Goal: Task Accomplishment & Management: Manage account settings

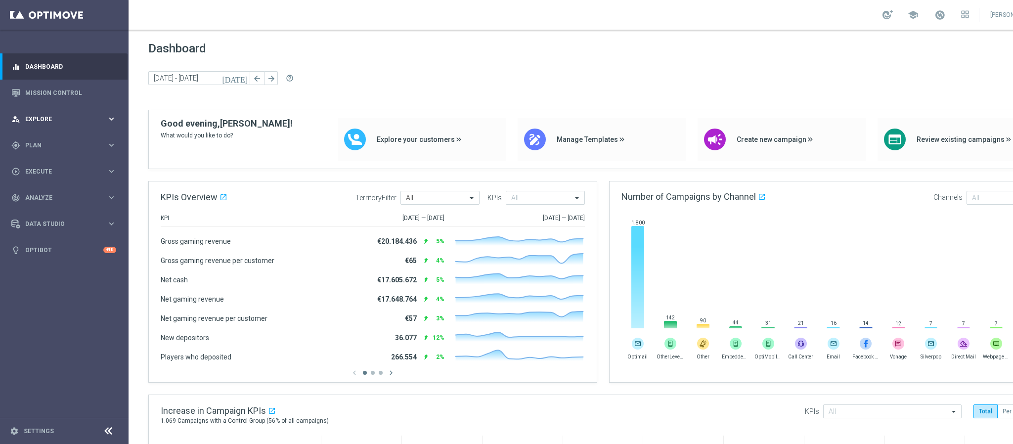
click at [60, 123] on div "person_search Explore" at bounding box center [58, 119] width 95 height 9
click at [90, 264] on span "Plan" at bounding box center [66, 264] width 82 height 6
click at [54, 138] on div "gps_fixed Plan keyboard_arrow_right" at bounding box center [64, 145] width 128 height 26
click at [55, 115] on div "person_search Explore" at bounding box center [58, 119] width 95 height 9
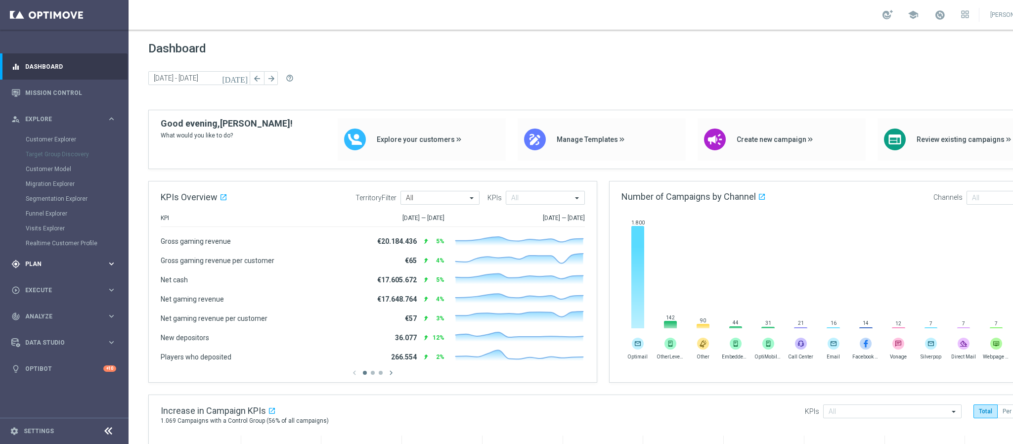
click at [42, 262] on span "Plan" at bounding box center [66, 264] width 82 height 6
click at [52, 171] on div "Target Groups" at bounding box center [77, 165] width 102 height 15
click at [53, 168] on link "Target Groups" at bounding box center [64, 166] width 77 height 8
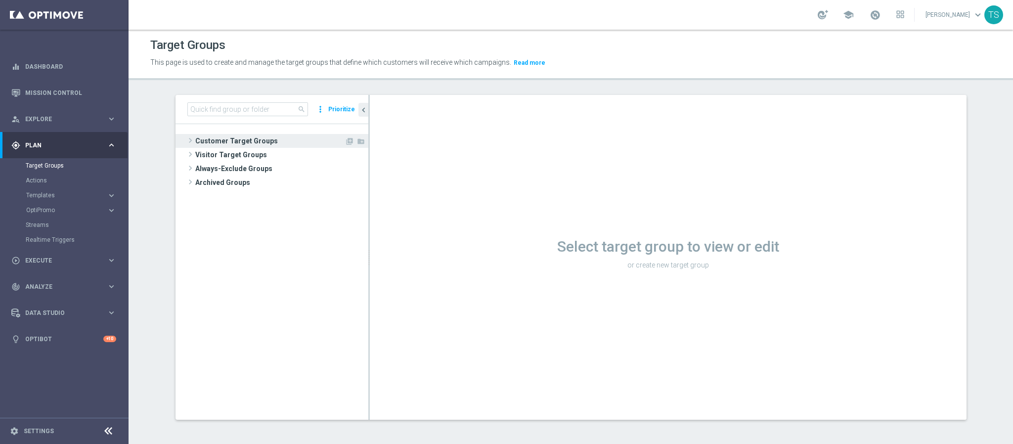
click at [249, 142] on span "Customer Target Groups" at bounding box center [269, 141] width 149 height 14
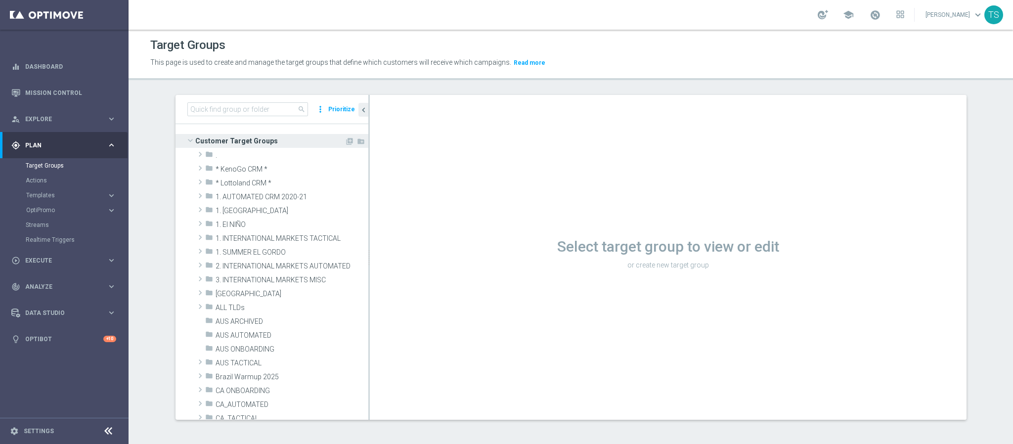
click at [263, 140] on span "Customer Target Groups" at bounding box center [269, 141] width 149 height 14
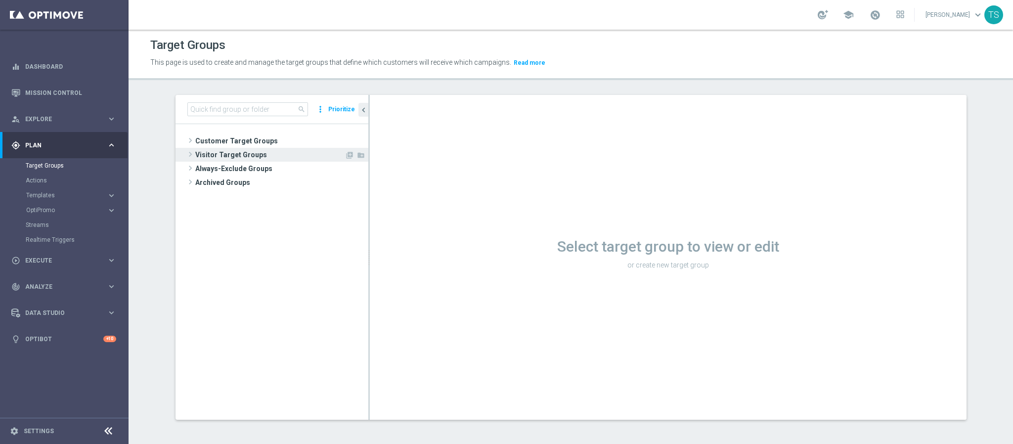
click at [261, 159] on span "Visitor Target Groups" at bounding box center [269, 155] width 149 height 14
click at [261, 155] on span "Visitor Target Groups" at bounding box center [269, 155] width 149 height 14
click at [261, 165] on span "Always-Exclude Groups" at bounding box center [280, 169] width 171 height 14
click at [261, 168] on span "Always-Exclude Groups" at bounding box center [280, 169] width 171 height 14
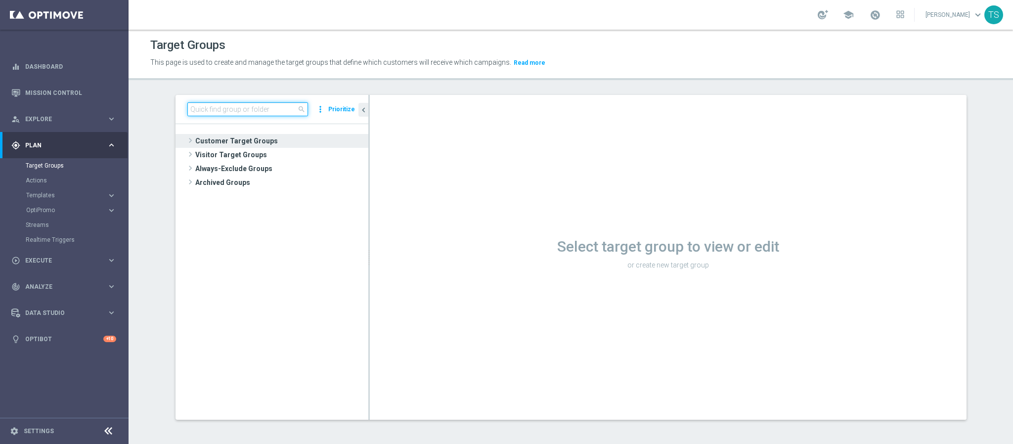
click at [250, 107] on input at bounding box center [247, 109] width 121 height 14
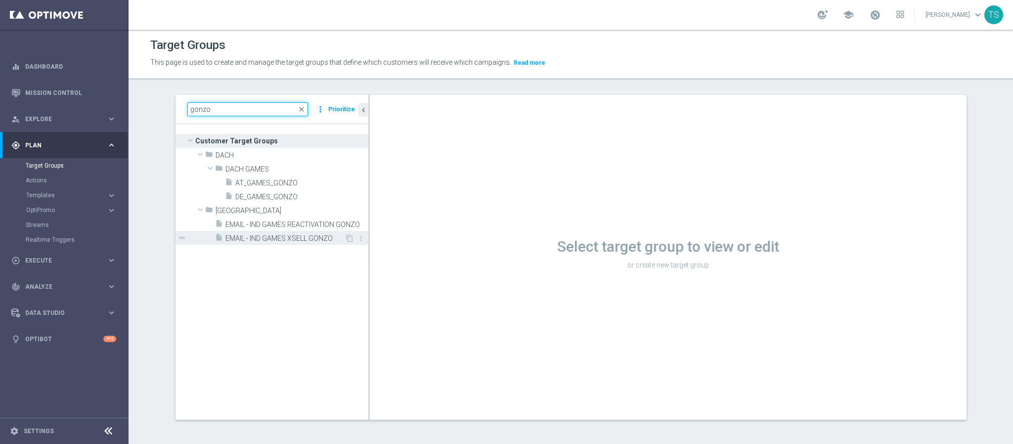
type input "gonzo"
click at [263, 235] on span "EMAIL - IND GAMES XSELL GONZO" at bounding box center [284, 238] width 119 height 8
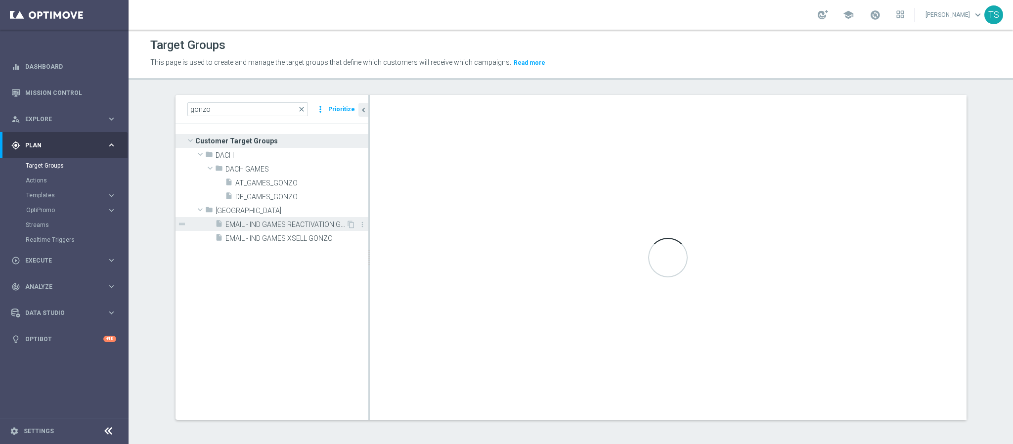
click at [264, 225] on span "EMAIL - IND GAMES REACTIVATION GONZO" at bounding box center [285, 224] width 121 height 8
click at [263, 187] on span "AT_GAMES_GONZO" at bounding box center [289, 183] width 109 height 8
click at [261, 106] on input "gonzo" at bounding box center [247, 109] width 121 height 14
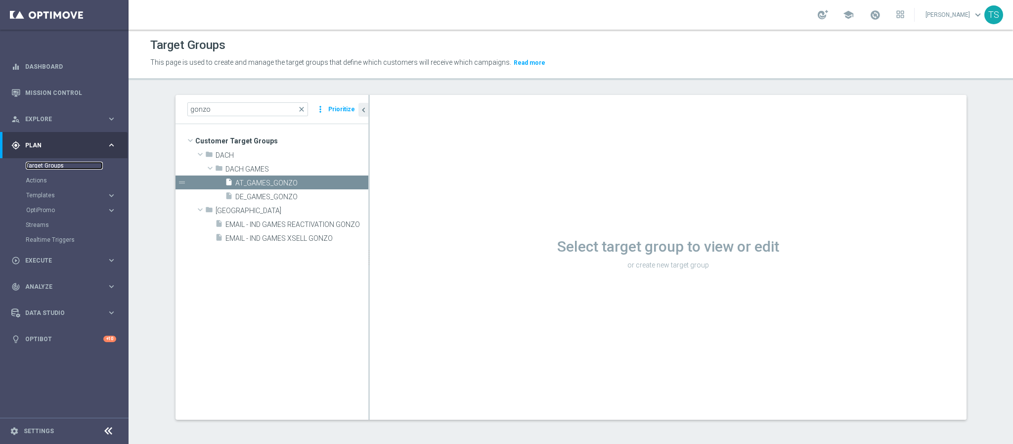
click at [60, 163] on link "Target Groups" at bounding box center [64, 166] width 77 height 8
click at [45, 260] on span "Execute" at bounding box center [66, 261] width 82 height 6
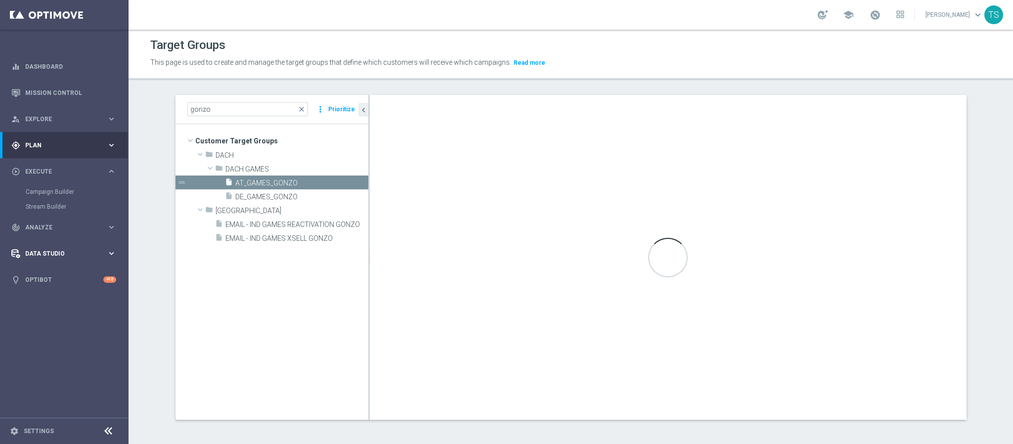
click at [61, 260] on div "Data Studio keyboard_arrow_right" at bounding box center [64, 253] width 128 height 26
click at [70, 127] on div "person_search Explore keyboard_arrow_right" at bounding box center [64, 119] width 128 height 26
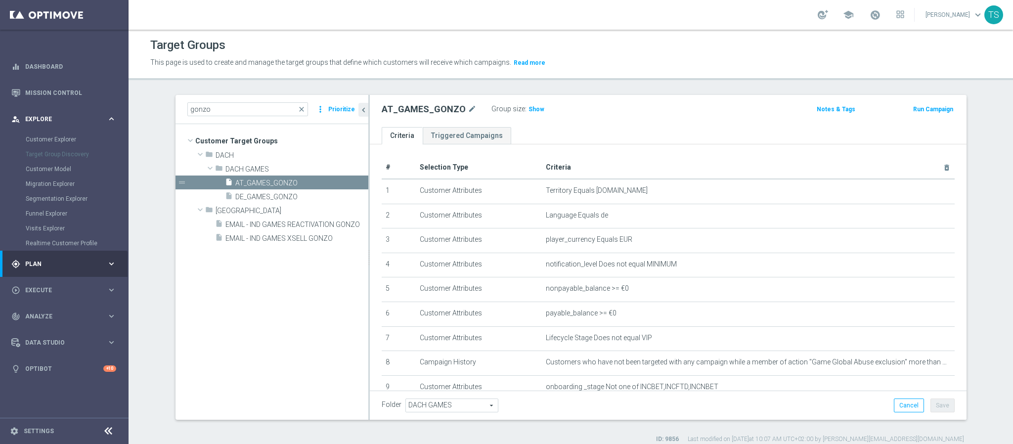
click at [71, 117] on span "Explore" at bounding box center [66, 119] width 82 height 6
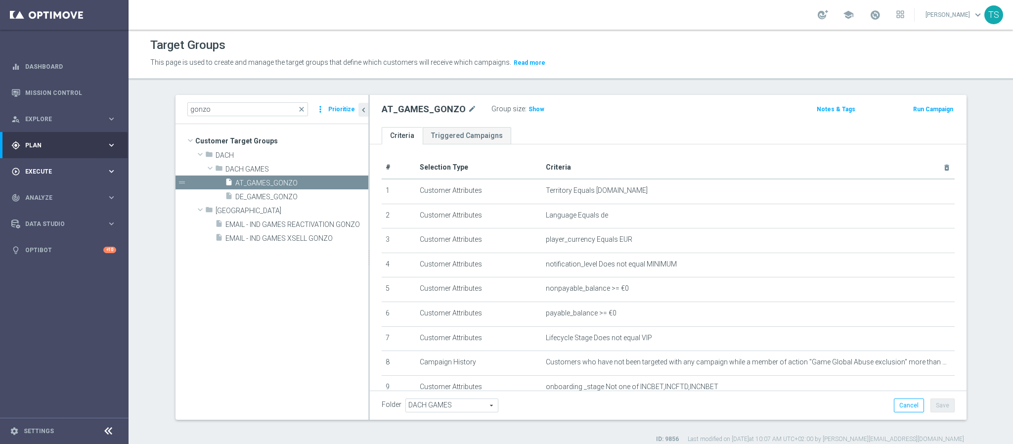
click at [64, 167] on div "play_circle_outline Execute" at bounding box center [58, 171] width 95 height 9
click at [73, 120] on span "Explore" at bounding box center [66, 119] width 82 height 6
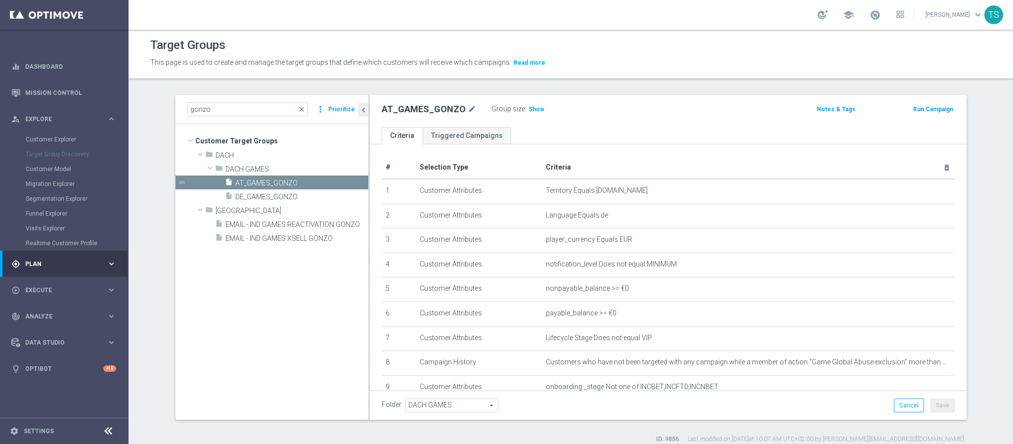
click at [62, 264] on span "Plan" at bounding box center [66, 264] width 82 height 6
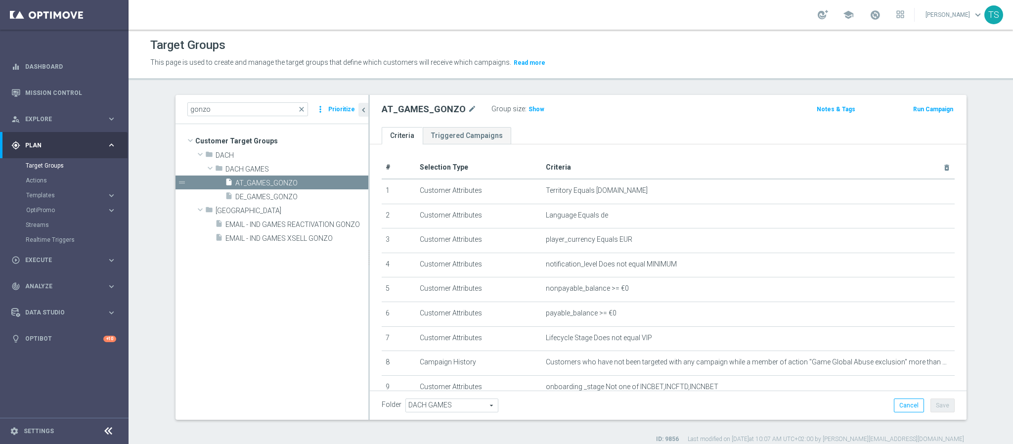
click at [52, 205] on accordion "OptiPromo keyboard_arrow_right Promotions NEW Promotion Settings NEW" at bounding box center [77, 210] width 102 height 15
click at [56, 192] on span "Templates" at bounding box center [61, 195] width 71 height 6
click at [48, 207] on link "Optimail" at bounding box center [67, 210] width 72 height 8
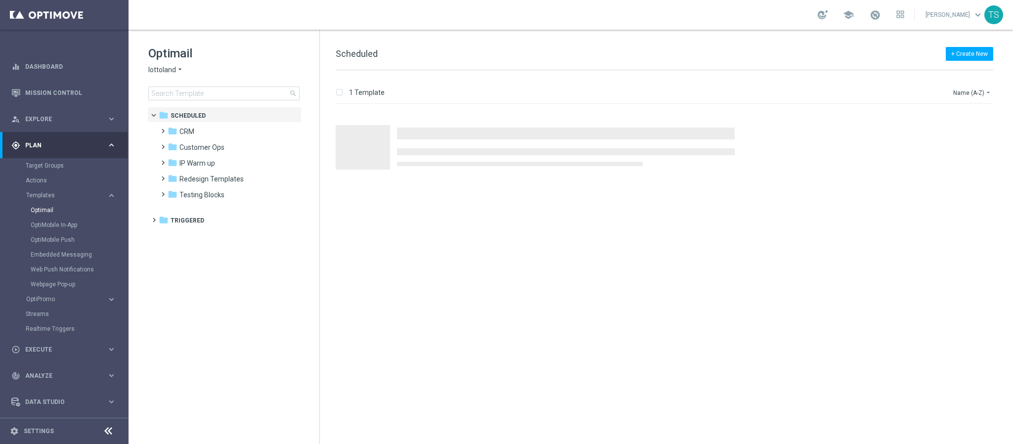
click at [169, 67] on span "lottoland" at bounding box center [162, 69] width 28 height 9
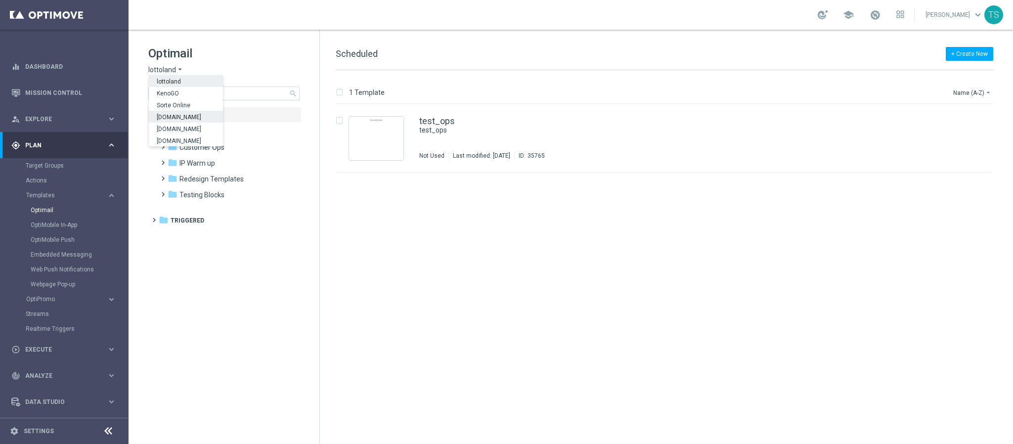
click at [172, 121] on div "[DOMAIN_NAME]" at bounding box center [186, 117] width 74 height 12
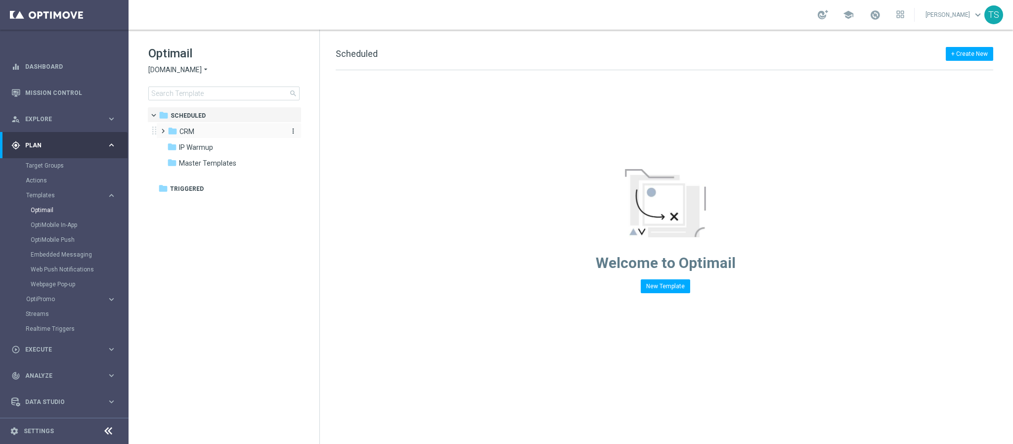
click at [200, 129] on div "folder CRM" at bounding box center [225, 131] width 114 height 11
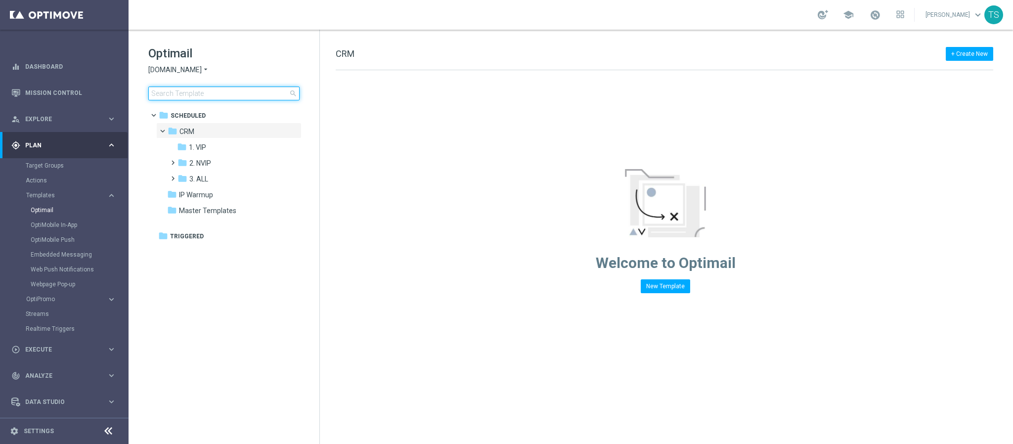
click at [217, 93] on input at bounding box center [223, 94] width 151 height 14
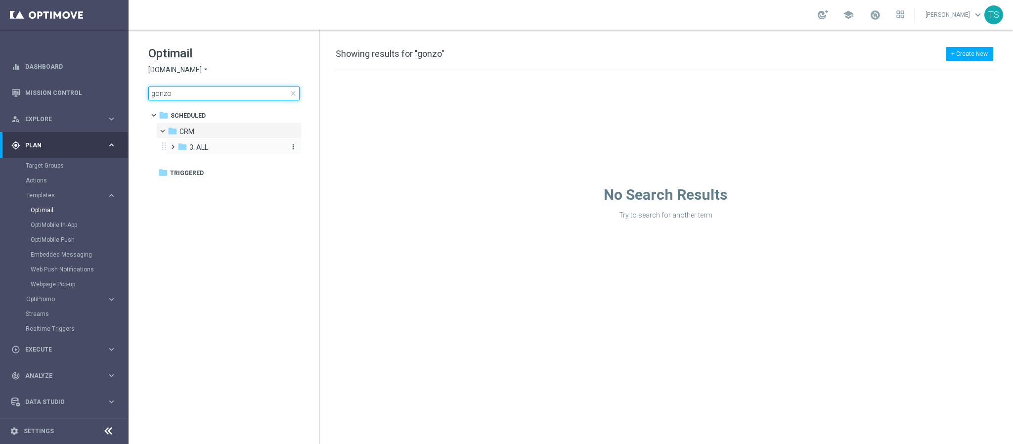
type input "gonzo"
click at [242, 143] on div "folder 3. ALL" at bounding box center [229, 147] width 105 height 11
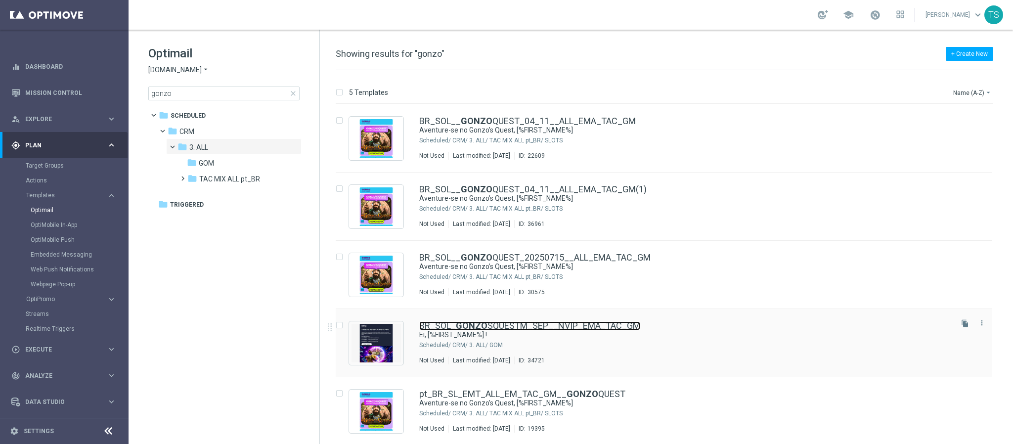
click at [482, 324] on b "GONZO" at bounding box center [472, 325] width 32 height 10
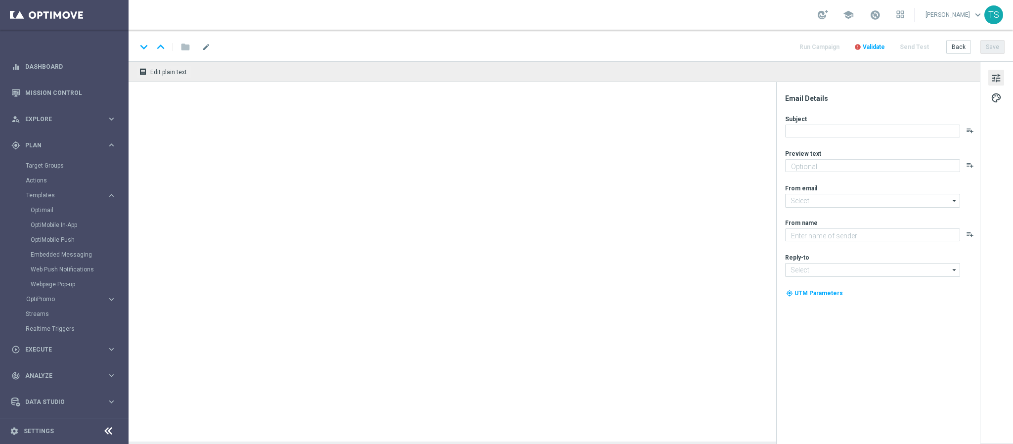
type textarea "Aqui tem rodadas extras e muita diversão!"
type input "[EMAIL_ADDRESS][DOMAIN_NAME]"
type textarea "Sorte Online [PERSON_NAME]"
type input "[EMAIL_ADDRESS][DOMAIN_NAME]"
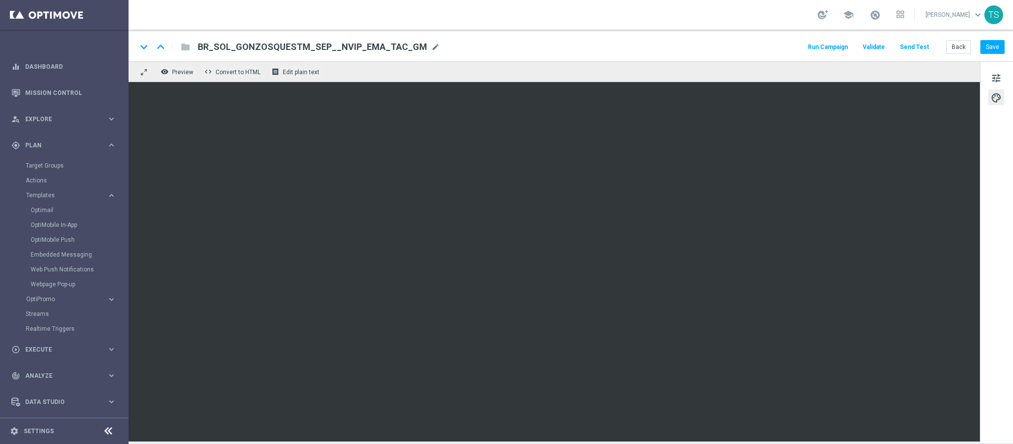
click at [74, 161] on div "Target Groups" at bounding box center [77, 165] width 102 height 15
click at [60, 163] on link "Target Groups" at bounding box center [64, 166] width 77 height 8
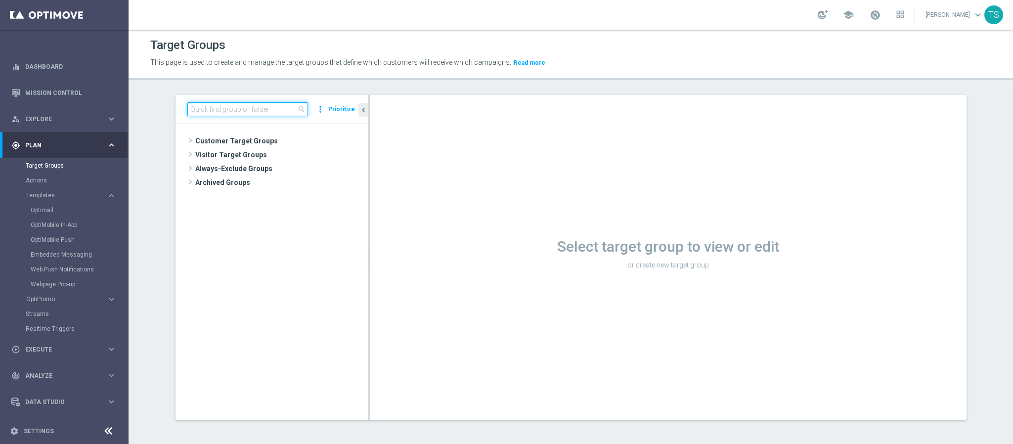
click at [260, 109] on input at bounding box center [247, 109] width 121 height 14
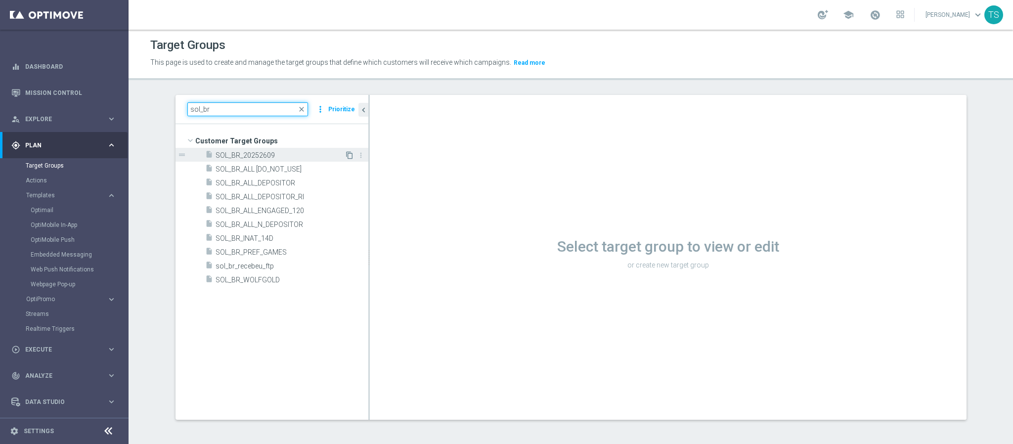
type input "sol_br"
click at [346, 158] on icon "content_copy" at bounding box center [350, 155] width 8 height 8
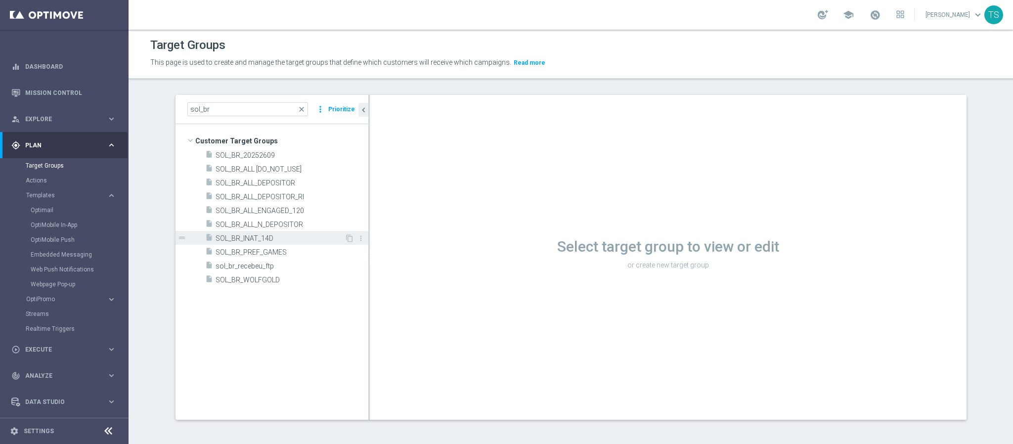
click at [273, 231] on div "insert_drive_file SOL_BR_INAT_14D" at bounding box center [274, 238] width 139 height 14
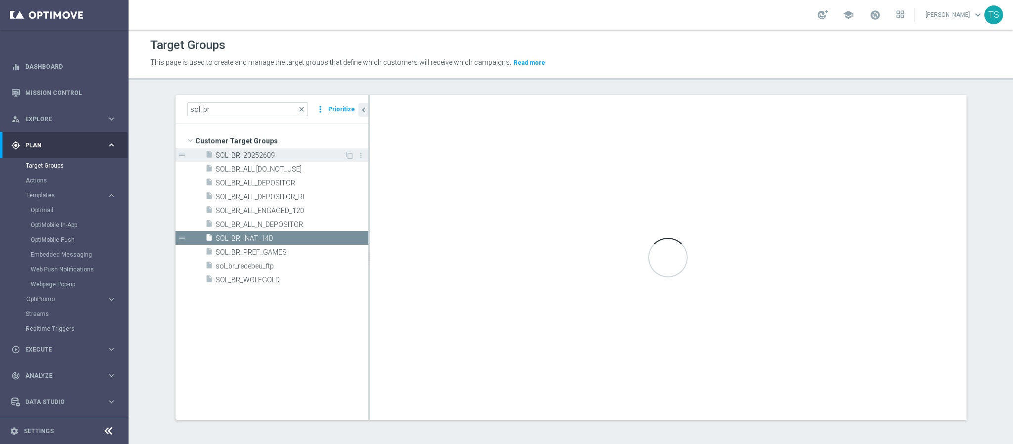
click at [288, 154] on span "SOL_BR_20252609" at bounding box center [280, 155] width 129 height 8
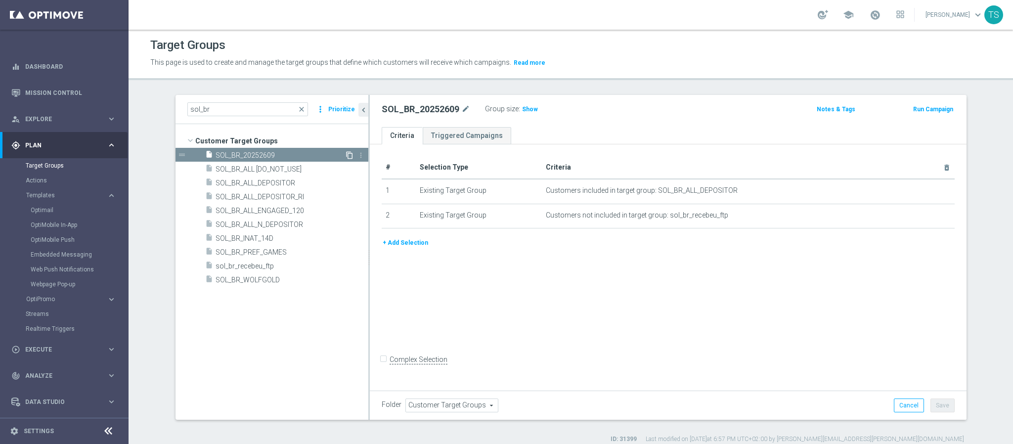
click at [346, 155] on icon "content_copy" at bounding box center [350, 155] width 8 height 8
drag, startPoint x: 261, startPoint y: 110, endPoint x: 0, endPoint y: 112, distance: 261.0
click at [0, 112] on main "equalizer Dashboard Mission Control" at bounding box center [506, 222] width 1013 height 444
click at [254, 349] on tree-viewport "Customer Target Groups library_add create_new_folder" at bounding box center [271, 271] width 193 height 295
click at [346, 139] on icon "library_add" at bounding box center [350, 141] width 8 height 8
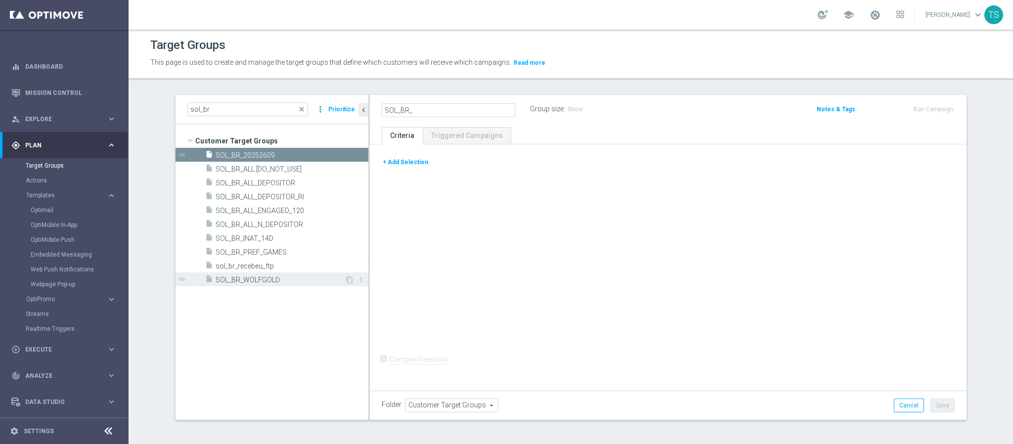
type input "SOL_BR_"
click at [277, 282] on span "SOL_BR_WOLFGOLD" at bounding box center [280, 280] width 129 height 8
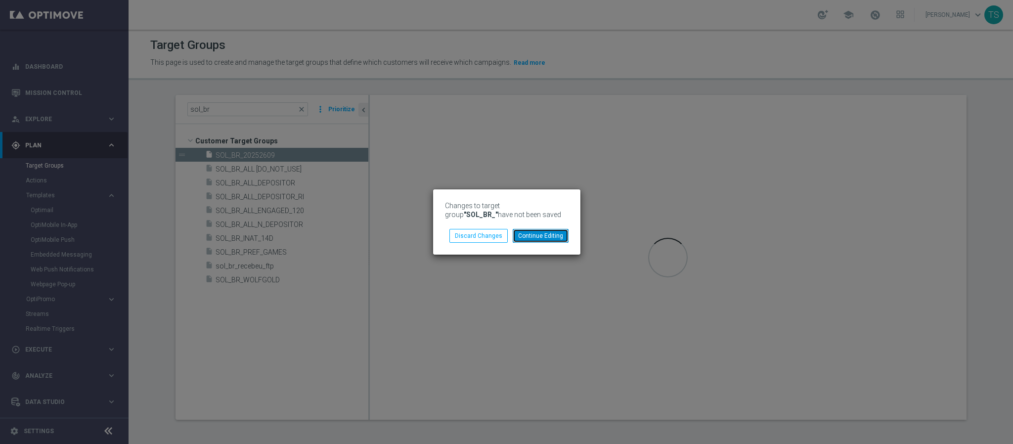
click at [528, 236] on button "Continue Editing" at bounding box center [541, 236] width 56 height 14
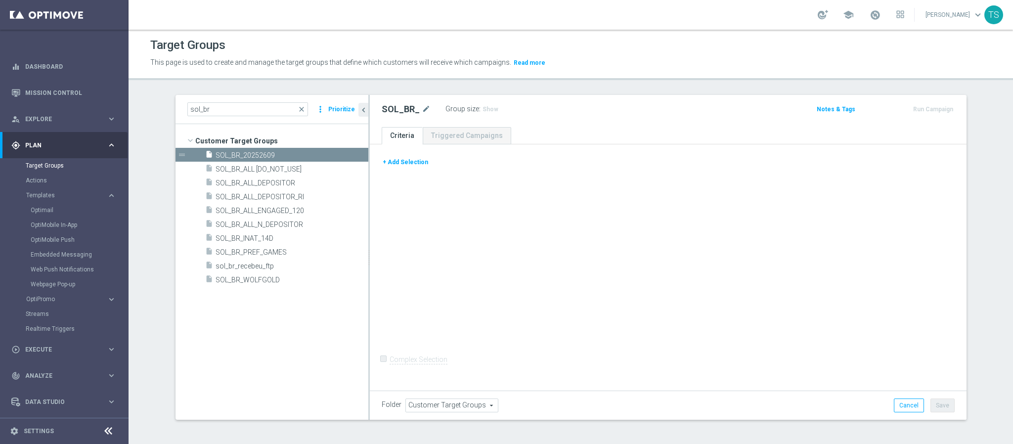
click at [413, 162] on button "+ Add Selection" at bounding box center [405, 162] width 47 height 11
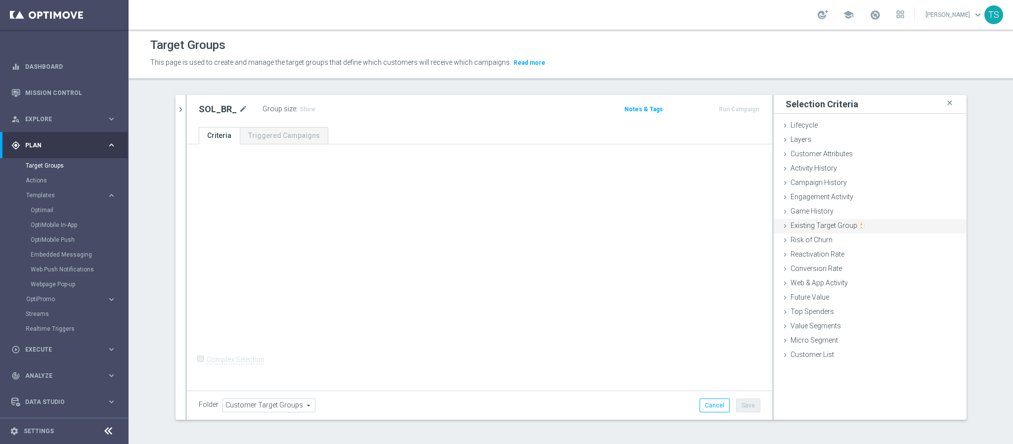
click at [835, 226] on span "Existing Target Group" at bounding box center [827, 225] width 74 height 8
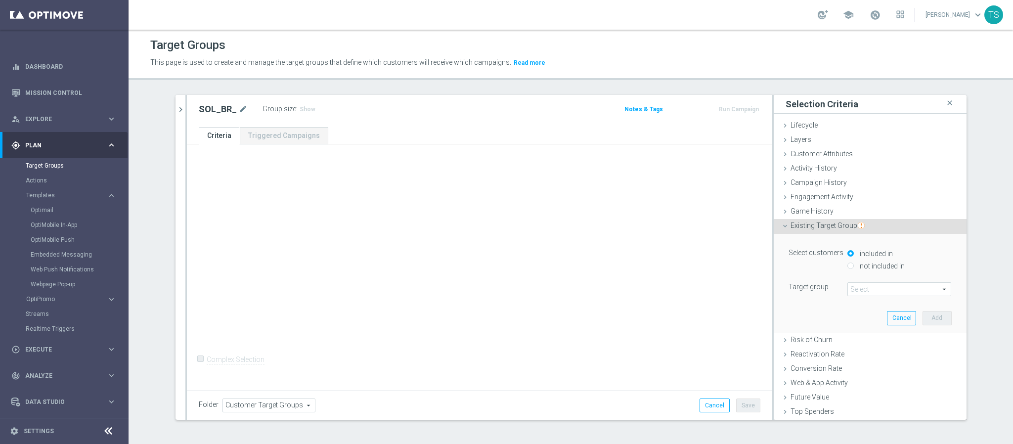
click at [869, 287] on span at bounding box center [899, 289] width 103 height 13
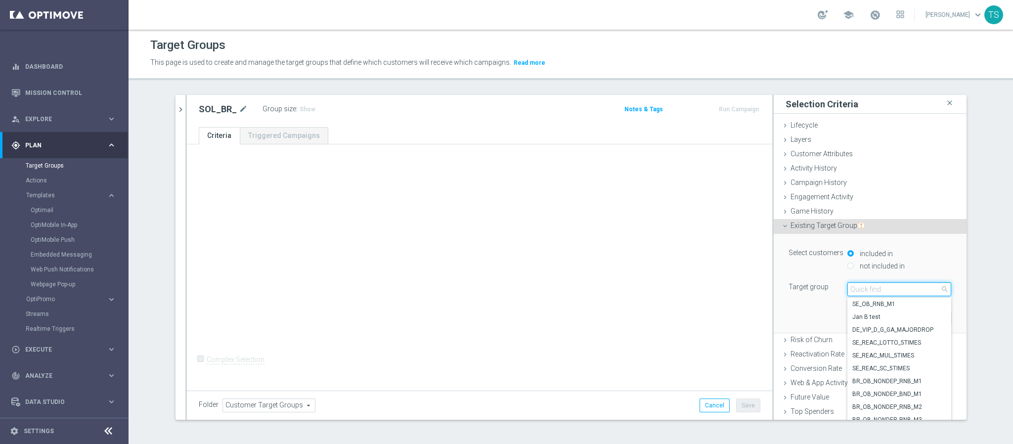
click at [878, 292] on input "search" at bounding box center [899, 289] width 104 height 14
type input "sol_br_"
click at [895, 343] on span "SOL_BR_ALL_DEPOSITOR" at bounding box center [899, 343] width 94 height 8
type input "SOL_BR_ALL_DEPOSITOR"
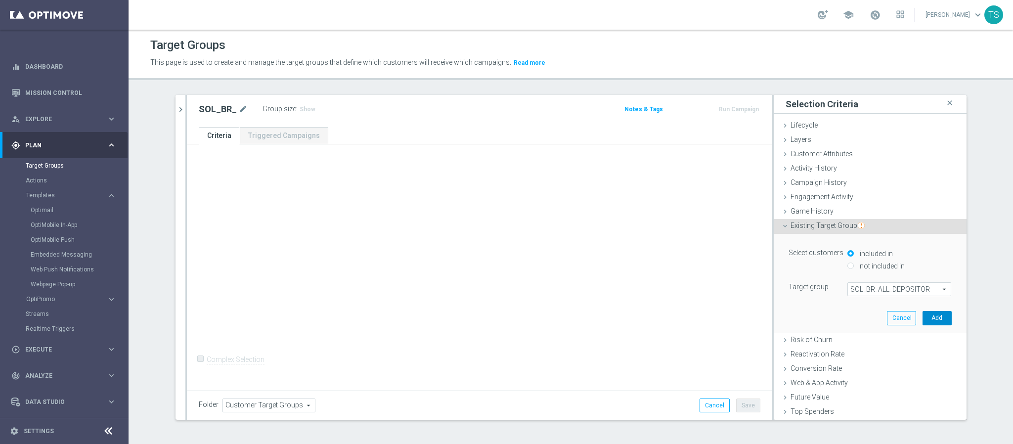
click at [922, 311] on button "Add" at bounding box center [936, 318] width 29 height 14
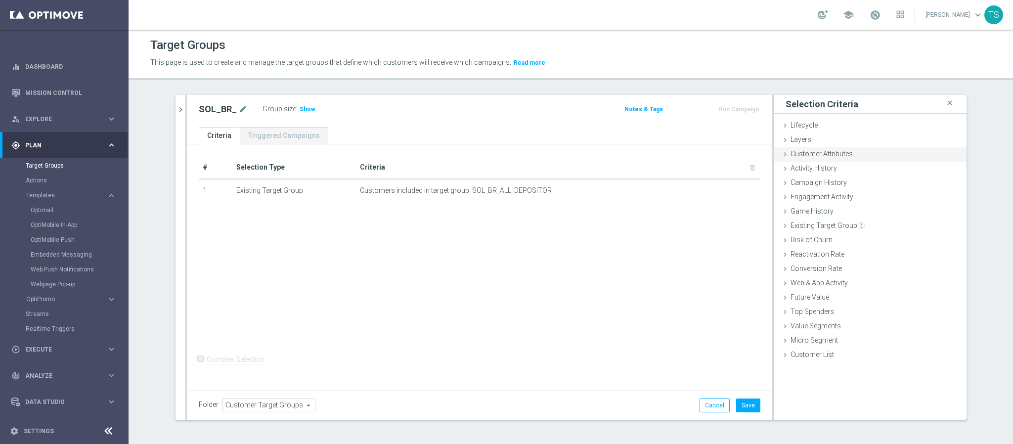
click at [811, 155] on span "Customer Attributes" at bounding box center [821, 154] width 62 height 8
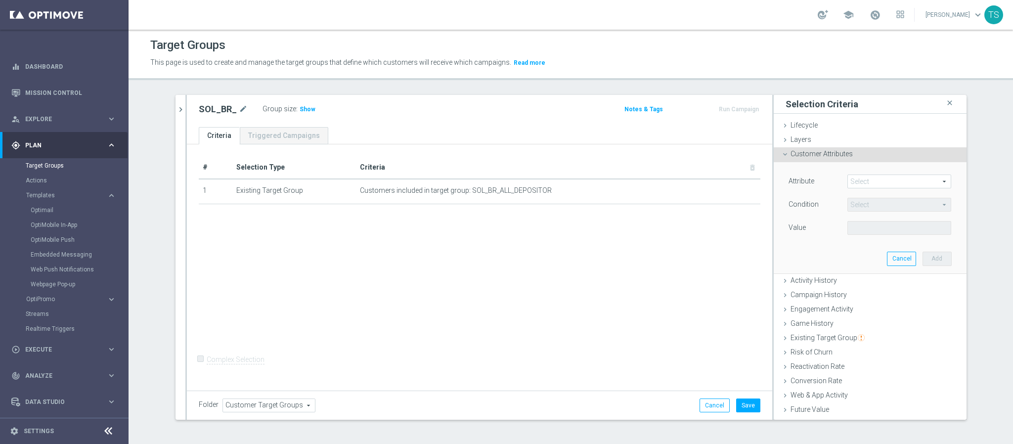
click at [855, 182] on span at bounding box center [899, 181] width 103 height 13
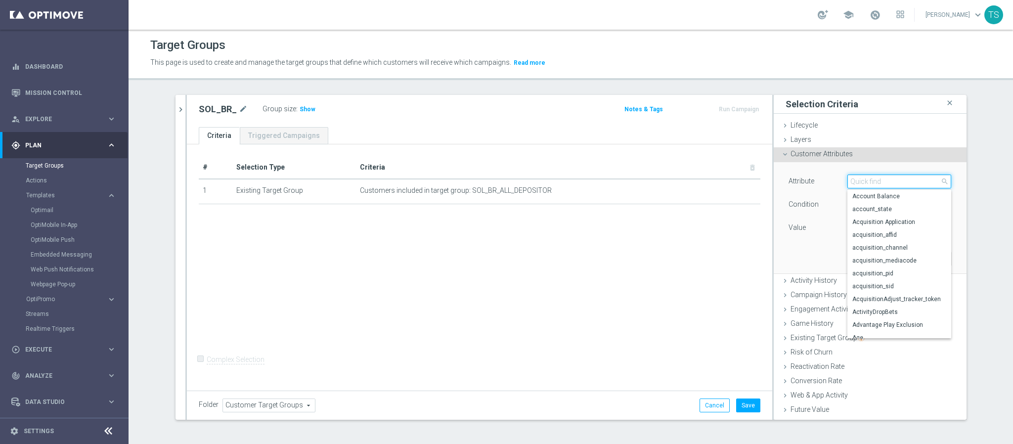
click at [869, 178] on input "search" at bounding box center [899, 181] width 104 height 14
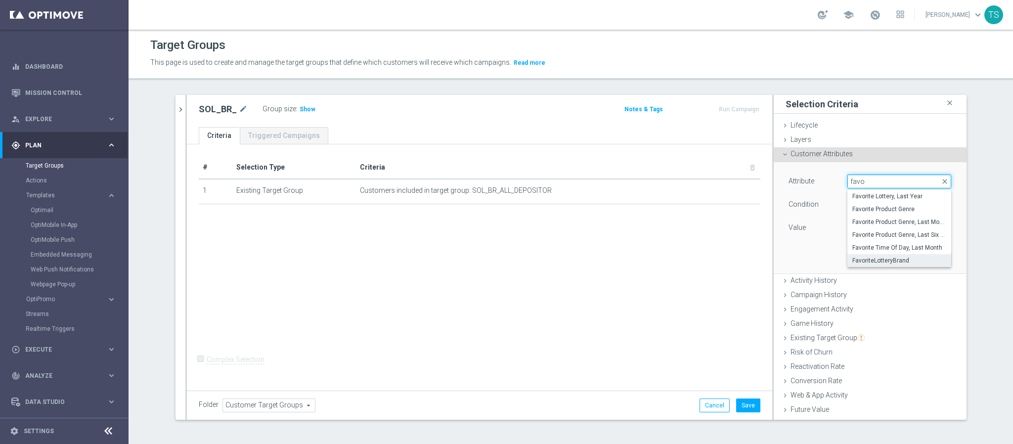
type input "fav"
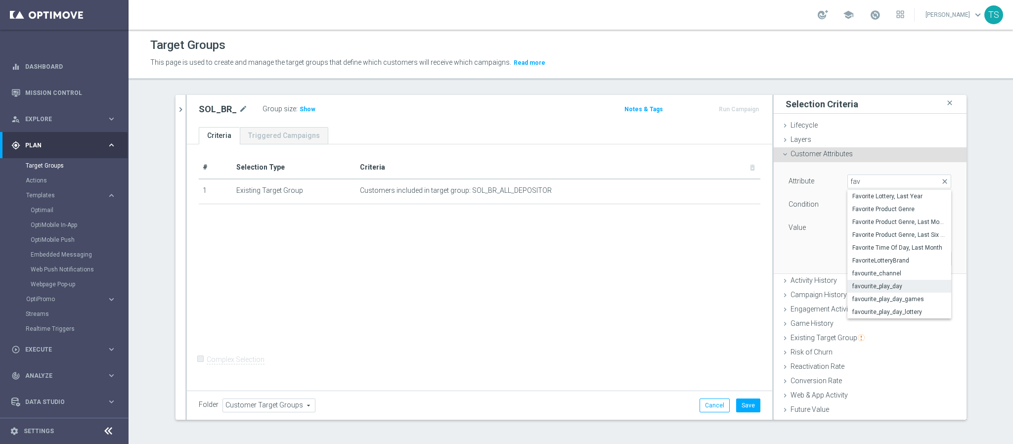
click at [908, 289] on span "favourite_play_day" at bounding box center [899, 286] width 94 height 8
type input "favourite_play_day"
type input "Equals"
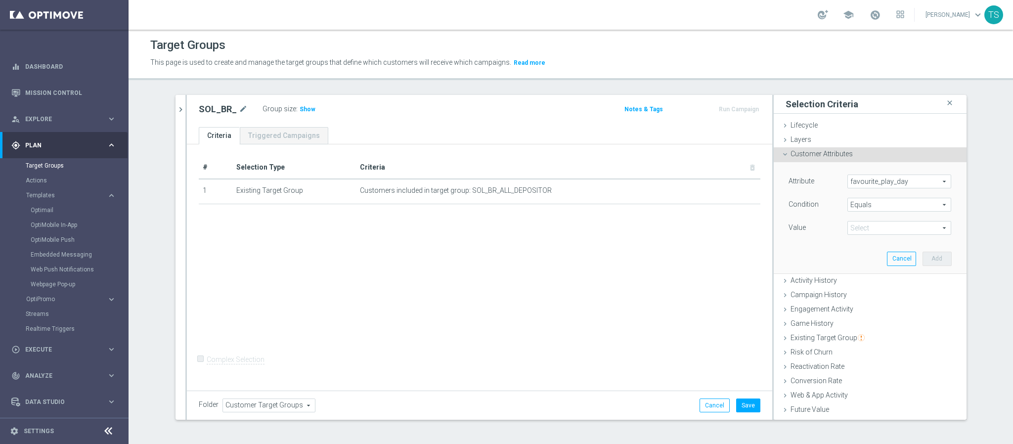
click at [871, 227] on span at bounding box center [899, 227] width 103 height 13
click at [869, 320] on span "[DATE]" at bounding box center [899, 320] width 94 height 8
type input "[DATE]"
click at [922, 258] on button "Add" at bounding box center [936, 259] width 29 height 14
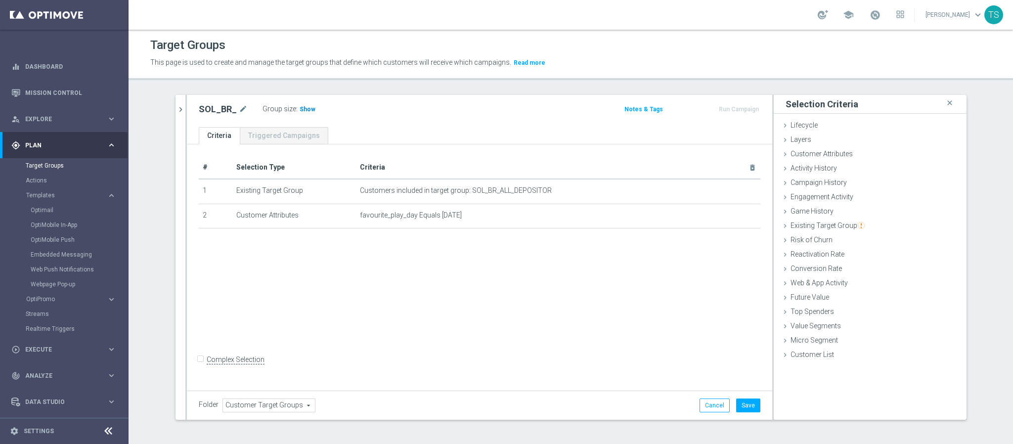
click at [300, 106] on span "Show" at bounding box center [308, 109] width 16 height 7
click at [41, 211] on link "Optimail" at bounding box center [67, 210] width 72 height 8
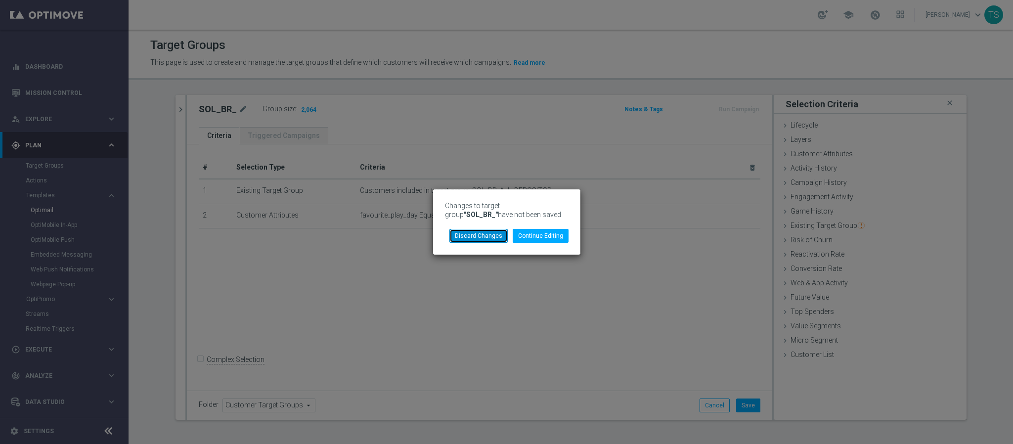
click at [466, 233] on button "Discard Changes" at bounding box center [478, 236] width 58 height 14
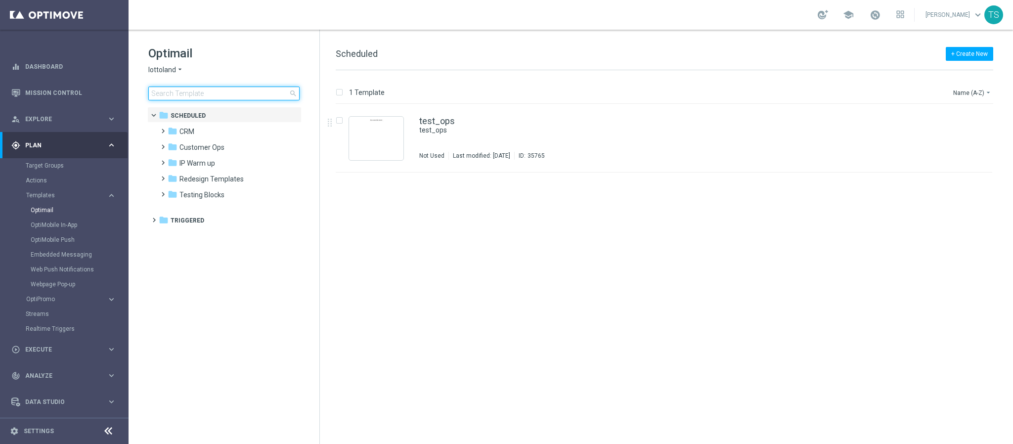
drag, startPoint x: 215, startPoint y: 87, endPoint x: 194, endPoint y: 70, distance: 26.4
click at [215, 87] on input at bounding box center [223, 94] width 151 height 14
click at [175, 61] on h1 "Optimail" at bounding box center [223, 53] width 151 height 16
click at [174, 72] on button "lottoland arrow_drop_down" at bounding box center [166, 69] width 36 height 9
click at [0, 0] on span "[DOMAIN_NAME]" at bounding box center [0, 0] width 0 height 0
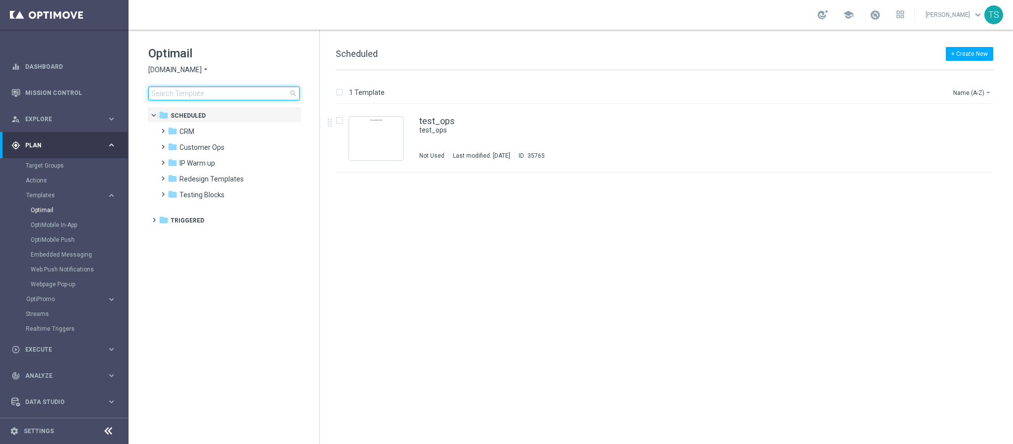
click at [226, 94] on input at bounding box center [223, 94] width 151 height 14
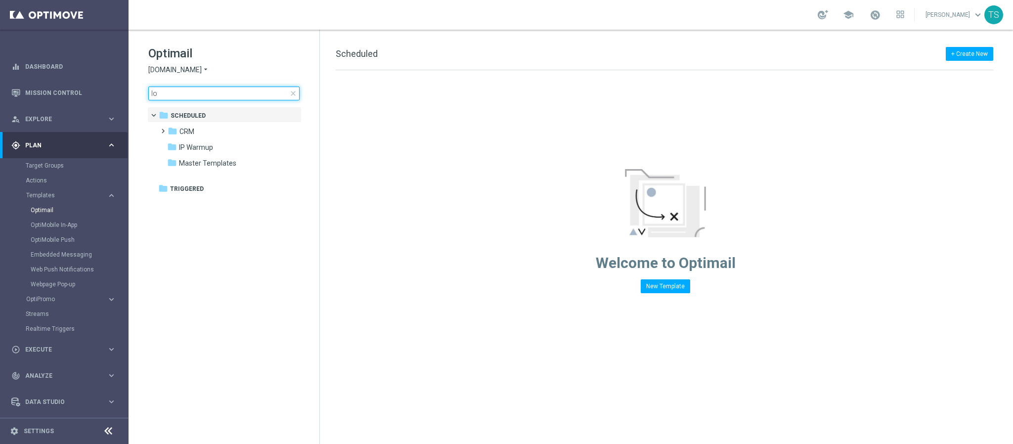
type input "l"
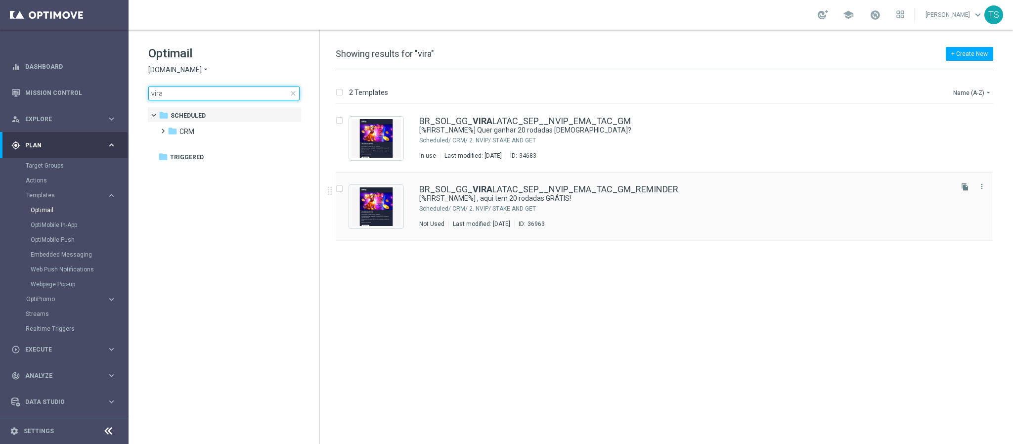
type input "vira"
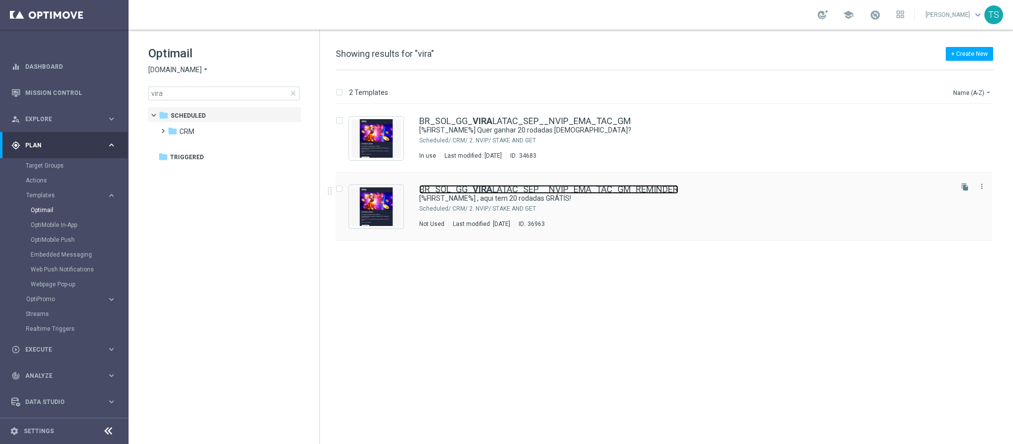
click at [570, 190] on link "BR_SOL_GG_ VIRA LATAC_SEP__NVIP_EMA_TAC_GM_REMINDER" at bounding box center [548, 189] width 259 height 9
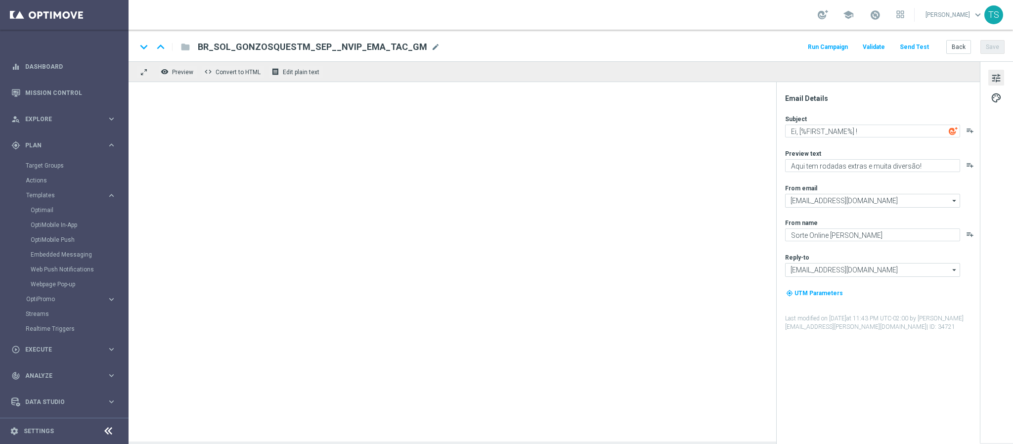
type textarea "[%FIRST_NAME%] , aqui tem 20 rodadas GRÁTIS!"
type textarea "Jogue O ViraLata Caramelo! Aposte apenas R$20 nos slots qualificados e garanta …"
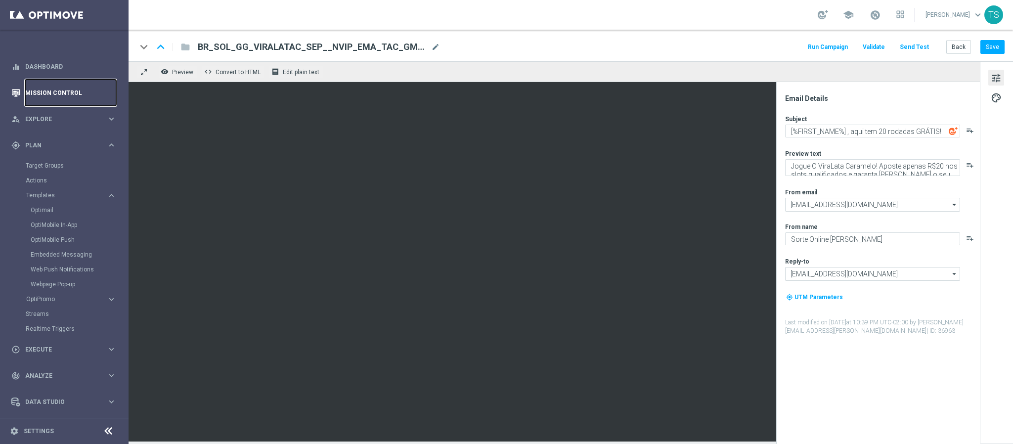
click at [57, 95] on link "Mission Control" at bounding box center [70, 93] width 91 height 26
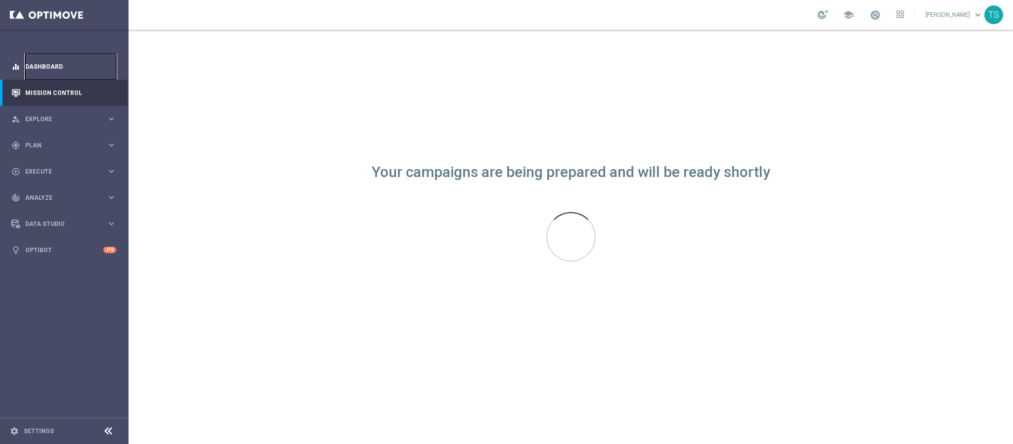
click at [65, 67] on link "Dashboard" at bounding box center [70, 66] width 91 height 26
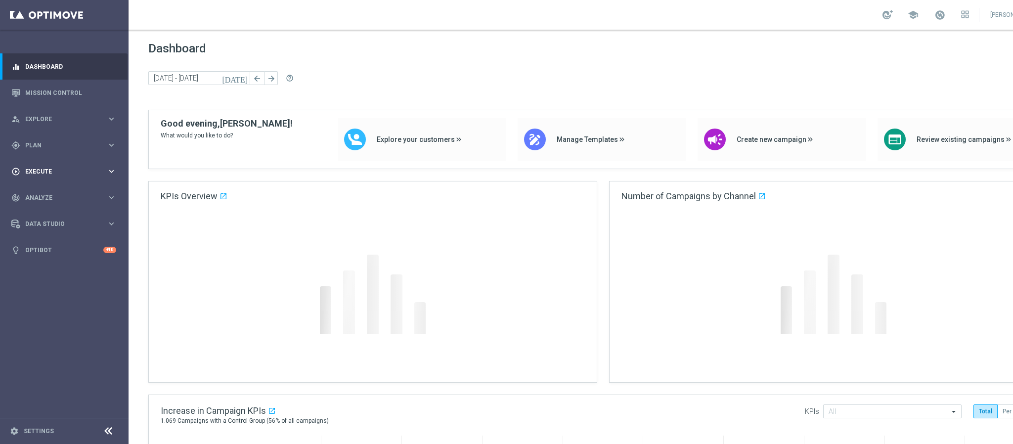
click at [65, 121] on span "Explore" at bounding box center [66, 119] width 82 height 6
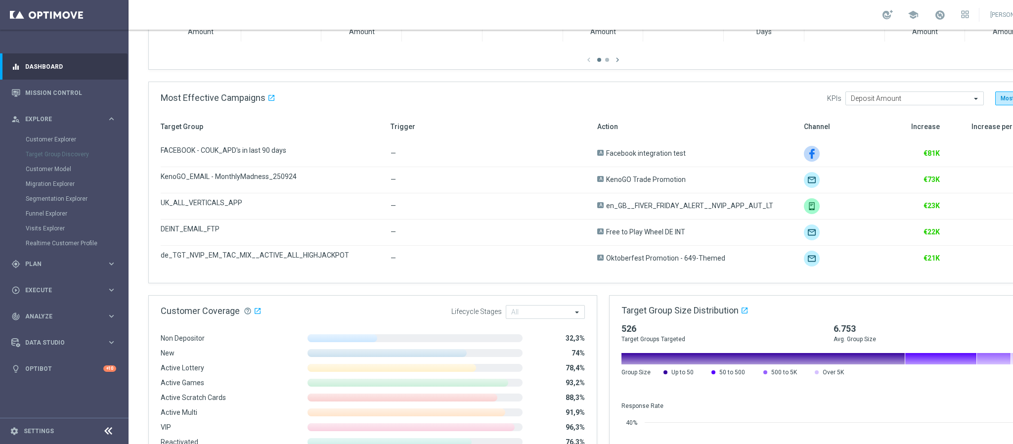
scroll to position [288, 0]
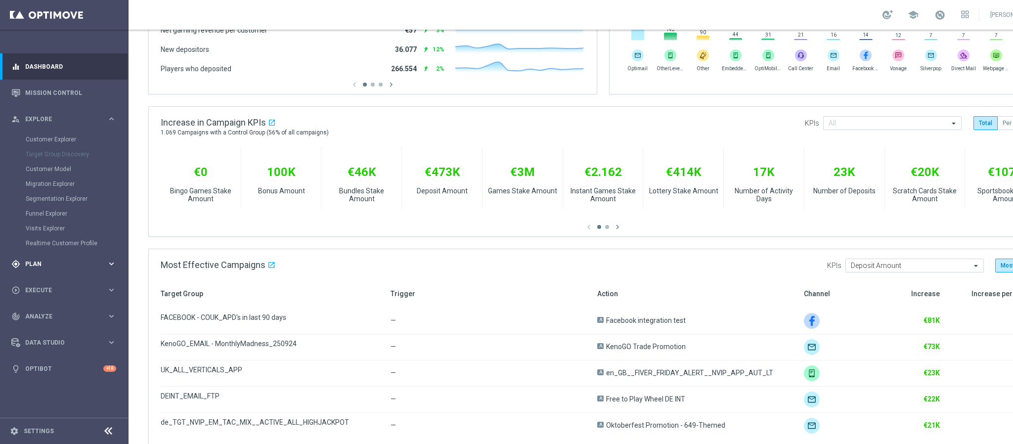
click at [42, 264] on span "Plan" at bounding box center [66, 264] width 82 height 6
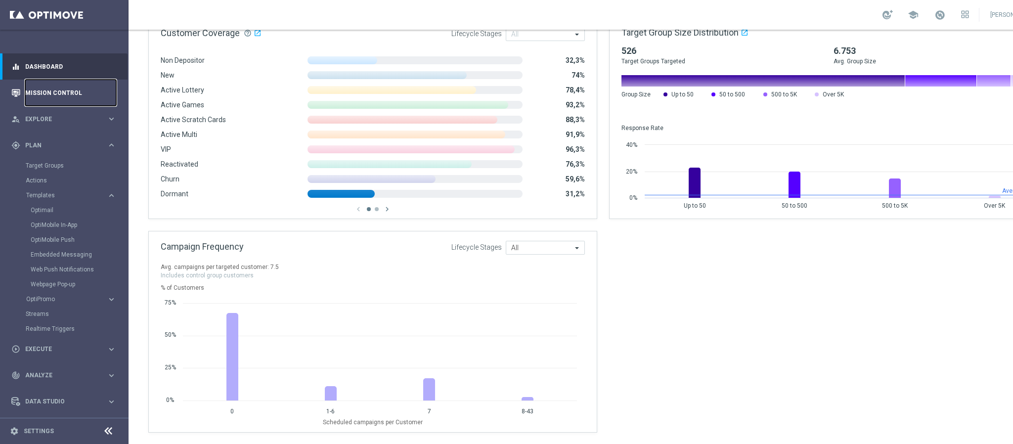
click at [43, 93] on link "Mission Control" at bounding box center [70, 93] width 91 height 26
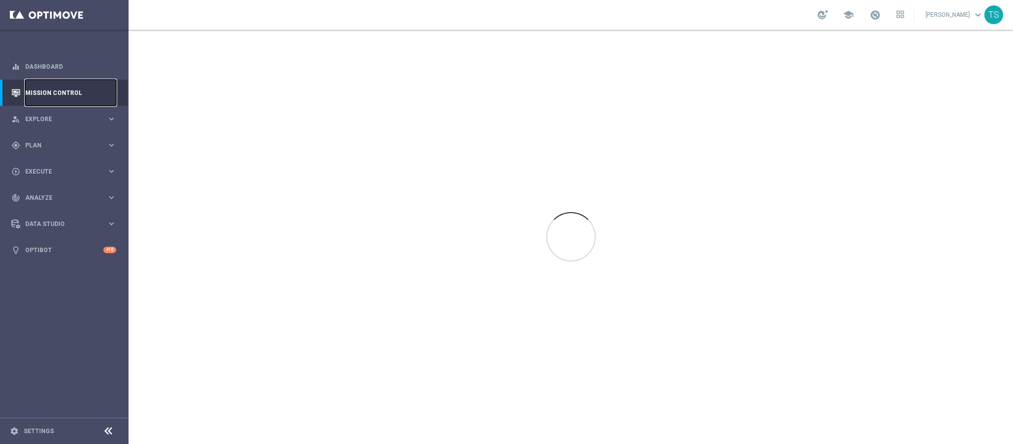
scroll to position [0, 0]
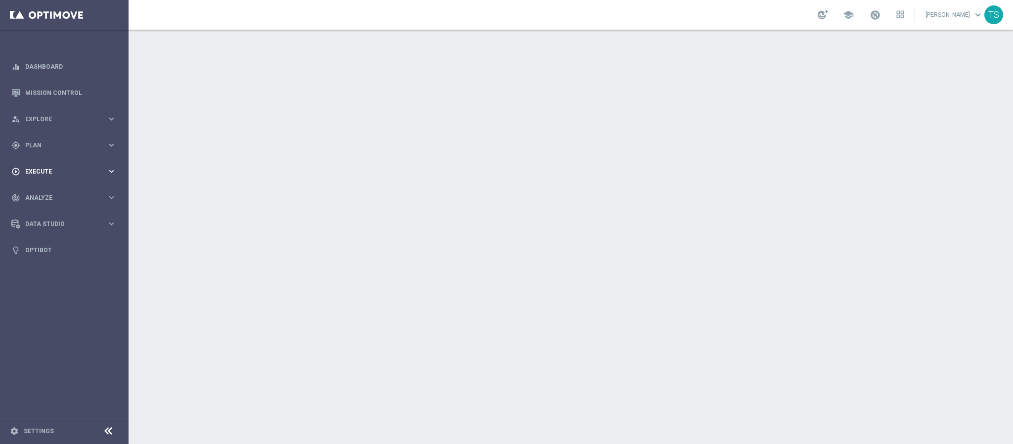
click at [61, 169] on span "Execute" at bounding box center [66, 172] width 82 height 6
click at [49, 132] on div "gps_fixed Plan keyboard_arrow_right" at bounding box center [64, 145] width 128 height 26
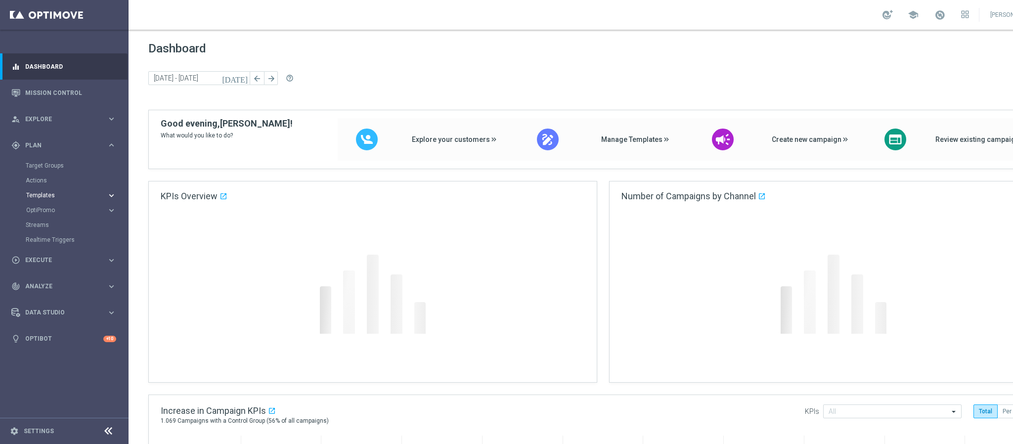
click at [55, 193] on span "Templates" at bounding box center [61, 195] width 71 height 6
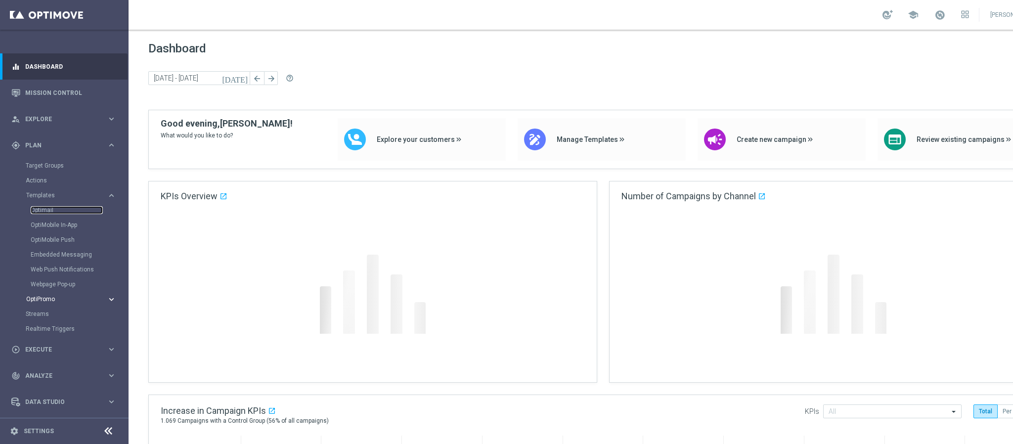
click at [54, 211] on link "Optimail" at bounding box center [67, 210] width 72 height 8
click at [49, 300] on span "OptiPromo" at bounding box center [61, 299] width 71 height 6
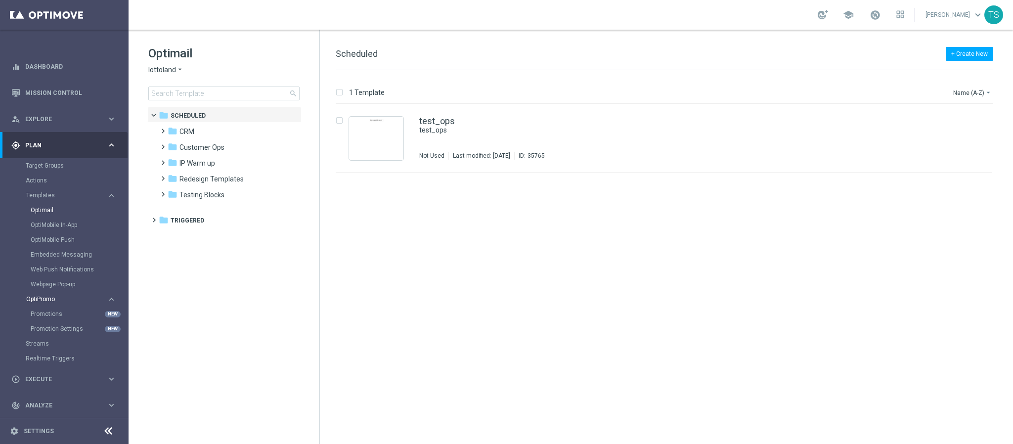
click at [100, 298] on div "OptiPromo" at bounding box center [66, 299] width 81 height 6
click at [170, 72] on span "lottoland" at bounding box center [162, 69] width 28 height 9
click at [0, 0] on span "[DOMAIN_NAME]" at bounding box center [0, 0] width 0 height 0
click at [208, 92] on input at bounding box center [223, 94] width 151 height 14
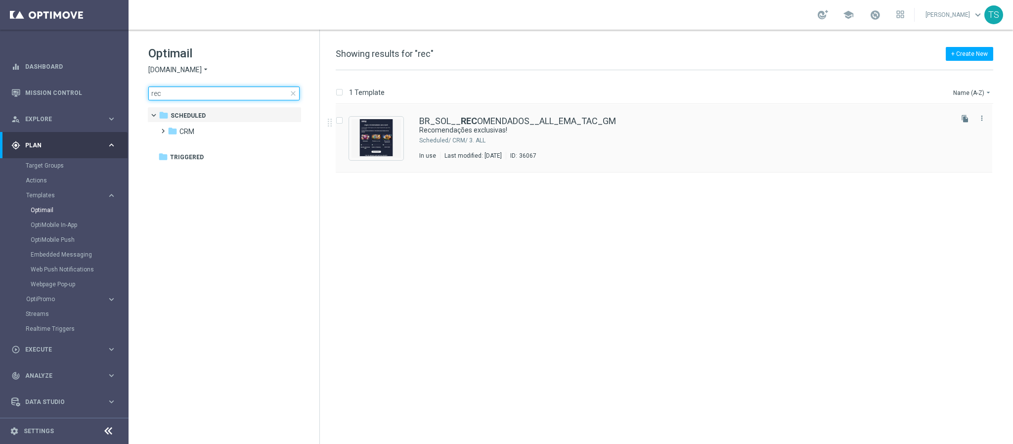
type input "rec"
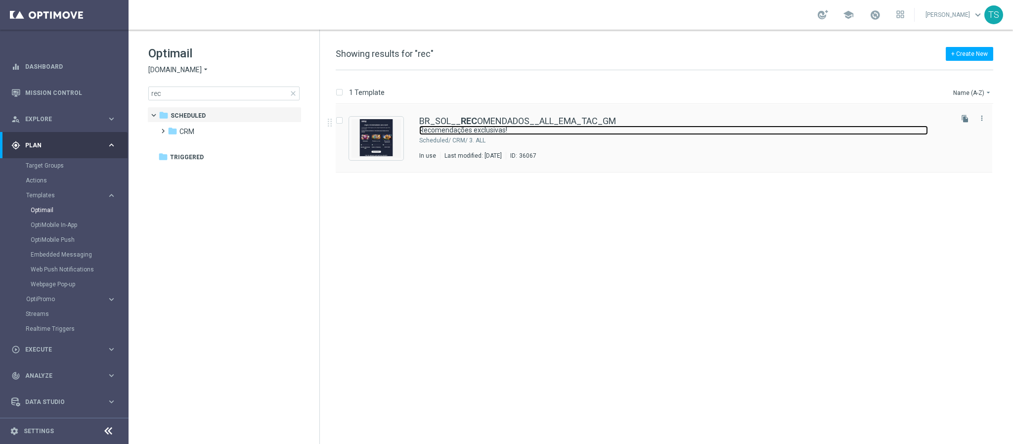
click at [545, 132] on link "Recomendações exclusivas!" at bounding box center [673, 130] width 509 height 9
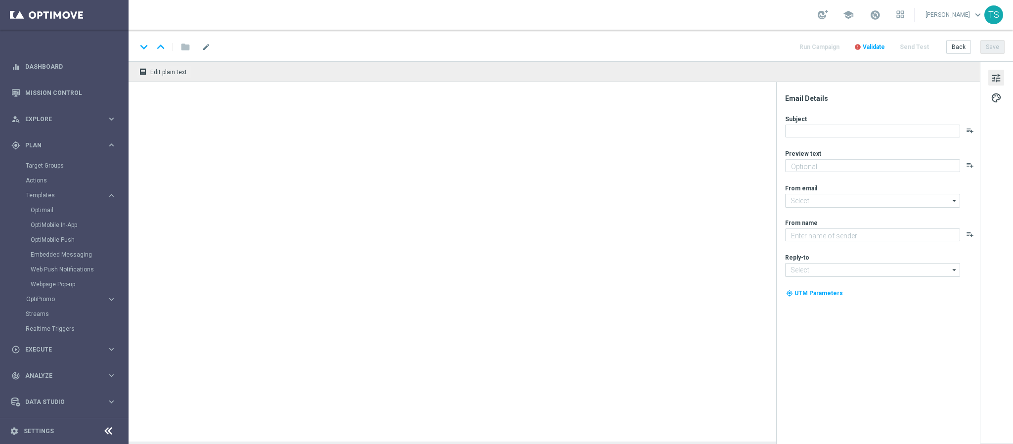
type textarea "[DEMOGRAPHIC_DATA] em títulos selecionados e aumente suas chances de ganhar hoj…"
type input "[EMAIL_ADDRESS][DOMAIN_NAME]"
type textarea "Sorte Online [PERSON_NAME]"
type input "[EMAIL_ADDRESS][DOMAIN_NAME]"
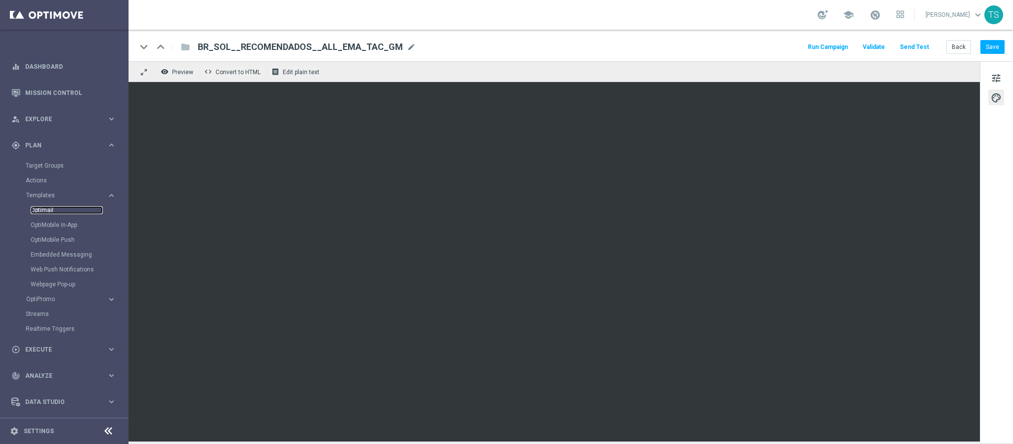
click at [52, 208] on link "Optimail" at bounding box center [67, 210] width 72 height 8
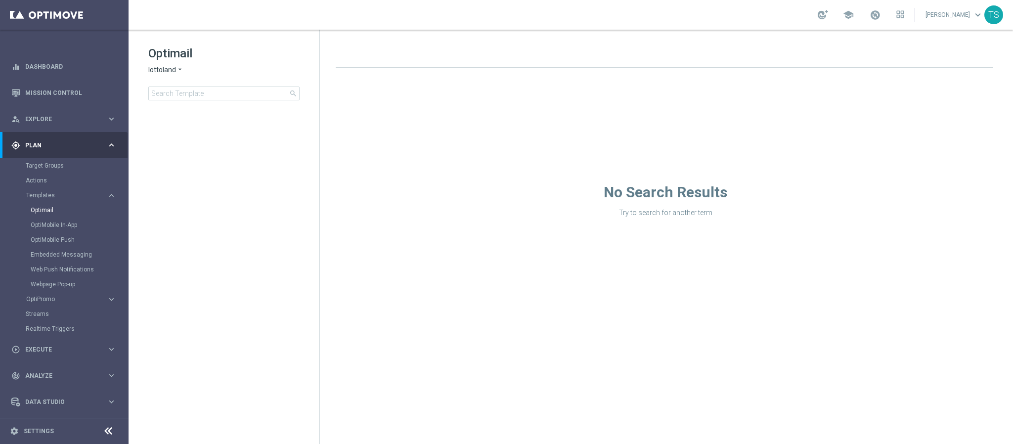
click at [166, 69] on span "lottoland" at bounding box center [162, 69] width 28 height 9
drag, startPoint x: 180, startPoint y: 116, endPoint x: 201, endPoint y: 102, distance: 25.0
click at [0, 0] on span "[DOMAIN_NAME]" at bounding box center [0, 0] width 0 height 0
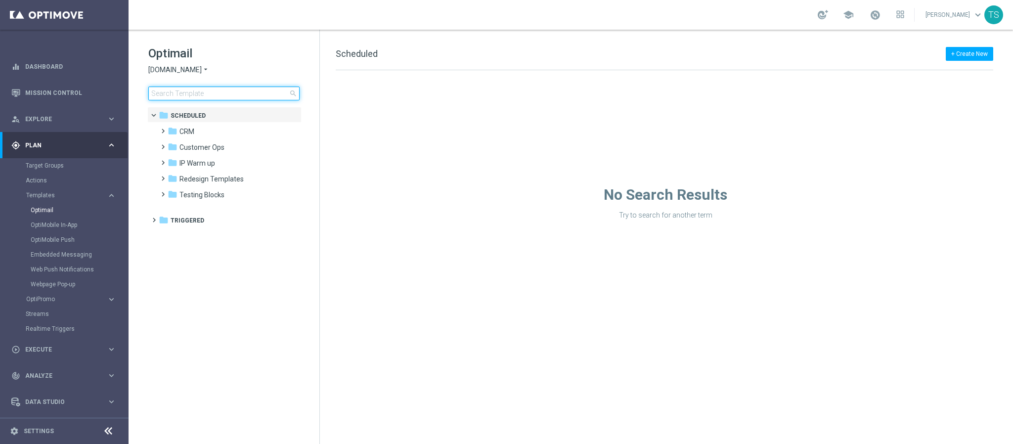
click at [208, 93] on input at bounding box center [223, 94] width 151 height 14
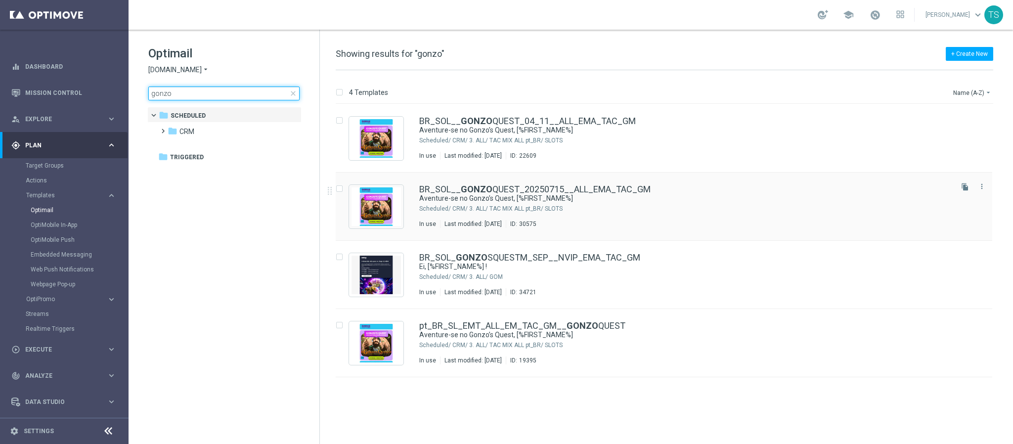
type input "gonzo"
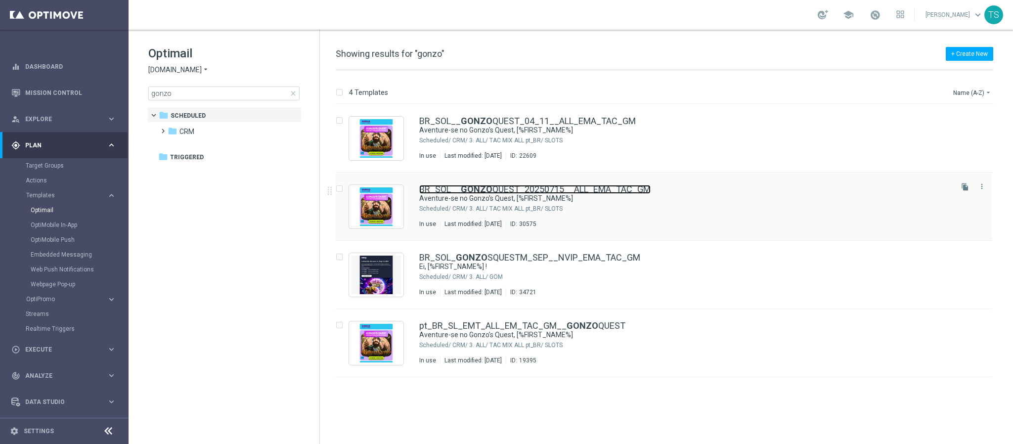
click at [546, 192] on link "BR_SOL__ GONZO QUEST_20250715__ALL_EMA_TAC_GM" at bounding box center [534, 189] width 231 height 9
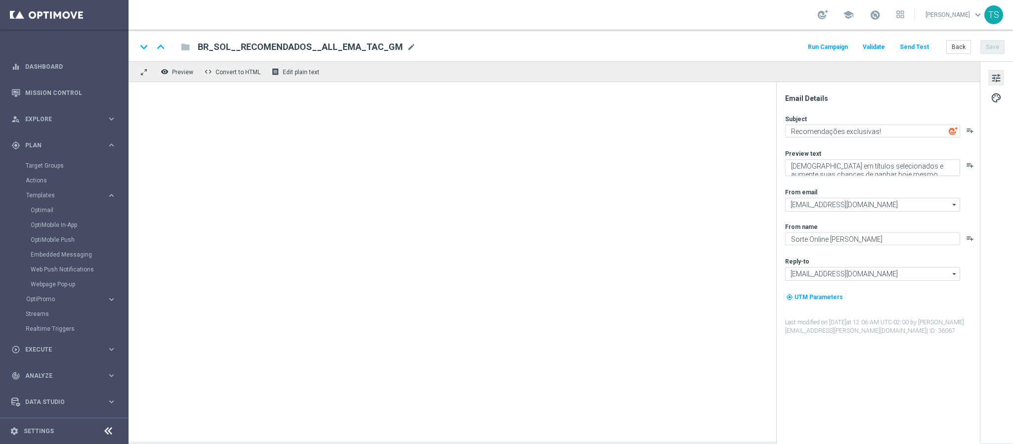
type textarea "Aventure-se no Gonzo’s Quest, [%FIRST_NAME%]"
type textarea "Viva grandes desafios neste jogo épico!"
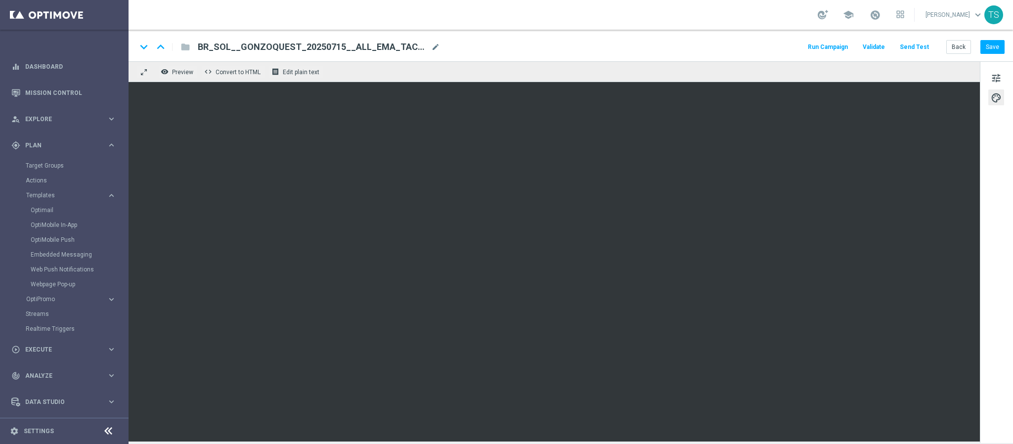
click at [284, 46] on span "BR_SOL__GONZOQUEST_20250715__ALL_EMA_TAC_GM" at bounding box center [312, 47] width 229 height 12
click at [0, 0] on input "BR_SOL__GONZOQUEST_20250715__ALL_EMA_TAC_GM" at bounding box center [0, 0] width 0 height 0
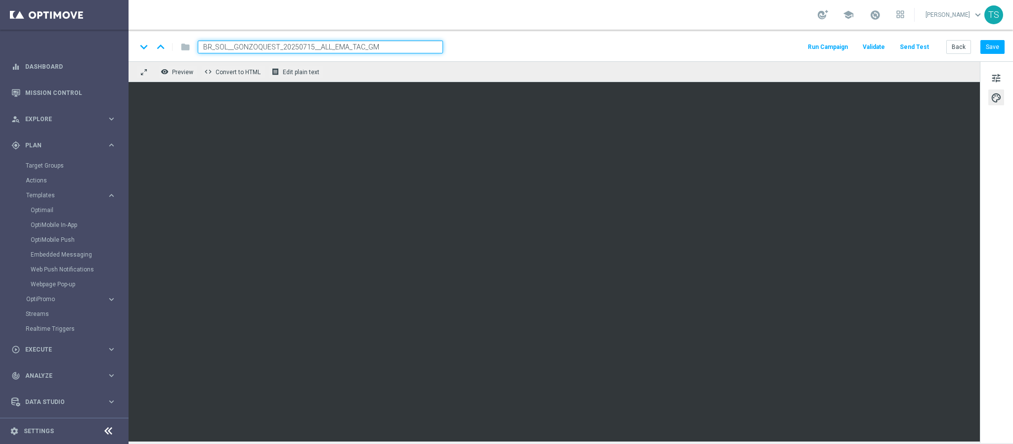
click at [284, 46] on input "BR_SOL__GONZOQUEST_20250715__ALL_EMA_TAC_GM" at bounding box center [320, 47] width 245 height 13
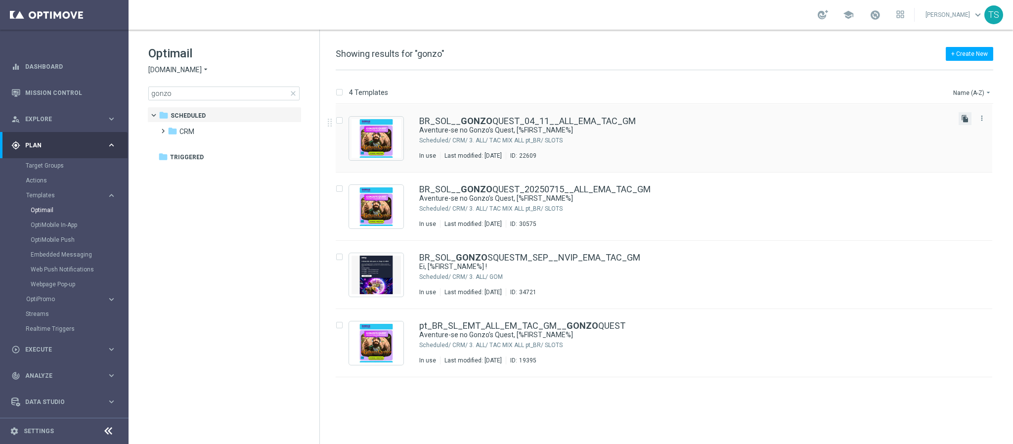
click at [964, 118] on icon "file_copy" at bounding box center [965, 119] width 8 height 8
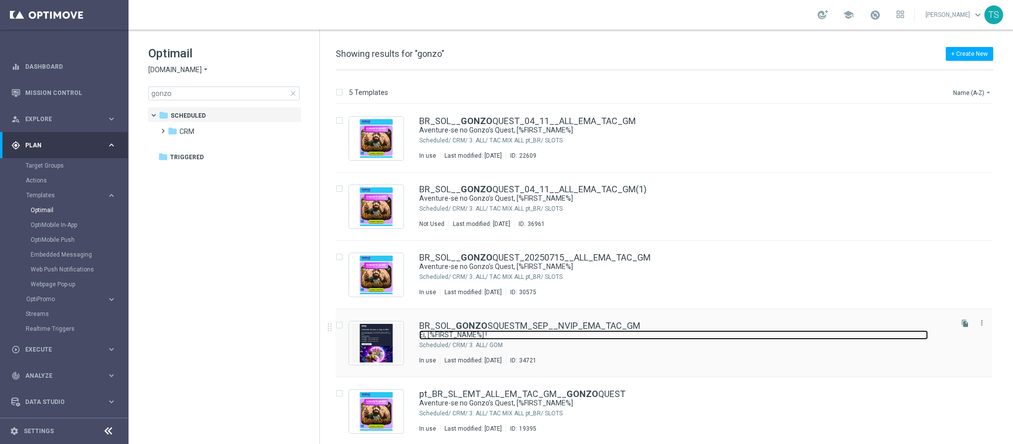
click at [874, 331] on link "Ei, [%FIRST_NAME%] !" at bounding box center [673, 334] width 509 height 9
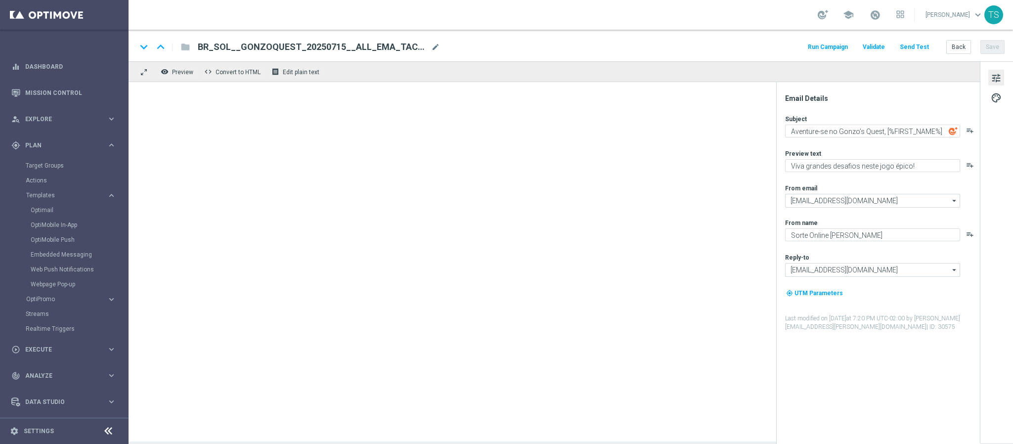
type textarea "Ei, [%FIRST_NAME%] !"
type textarea "Aqui tem rodadas extras e muita diversão!"
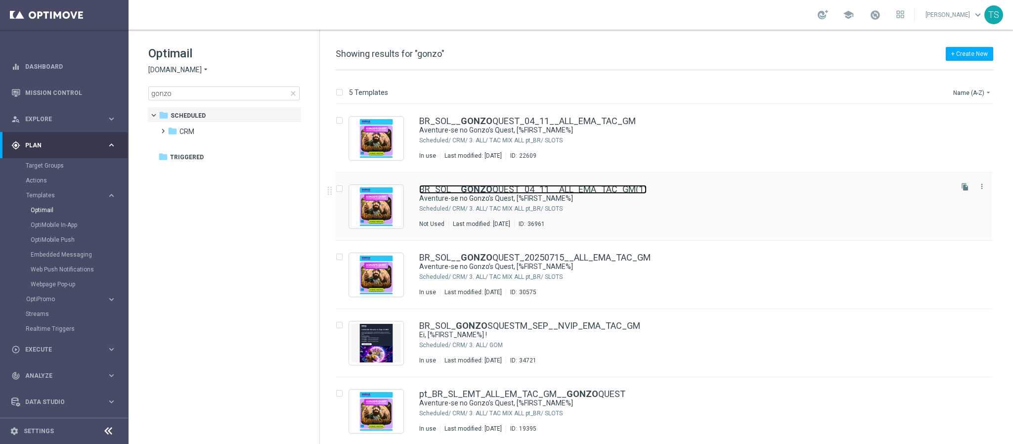
click at [569, 189] on link "BR_SOL__ GONZO QUEST_04_11__ALL_EMA_TAC_GM(1)" at bounding box center [532, 189] width 227 height 9
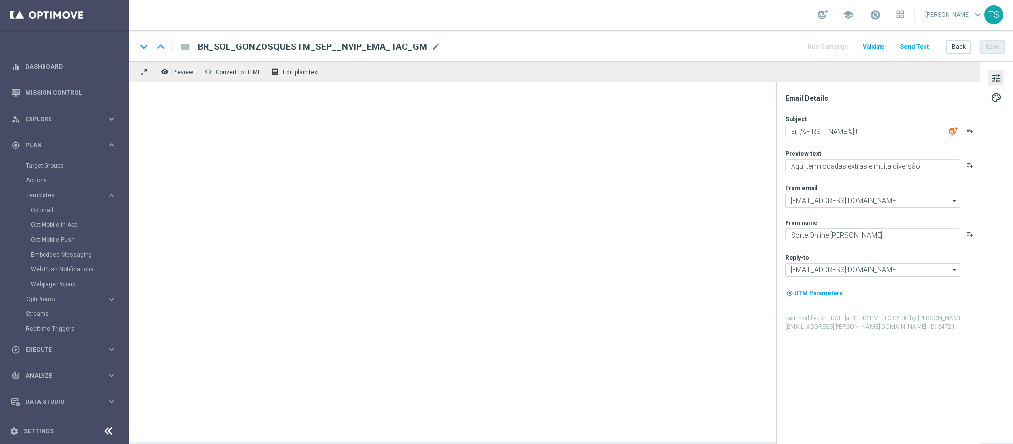
type input "BR_SOL__GONZOQUEST_04_11__ALL_EMA_TAC_GM(1)"
type textarea "Aventure-se no Gonzo’s Quest, [%FIRST_NAME%]"
type textarea "Viva grandes desafios neste jogo épico!"
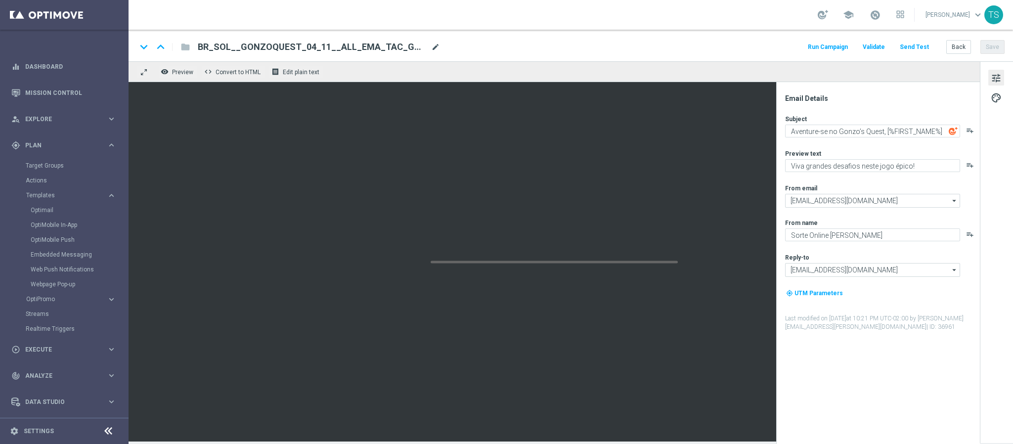
click at [432, 46] on span "mode_edit" at bounding box center [435, 47] width 9 height 9
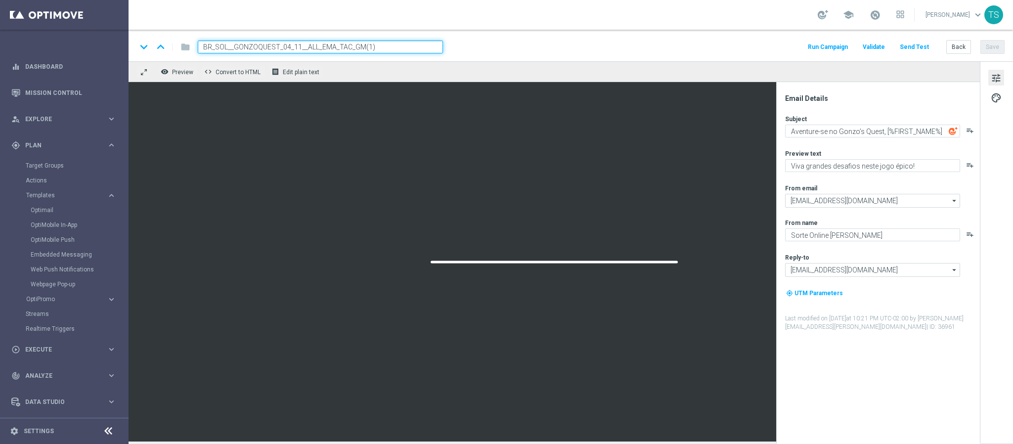
click at [288, 46] on input "BR_SOL__GONZOQUEST_04_11__ALL_EMA_TAC_GM(1)" at bounding box center [320, 47] width 245 height 13
click at [397, 46] on input "BR_SOL__GONZOQUEST_30_09__ALL_EMA_TAC_GM(1)" at bounding box center [320, 47] width 245 height 13
type input "BR_SOL__GONZOQUEST_30_09__ALL_EMA_TAC_GM"
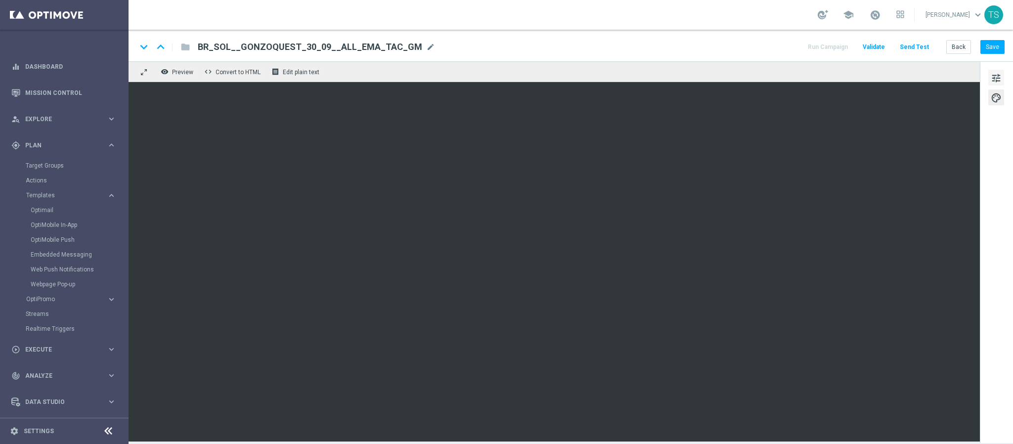
click at [994, 78] on span "tune" at bounding box center [996, 78] width 11 height 13
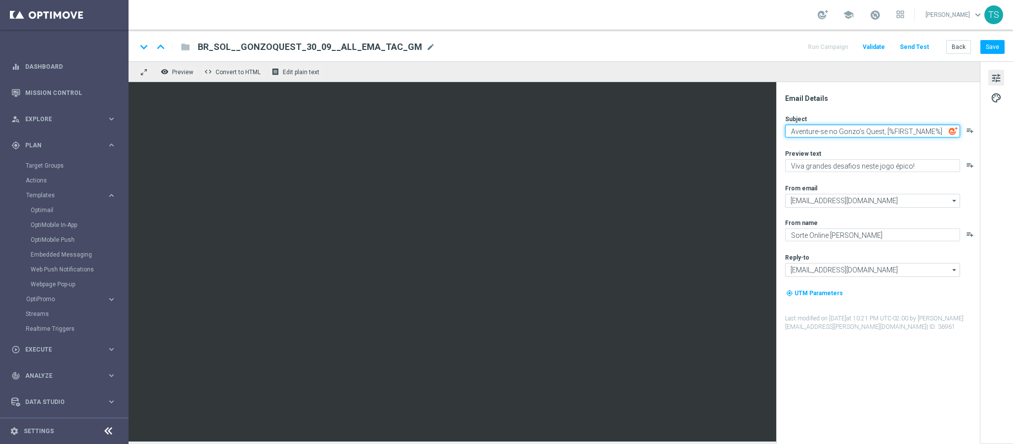
click at [887, 127] on textarea "Aventure-se no Gonzo’s Quest, [%FIRST_NAME%]" at bounding box center [872, 131] width 175 height 13
type textarea "ÚLTIMO DIA!"
click at [970, 129] on icon "playlist_add" at bounding box center [970, 131] width 8 height 8
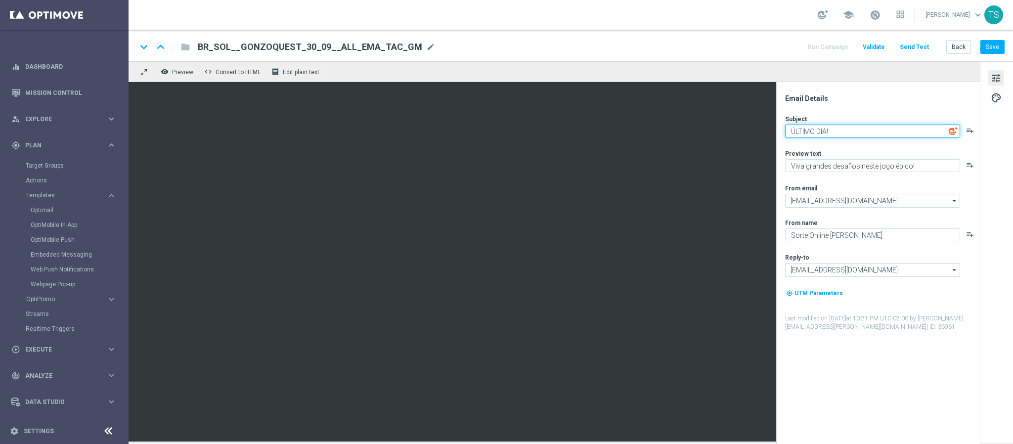
click at [861, 132] on textarea "ÚLTIMO DIA!" at bounding box center [872, 131] width 175 height 13
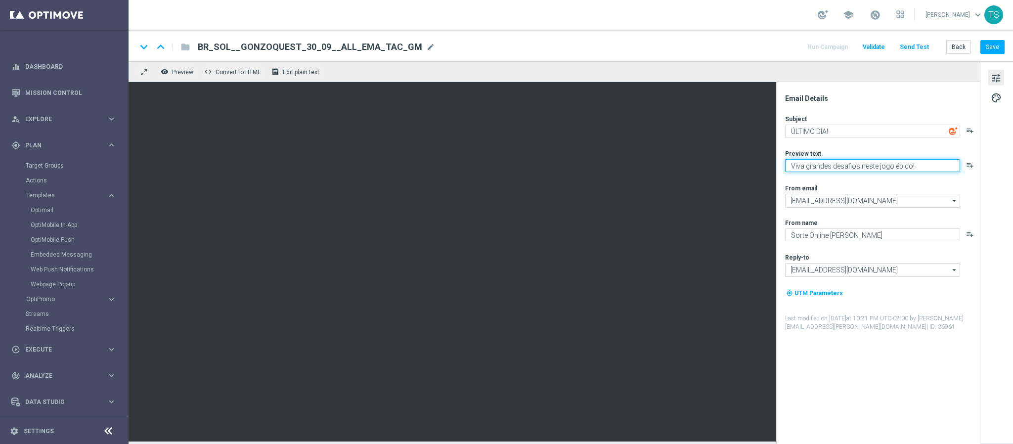
click at [846, 168] on textarea "Viva grandes desafios neste jogo épico!" at bounding box center [872, 165] width 175 height 13
type textarea "Para ter rodadas grátis,"
click at [971, 163] on icon "playlist_add" at bounding box center [970, 165] width 8 height 8
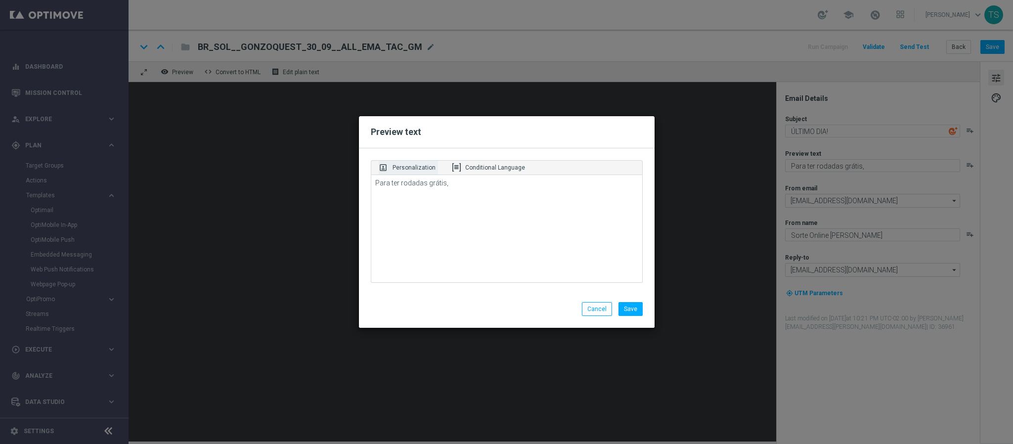
click at [401, 165] on p "Personalization" at bounding box center [413, 167] width 43 height 9
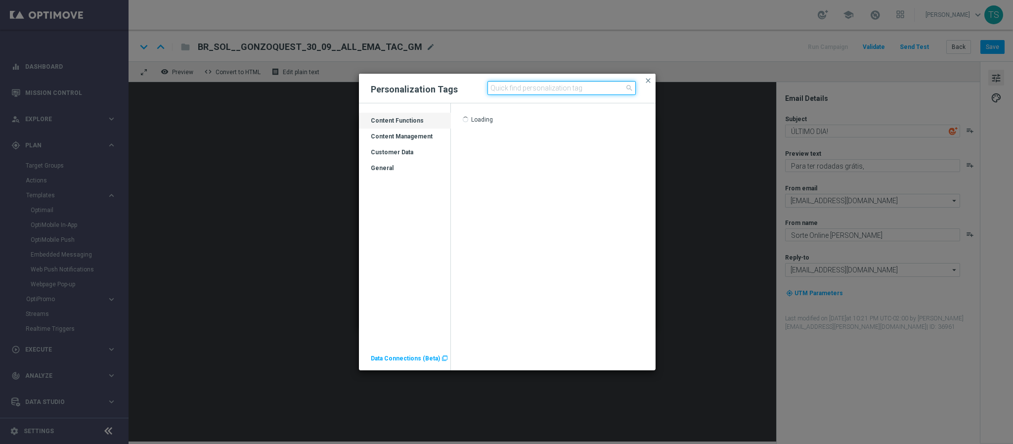
click at [528, 85] on input at bounding box center [561, 88] width 148 height 14
type input "first"
click at [520, 87] on input "first" at bounding box center [561, 88] width 148 height 14
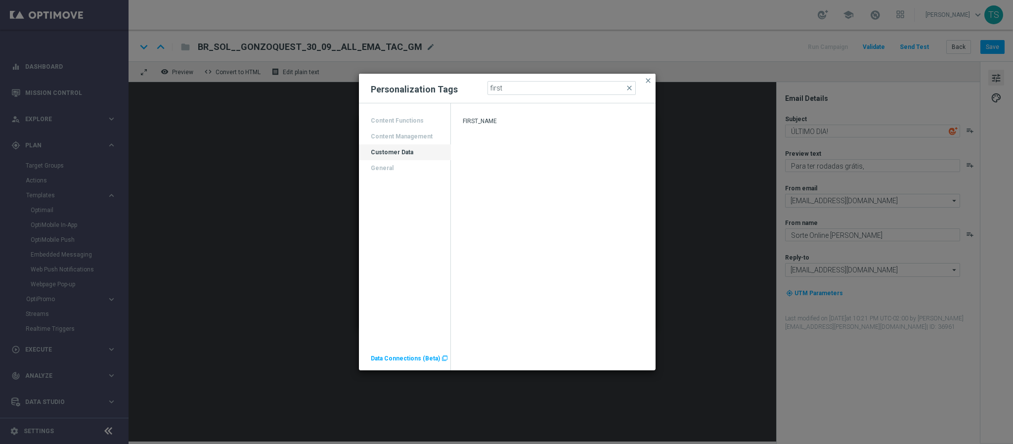
click at [498, 119] on div "FIRST_NAME" at bounding box center [553, 123] width 205 height 12
type textarea "Para ter rodadas grátis, [%FIRST_NAME%]"
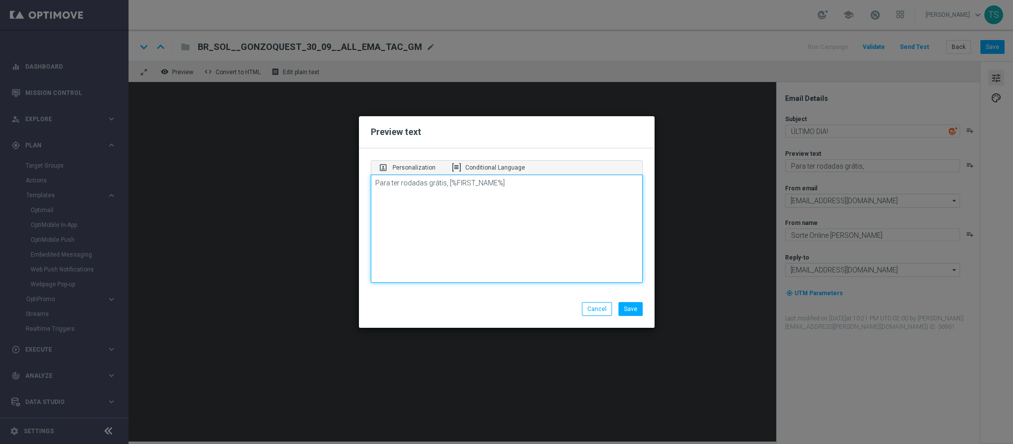
drag, startPoint x: 445, startPoint y: 181, endPoint x: 623, endPoint y: 185, distance: 178.0
click at [623, 185] on textarea "Para ter rodadas grátis, [%FIRST_NAME%]" at bounding box center [507, 228] width 272 height 109
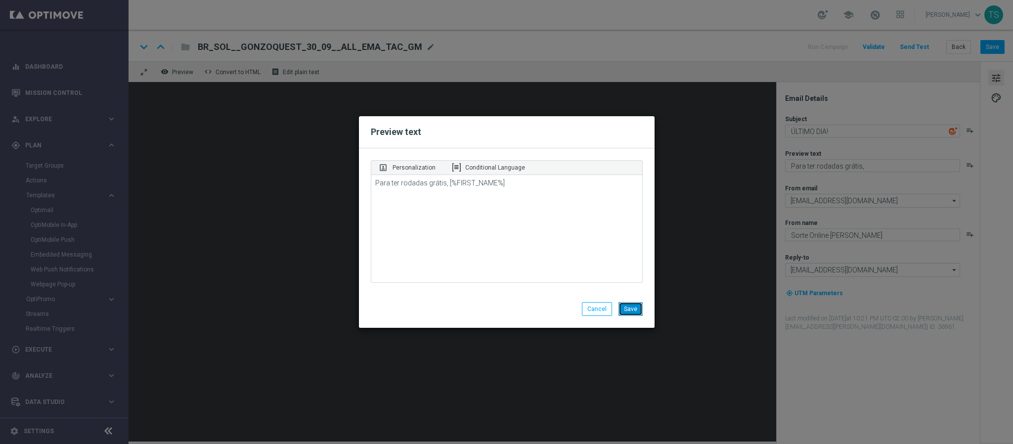
click at [634, 308] on button "Save" at bounding box center [630, 309] width 24 height 14
type textarea "Para ter rodadas grátis, [%FIRST_NAME%]"
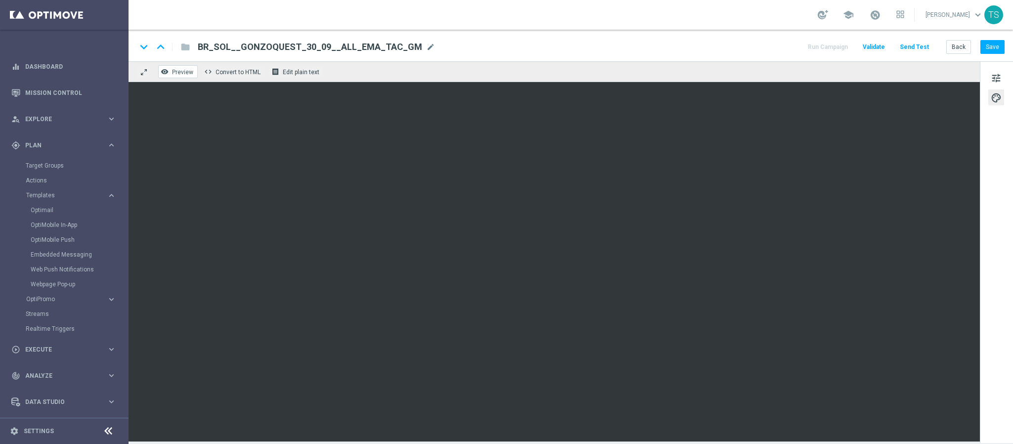
click at [187, 67] on button "remove_red_eye Preview" at bounding box center [178, 71] width 40 height 13
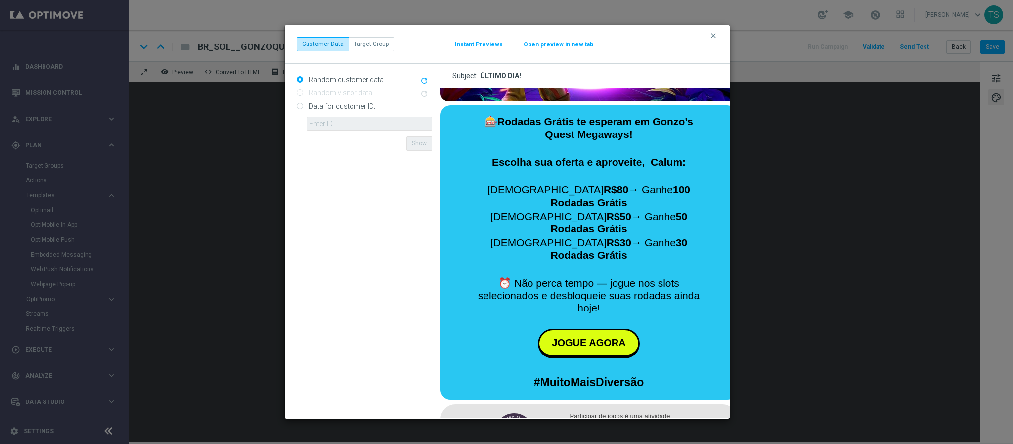
scroll to position [222, 0]
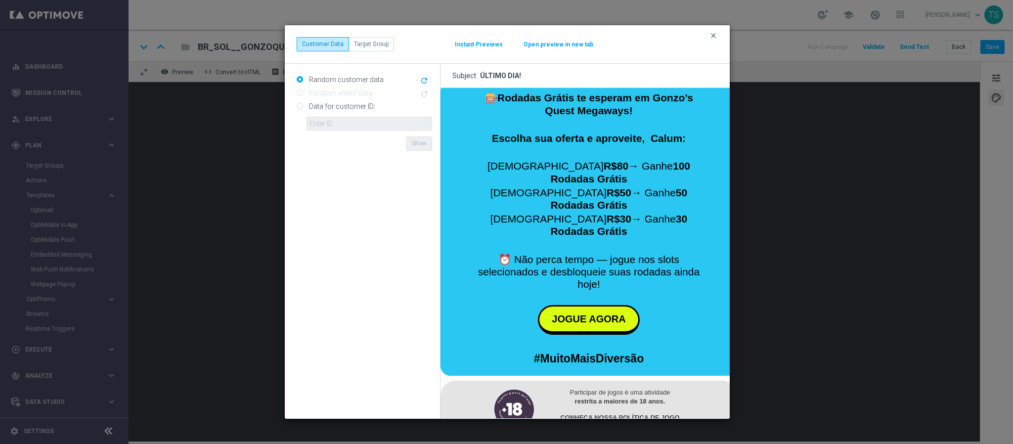
click at [712, 36] on icon "clear" at bounding box center [713, 36] width 8 height 8
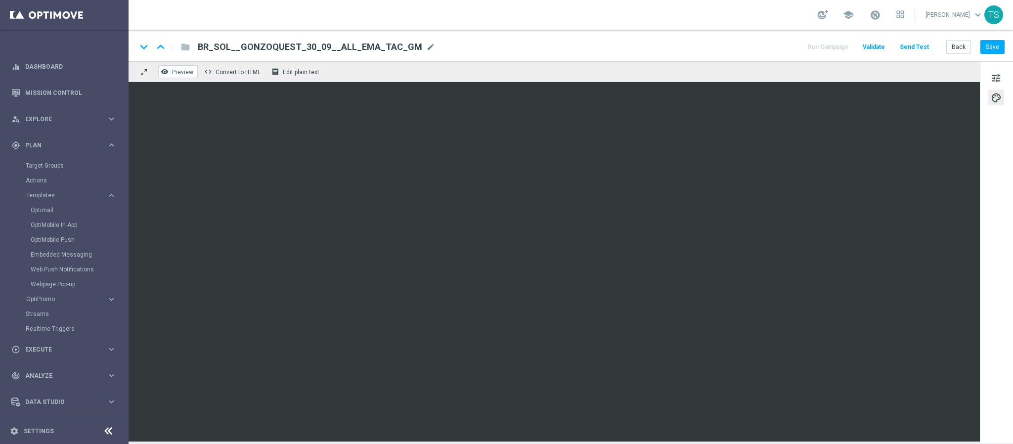
click at [168, 71] on icon "remove_red_eye" at bounding box center [165, 72] width 8 height 8
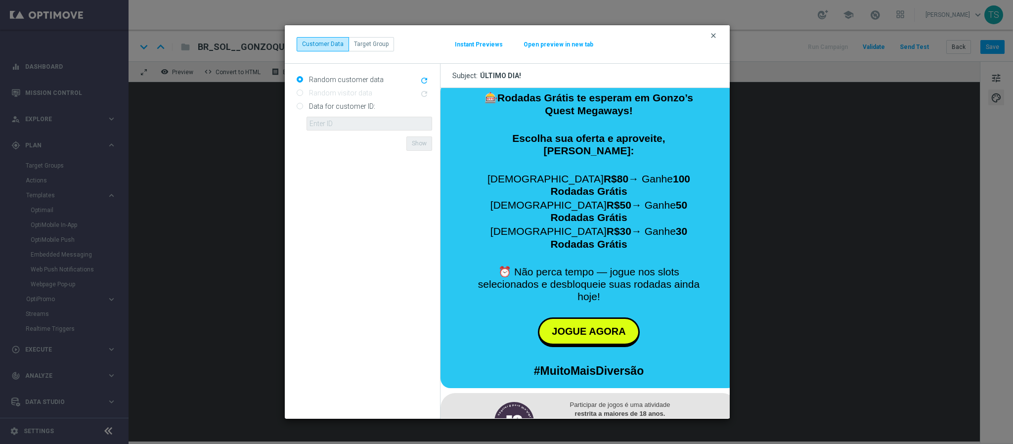
click at [710, 39] on icon "clear" at bounding box center [713, 36] width 8 height 8
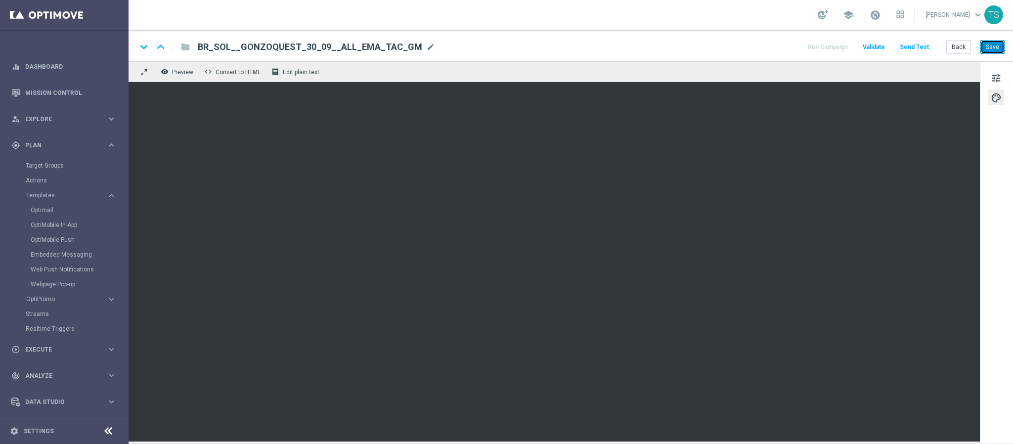
click at [984, 48] on button "Save" at bounding box center [992, 47] width 24 height 14
click at [42, 211] on link "Optimail" at bounding box center [67, 210] width 72 height 8
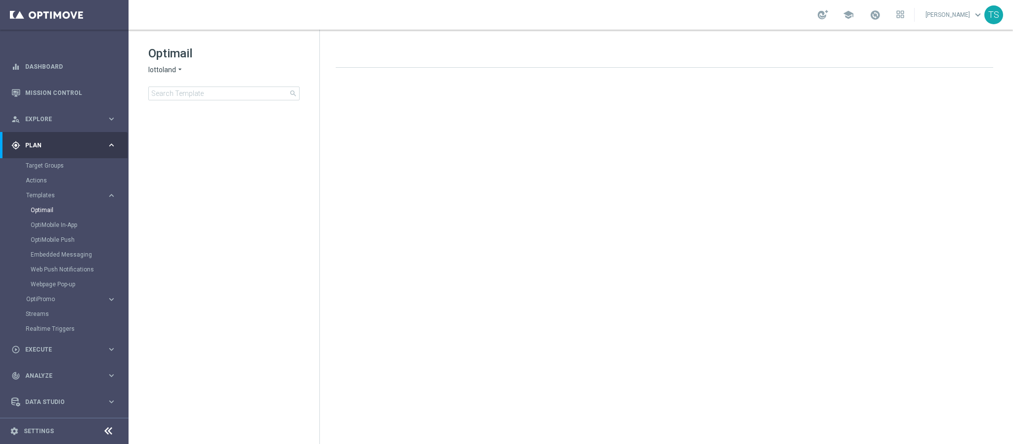
click at [171, 65] on span "lottoland" at bounding box center [162, 69] width 28 height 9
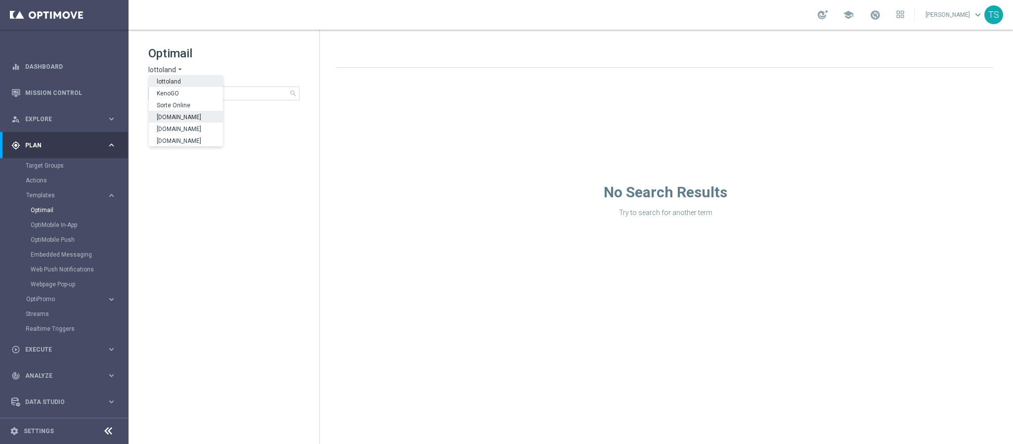
click at [0, 0] on span "Sorte Online" at bounding box center [0, 0] width 0 height 0
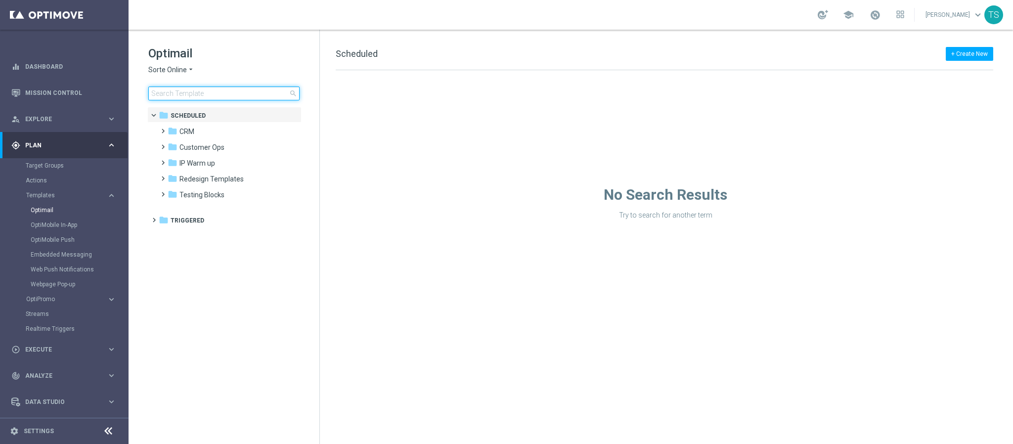
click at [195, 95] on input at bounding box center [223, 94] width 151 height 14
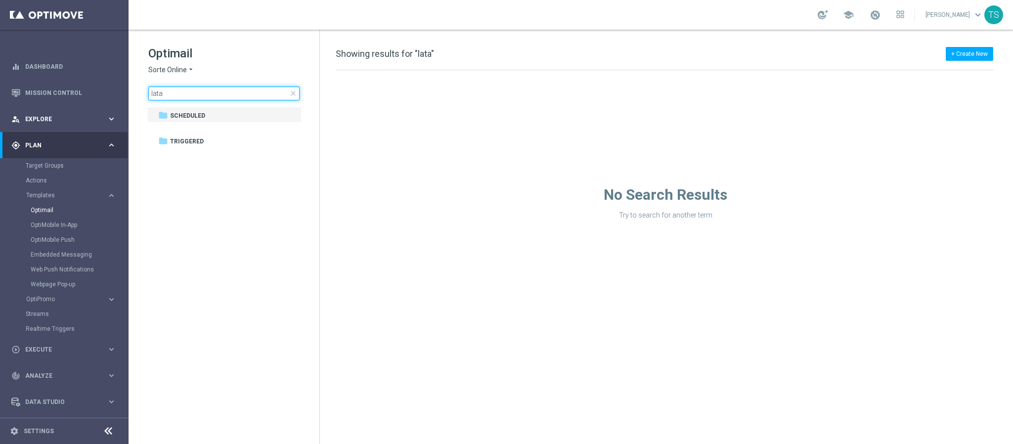
drag, startPoint x: 251, startPoint y: 90, endPoint x: 0, endPoint y: 120, distance: 252.4
click at [0, 120] on main "equalizer Dashboard Mission Control" at bounding box center [506, 222] width 1013 height 444
type input "c"
type input "s"
type input "v"
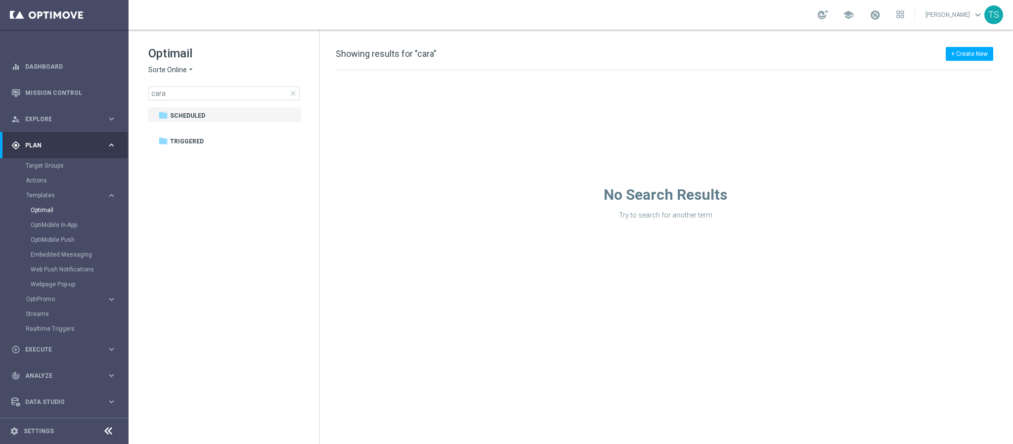
click at [164, 67] on span "Sorte Online" at bounding box center [167, 69] width 39 height 9
click at [0, 0] on span "[DOMAIN_NAME]" at bounding box center [0, 0] width 0 height 0
click at [207, 89] on input "cara" at bounding box center [223, 94] width 151 height 14
drag, startPoint x: 212, startPoint y: 95, endPoint x: 56, endPoint y: 67, distance: 158.2
click at [66, 69] on main "equalizer Dashboard Mission Control" at bounding box center [506, 222] width 1013 height 444
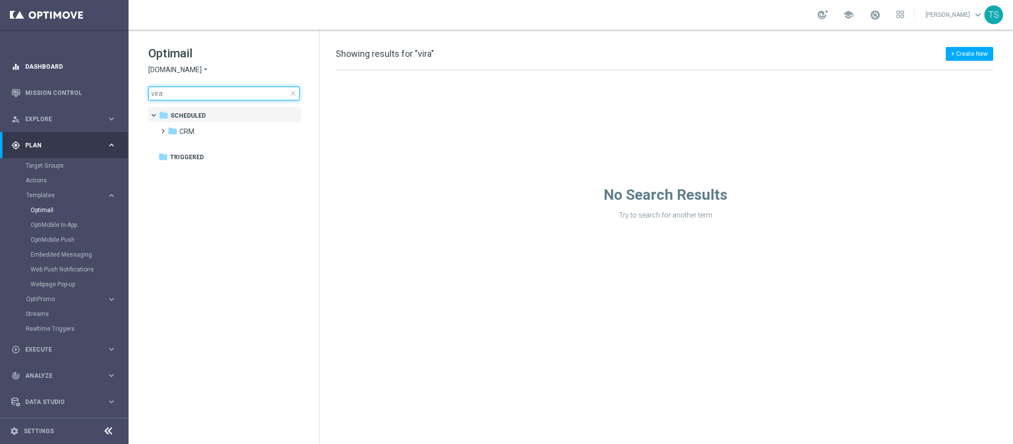
type input "vira"
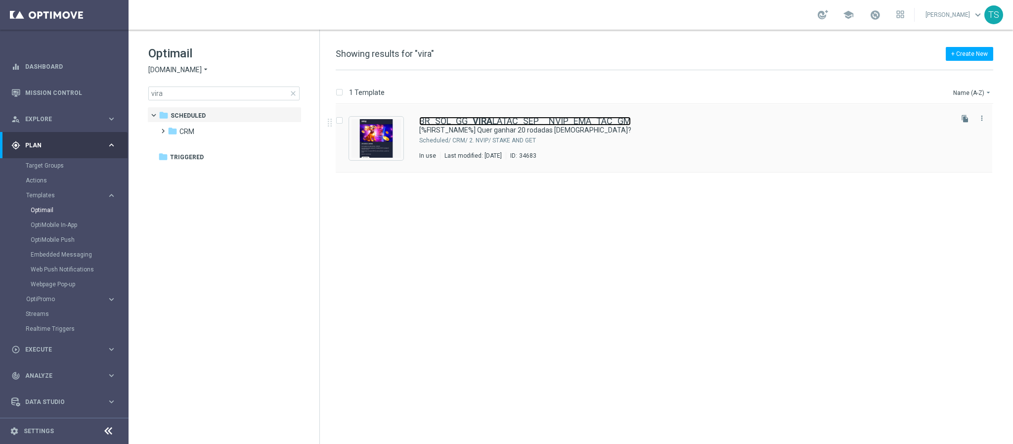
click at [494, 117] on link "BR_SOL_GG_ VIRA LATAC_SEP__NVIP_EMA_TAC_GM" at bounding box center [525, 121] width 212 height 9
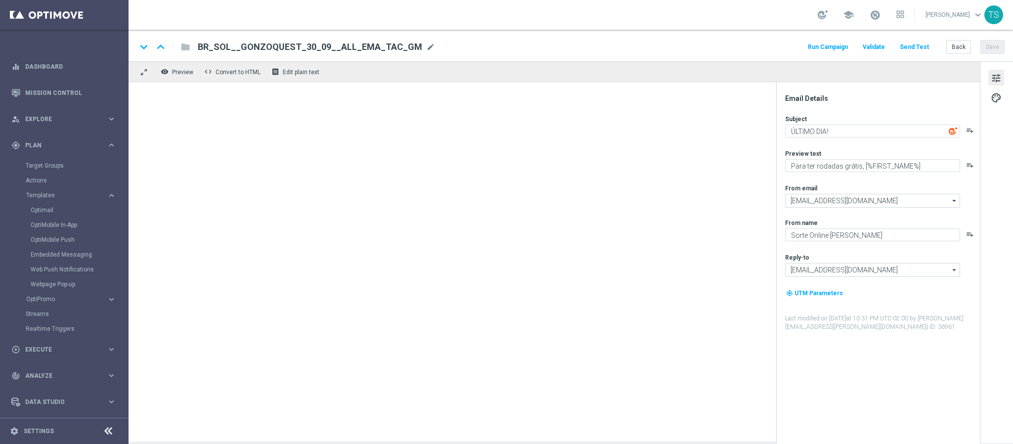
type textarea "[%FIRST_NAME%] Quer ganhar 20 rodadas [DEMOGRAPHIC_DATA]?"
type textarea "Jogue O ViraLata Caramelo! Aposte apenas R$ 20 nos slots selecionados para gara…"
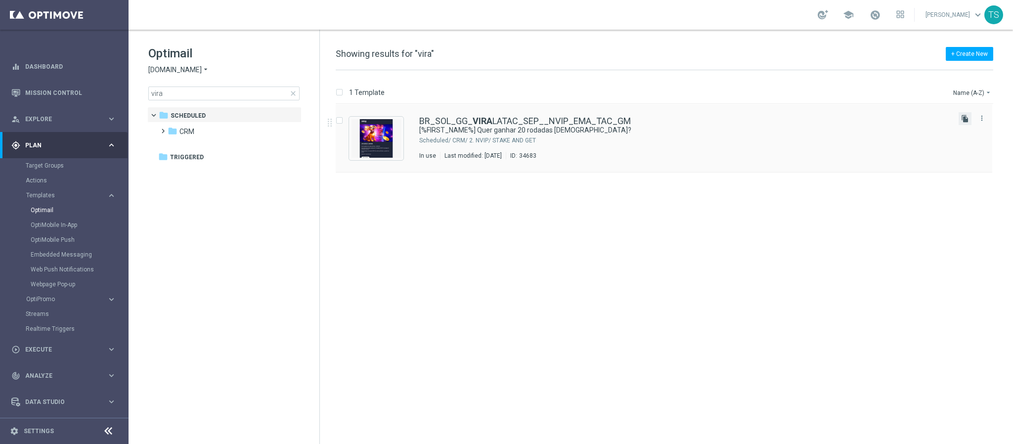
click at [965, 118] on icon "file_copy" at bounding box center [965, 119] width 8 height 8
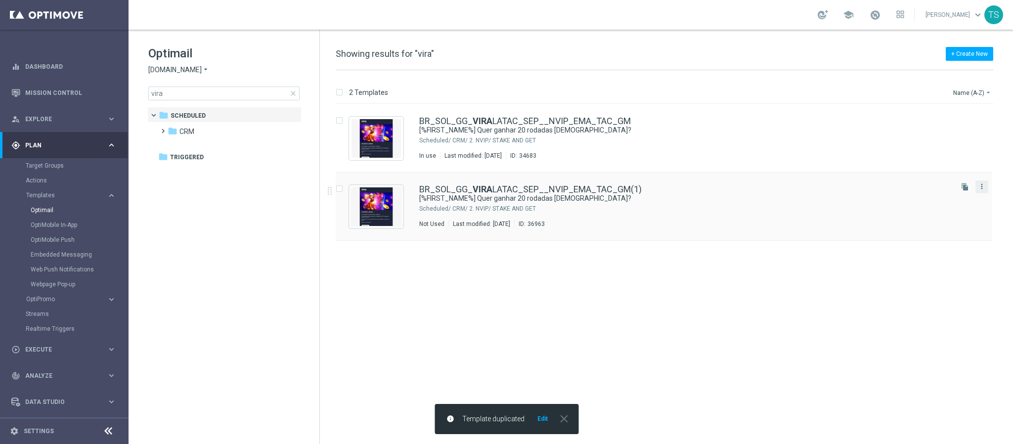
click at [980, 186] on icon "more_vert" at bounding box center [982, 186] width 8 height 8
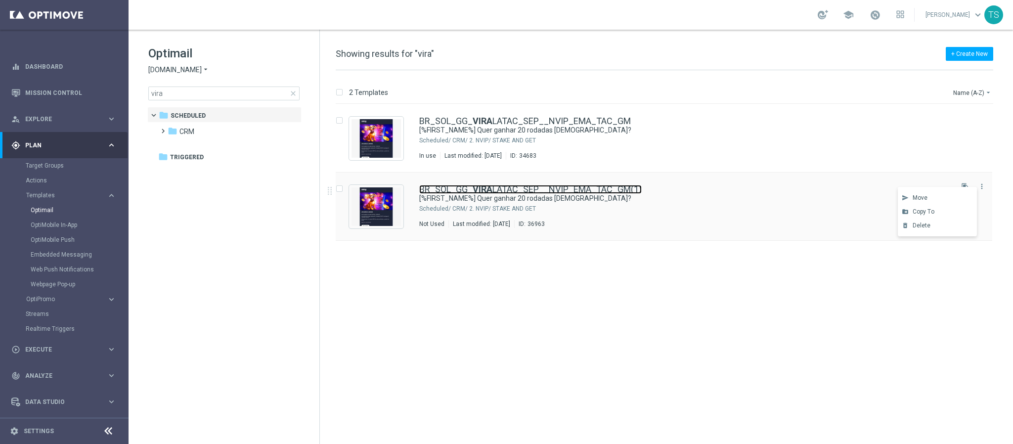
click at [606, 187] on link "BR_SOL_GG_ VIRA LATAC_SEP__NVIP_EMA_TAC_GM(1)" at bounding box center [530, 189] width 222 height 9
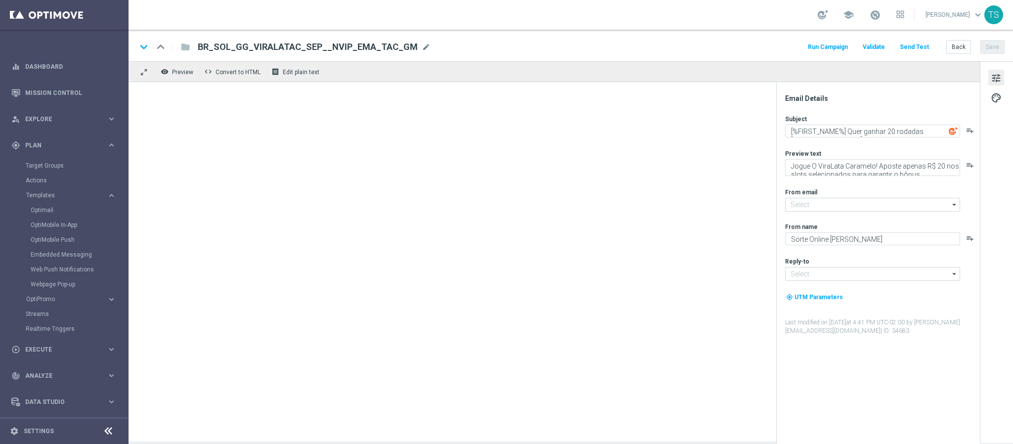
type input "[EMAIL_ADDRESS][DOMAIN_NAME]"
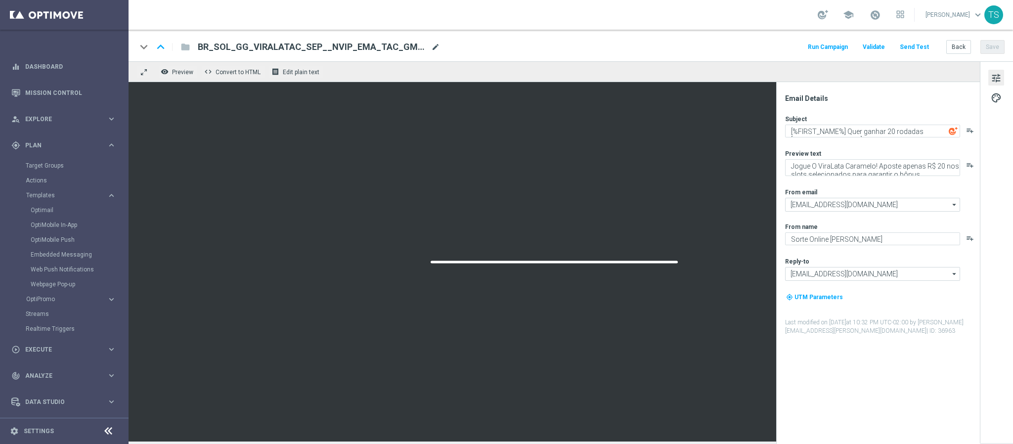
click at [431, 49] on span "mode_edit" at bounding box center [435, 47] width 9 height 9
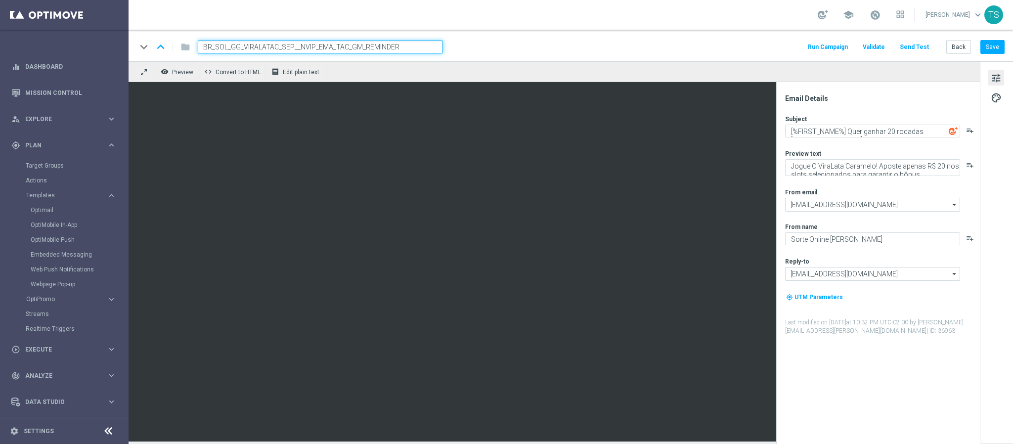
type input "BR_SOL_GG_VIRALATAC_SEP__NVIP_EMA_TAC_GM_REMINDER"
click at [494, 41] on div "keyboard_arrow_down keyboard_arrow_up folder BR_SOL_GG_VIRALATAC_SEP__NVIP_EMA_…" at bounding box center [570, 47] width 868 height 13
click at [423, 45] on input "BR_SOL_GG_VIRALATAC_SEP__NVIP_EMA_TAC_GM_REMINDER" at bounding box center [320, 47] width 245 height 13
click at [524, 49] on div "keyboard_arrow_down keyboard_arrow_up folder BR_SOL_GG_VIRALATAC_SEP__NVIP_EMA_…" at bounding box center [570, 47] width 868 height 13
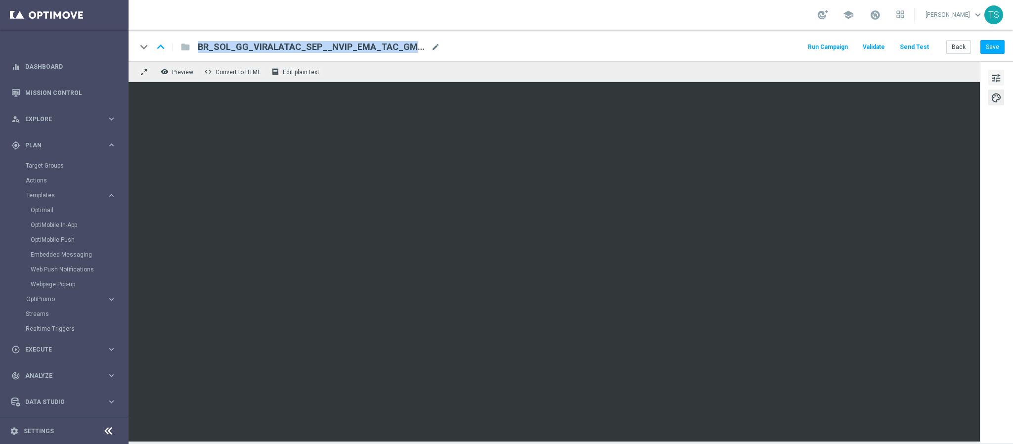
click at [991, 79] on span "tune" at bounding box center [996, 78] width 11 height 13
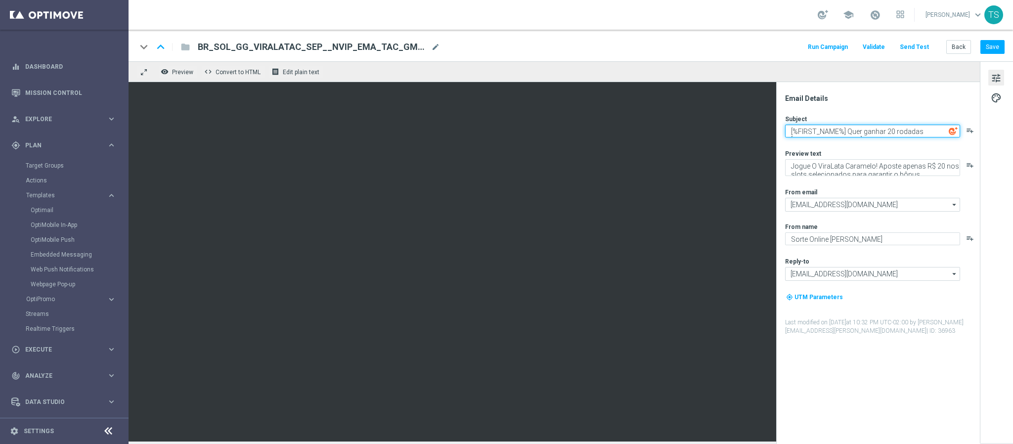
click at [835, 131] on textarea "[%FIRST_NAME%] Quer ganhar 20 rodadas [DEMOGRAPHIC_DATA]?" at bounding box center [872, 131] width 175 height 13
click at [837, 131] on textarea "[%FIRST_NAME%] Quer ganhar 20 rodadas [DEMOGRAPHIC_DATA]?" at bounding box center [872, 131] width 175 height 13
click at [856, 129] on textarea "[%FIRST_NAME%] Quer ganhar 20 rodadas [DEMOGRAPHIC_DATA]?" at bounding box center [872, 131] width 175 height 13
click at [851, 132] on textarea "[%FIRST_NAME%] Quer ganhar 20 rodadas [DEMOGRAPHIC_DATA]?" at bounding box center [872, 131] width 175 height 13
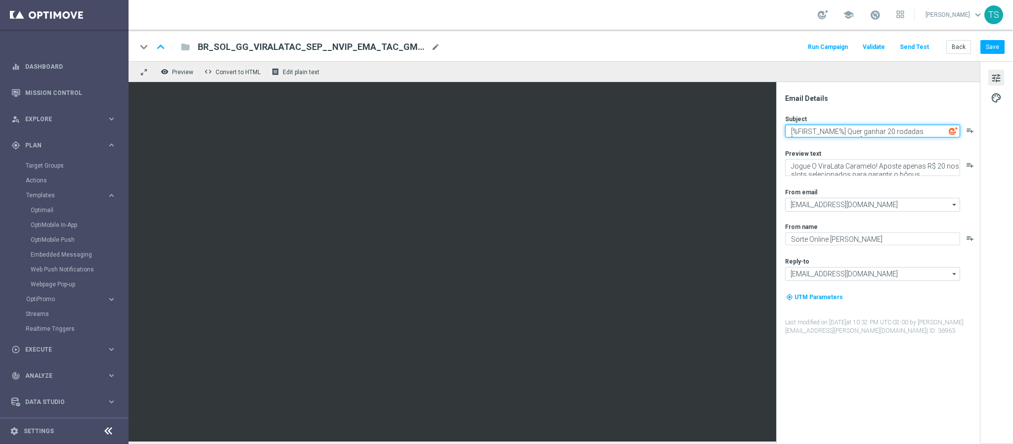
click at [851, 132] on textarea "[%FIRST_NAME%] Quer ganhar 20 rodadas [DEMOGRAPHIC_DATA]?" at bounding box center [872, 131] width 175 height 13
click at [872, 132] on textarea "[%FIRST_NAME%] , aqui ganhar 20 rodadas GRÁTIS?" at bounding box center [872, 131] width 175 height 13
click at [942, 130] on textarea "[%FIRST_NAME%] , aqui tem 20 rodadas GRÁTIS?" at bounding box center [872, 131] width 175 height 13
type textarea "[%FIRST_NAME%] , aqui tem 20 rodadas GRÁTIS!"
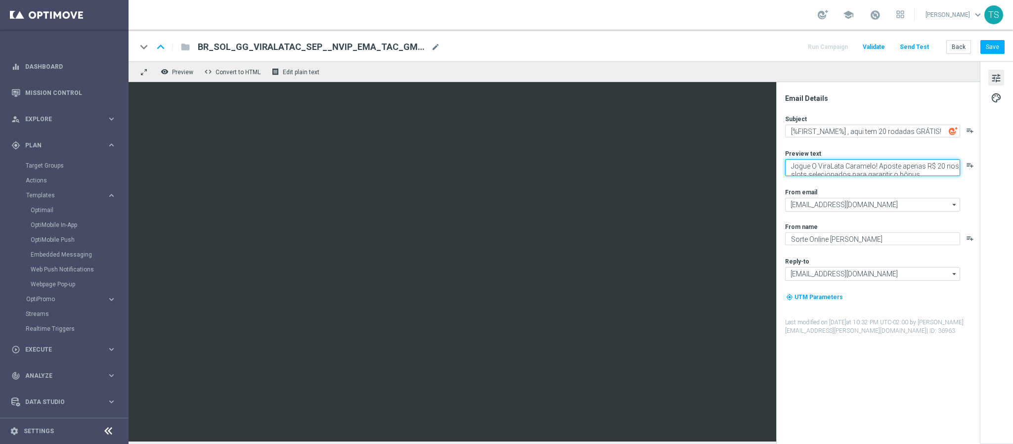
click at [845, 162] on textarea "Jogue O ViraLata Caramelo! Aposte apenas R$ 20 nos slots selecionados para gara…" at bounding box center [872, 167] width 175 height 17
paste textarea "20 nos slots qualificados e garanta [PERSON_NAME] o seu"
type textarea "Jogue O ViraLata Caramelo! Aposte apenas R$20 nos slots qualificados e garanta …"
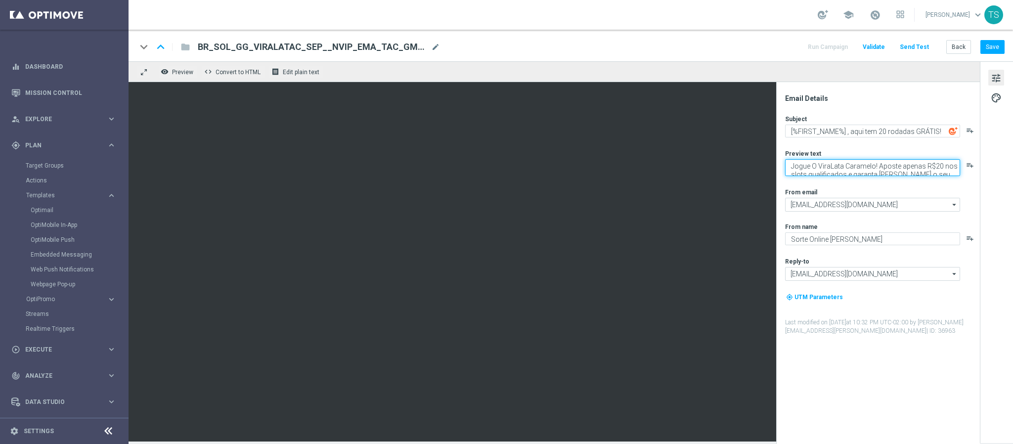
scroll to position [4, 0]
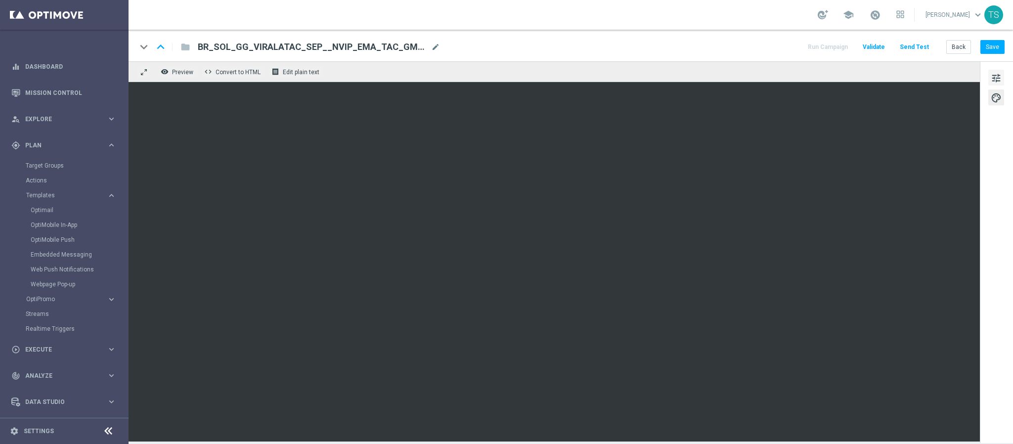
click at [996, 79] on span "tune" at bounding box center [996, 78] width 11 height 13
click at [373, 43] on span "BR_SOL_GG_VIRALATAC_SEP__NVIP_EMA_TAC_GM_REMINDER" at bounding box center [312, 47] width 229 height 12
click at [0, 0] on input "BR_SOL_GG_VIRALATAC_SEP__NVIP_EMA_TAC_GM_REMINDER" at bounding box center [0, 0] width 0 height 0
click at [991, 52] on button "Save" at bounding box center [992, 47] width 24 height 14
click at [49, 208] on link "Optimail" at bounding box center [67, 210] width 72 height 8
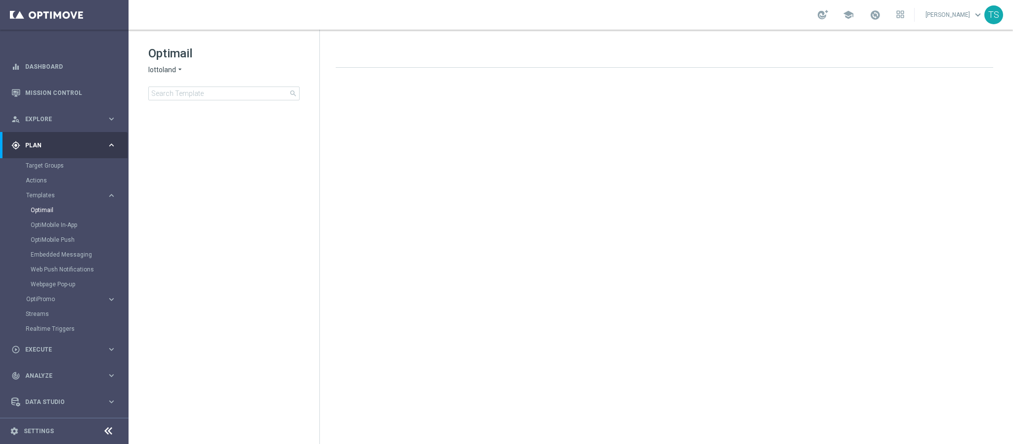
click at [160, 70] on span "lottoland" at bounding box center [162, 69] width 28 height 9
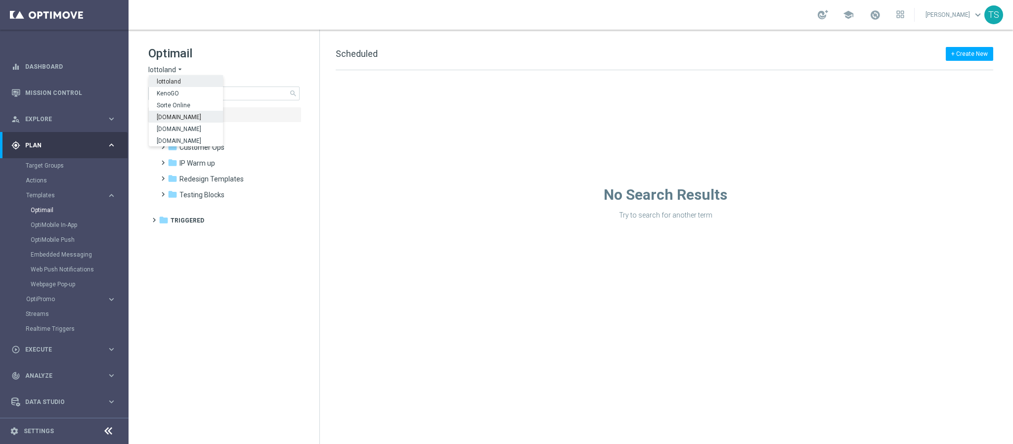
click at [0, 0] on span "[DOMAIN_NAME]" at bounding box center [0, 0] width 0 height 0
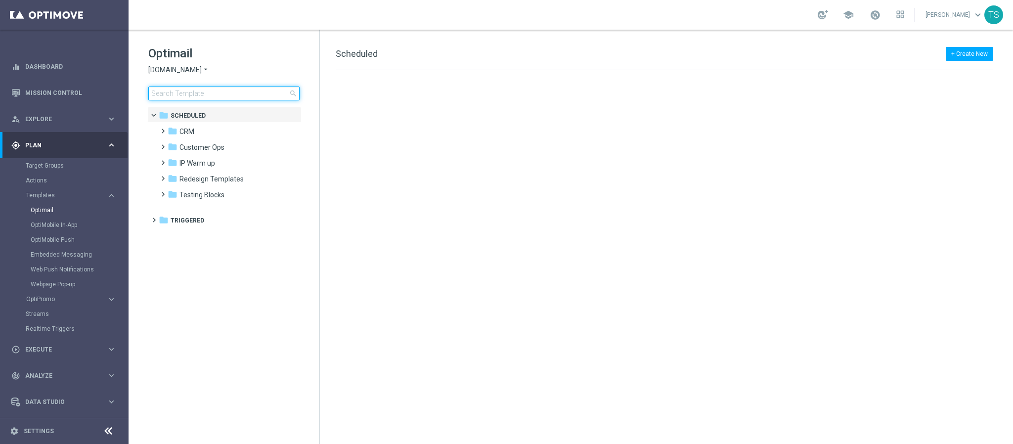
click at [194, 97] on input at bounding box center [223, 94] width 151 height 14
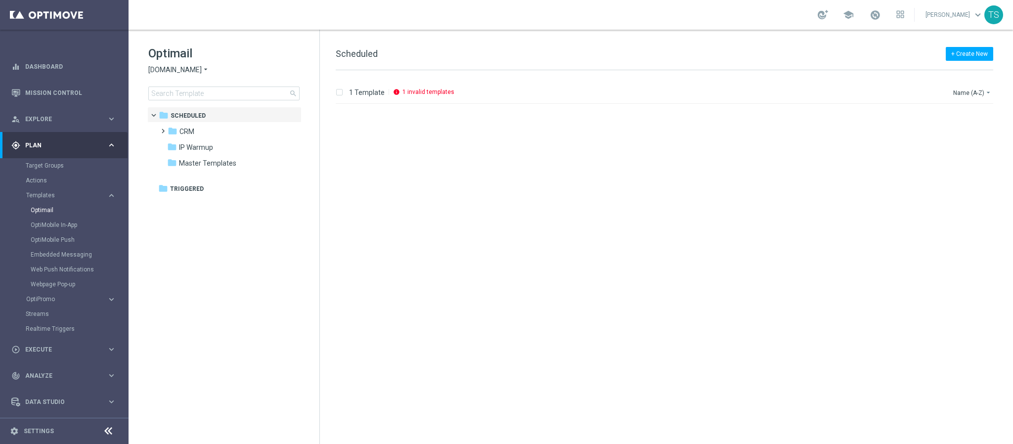
click at [394, 89] on icon "info" at bounding box center [396, 91] width 7 height 7
click at [206, 135] on div "folder CRM" at bounding box center [225, 131] width 114 height 11
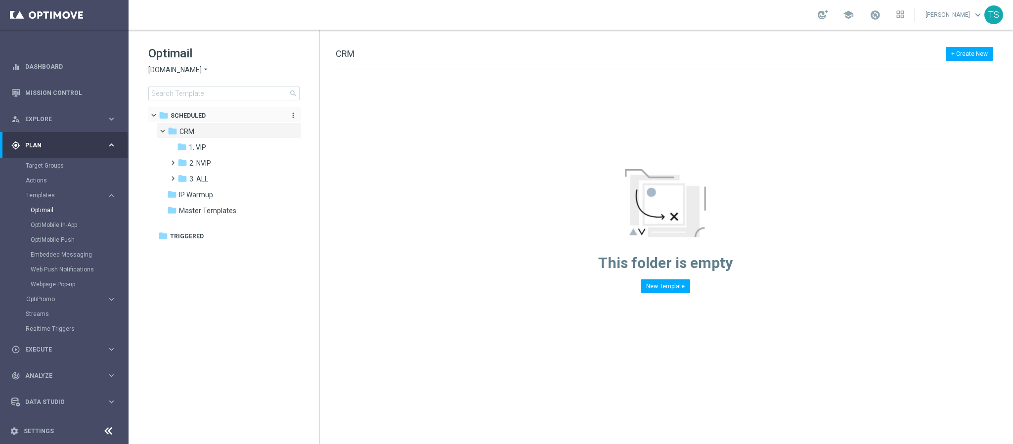
click at [206, 113] on div "folder Scheduled" at bounding box center [219, 115] width 121 height 11
click at [224, 95] on input at bounding box center [223, 94] width 151 height 14
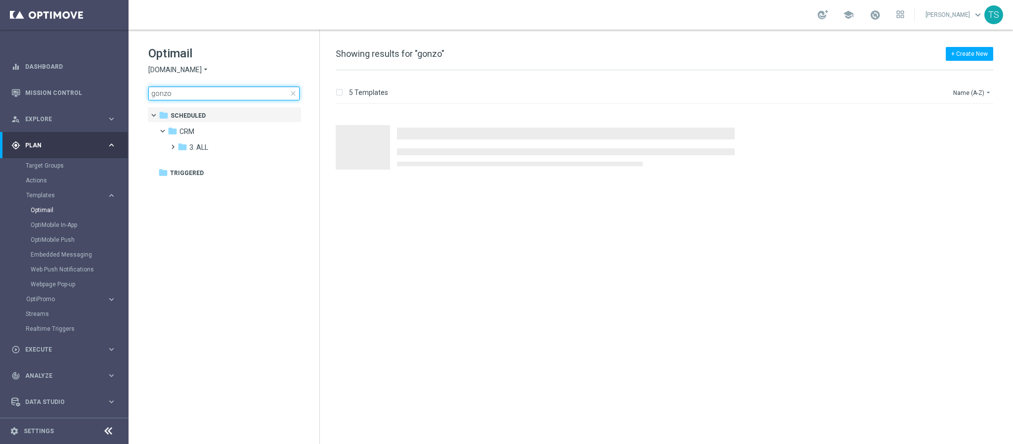
type input "gonzo"
click at [508, 39] on div "+ Create New Showing results for "gonzo" 5 Templates Name (A-Z) arrow_drop_down…" at bounding box center [666, 237] width 693 height 414
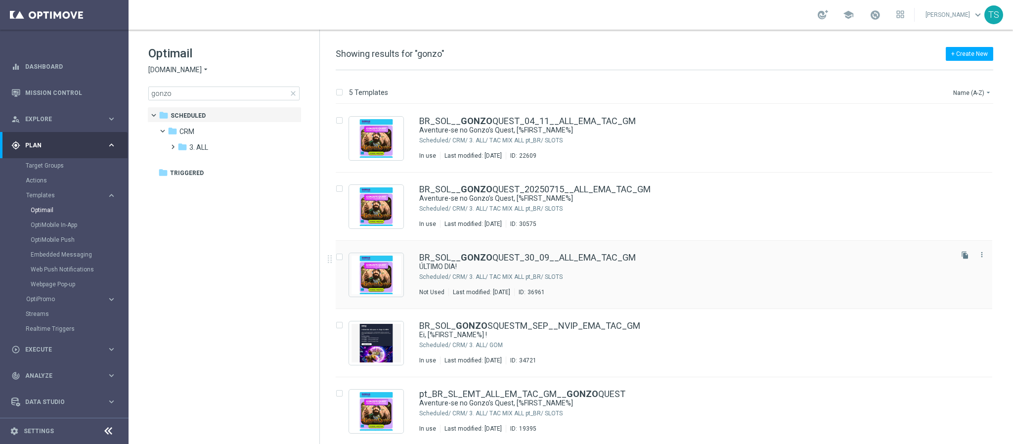
drag, startPoint x: 654, startPoint y: 255, endPoint x: 424, endPoint y: 269, distance: 230.8
click at [424, 269] on div "BR_SOL__ GONZO QUEST_30_09__ALL_EMA_TAC_GM ÚLTIMO DIA! Scheduled/ CRM/ 3. ALL/ …" at bounding box center [684, 274] width 531 height 43
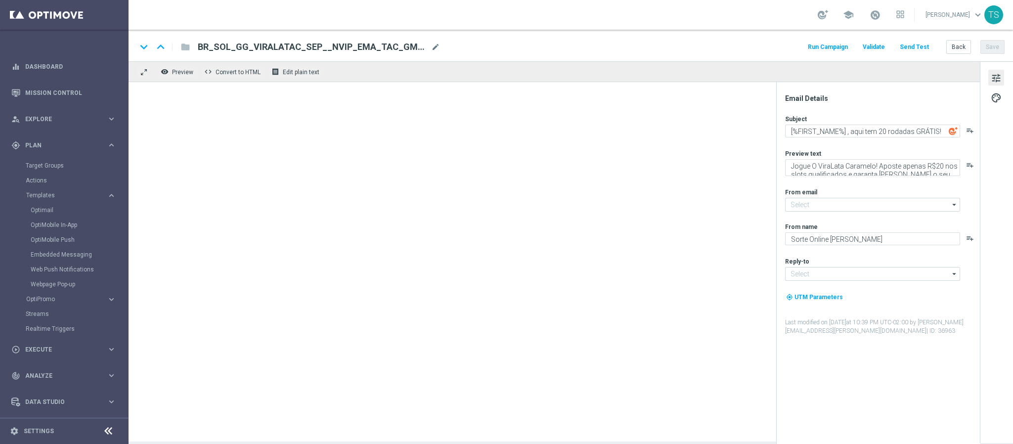
click at [464, 263] on div at bounding box center [554, 261] width 851 height 359
type input "[EMAIL_ADDRESS][DOMAIN_NAME]"
type textarea "ÚLTIMO DIA!"
type textarea "Para ter rodadas grátis, [%FIRST_NAME%]"
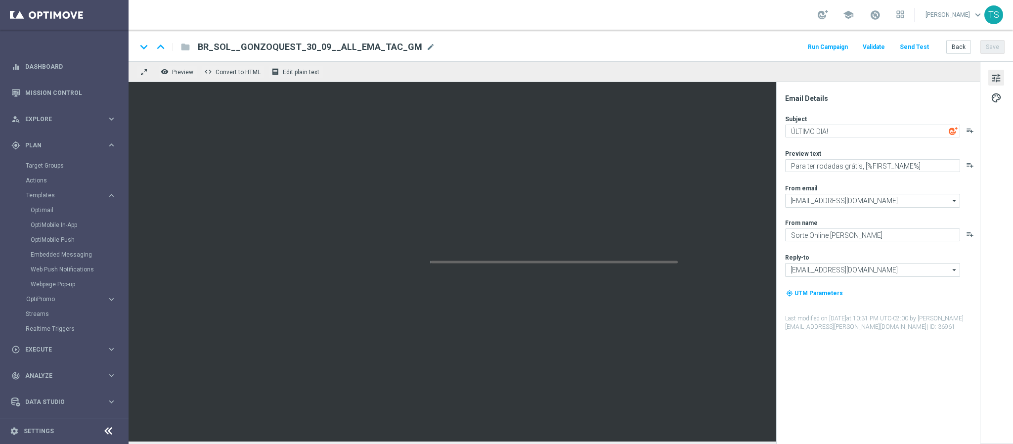
click at [314, 42] on span "BR_SOL__GONZOQUEST_30_09__ALL_EMA_TAC_GM" at bounding box center [310, 47] width 224 height 12
click at [0, 0] on input "BR_SOL__GONZOQUEST_30_09__ALL_EMA_TAC_GM" at bounding box center [0, 0] width 0 height 0
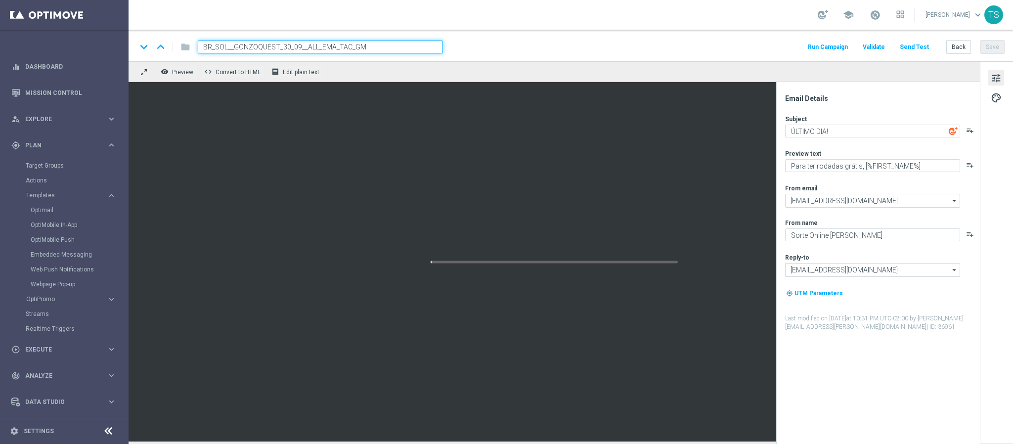
click at [314, 42] on input "BR_SOL__GONZOQUEST_30_09__ALL_EMA_TAC_GM" at bounding box center [320, 47] width 245 height 13
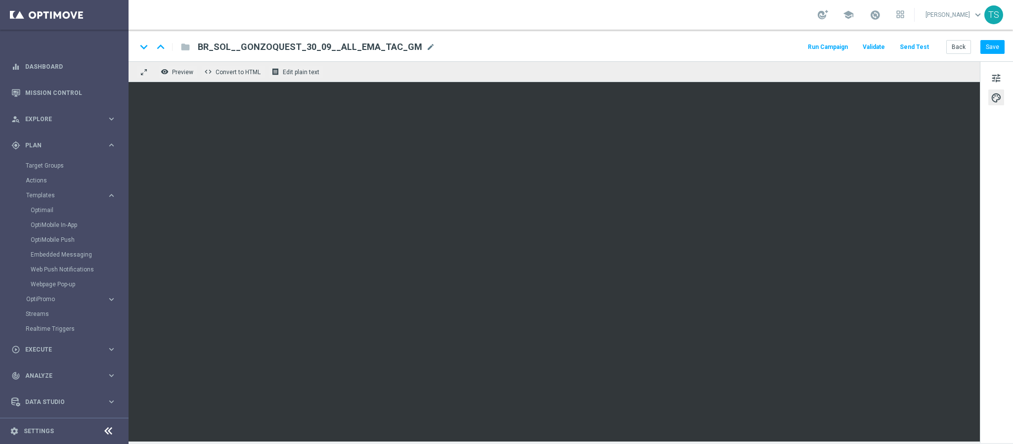
click at [613, 50] on div "keyboard_arrow_down keyboard_arrow_up folder BR_SOL__GONZOQUEST_30_09__ALL_EMA_…" at bounding box center [570, 47] width 868 height 13
click at [41, 353] on div "play_circle_outline Execute" at bounding box center [58, 349] width 95 height 9
click at [53, 205] on link "Stream Builder" at bounding box center [64, 207] width 77 height 8
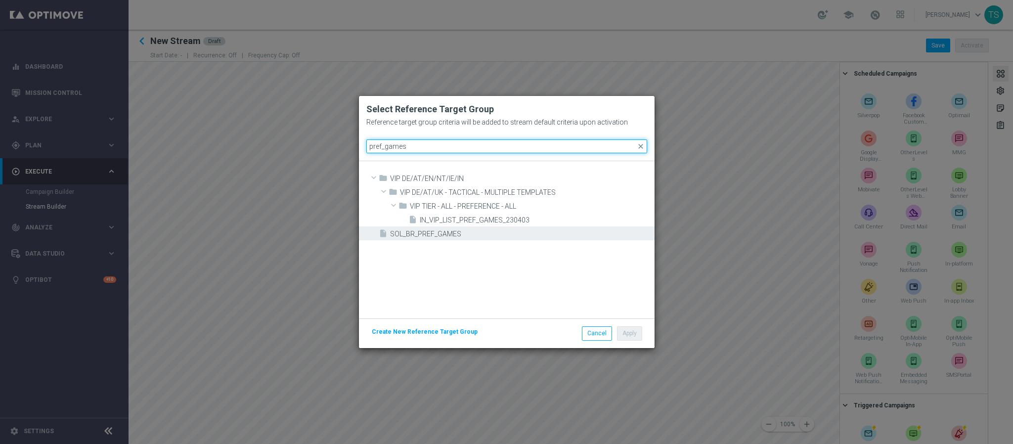
type input "pref_games"
click at [446, 238] on div "insert_drive_file SOL_BR_PREF_GAMES" at bounding box center [515, 233] width 273 height 14
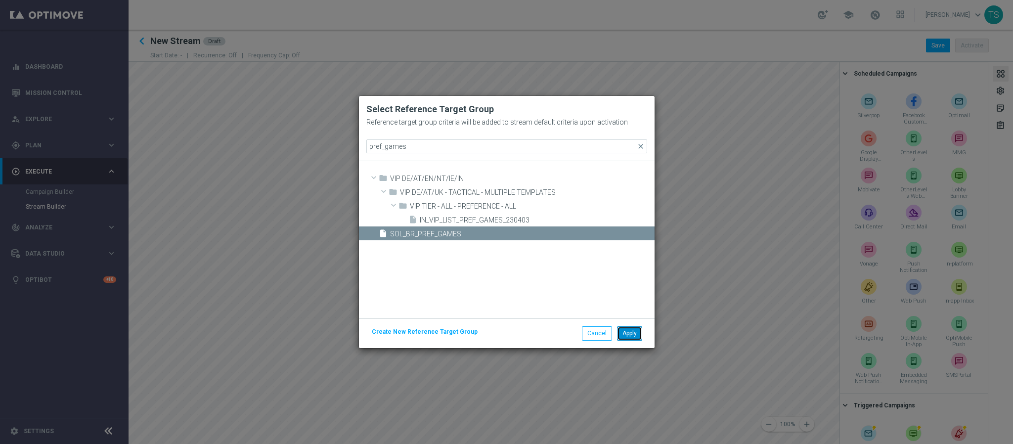
click at [629, 334] on button "Apply" at bounding box center [629, 333] width 25 height 14
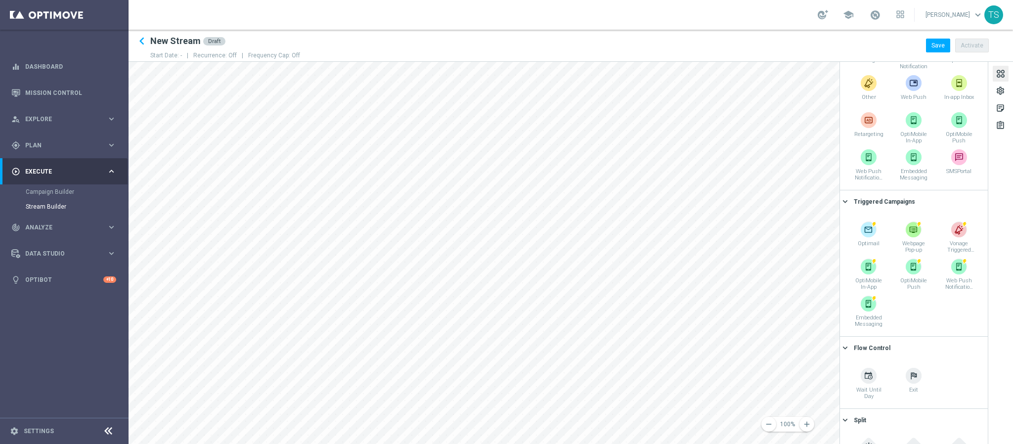
scroll to position [205, 0]
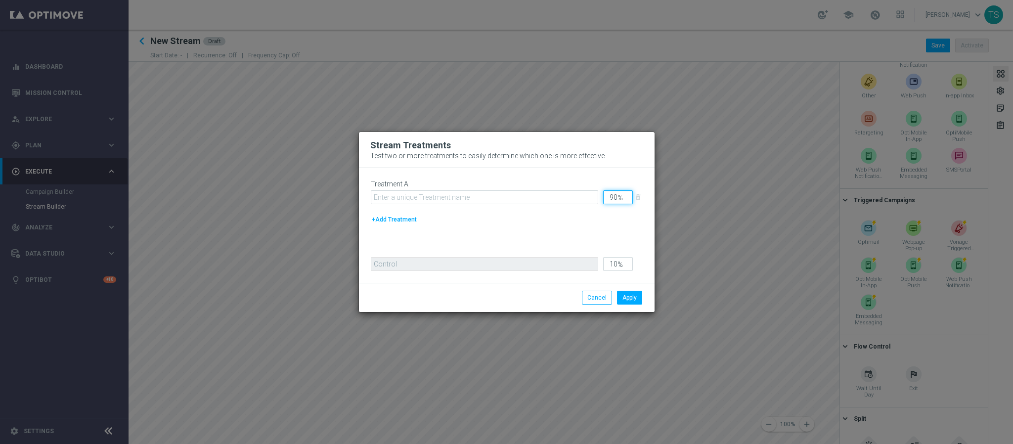
drag, startPoint x: 607, startPoint y: 195, endPoint x: 638, endPoint y: 200, distance: 32.1
click at [650, 199] on div "Treatment A 90 % delete_forever" at bounding box center [512, 195] width 282 height 30
type input "1"
type input "99"
type input "10"
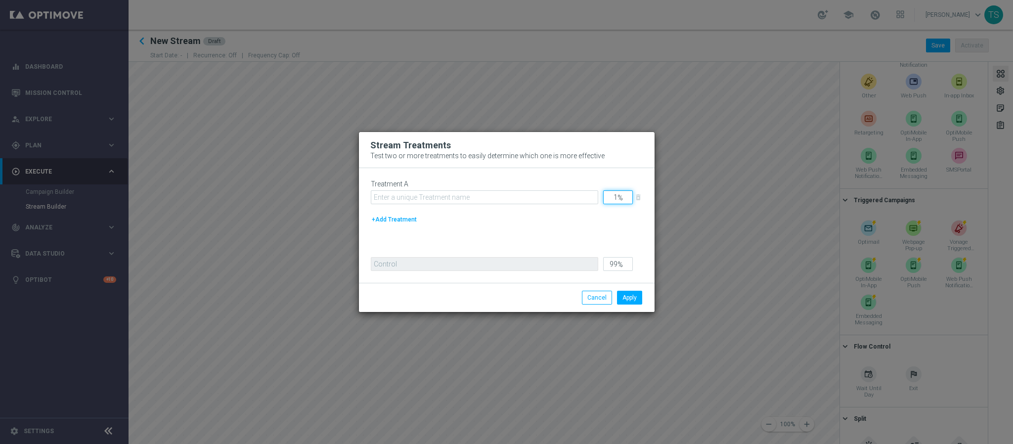
type input "90"
type input "100"
type input "0"
type input "100"
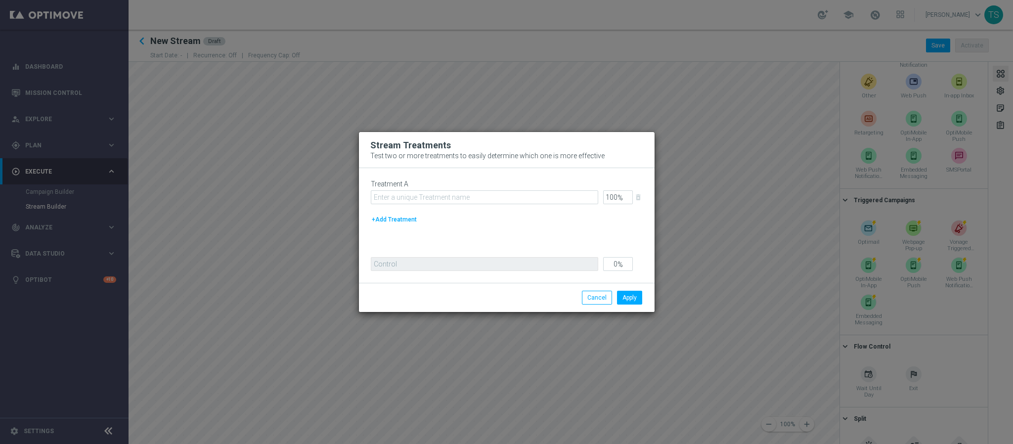
click at [579, 189] on div "Treatment A" at bounding box center [484, 192] width 227 height 25
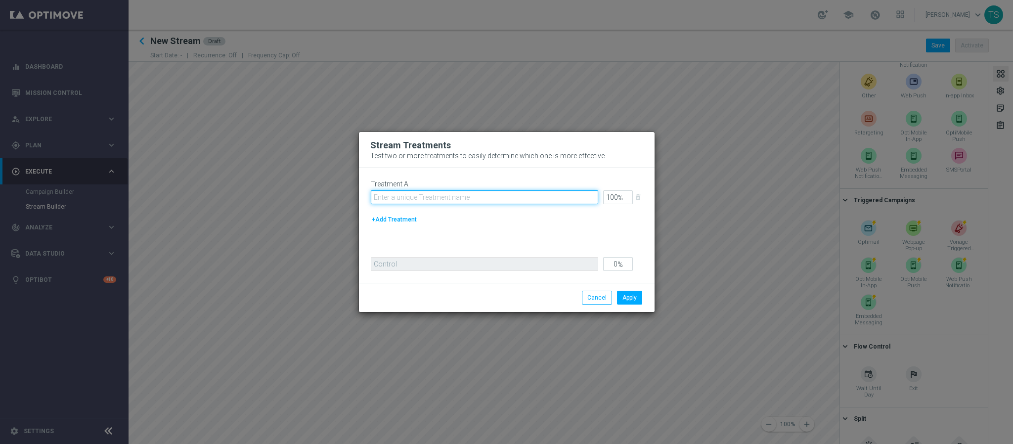
click at [570, 196] on input "text" at bounding box center [484, 197] width 227 height 14
drag, startPoint x: 570, startPoint y: 196, endPoint x: 462, endPoint y: 198, distance: 108.3
click at [464, 197] on input "jornada" at bounding box center [484, 197] width 227 height 14
click at [450, 196] on input "jornada" at bounding box center [484, 197] width 227 height 14
click at [449, 195] on input "jornada" at bounding box center [484, 197] width 227 height 14
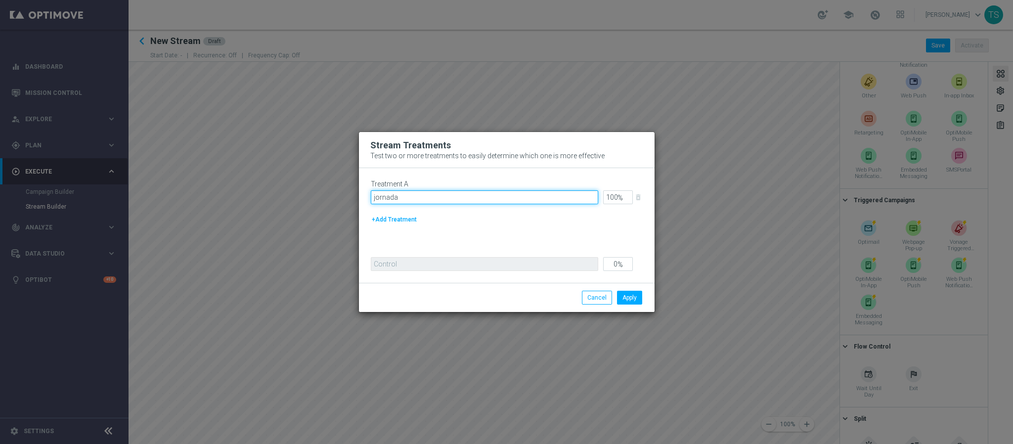
click at [449, 195] on input "jornada" at bounding box center [484, 197] width 227 height 14
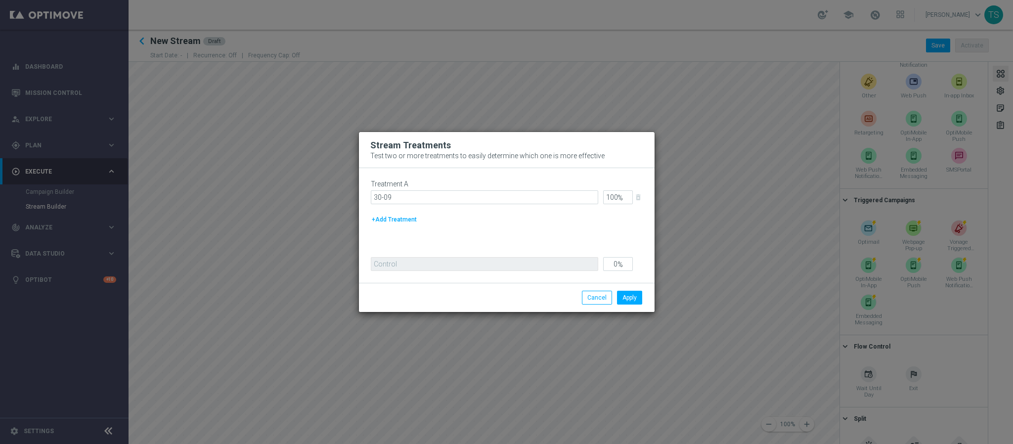
drag, startPoint x: 453, startPoint y: 187, endPoint x: 426, endPoint y: 191, distance: 27.5
click at [426, 191] on div "Treatment A 30-09" at bounding box center [484, 192] width 227 height 25
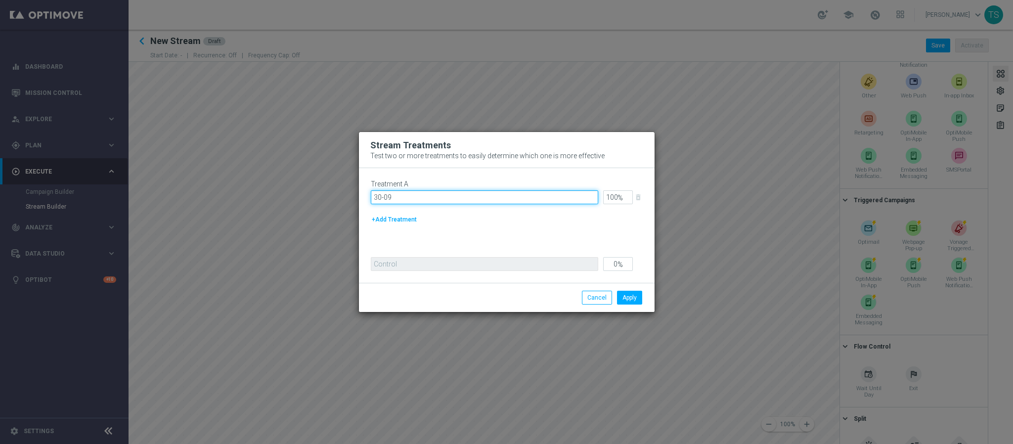
click at [426, 194] on input "30-09" at bounding box center [484, 197] width 227 height 14
type input "T"
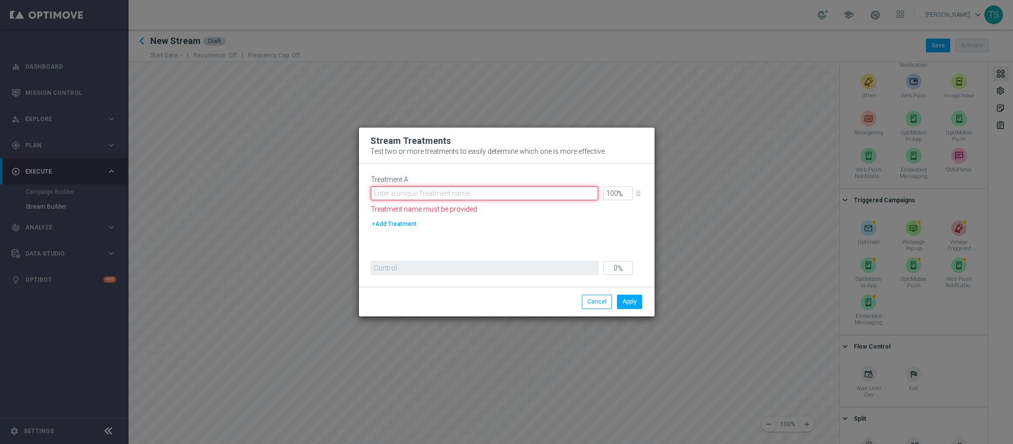
click at [420, 191] on input "text" at bounding box center [484, 193] width 227 height 14
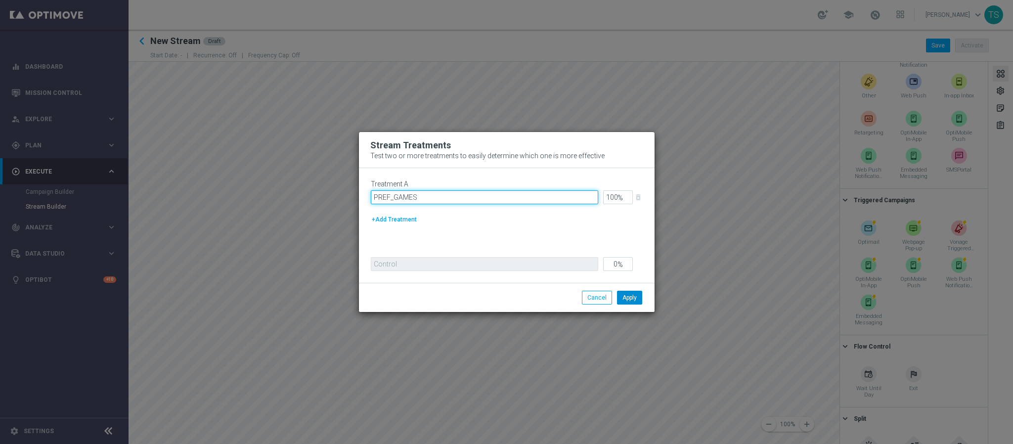
type input "PREF_GAMES"
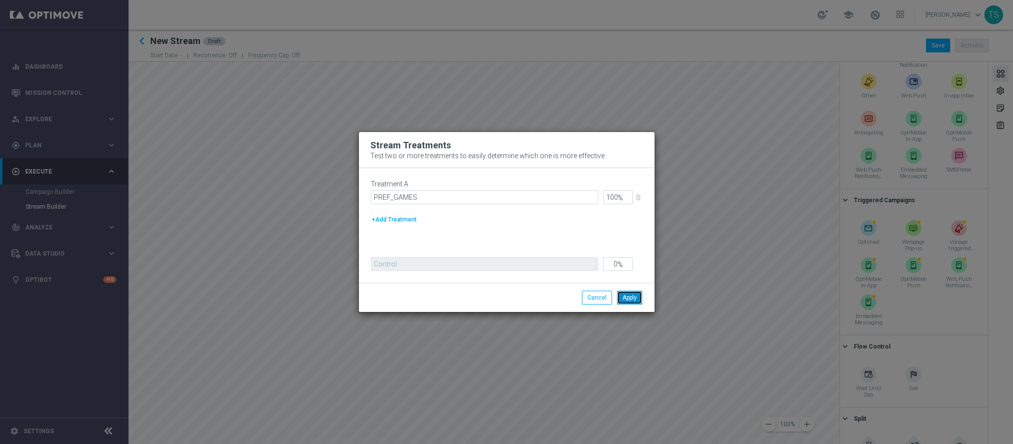
click at [629, 306] on div "Apply Cancel" at bounding box center [507, 297] width 296 height 29
click at [637, 303] on button "Apply" at bounding box center [629, 298] width 25 height 14
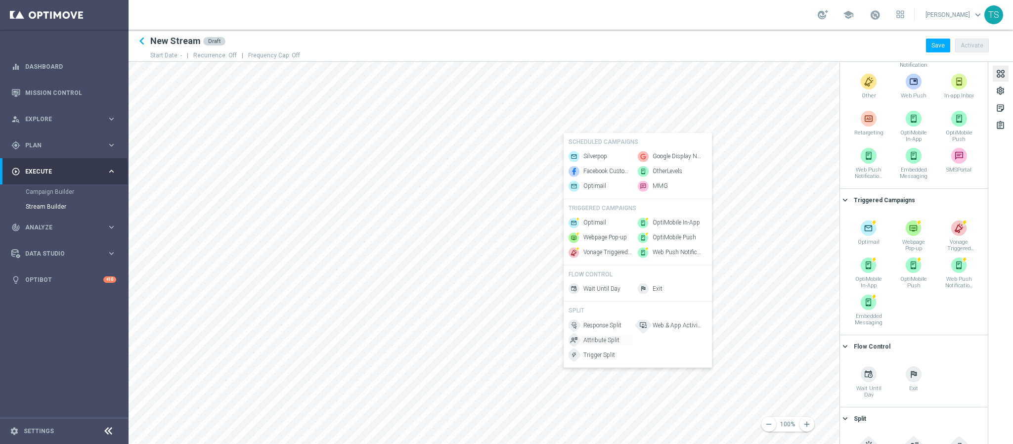
click at [604, 344] on span "Attribute Split" at bounding box center [601, 340] width 36 height 8
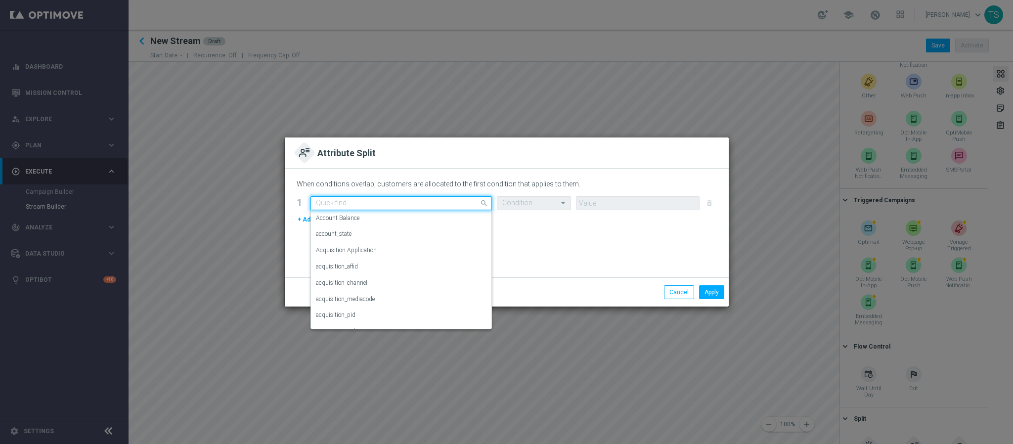
click at [392, 202] on input "text" at bounding box center [391, 203] width 151 height 8
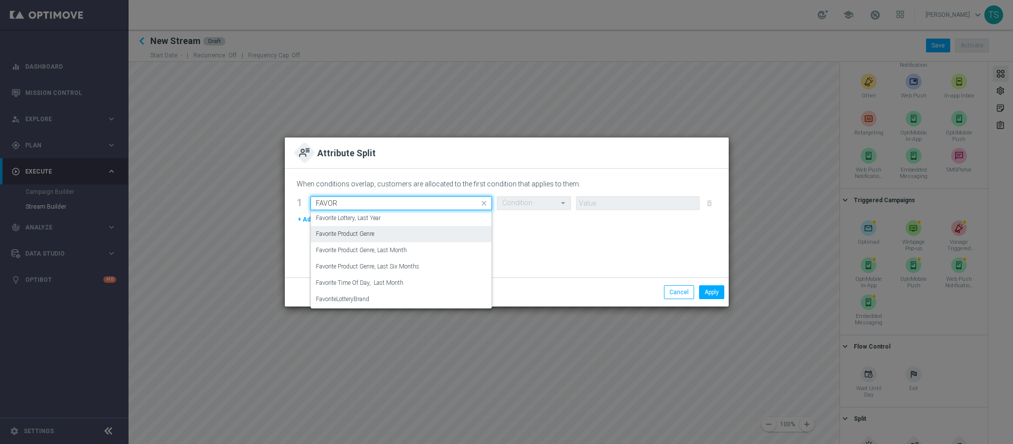
click at [420, 234] on div "Favorite Product Genre" at bounding box center [401, 234] width 171 height 16
type input "FAVOR"
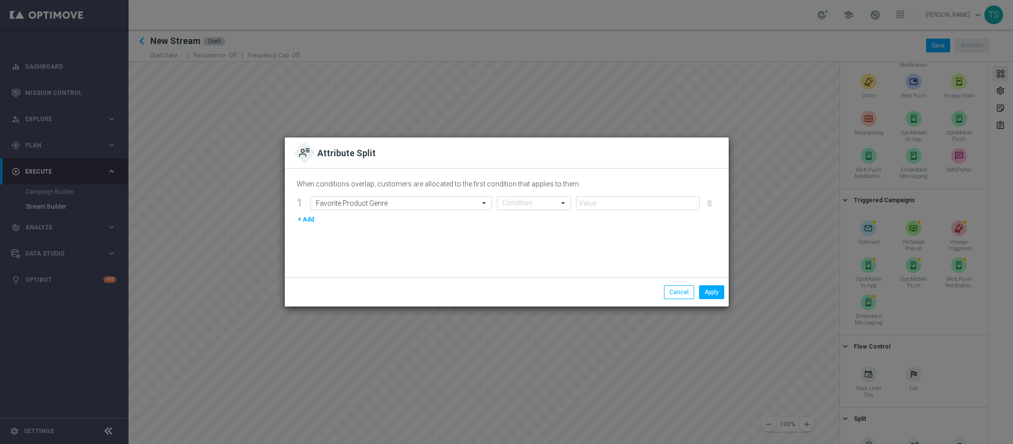
click at [547, 199] on div at bounding box center [533, 203] width 73 height 8
click at [522, 266] on div "Equals" at bounding box center [533, 267] width 63 height 16
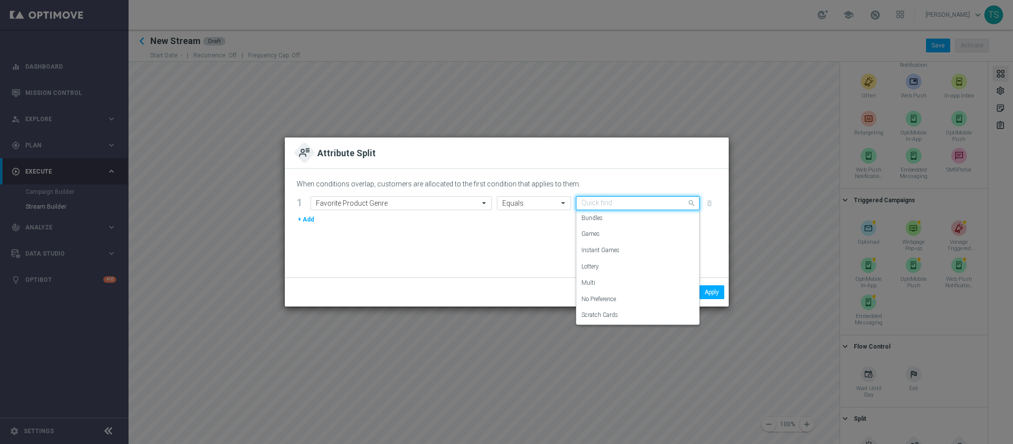
click at [613, 199] on input "text" at bounding box center [627, 203] width 93 height 8
click at [400, 389] on modal-container "Attribute Split When conditions overlap, customers are allocated to the first c…" at bounding box center [506, 222] width 1013 height 444
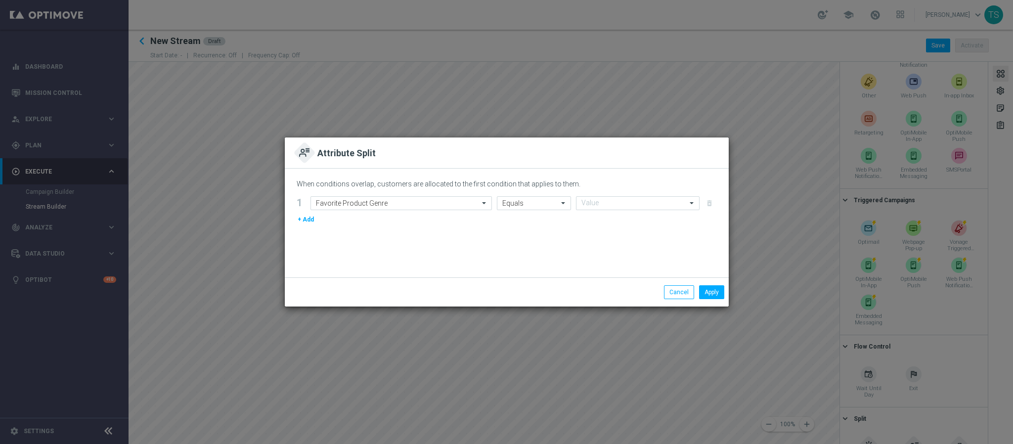
click at [400, 388] on modal-container "Attribute Split When conditions overlap, customers are allocated to the first c…" at bounding box center [506, 222] width 1013 height 444
click at [672, 295] on button "Cancel" at bounding box center [679, 292] width 30 height 14
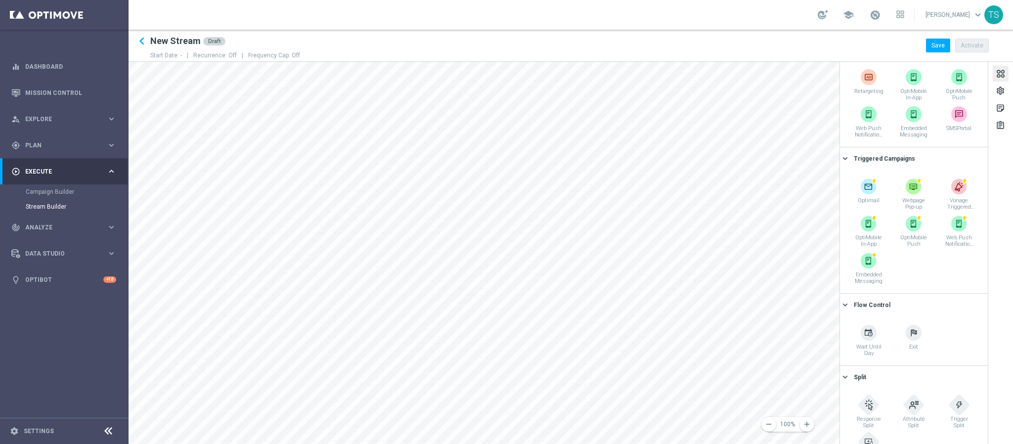
scroll to position [277, 0]
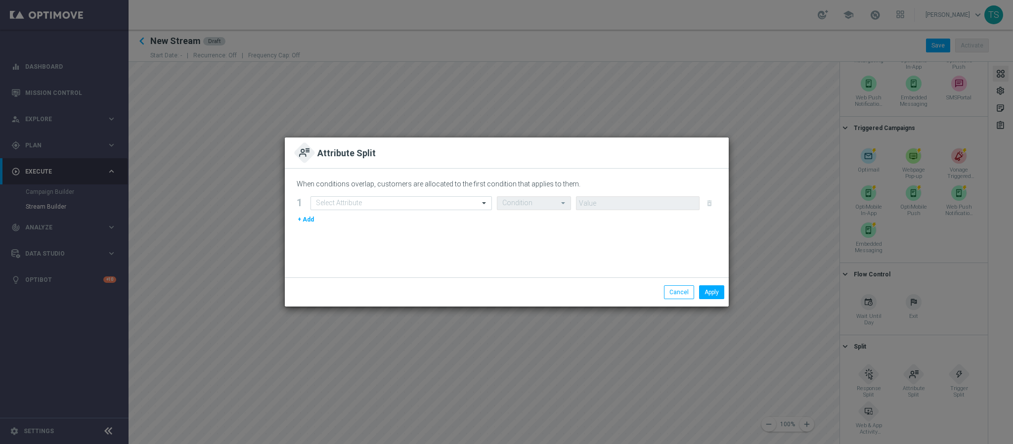
click at [393, 192] on div "When conditions overlap, customers are allocated to the first condition that ap…" at bounding box center [507, 223] width 444 height 109
click at [393, 204] on input "text" at bounding box center [391, 203] width 151 height 8
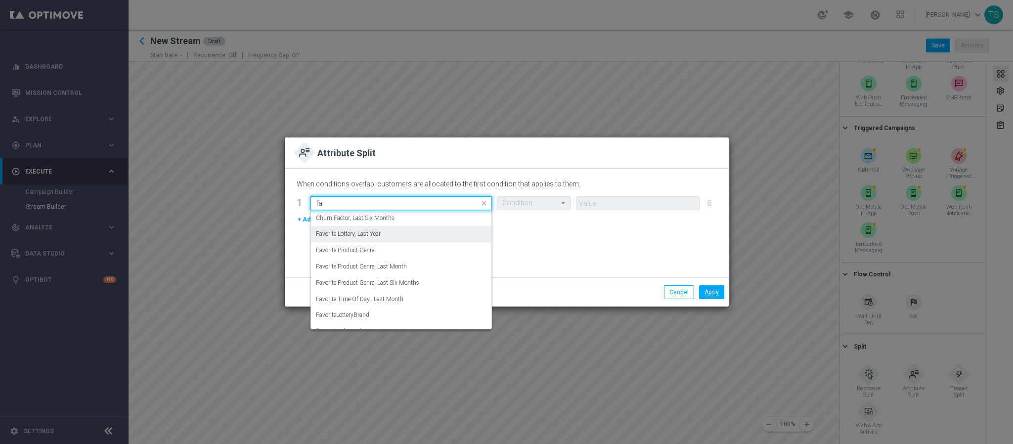
type input "f"
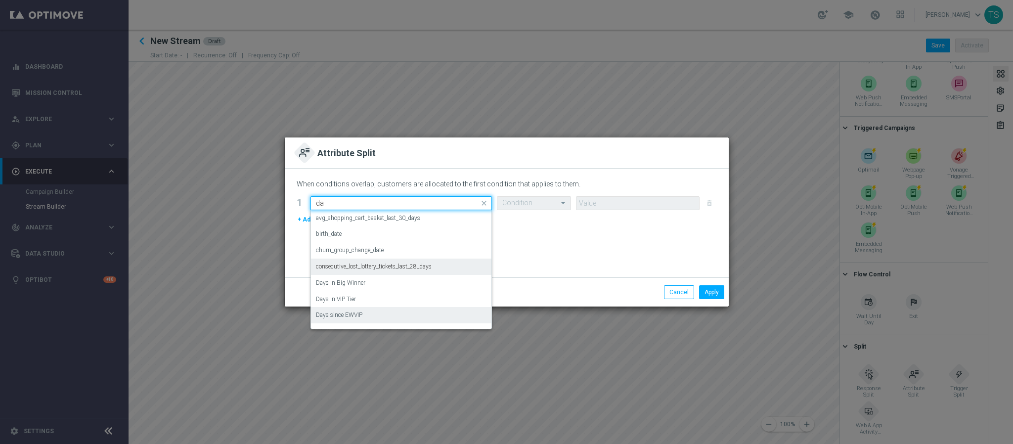
type input "d"
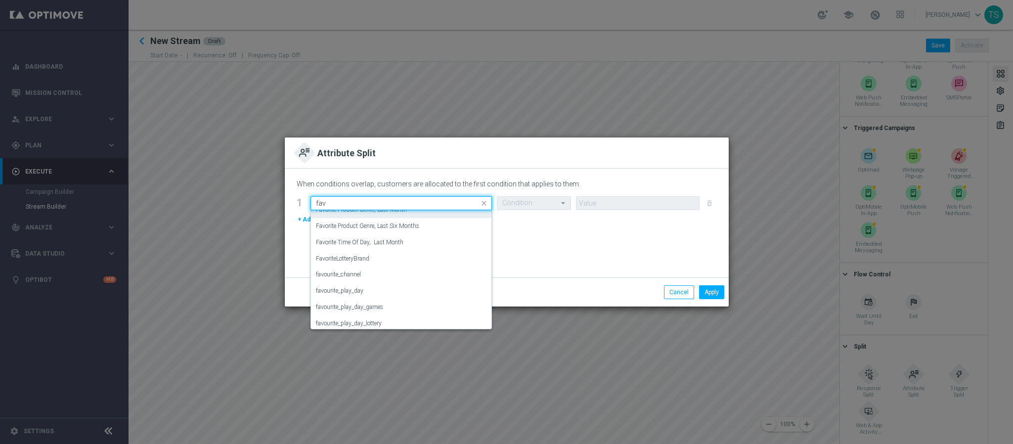
scroll to position [44, 0]
click at [416, 288] on div "favourite_play_day" at bounding box center [401, 287] width 171 height 16
type input "fav"
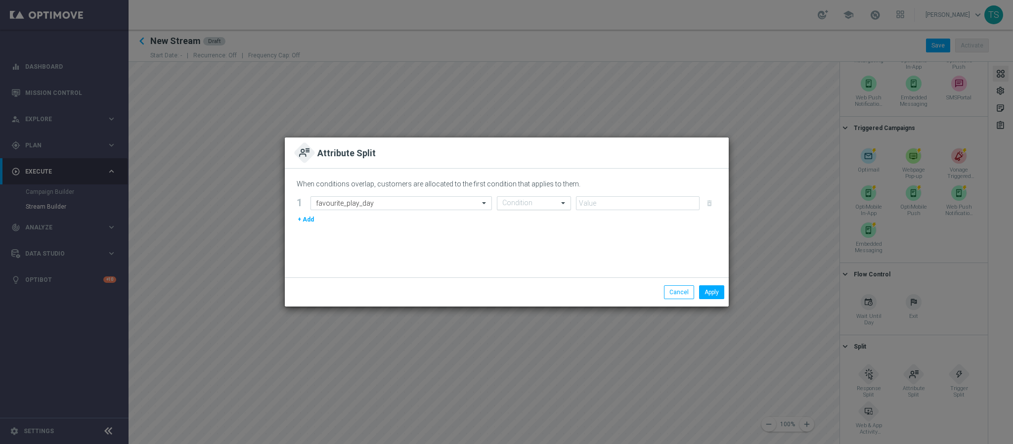
click at [536, 202] on input "text" at bounding box center [523, 203] width 43 height 8
click at [520, 271] on div "Equals" at bounding box center [533, 267] width 63 height 16
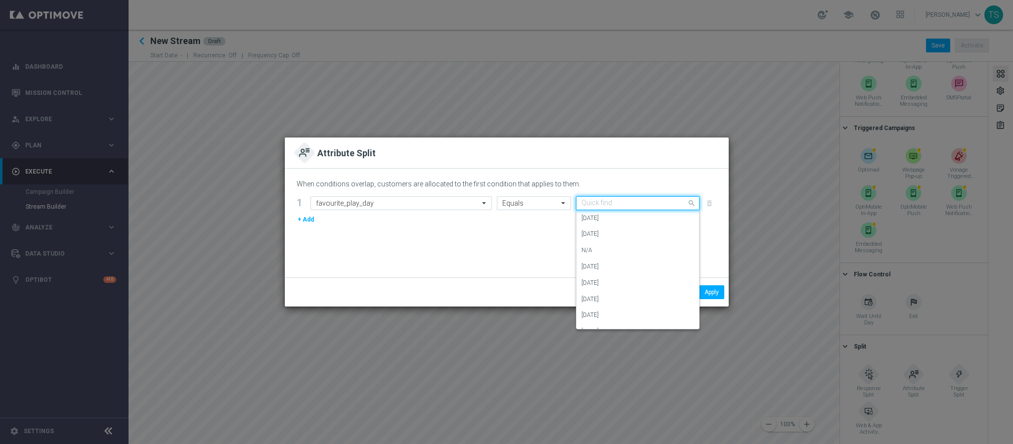
click at [607, 202] on input "text" at bounding box center [627, 203] width 93 height 8
click at [632, 318] on div "[DATE]" at bounding box center [637, 315] width 113 height 16
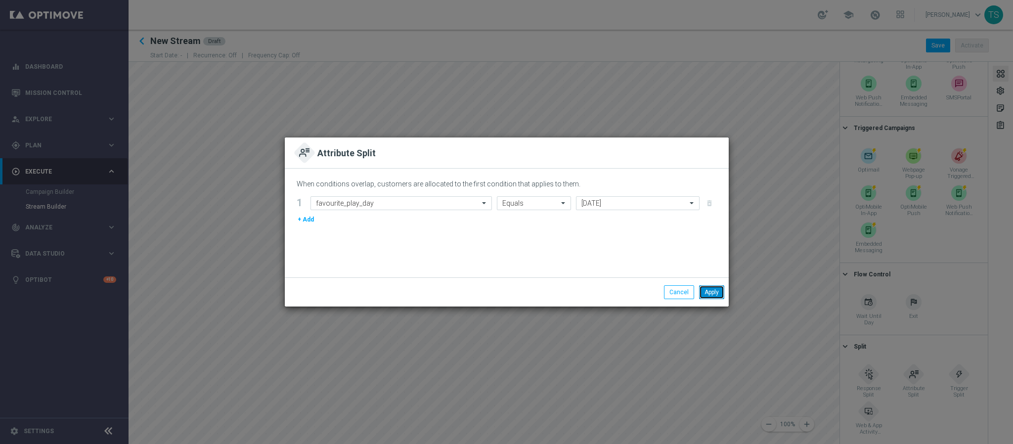
click at [711, 292] on button "Apply" at bounding box center [711, 292] width 25 height 14
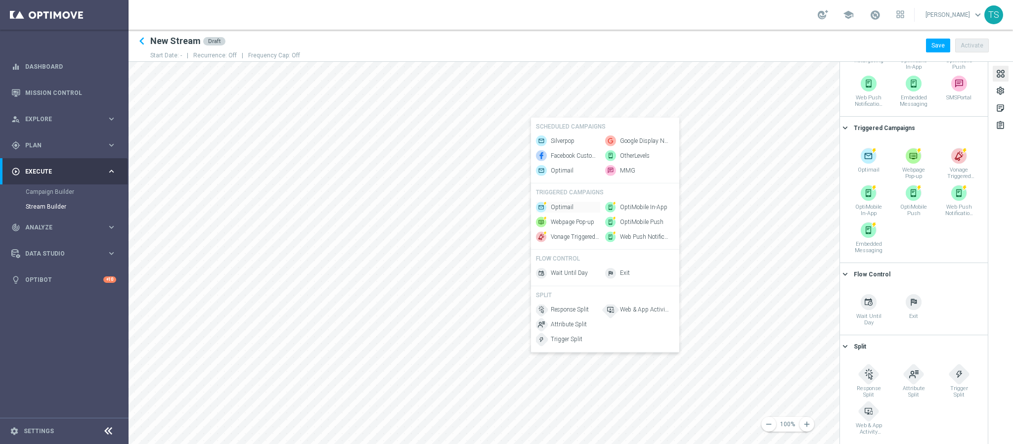
click at [566, 207] on span "Optimail" at bounding box center [562, 207] width 23 height 8
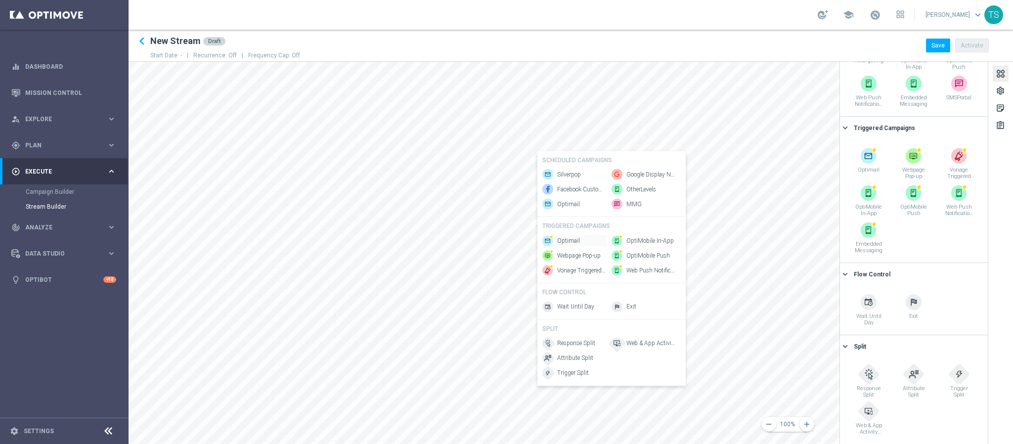
click at [571, 239] on span "Optimail" at bounding box center [568, 240] width 23 height 8
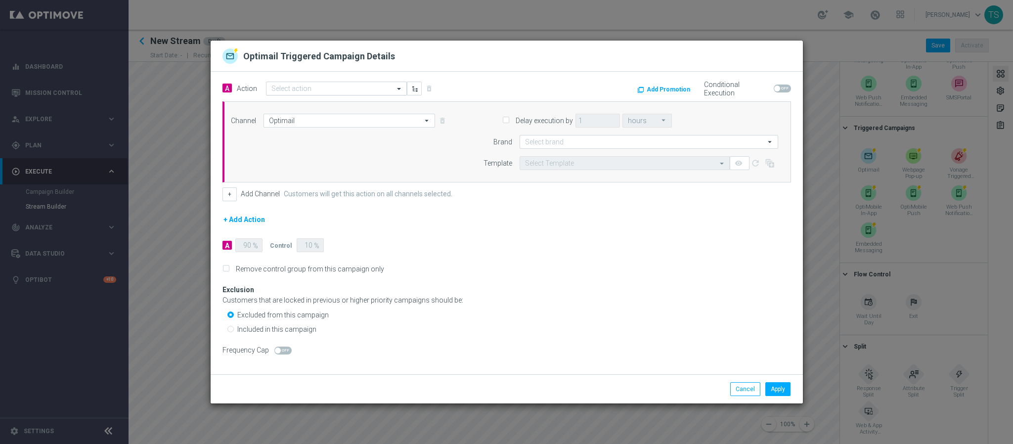
click at [334, 88] on input "text" at bounding box center [326, 89] width 110 height 8
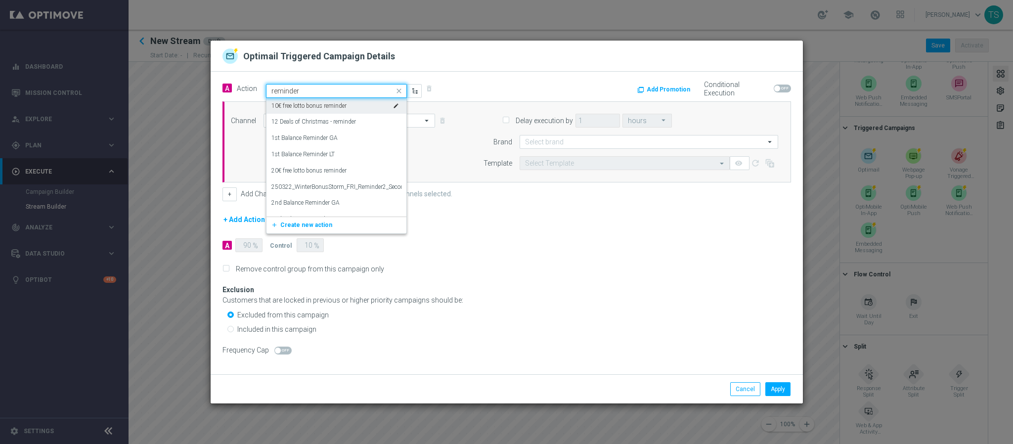
drag, startPoint x: 347, startPoint y: 84, endPoint x: 202, endPoint y: 87, distance: 145.4
click at [202, 87] on modal-container "Optimail Triggered Campaign Details A Action Quick find reminder 10€ free lotto…" at bounding box center [506, 222] width 1013 height 444
click at [297, 87] on input "reminder" at bounding box center [326, 91] width 110 height 8
click at [294, 87] on input "reminder" at bounding box center [326, 91] width 110 height 8
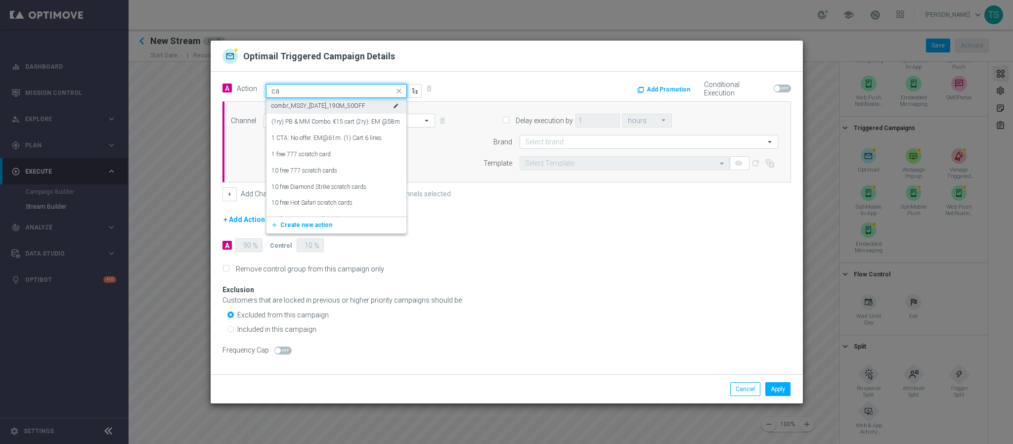
type input "c"
click at [322, 85] on input "text" at bounding box center [326, 89] width 110 height 8
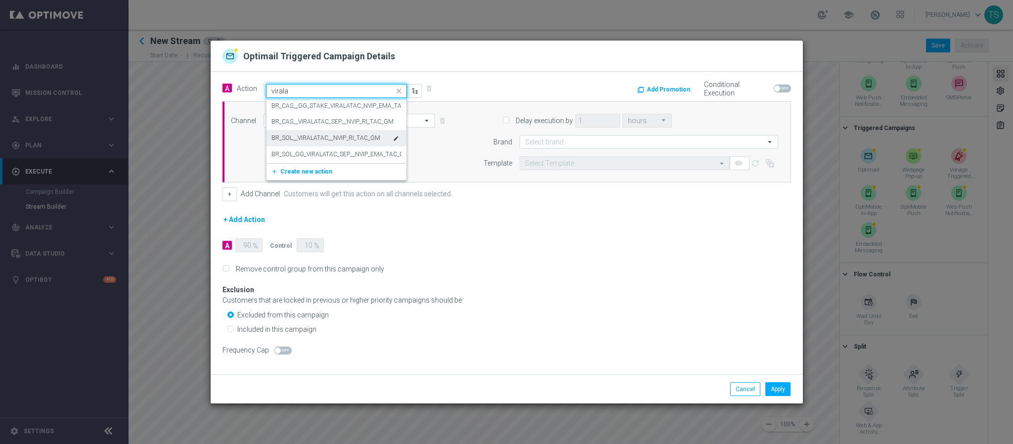
type input "virala"
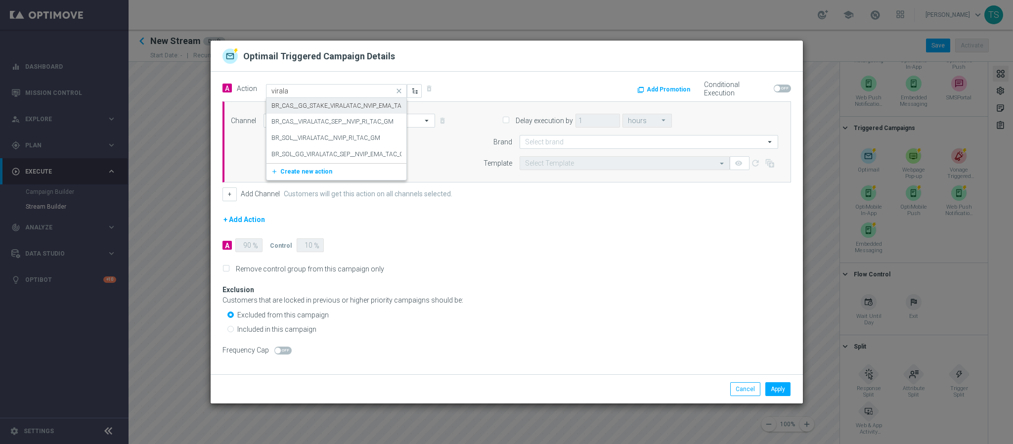
click at [335, 84] on div "Quick find virala" at bounding box center [336, 91] width 141 height 14
click at [368, 107] on label "BR_CAS__GG_STAKE_VIRALATAC_NVIP_EMA_TAC_GM_SEP" at bounding box center [350, 106] width 159 height 8
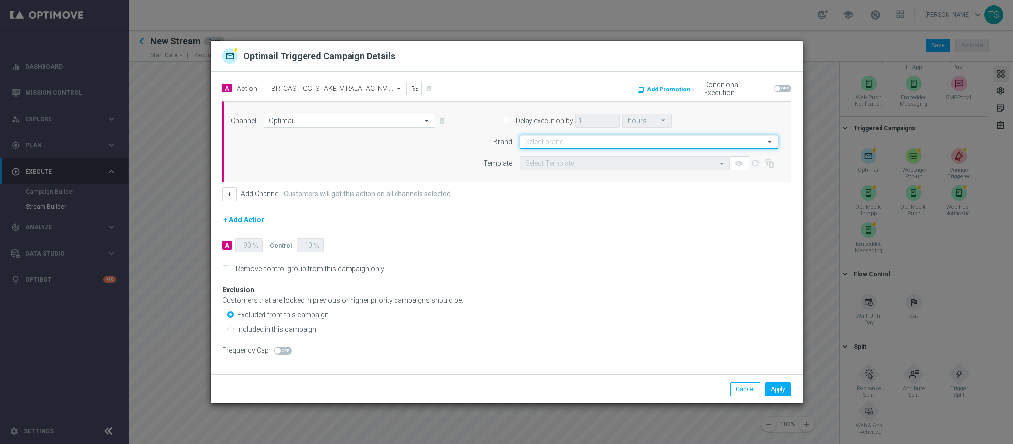
click at [576, 137] on input at bounding box center [649, 142] width 259 height 14
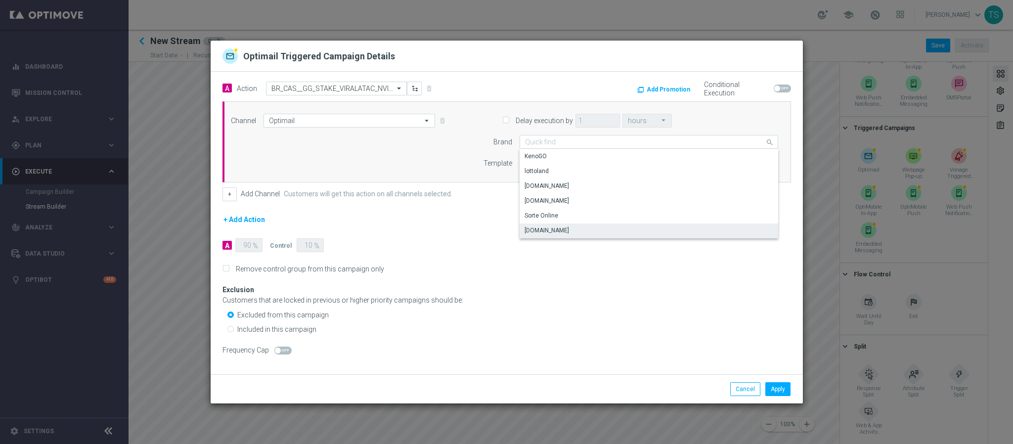
click at [586, 229] on div "[DOMAIN_NAME]" at bounding box center [649, 230] width 259 height 14
type input "[DOMAIN_NAME]"
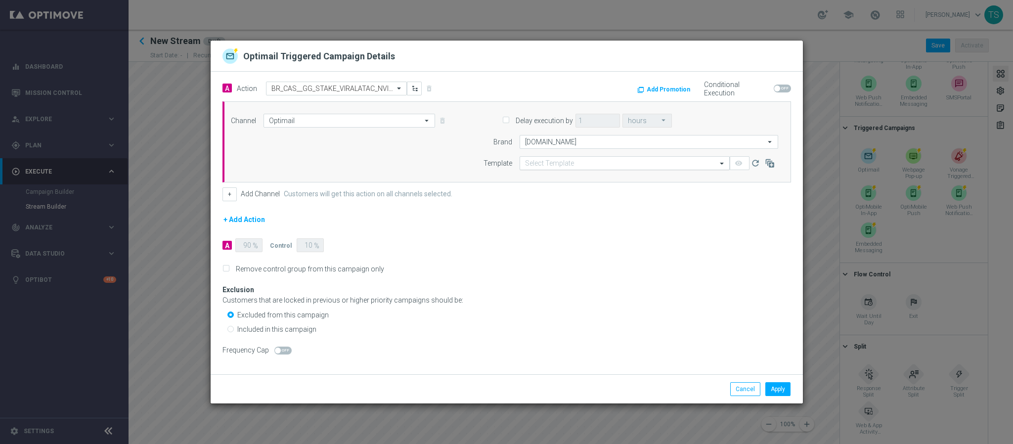
click at [544, 164] on input "text" at bounding box center [614, 163] width 179 height 8
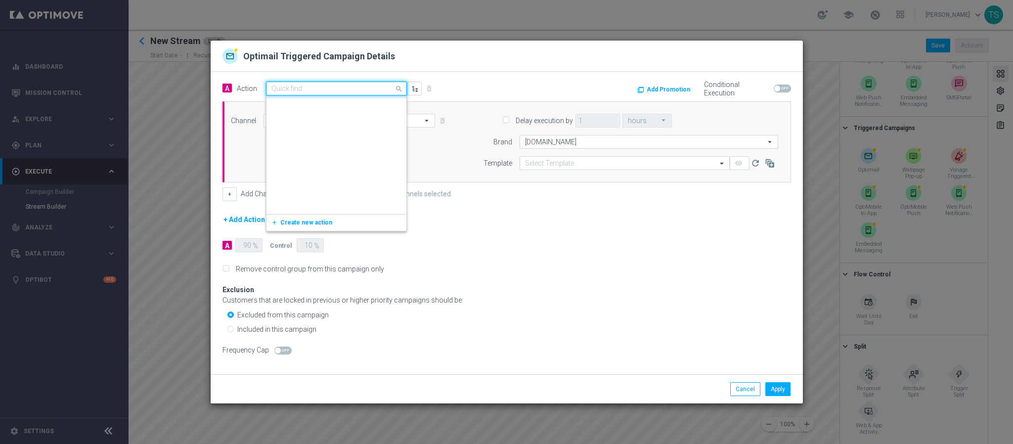
click at [316, 88] on input "text" at bounding box center [326, 89] width 110 height 8
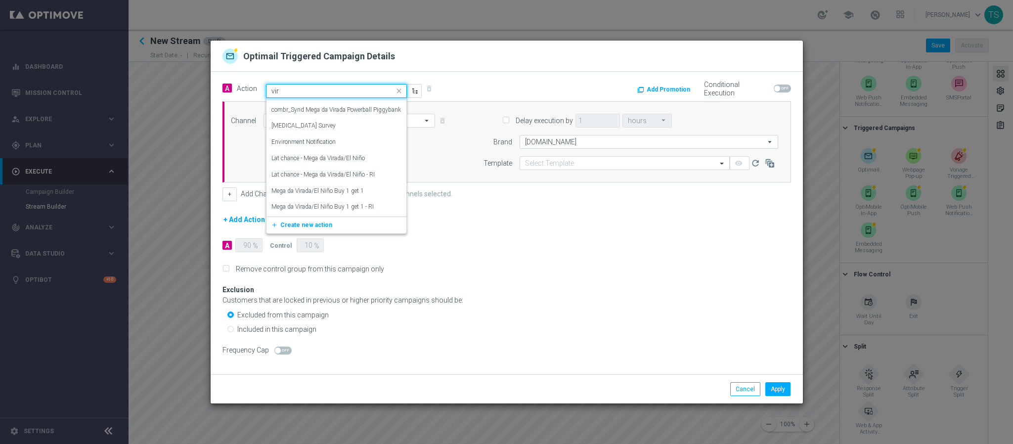
scroll to position [1219, 0]
type input "viral"
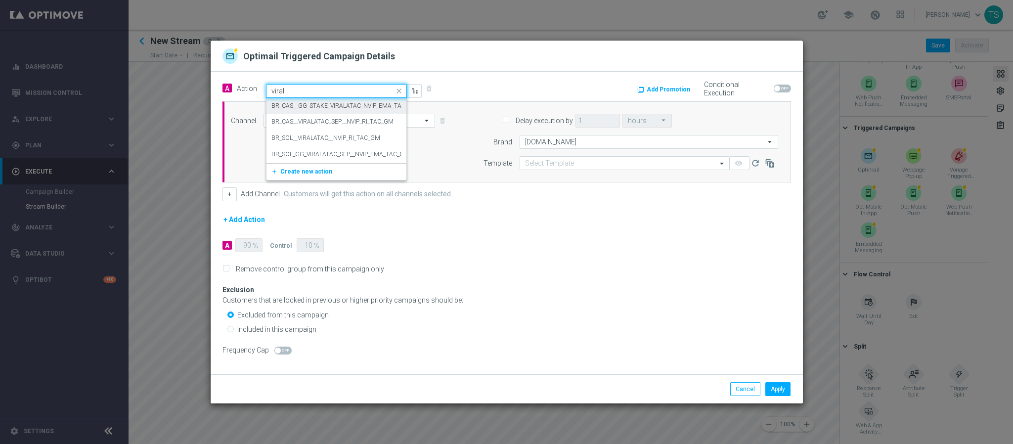
scroll to position [0, 0]
click at [363, 104] on label "BR_CAS__GG_STAKE_VIRALATAC_NVIP_EMA_TAC_GM_SEP" at bounding box center [350, 106] width 159 height 8
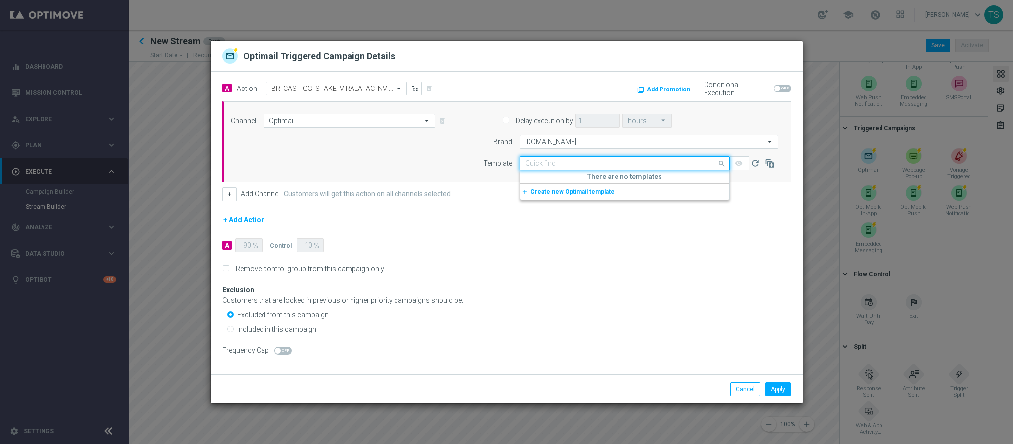
click at [567, 168] on div "Quick find" at bounding box center [625, 163] width 210 height 14
click at [586, 265] on span "Remove control group from this campaign only" at bounding box center [506, 268] width 568 height 9
click at [690, 161] on input "text" at bounding box center [614, 163] width 179 height 8
click at [342, 87] on input "text" at bounding box center [326, 89] width 110 height 8
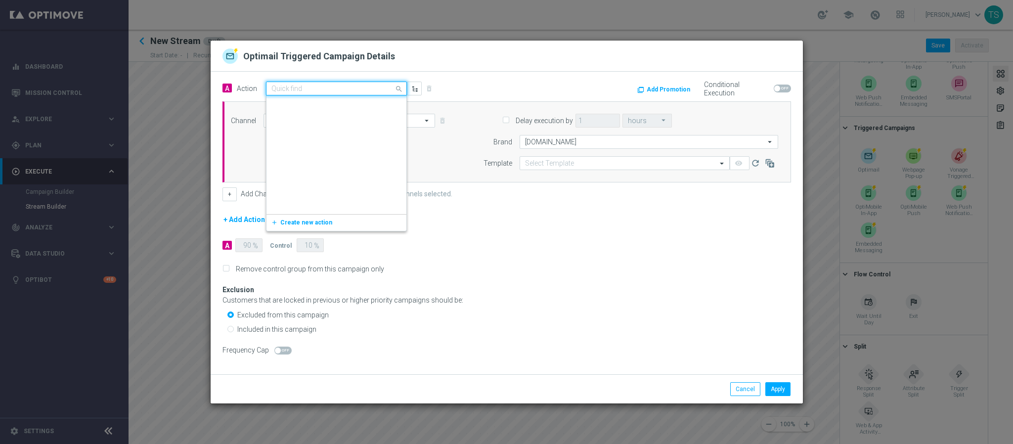
scroll to position [121230, 0]
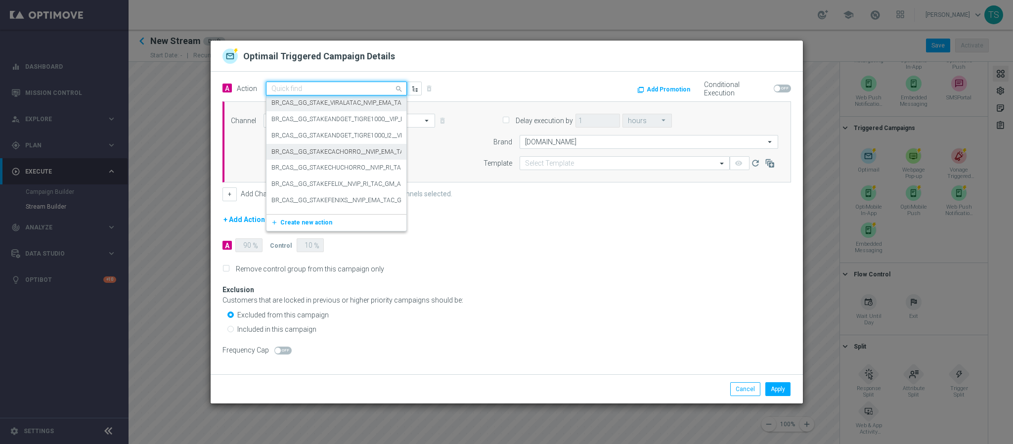
click at [371, 150] on label "BR_CAS__GG_STAKECACHORRO__NVIP_EMA_TAC_GM_AUG" at bounding box center [353, 152] width 164 height 8
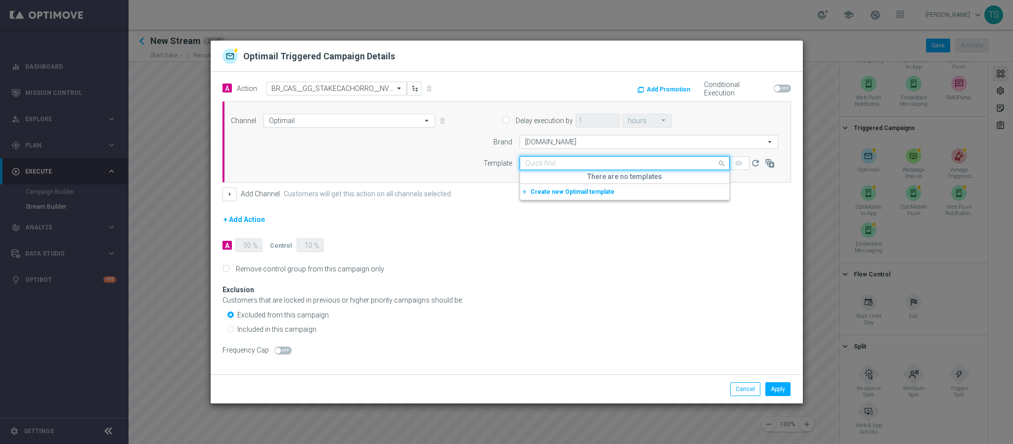
click at [598, 159] on input "text" at bounding box center [614, 163] width 179 height 8
click at [573, 193] on span "Create new Optimail template" at bounding box center [572, 191] width 84 height 7
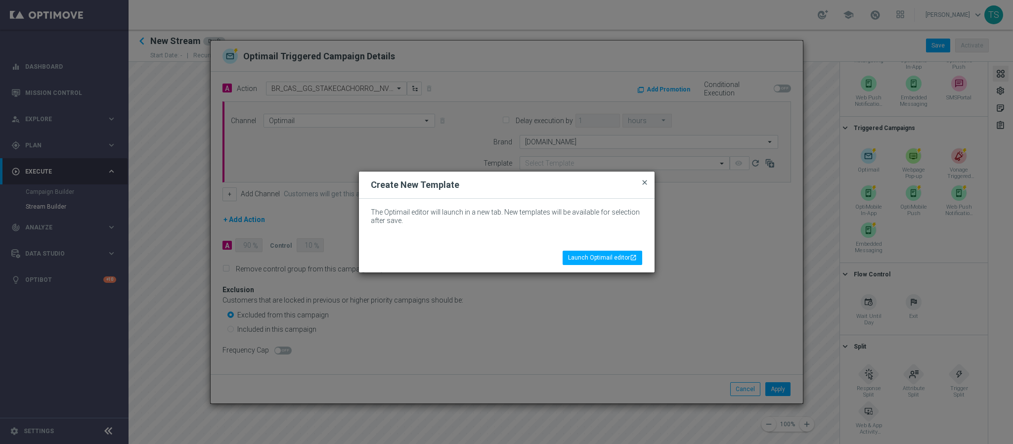
click at [644, 184] on span "close" at bounding box center [645, 182] width 8 height 8
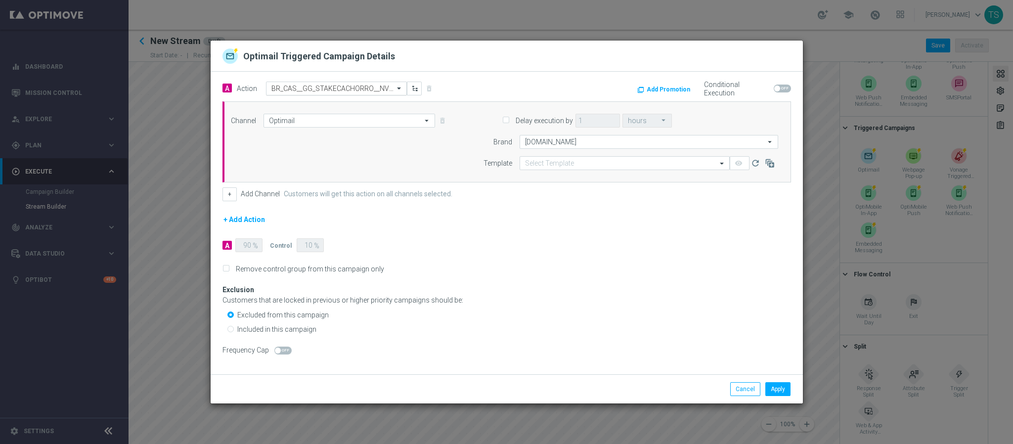
click at [374, 89] on input "text" at bounding box center [326, 89] width 110 height 8
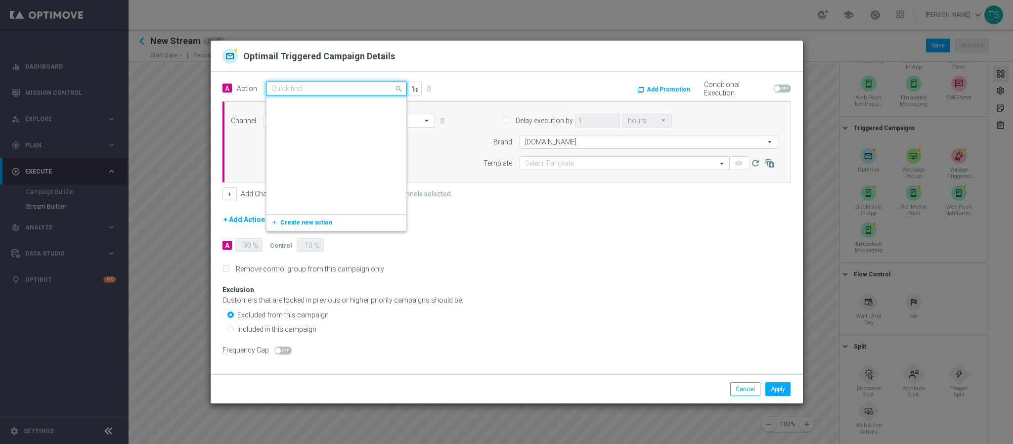
scroll to position [121279, 0]
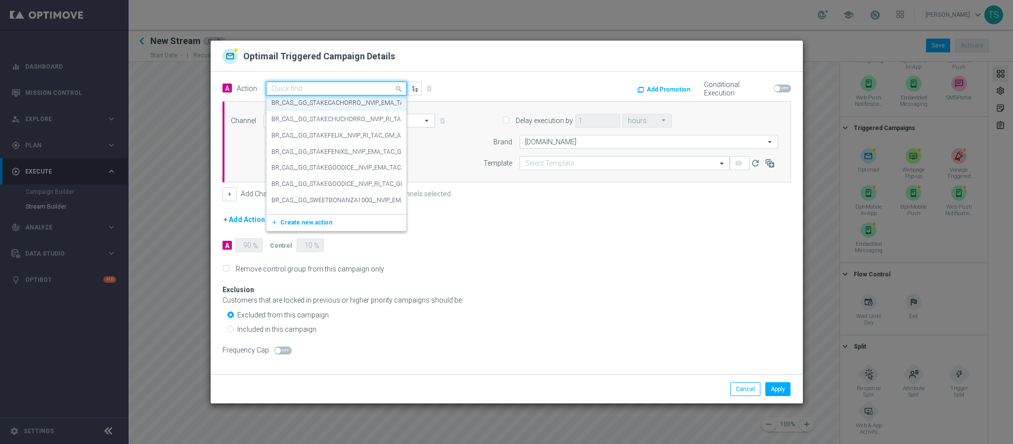
click at [486, 83] on div "A Action Quick find BR_CAS__GG_STAKECACHORRO__NVIP_EMA_TAC_GM_AUG BR_CAS__GG_ST…" at bounding box center [361, 88] width 292 height 14
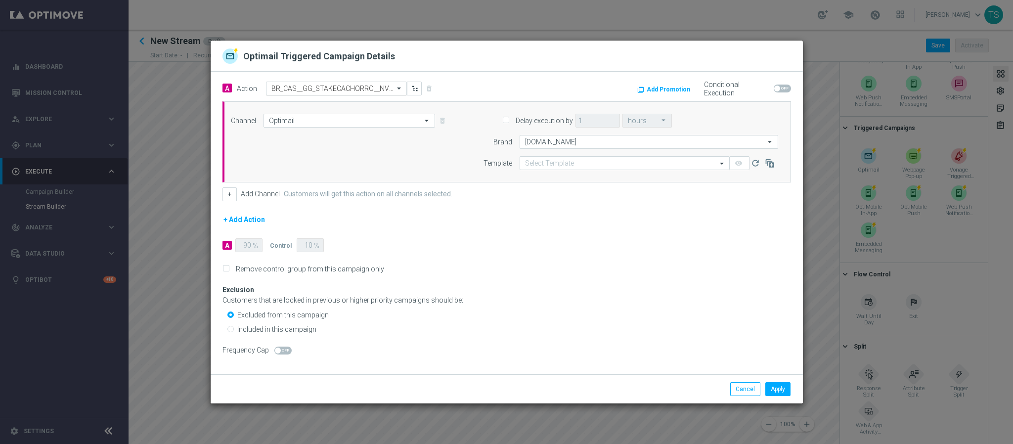
click at [366, 85] on input "text" at bounding box center [326, 89] width 110 height 8
click at [533, 85] on div "Add Promotion" at bounding box center [605, 88] width 182 height 15
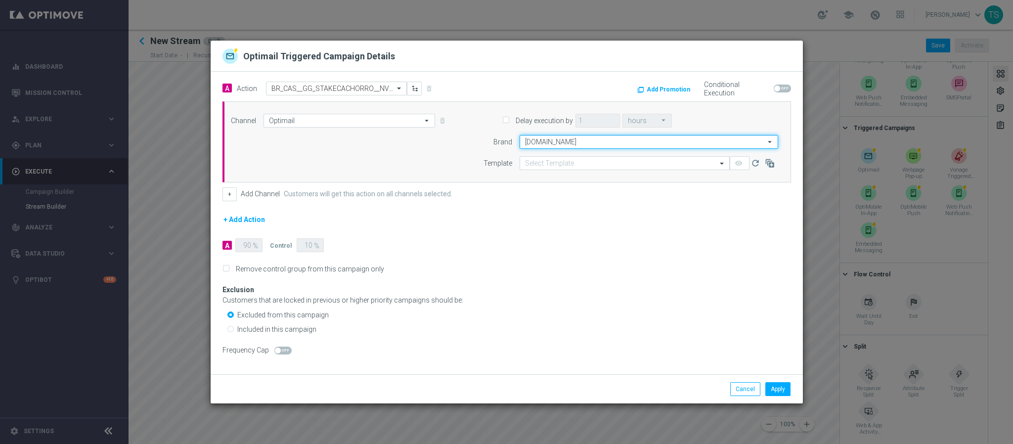
click at [575, 141] on input "[DOMAIN_NAME]" at bounding box center [649, 142] width 259 height 14
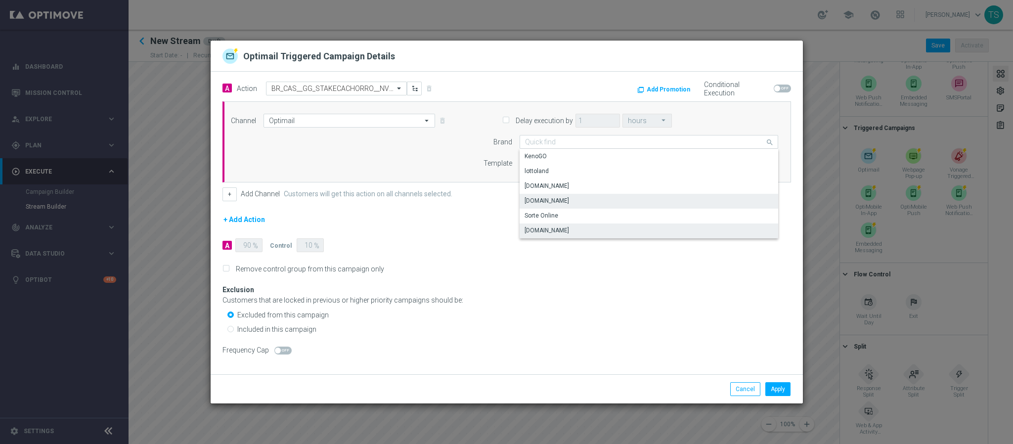
click at [463, 350] on div "Frequency Cap" at bounding box center [506, 349] width 583 height 11
type input "[DOMAIN_NAME]"
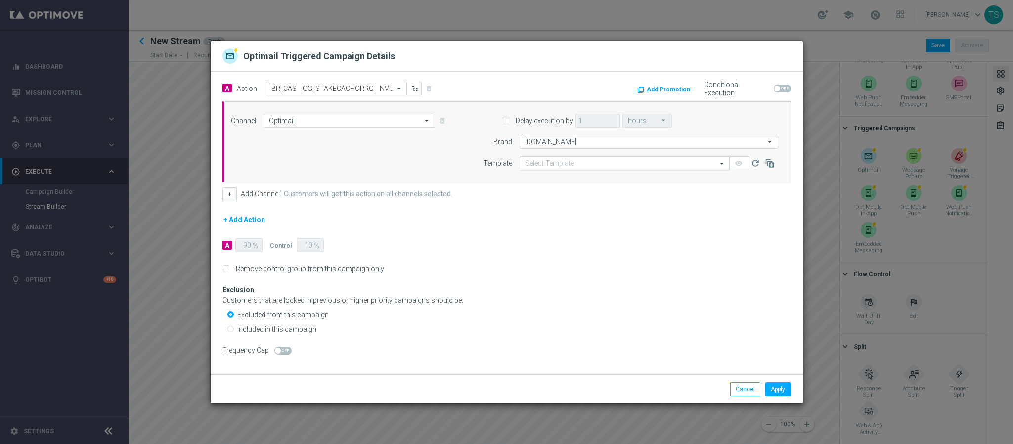
click at [564, 159] on div "Select Template" at bounding box center [618, 163] width 197 height 8
click at [397, 120] on input "Optimail" at bounding box center [349, 121] width 172 height 14
click at [352, 146] on div "Optimail" at bounding box center [344, 150] width 163 height 14
type input "Optimail"
click at [347, 94] on div "A Action Select action BR_CAS__GG_STAKECACHORRO__NVIP_EMA_TAC_GM_AUG delete_for…" at bounding box center [506, 88] width 583 height 15
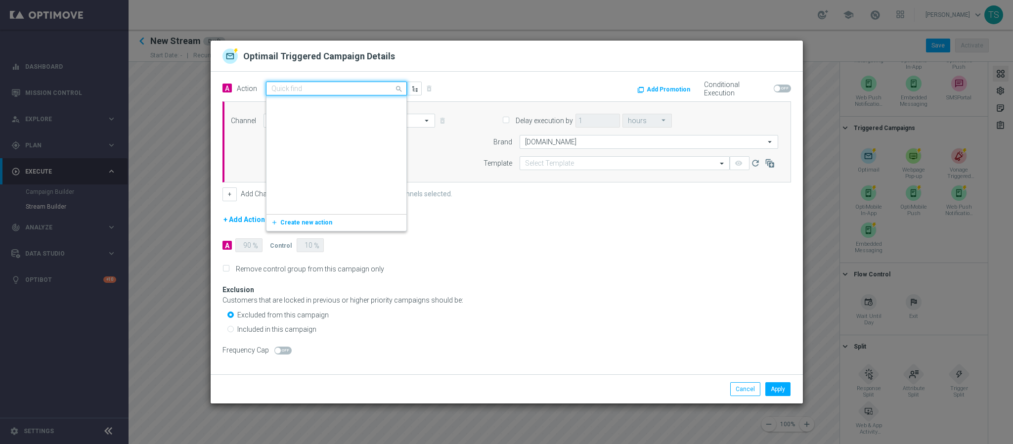
drag, startPoint x: 348, startPoint y: 89, endPoint x: 351, endPoint y: 100, distance: 10.8
click at [353, 95] on ng-select "Quick find BR_CAS__GG_STAKECACHORRO__NVIP_EMA_TAC_GM_AUG BR_CAS__GG_STAKE_TIGRE…" at bounding box center [336, 89] width 141 height 14
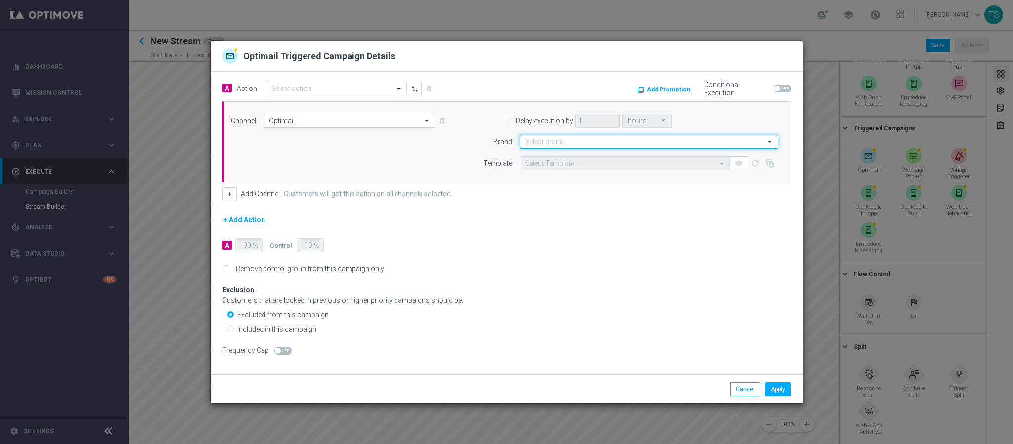
click at [571, 141] on input at bounding box center [649, 142] width 259 height 14
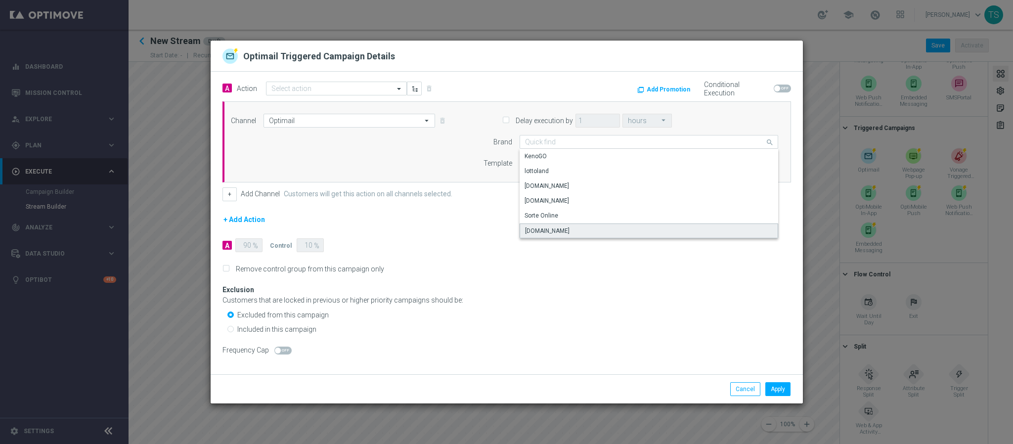
click at [572, 224] on div "[DOMAIN_NAME]" at bounding box center [649, 230] width 259 height 15
type input "[DOMAIN_NAME]"
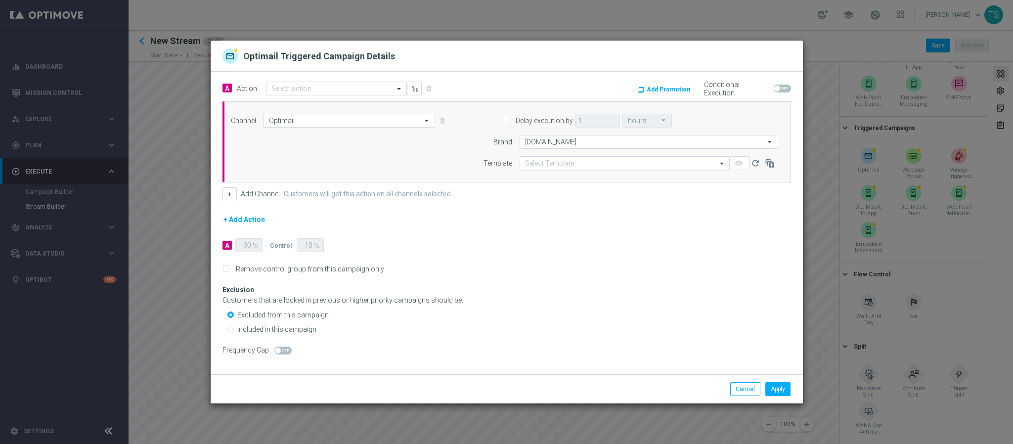
click at [559, 162] on input "text" at bounding box center [614, 163] width 179 height 8
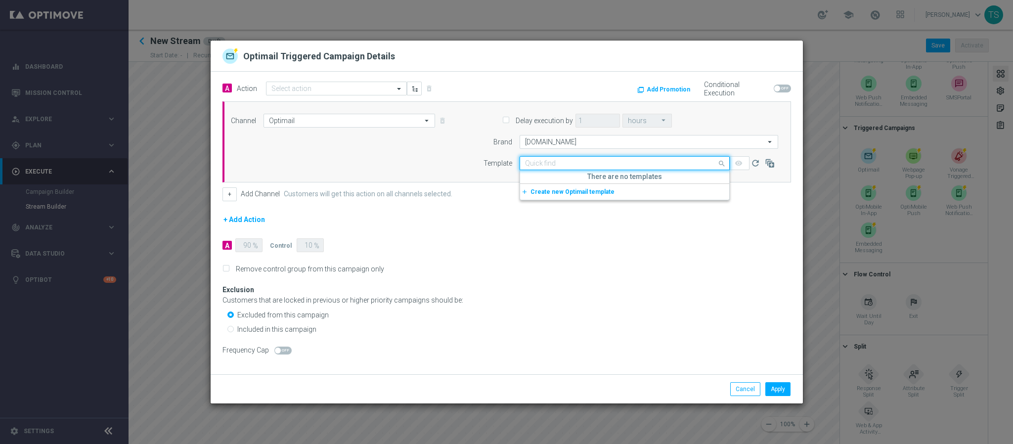
type input "'"
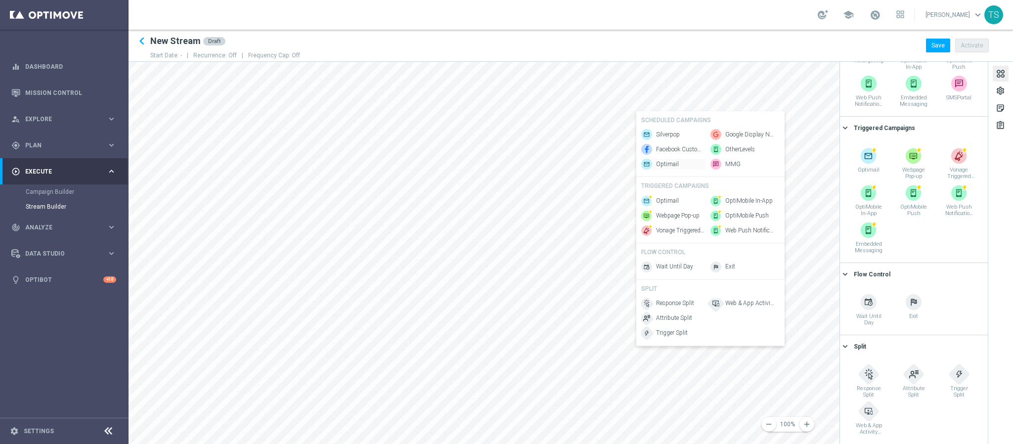
click at [669, 160] on span "Optimail" at bounding box center [667, 164] width 23 height 8
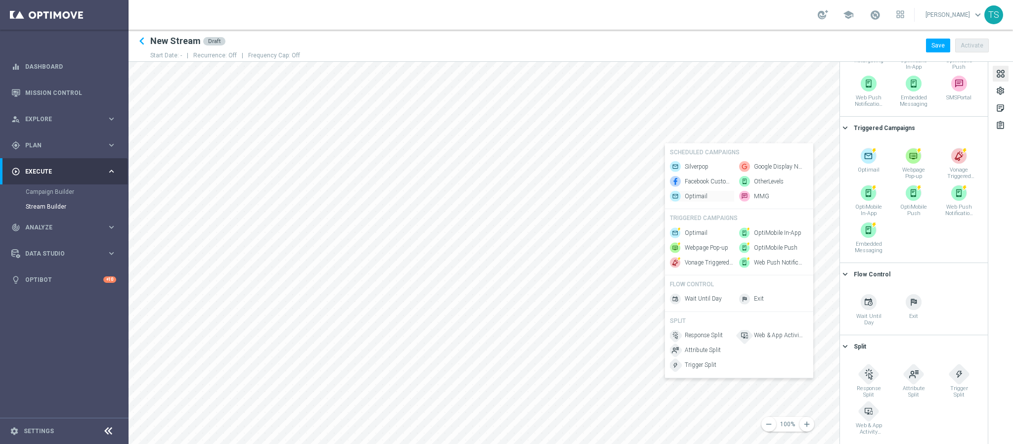
click at [693, 192] on span "Optimail" at bounding box center [696, 196] width 23 height 8
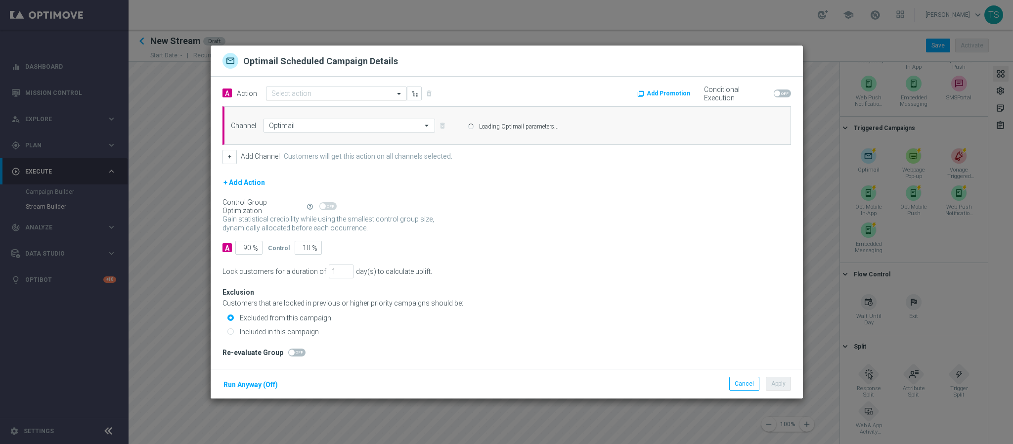
click at [355, 95] on input "text" at bounding box center [326, 93] width 110 height 8
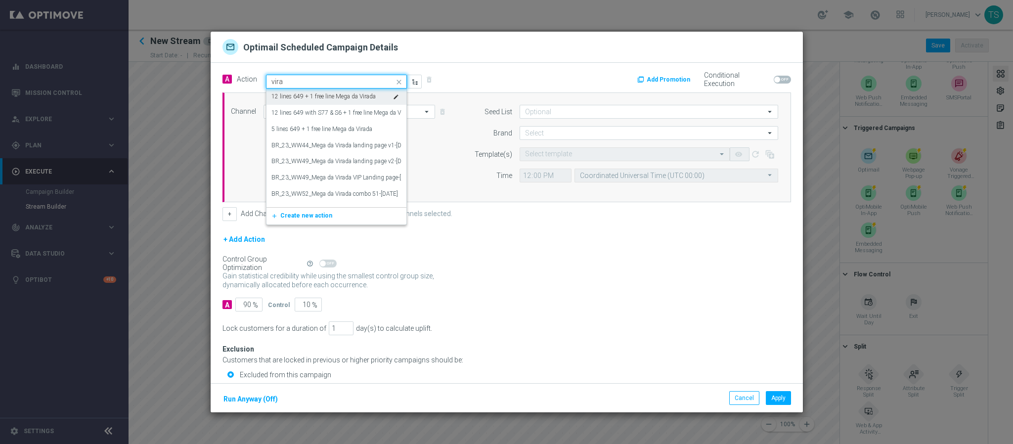
type input "viral"
click at [370, 97] on label "BR_CAS__GG_STAKE_VIRALATAC_NVIP_EMA_TAC_GM_SEP" at bounding box center [350, 96] width 159 height 8
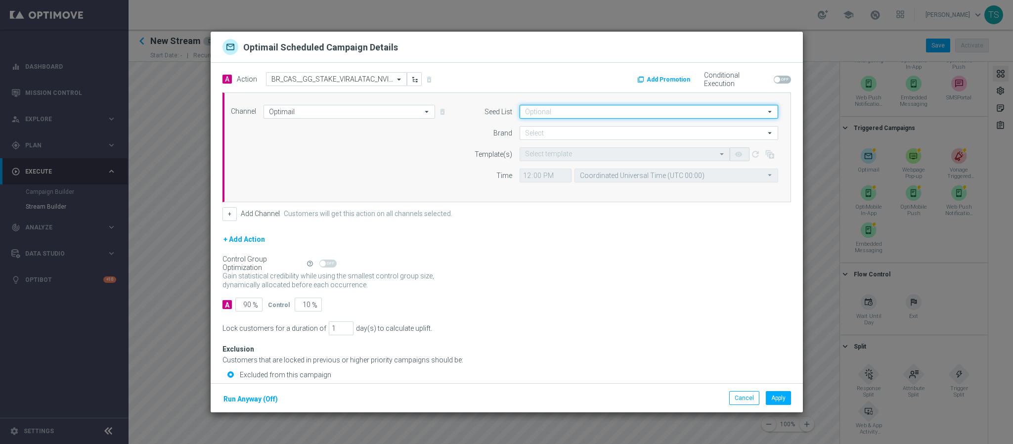
click at [566, 109] on input at bounding box center [649, 112] width 259 height 14
click at [573, 110] on input at bounding box center [649, 112] width 259 height 14
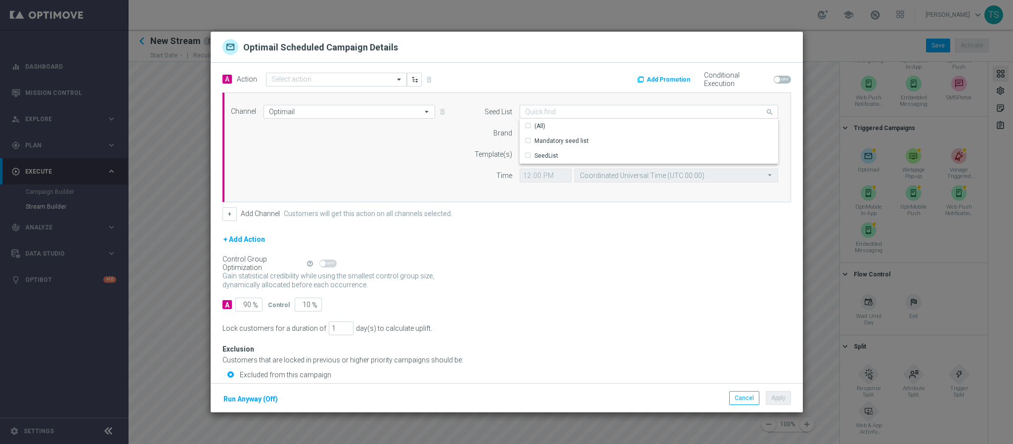
click at [519, 74] on div "Add Promotion Conditional Execution" at bounding box center [653, 79] width 292 height 15
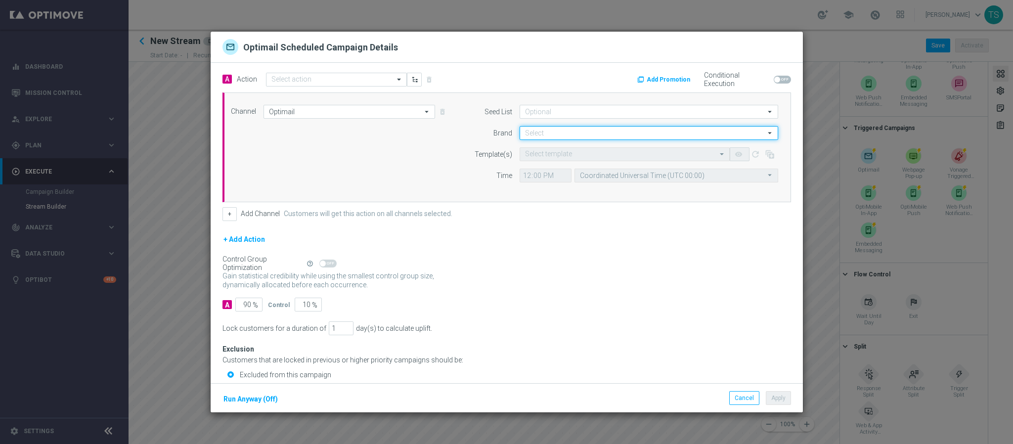
click at [537, 133] on input at bounding box center [649, 133] width 259 height 14
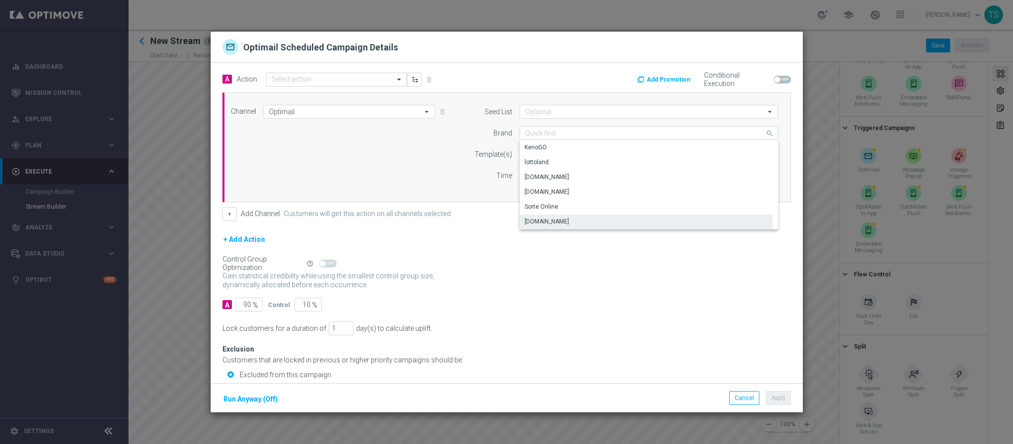
click at [563, 222] on div "[DOMAIN_NAME]" at bounding box center [546, 221] width 44 height 9
type input "[DOMAIN_NAME]"
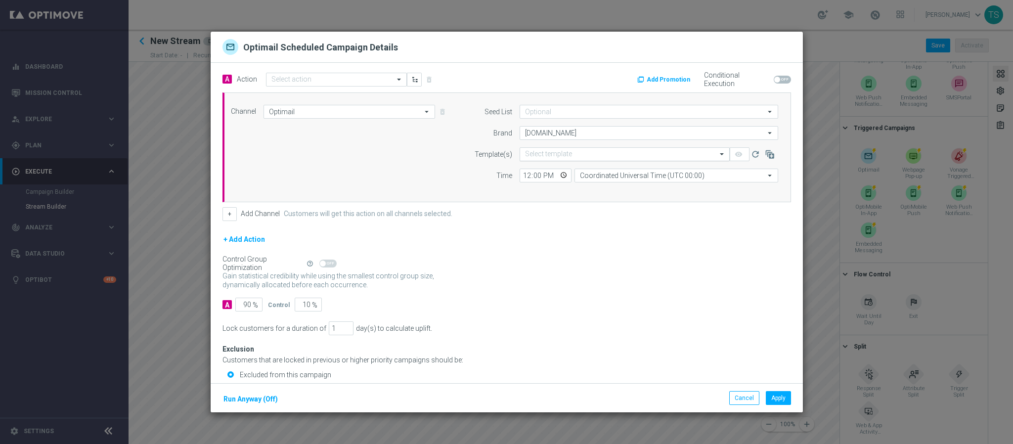
click at [548, 152] on input "text" at bounding box center [614, 154] width 179 height 8
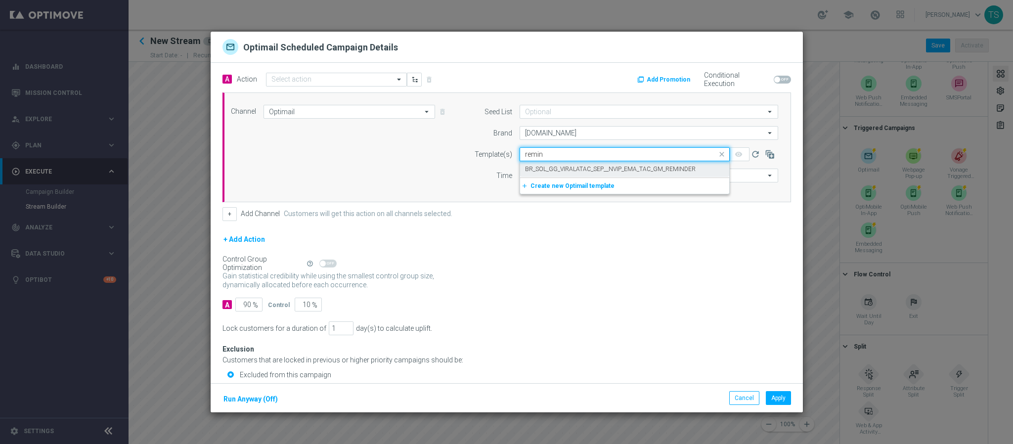
click at [585, 165] on label "BR_SOL_GG_VIRALATAC_SEP__NVIP_EMA_TAC_GM_REMINDER" at bounding box center [610, 169] width 171 height 8
type input "remin"
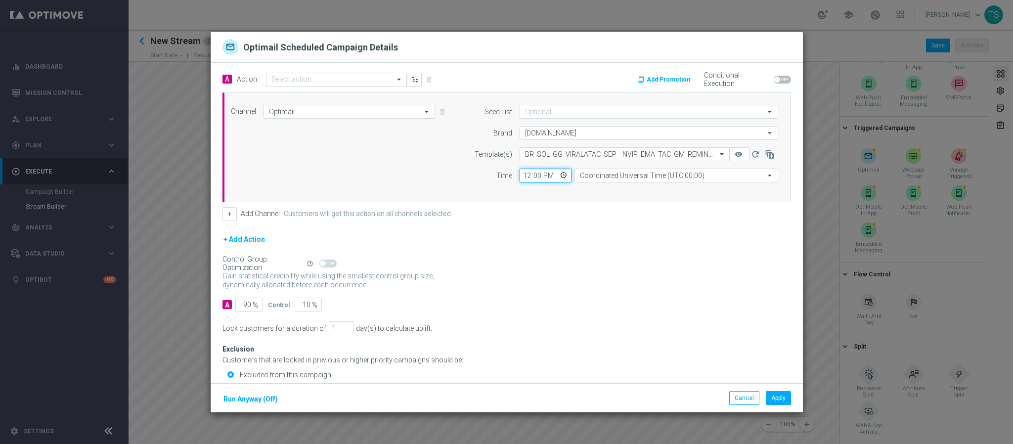
click at [554, 172] on input "12:00" at bounding box center [546, 176] width 52 height 14
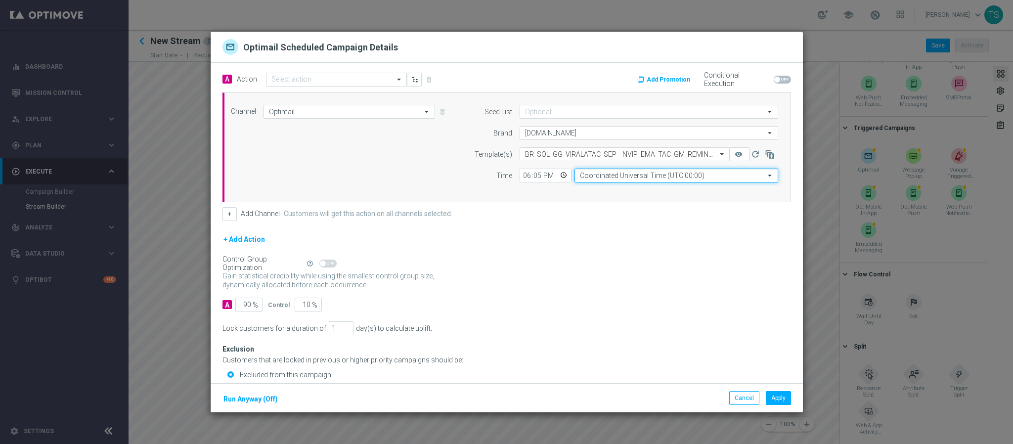
type input "18:05"
drag, startPoint x: 647, startPoint y: 176, endPoint x: 644, endPoint y: 181, distance: 5.8
click at [647, 176] on input "Coordinated Universal Time (UTC 00:00)" at bounding box center [676, 176] width 204 height 14
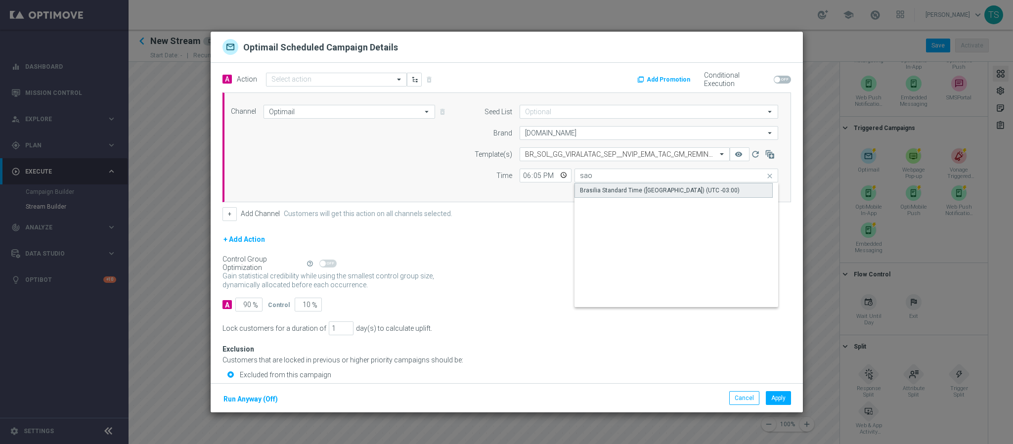
click at [620, 184] on div "Brasilia Standard Time ([GEOGRAPHIC_DATA]) (UTC -03:00)" at bounding box center [673, 190] width 198 height 15
type input "Brasilia Standard Time ([GEOGRAPHIC_DATA]) (UTC -03:00)"
drag, startPoint x: 236, startPoint y: 303, endPoint x: 283, endPoint y: 301, distance: 47.5
click at [274, 301] on div "A 90 % Control 10 %" at bounding box center [506, 305] width 568 height 14
type input "10"
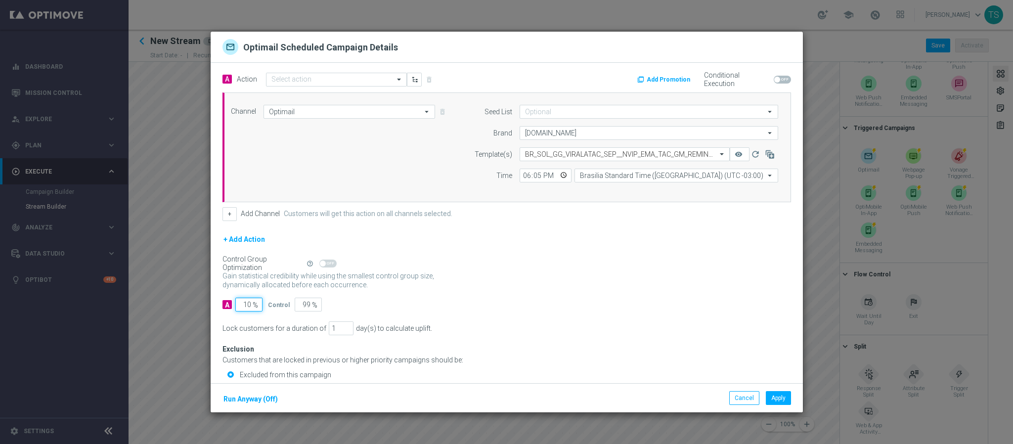
type input "90"
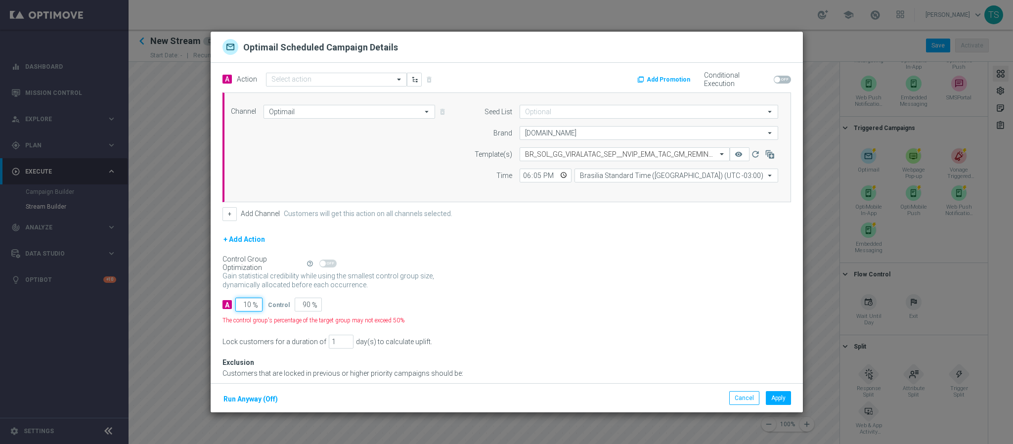
type input "100"
type input "0"
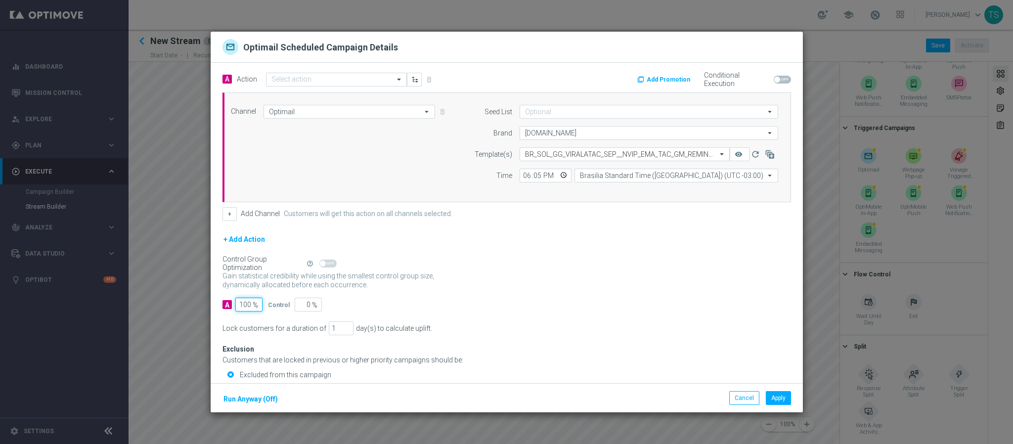
type input "100"
drag, startPoint x: 596, startPoint y: 291, endPoint x: 584, endPoint y: 297, distance: 13.0
click at [598, 292] on div "Gain statistical credibility while using the smallest control group size, dynam…" at bounding box center [506, 281] width 568 height 24
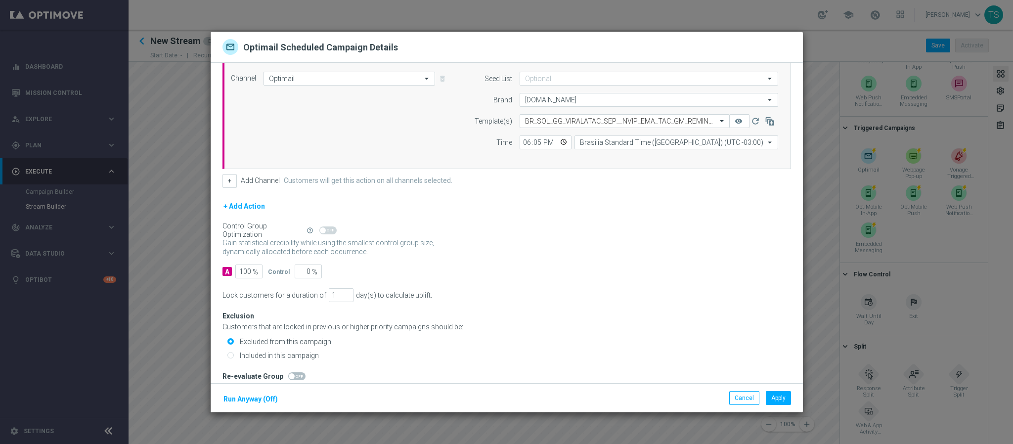
scroll to position [46, 0]
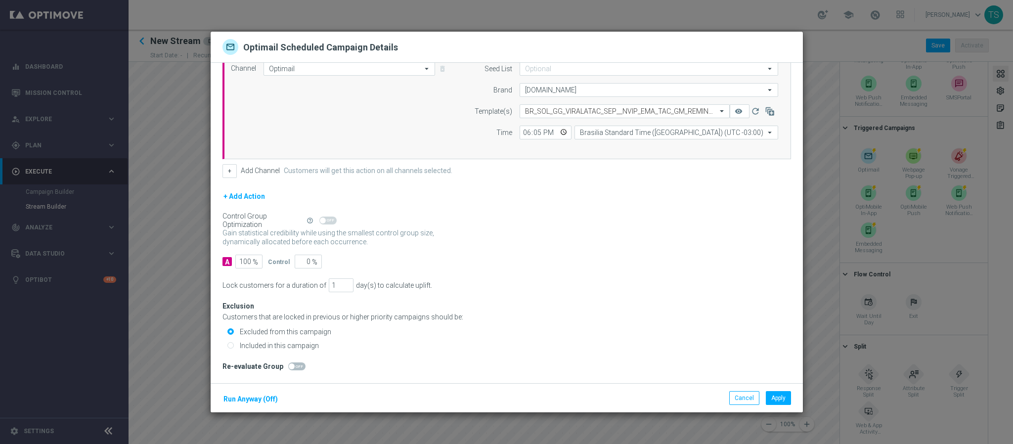
click at [300, 346] on label "Included in this campaign" at bounding box center [278, 345] width 82 height 9
click at [234, 346] on input "Included in this campaign" at bounding box center [230, 346] width 6 height 6
radio input "true"
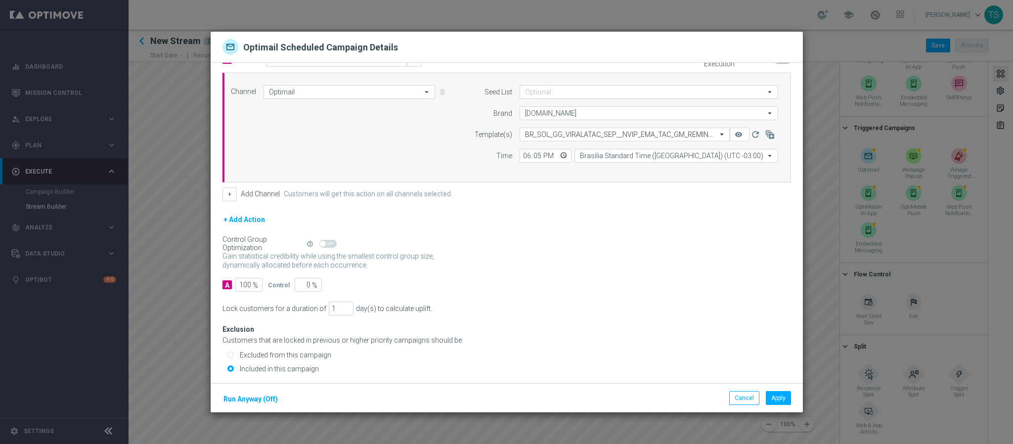
scroll to position [0, 0]
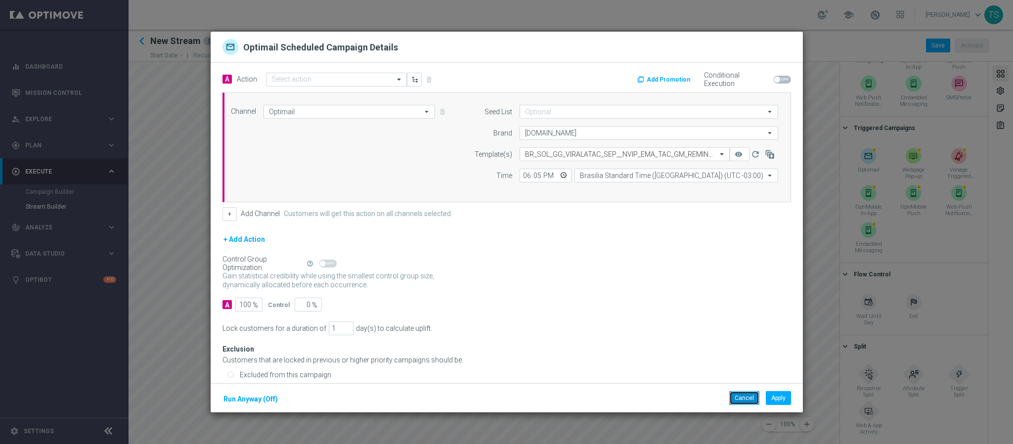
drag, startPoint x: 743, startPoint y: 399, endPoint x: 735, endPoint y: 392, distance: 10.9
click at [741, 397] on button "Cancel" at bounding box center [744, 398] width 30 height 14
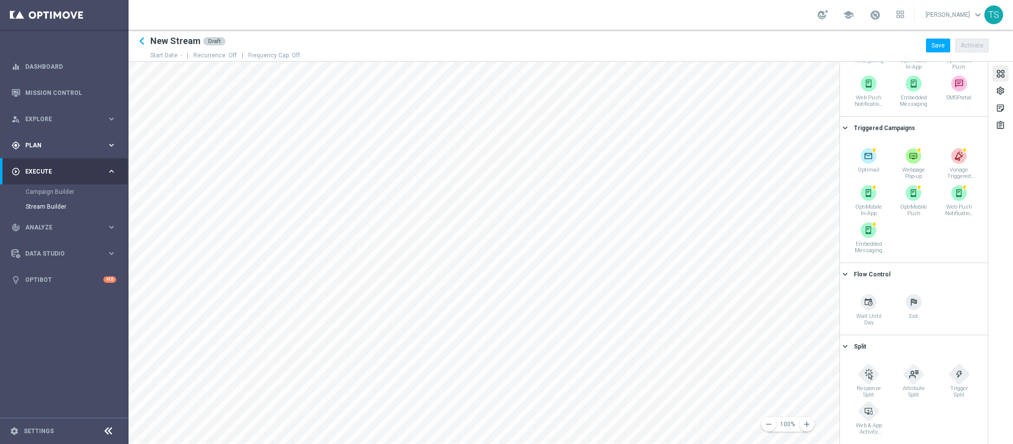
click at [50, 141] on div "gps_fixed Plan" at bounding box center [58, 145] width 95 height 9
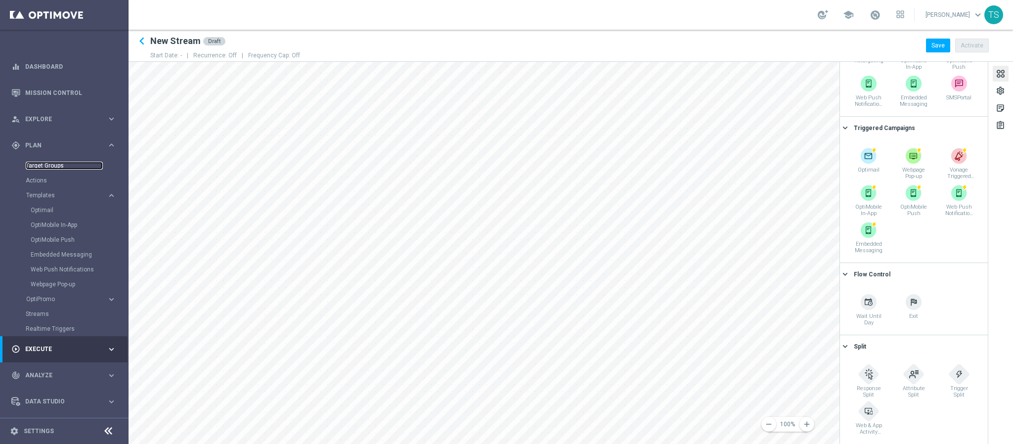
click at [55, 166] on link "Target Groups" at bounding box center [64, 166] width 77 height 8
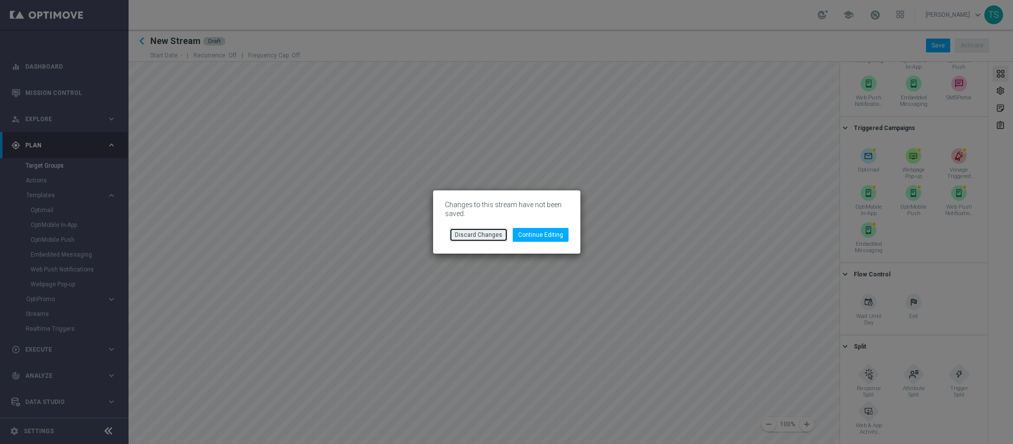
click at [491, 239] on button "Discard Changes" at bounding box center [478, 235] width 58 height 14
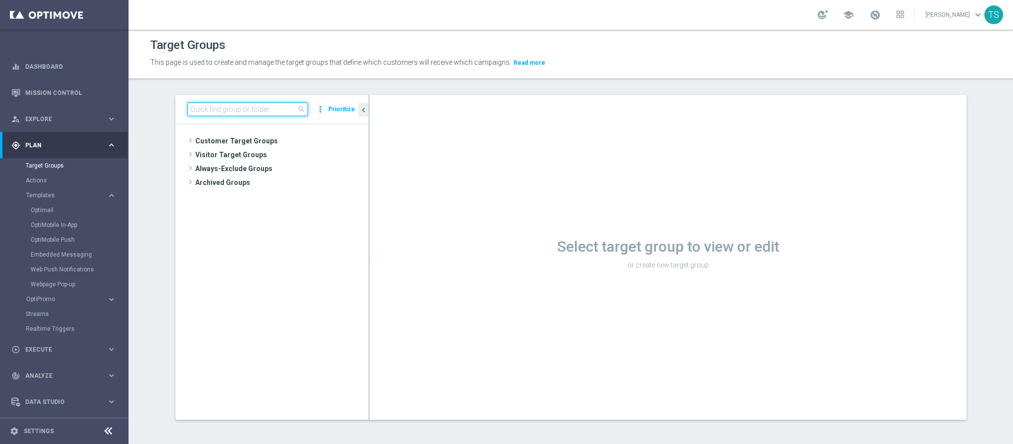
click at [263, 107] on input at bounding box center [247, 109] width 121 height 14
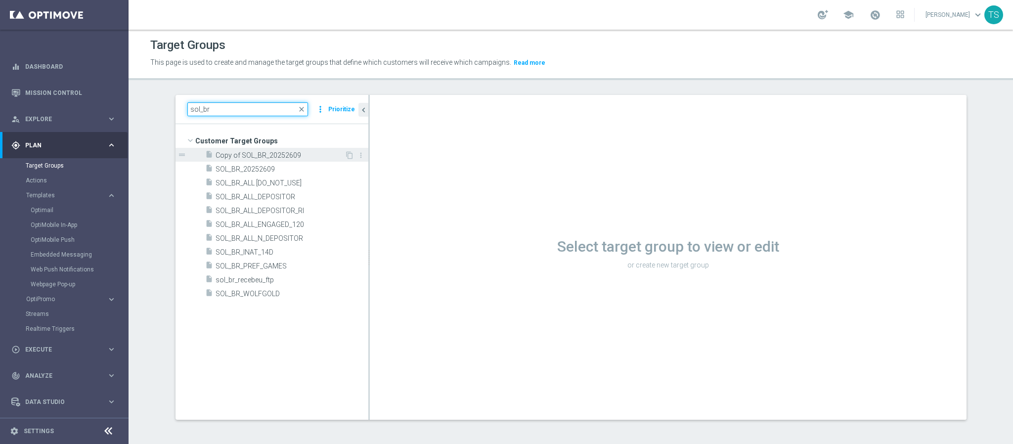
type input "sol_br"
click at [282, 154] on span "Copy of SOL_BR_20252609" at bounding box center [280, 155] width 129 height 8
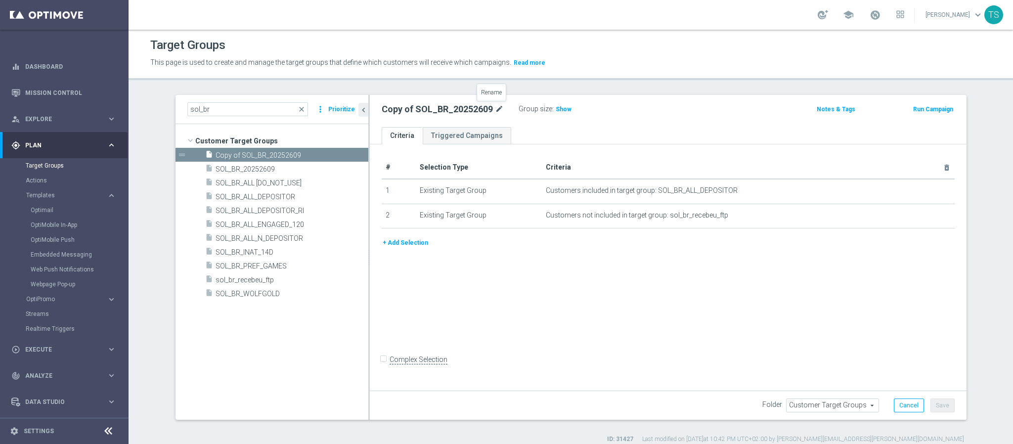
click at [495, 110] on icon "mode_edit" at bounding box center [499, 109] width 9 height 12
click at [412, 110] on input "Copy of SOL_BR_20252609" at bounding box center [448, 110] width 133 height 14
drag, startPoint x: 406, startPoint y: 106, endPoint x: 156, endPoint y: 118, distance: 250.4
click at [156, 118] on div "sol_br close more_vert Prioritize Customer Target Groups library_add create_new…" at bounding box center [571, 269] width 830 height 348
drag, startPoint x: 407, startPoint y: 109, endPoint x: 573, endPoint y: 112, distance: 166.1
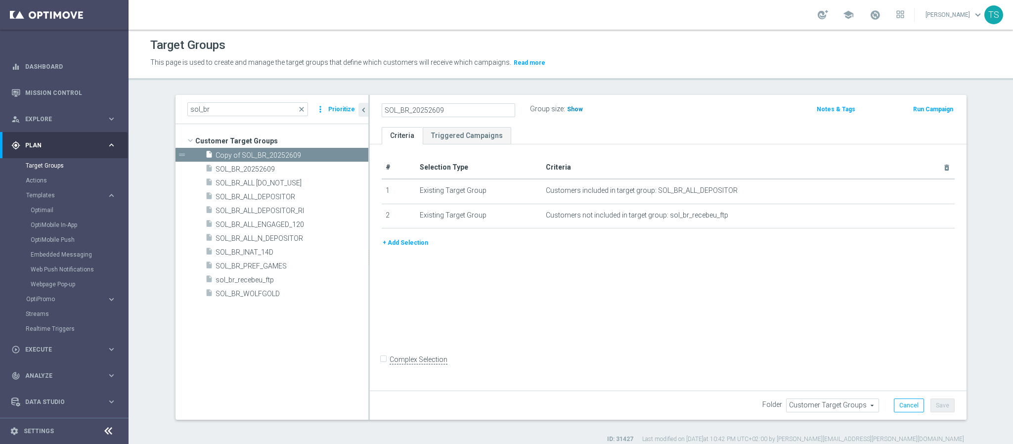
click at [574, 111] on div "SOL_BR_20252609 Group size : Show" at bounding box center [570, 109] width 392 height 15
click at [485, 104] on input "SOL_BR_FAV_DAY_TUES" at bounding box center [448, 110] width 133 height 14
type input "SOL_BR_FAV_DAY_TUES"
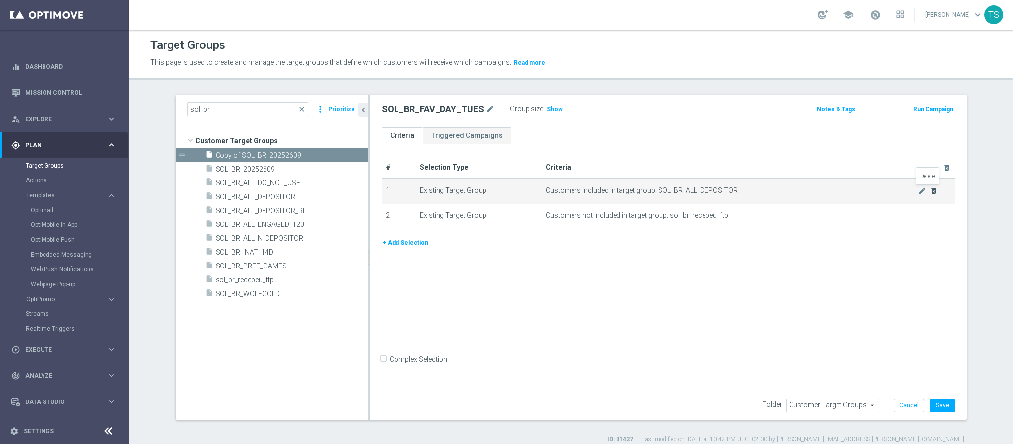
click at [930, 192] on icon "delete_forever" at bounding box center [934, 191] width 8 height 8
click at [930, 190] on icon "delete_forever" at bounding box center [934, 191] width 8 height 8
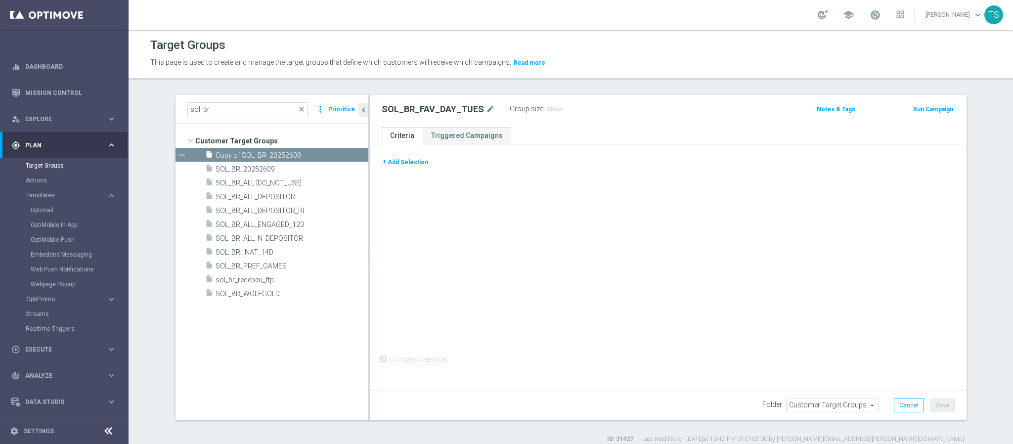
click at [405, 160] on button "+ Add Selection" at bounding box center [405, 162] width 47 height 11
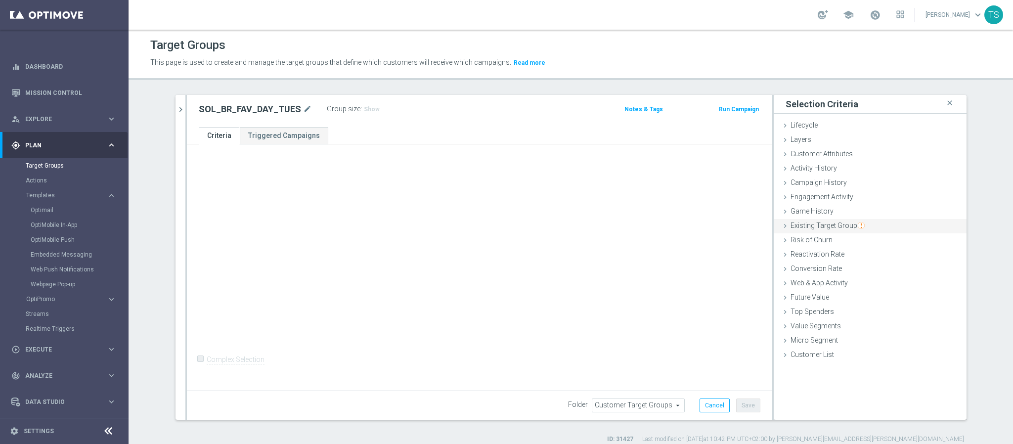
click at [838, 230] on div "Existing Target Group done" at bounding box center [870, 226] width 193 height 15
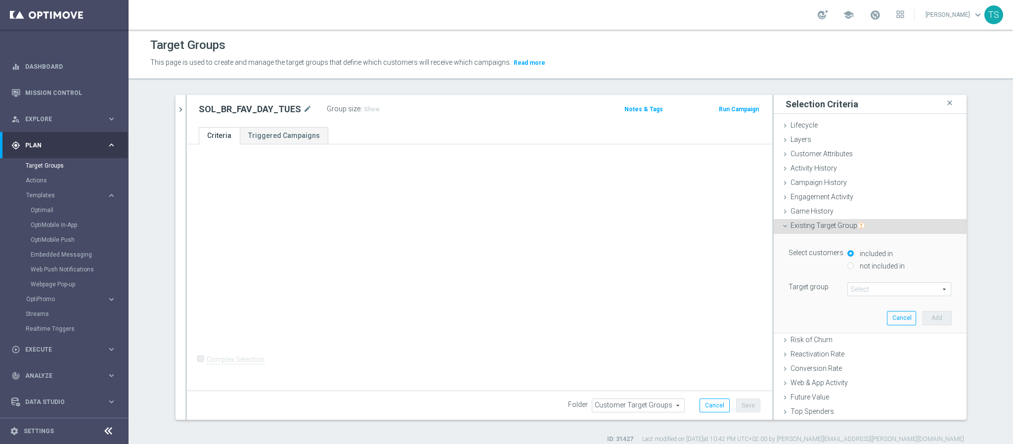
click at [872, 292] on span at bounding box center [899, 289] width 103 height 13
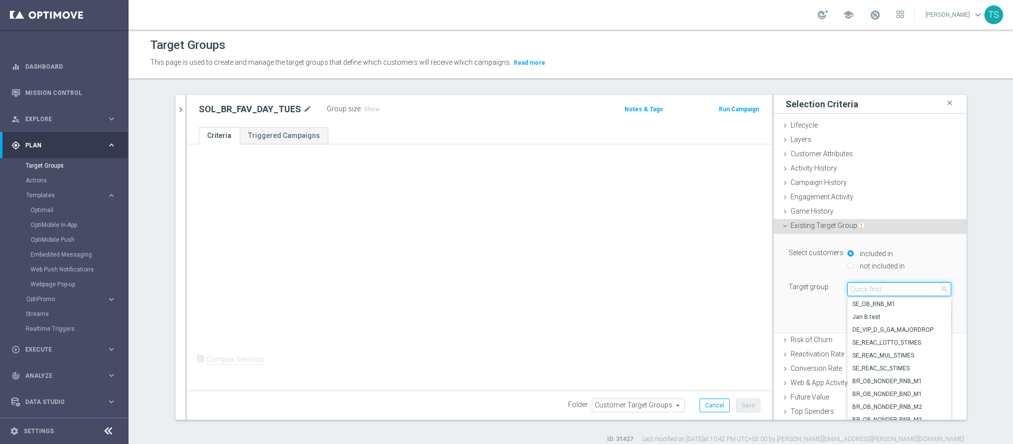
click at [891, 291] on input "search" at bounding box center [899, 289] width 104 height 14
type input "pref_games"
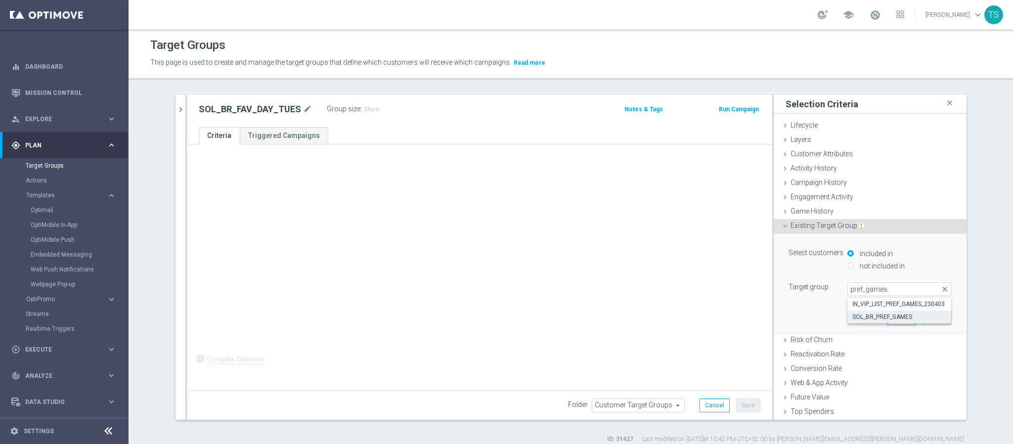
click at [893, 317] on span "SOL_BR_PREF_GAMES" at bounding box center [899, 317] width 94 height 8
type input "SOL_BR_PREF_GAMES"
click at [922, 321] on button "Add" at bounding box center [936, 318] width 29 height 14
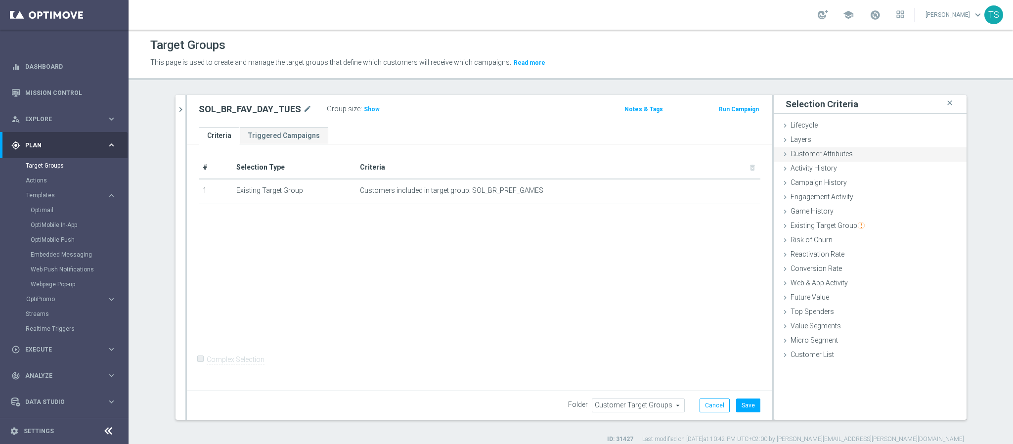
click at [822, 155] on span "Customer Attributes" at bounding box center [821, 154] width 62 height 8
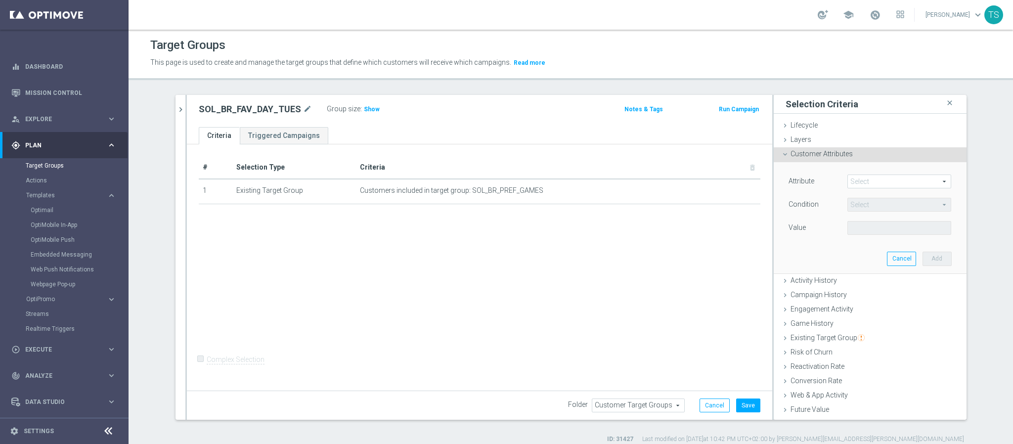
click at [858, 181] on span at bounding box center [899, 181] width 103 height 13
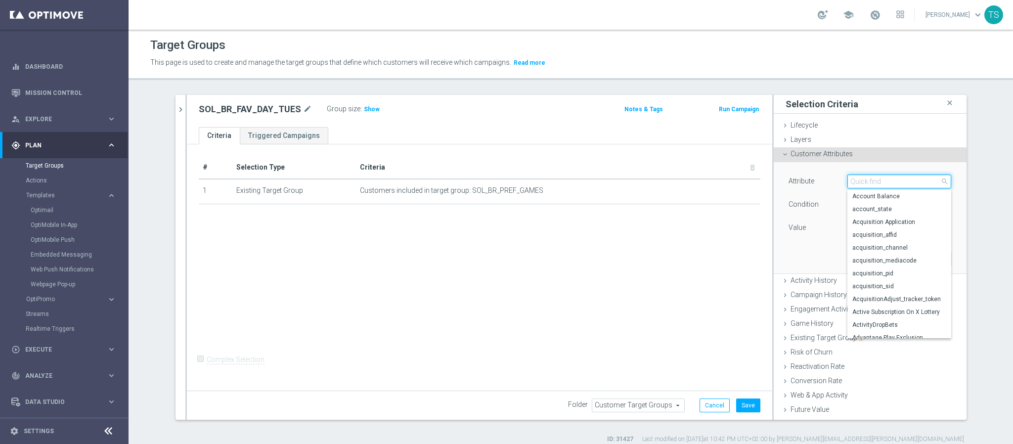
click at [866, 184] on input "search" at bounding box center [899, 181] width 104 height 14
type input "favour"
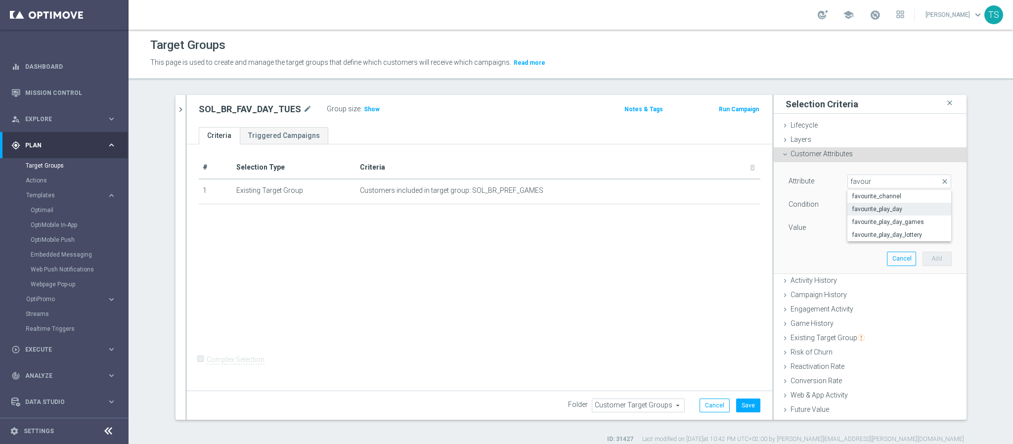
click at [891, 211] on span "favourite_play_day" at bounding box center [899, 209] width 94 height 8
type input "favourite_play_day"
type input "Equals"
click at [872, 230] on span at bounding box center [899, 227] width 103 height 13
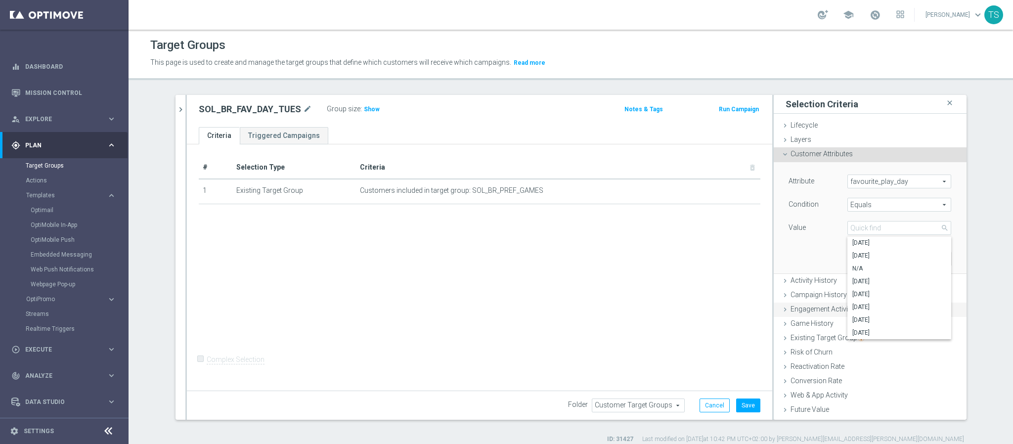
click at [869, 324] on span "[DATE]" at bounding box center [899, 320] width 94 height 8
type input "[DATE]"
click at [922, 264] on button "Add" at bounding box center [936, 259] width 29 height 14
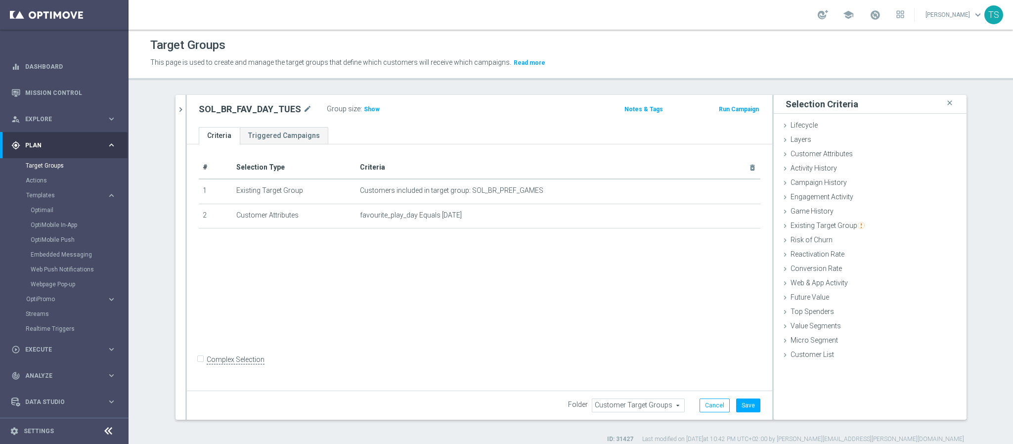
click at [492, 315] on div "# Selection Type Criteria delete_forever 1 Existing Target Group Customers incl…" at bounding box center [479, 266] width 585 height 244
click at [365, 104] on h3 "Show" at bounding box center [372, 109] width 18 height 11
click at [744, 405] on button "Save" at bounding box center [748, 405] width 24 height 14
click at [176, 114] on icon "chevron_right" at bounding box center [180, 109] width 9 height 9
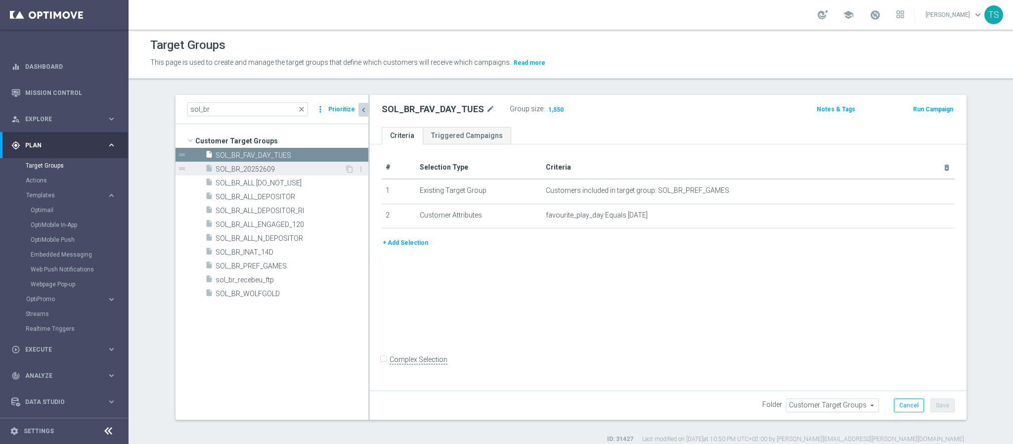
click at [307, 168] on span "SOL_BR_20252609" at bounding box center [280, 169] width 129 height 8
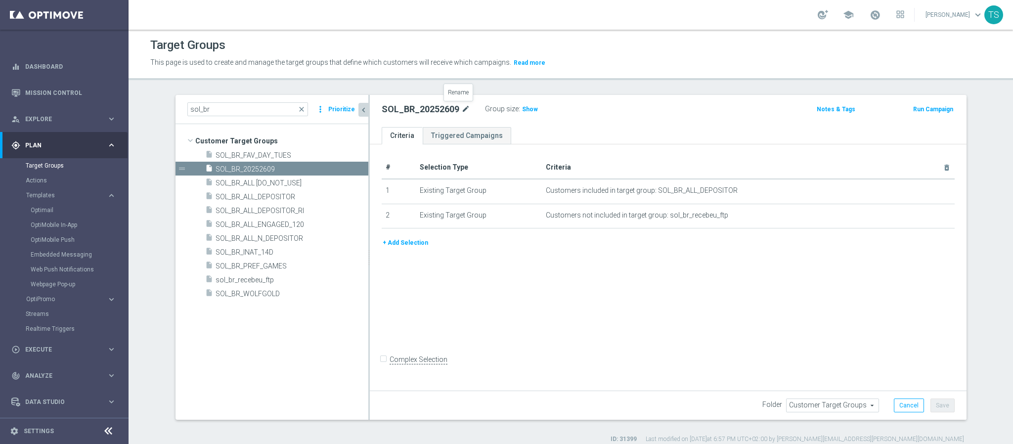
click at [461, 109] on icon "mode_edit" at bounding box center [465, 109] width 9 height 12
click at [448, 110] on input "SOL_BR_20252609" at bounding box center [448, 110] width 133 height 14
drag, startPoint x: 408, startPoint y: 107, endPoint x: 550, endPoint y: 111, distance: 141.9
click at [549, 111] on div "SOL_BR_20252609 Group size : Show" at bounding box center [570, 109] width 392 height 15
type input "SOL_BR_20250930_GOM_REMINDER"
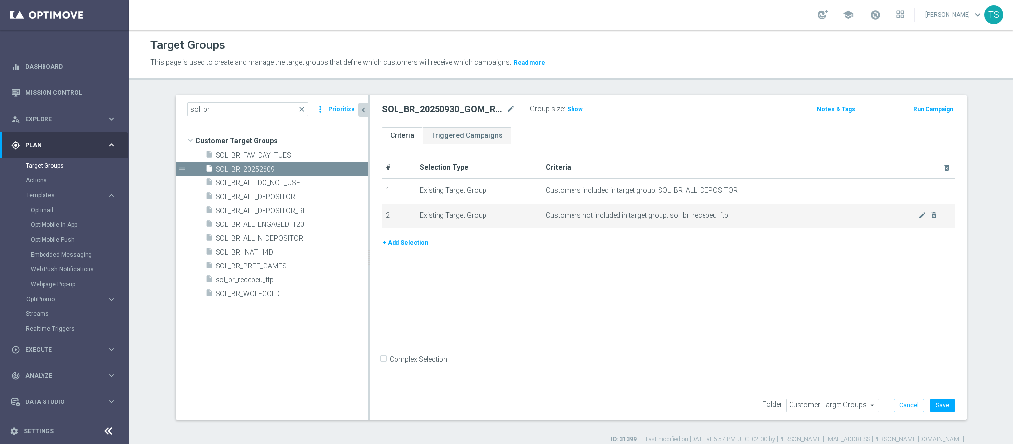
click at [911, 217] on span "Customers not included in target group: sol_br_recebeu_ftp" at bounding box center [732, 215] width 372 height 8
click at [930, 215] on icon "delete_forever" at bounding box center [934, 215] width 8 height 8
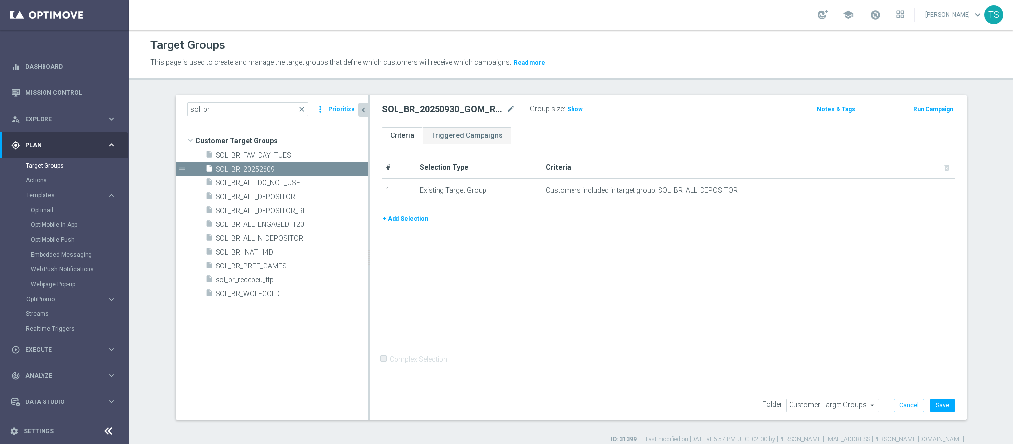
click at [418, 221] on button "+ Add Selection" at bounding box center [405, 218] width 47 height 11
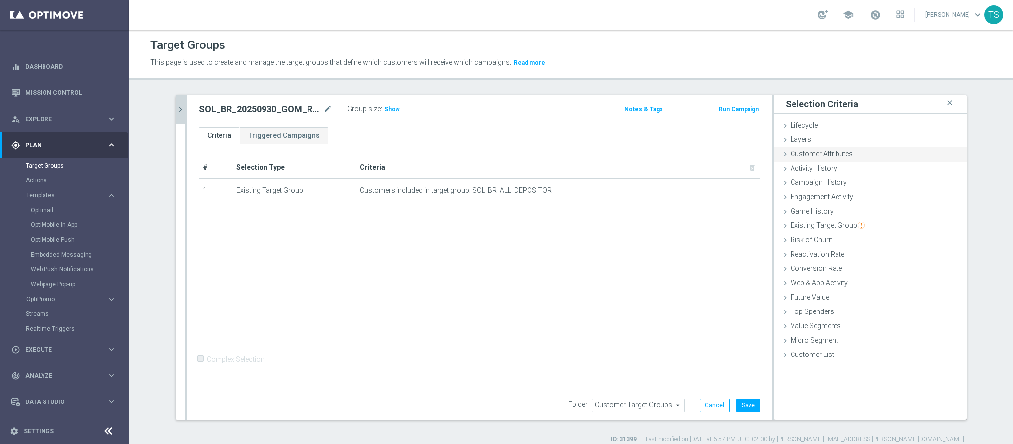
click at [819, 154] on span "Customer Attributes" at bounding box center [821, 154] width 62 height 8
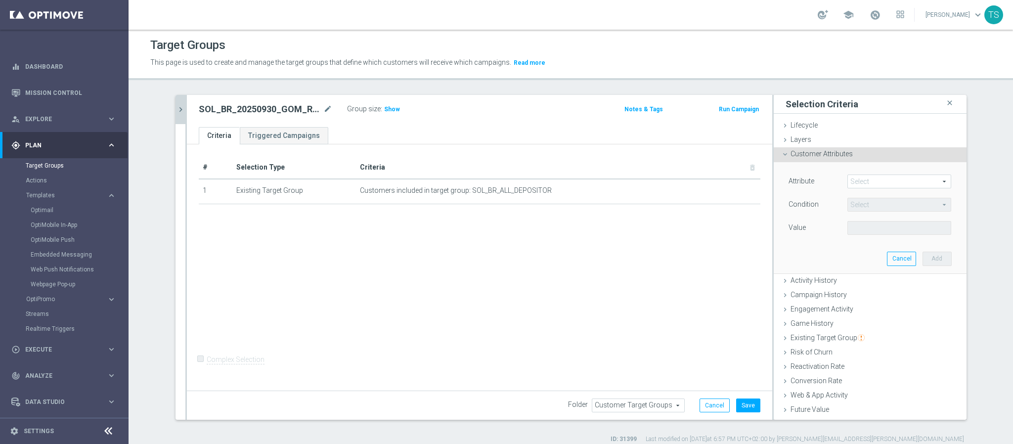
click at [852, 178] on span at bounding box center [899, 181] width 103 height 13
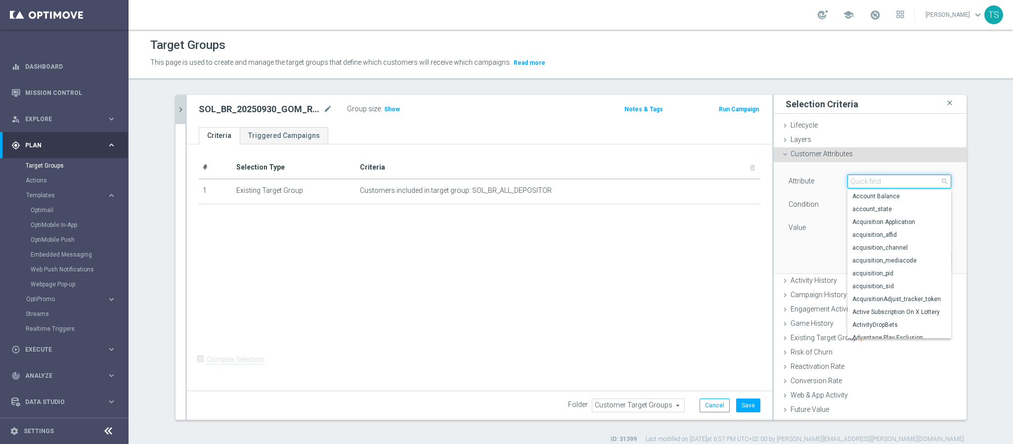
click at [871, 180] on input "search" at bounding box center [899, 181] width 104 height 14
type input "fav"
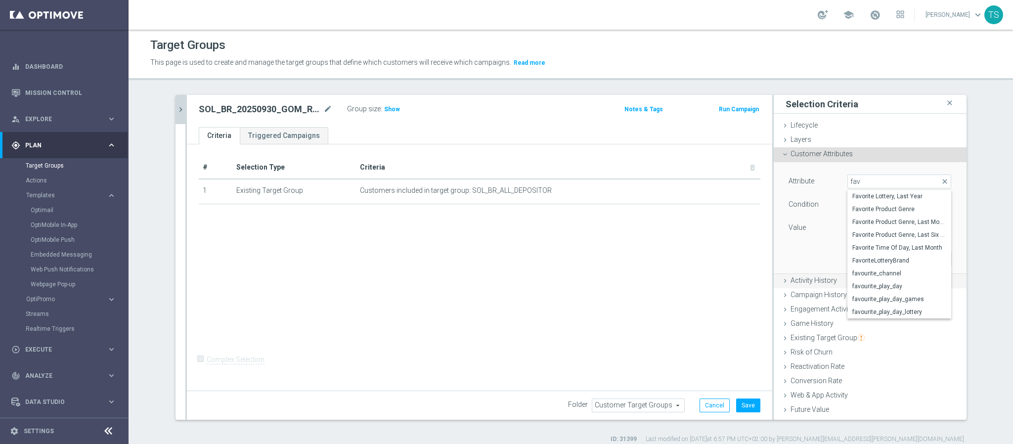
click at [891, 284] on span "favourite_play_day" at bounding box center [899, 286] width 94 height 8
type input "favourite_play_day"
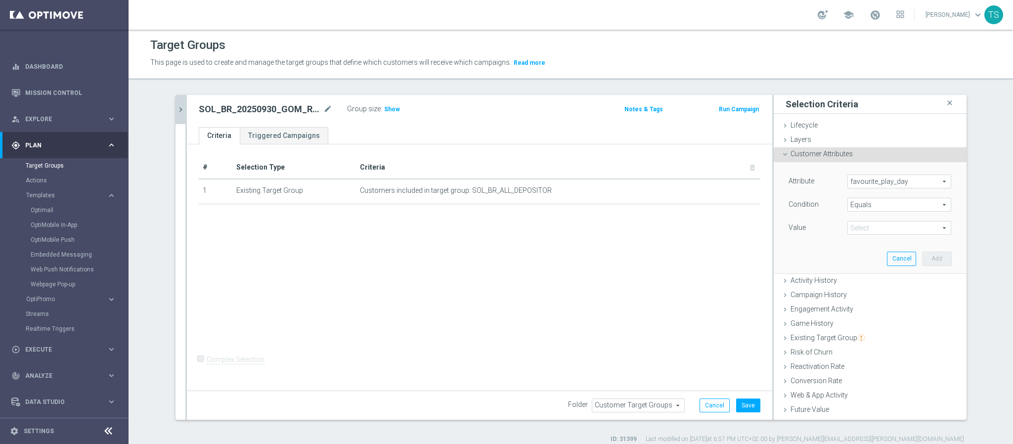
click at [872, 199] on span "Equals" at bounding box center [899, 204] width 103 height 13
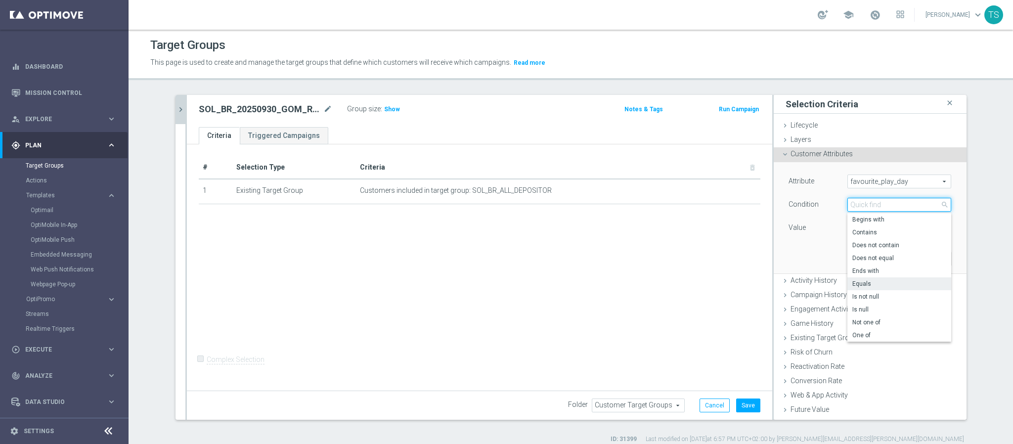
click at [872, 204] on input "search" at bounding box center [899, 205] width 104 height 14
click at [881, 260] on span "Does not equal" at bounding box center [899, 258] width 94 height 8
type input "Does not equal"
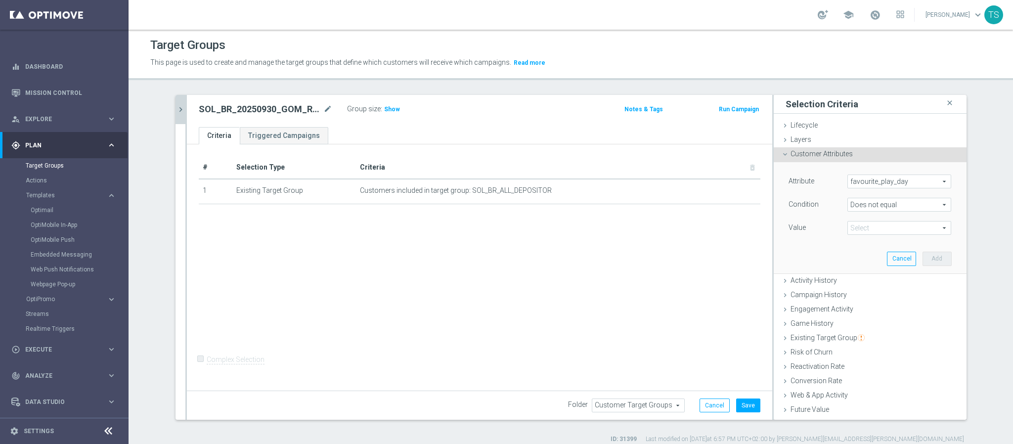
click at [871, 231] on span at bounding box center [899, 227] width 103 height 13
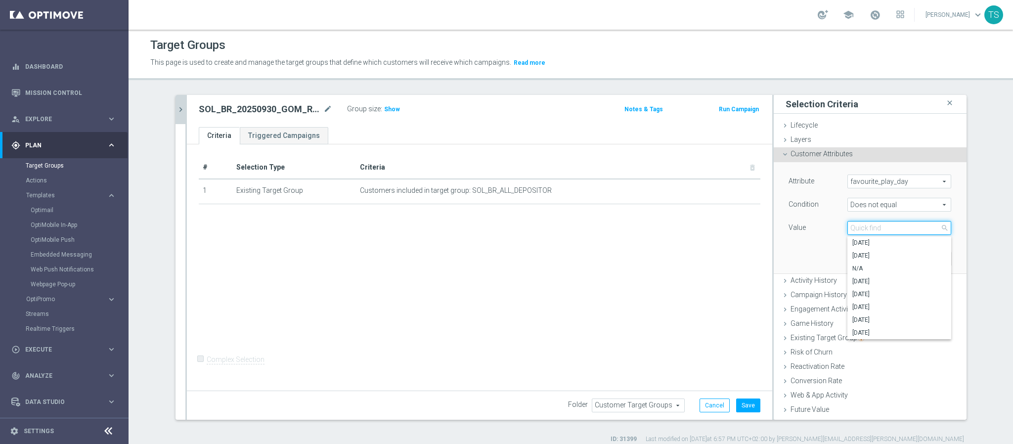
click at [871, 232] on input "search" at bounding box center [899, 228] width 104 height 14
type input "tues"
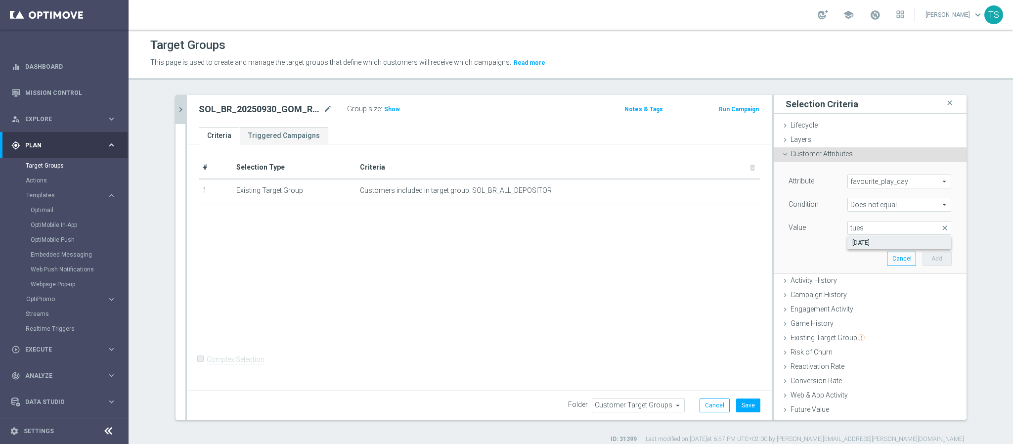
click at [862, 248] on label "[DATE]" at bounding box center [899, 242] width 104 height 13
type input "[DATE]"
click at [922, 261] on button "Add" at bounding box center [936, 259] width 29 height 14
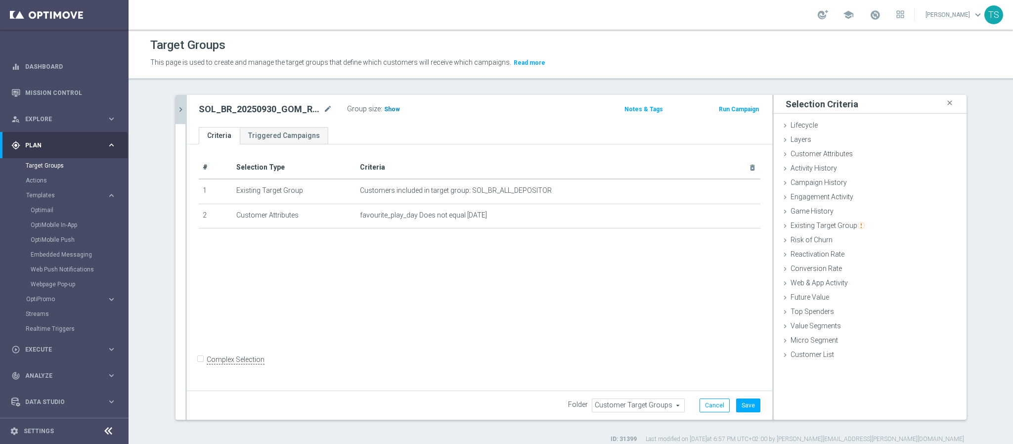
click at [384, 112] on span "Show" at bounding box center [392, 109] width 16 height 7
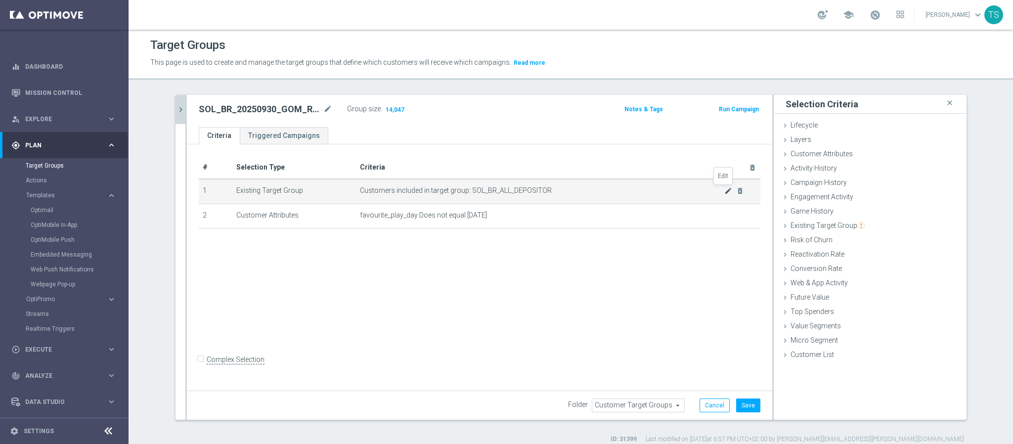
click at [724, 189] on icon "mode_edit" at bounding box center [728, 191] width 8 height 8
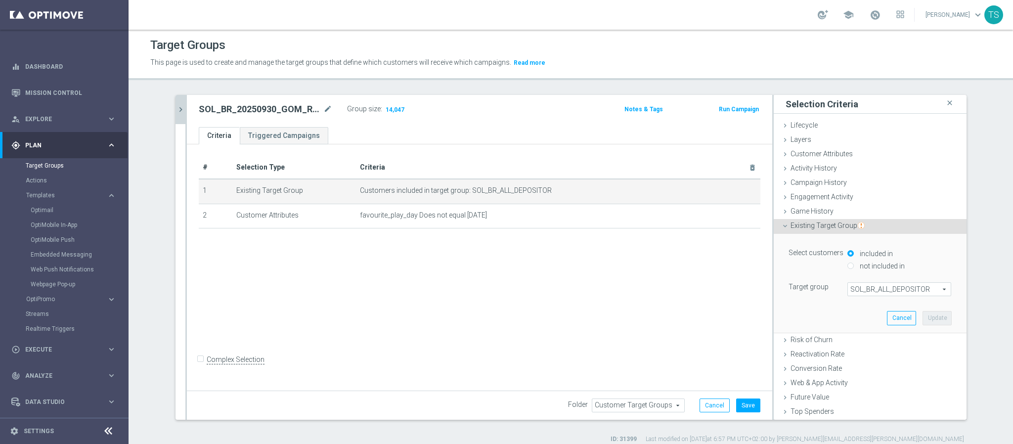
click at [881, 285] on span "SOL_BR_ALL_DEPOSITOR" at bounding box center [899, 289] width 103 height 13
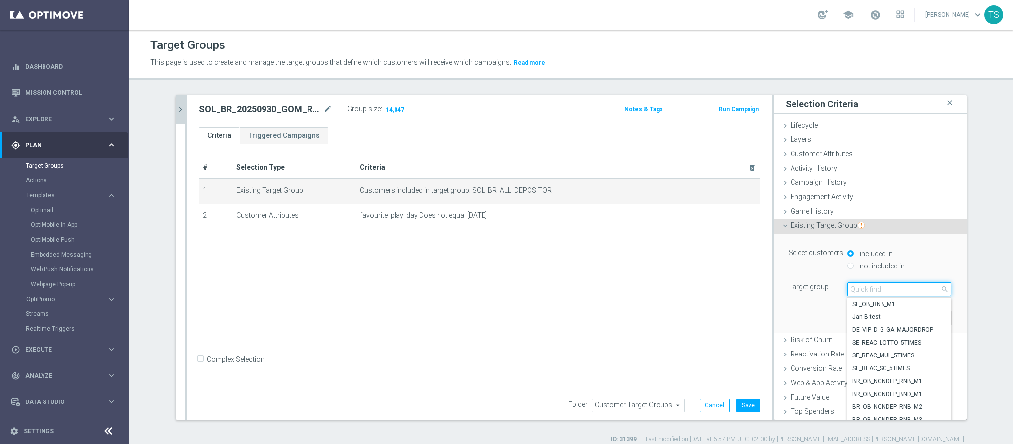
click at [872, 288] on input "search" at bounding box center [899, 289] width 104 height 14
type input "sol_br_pr"
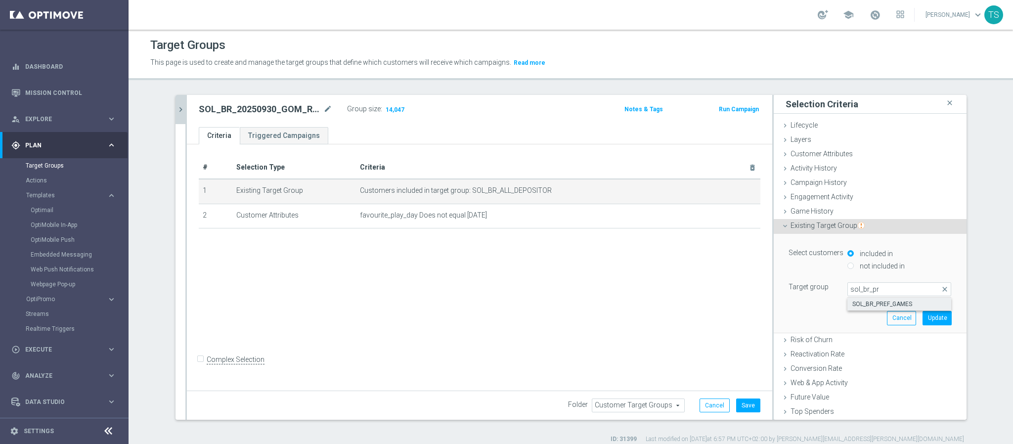
click at [890, 307] on span "SOL_BR_PREF_GAMES" at bounding box center [899, 304] width 94 height 8
type input "SOL_BR_PREF_GAMES"
click at [922, 313] on button "Update" at bounding box center [936, 318] width 29 height 14
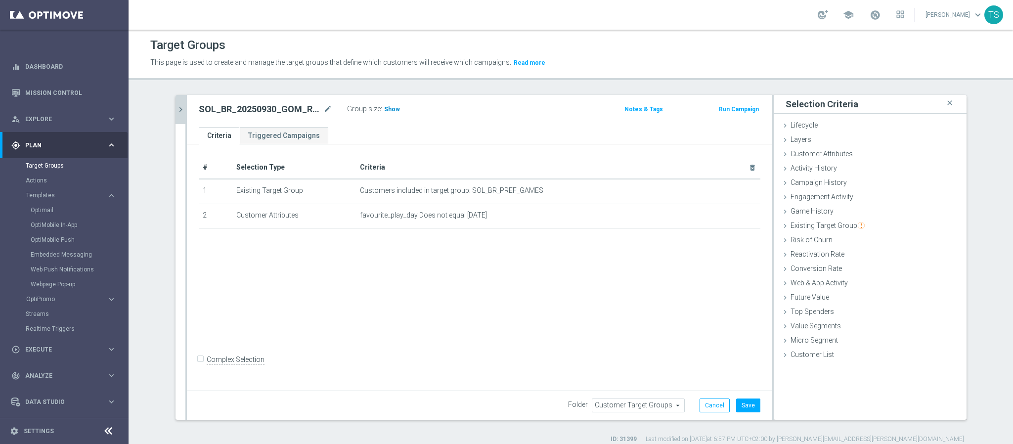
click at [384, 111] on span "Show" at bounding box center [392, 109] width 16 height 7
click at [743, 406] on button "Save" at bounding box center [748, 405] width 24 height 14
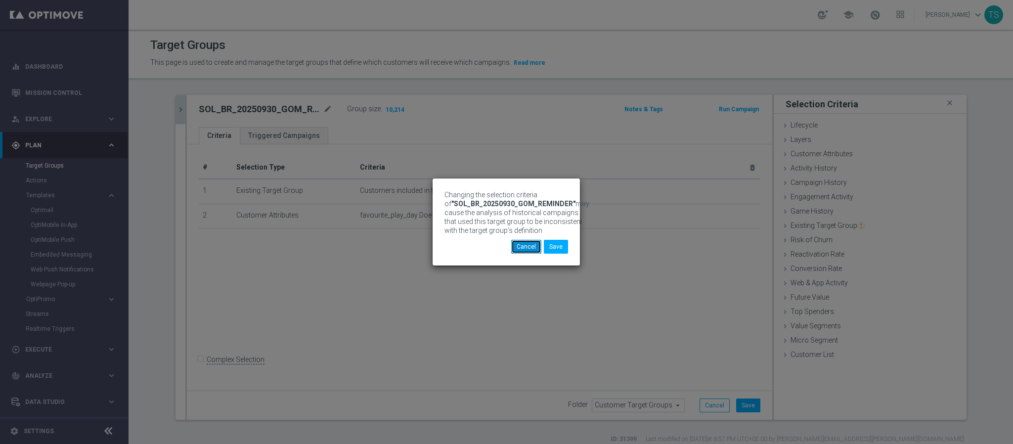
click at [518, 251] on button "Cancel" at bounding box center [526, 247] width 30 height 14
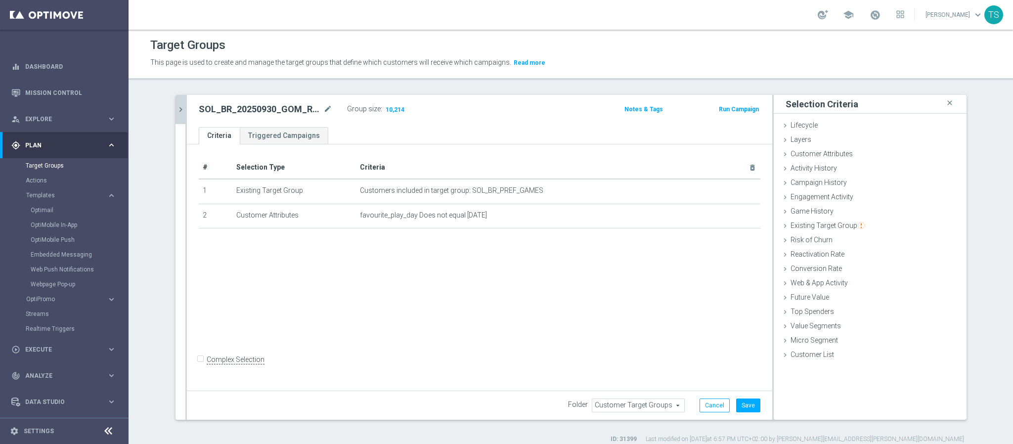
click at [176, 105] on icon "chevron_right" at bounding box center [180, 109] width 9 height 9
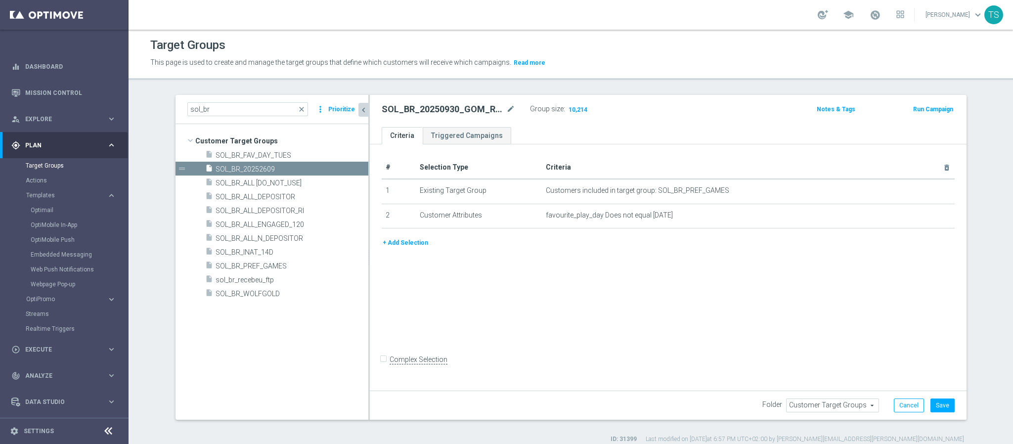
click at [432, 108] on h2 "SOL_BR_20250930_GOM_REMINDER" at bounding box center [443, 109] width 123 height 12
click at [432, 107] on h2 "SOL_BR_20250930_GOM_REMINDER" at bounding box center [443, 109] width 123 height 12
click at [511, 104] on div "SOL_BR_20250930_GOM_REMINDER mode_edit" at bounding box center [456, 109] width 148 height 14
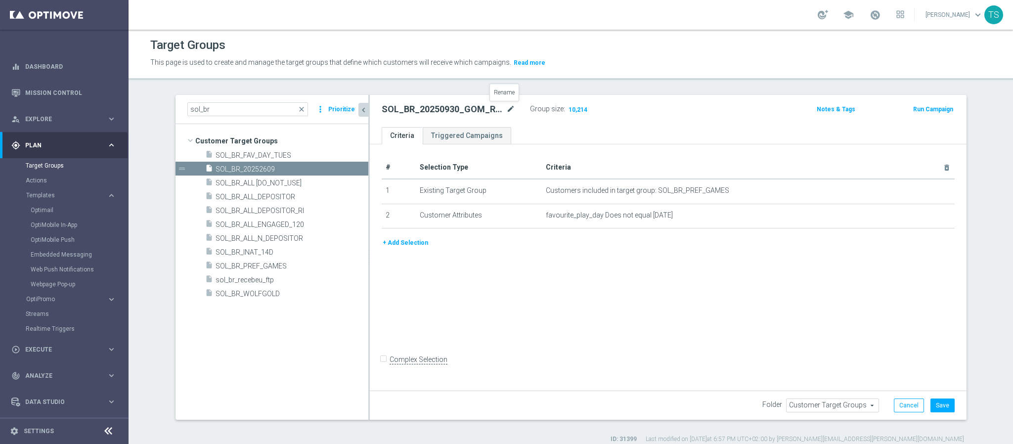
click at [506, 107] on icon "mode_edit" at bounding box center [510, 109] width 9 height 12
click at [346, 165] on icon "content_copy" at bounding box center [350, 169] width 8 height 8
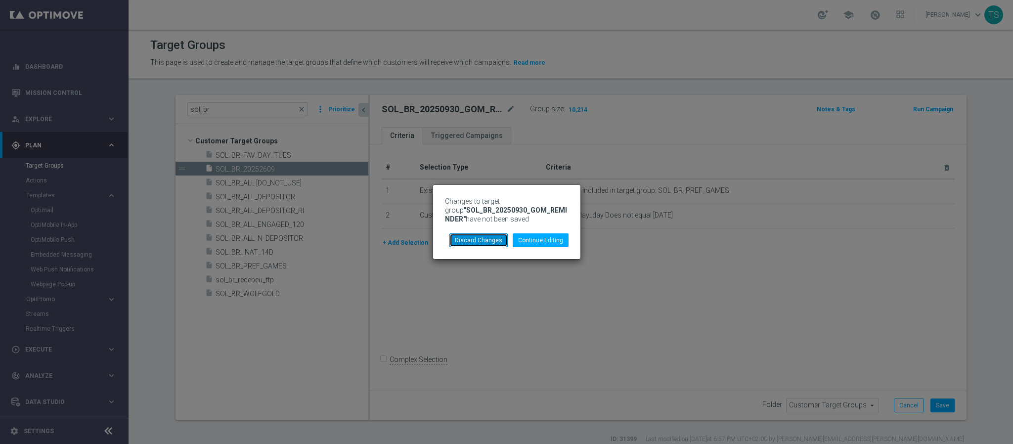
click at [476, 246] on button "Discard Changes" at bounding box center [478, 240] width 58 height 14
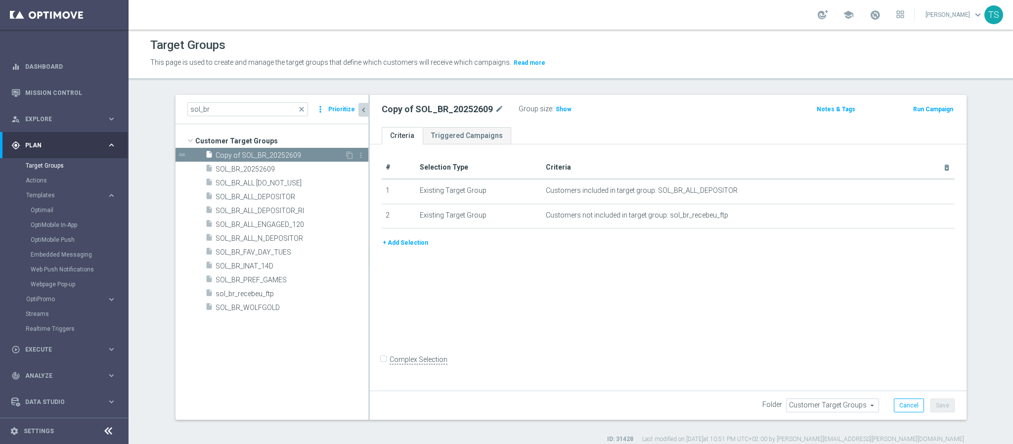
click at [313, 150] on div "insert_drive_file Copy of SOL_BR_20252609" at bounding box center [274, 155] width 139 height 14
click at [429, 106] on h2 "Copy of SOL_BR_20252609" at bounding box center [437, 109] width 111 height 12
click at [495, 107] on icon "mode_edit" at bounding box center [499, 109] width 9 height 12
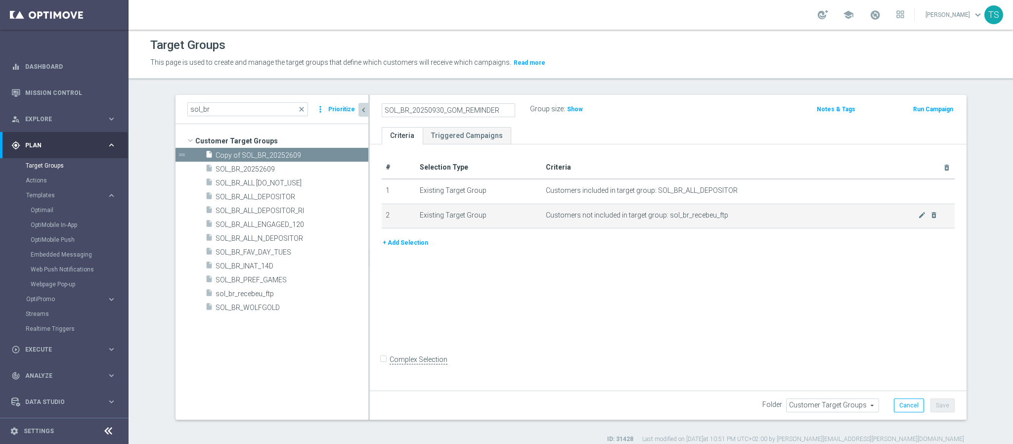
type input "SOL_BR_20250930_GOM_REMINDER"
click at [919, 211] on icon "mode_edit" at bounding box center [922, 215] width 8 height 8
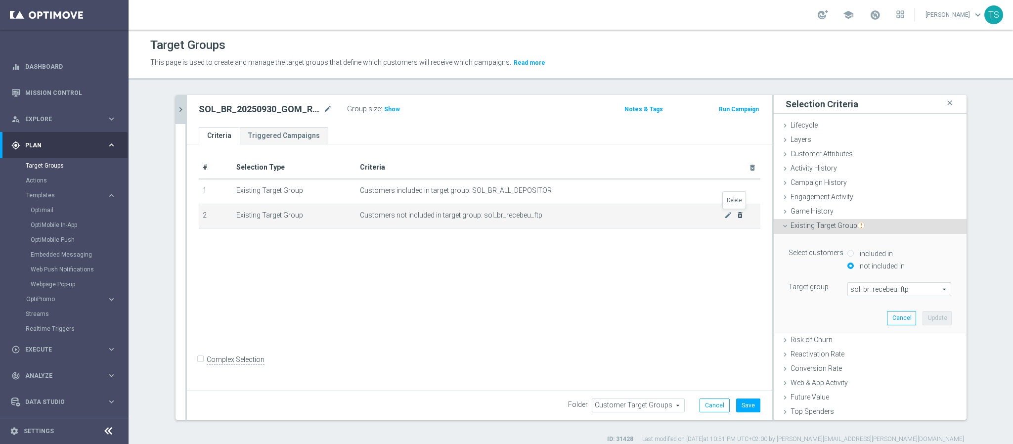
click at [737, 213] on icon "delete_forever" at bounding box center [740, 215] width 8 height 8
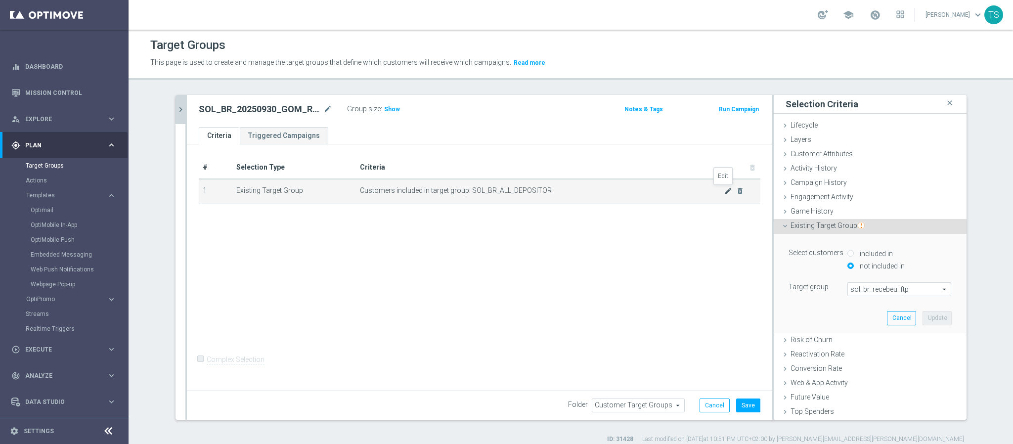
click at [724, 190] on icon "mode_edit" at bounding box center [728, 191] width 8 height 8
click at [878, 290] on span "SOL_BR_ALL_DEPOSITOR" at bounding box center [899, 289] width 103 height 13
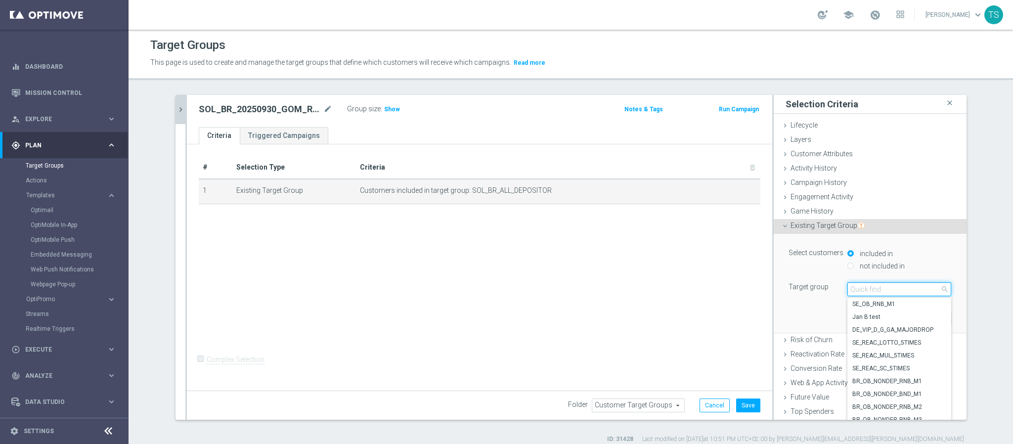
click at [871, 291] on input "search" at bounding box center [899, 289] width 104 height 14
type input "sol_br_"
click at [900, 333] on span "SOL_BR_PREF_GAMES" at bounding box center [899, 330] width 94 height 8
type input "SOL_BR_PREF_GAMES"
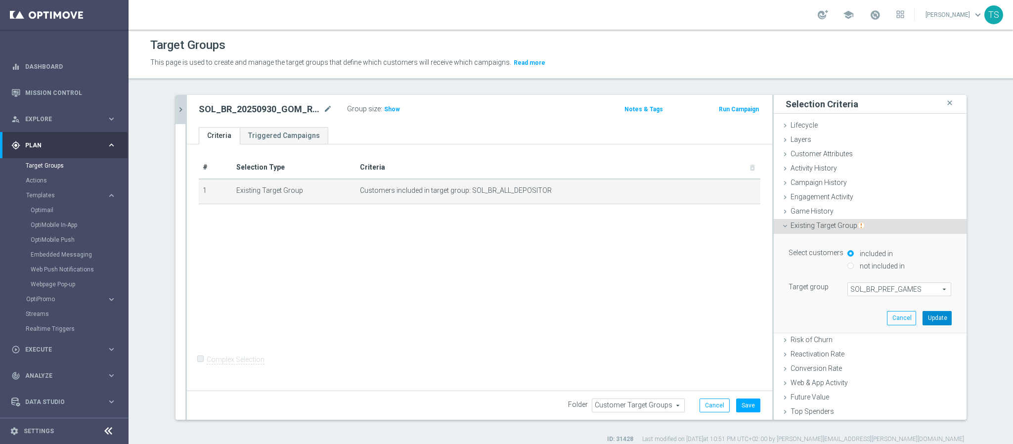
click at [922, 316] on button "Update" at bounding box center [936, 318] width 29 height 14
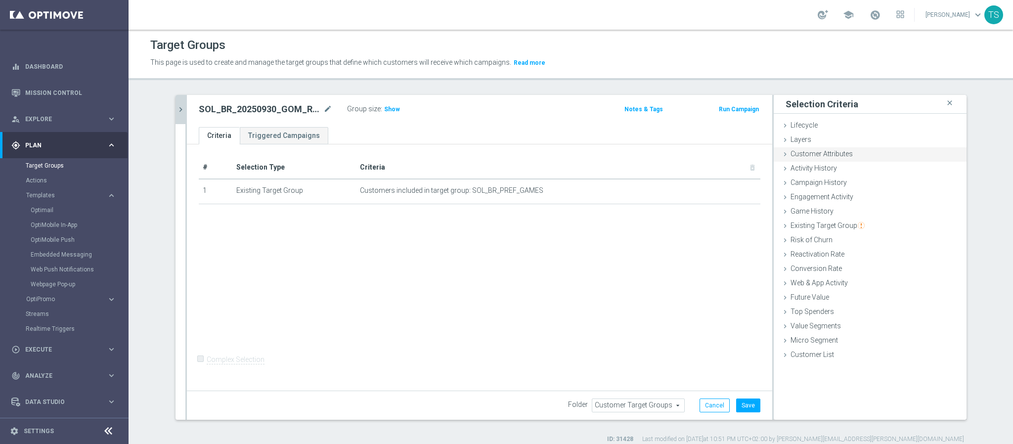
click at [819, 155] on span "Customer Attributes" at bounding box center [821, 154] width 62 height 8
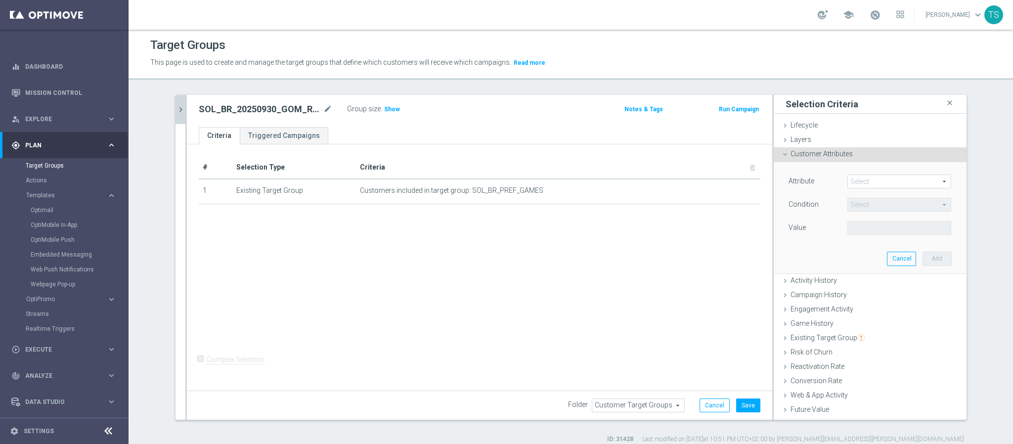
click at [869, 178] on span at bounding box center [899, 181] width 103 height 13
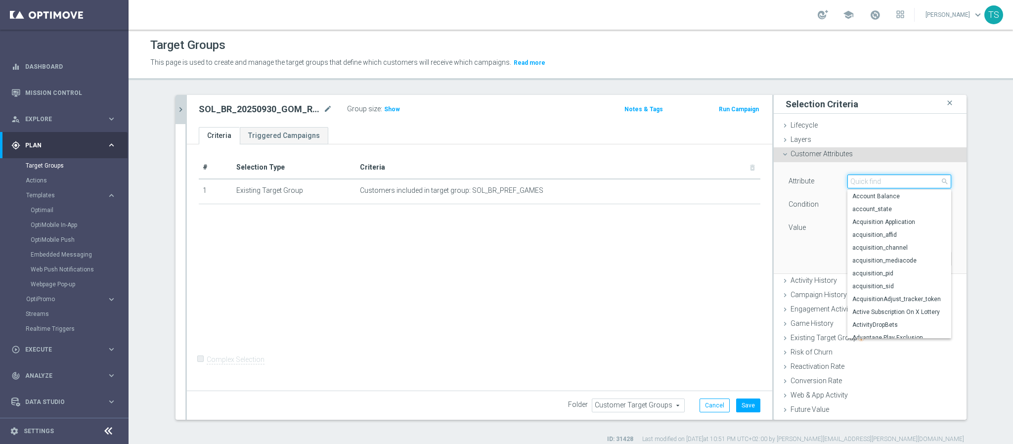
click at [869, 187] on input "search" at bounding box center [899, 181] width 104 height 14
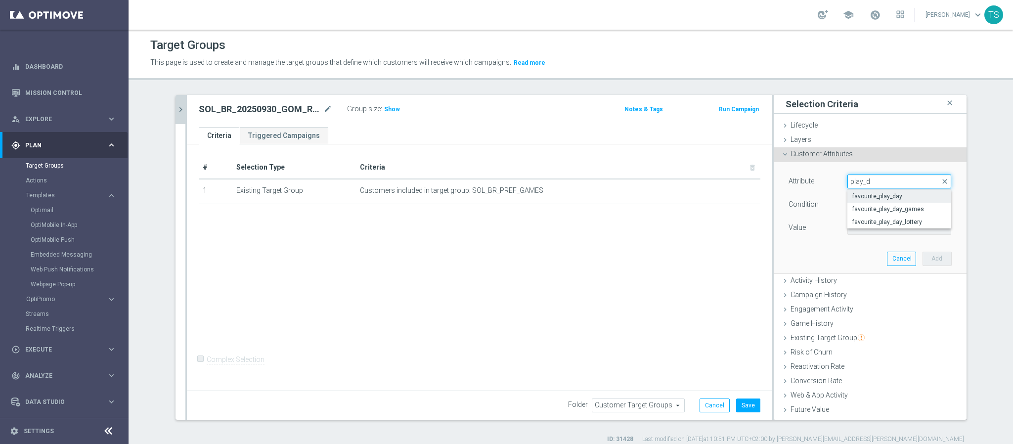
type input "play_d"
click at [868, 192] on label "favourite_play_day" at bounding box center [899, 196] width 104 height 13
type input "favourite_play_day"
type input "Equals"
click at [872, 234] on span at bounding box center [899, 227] width 103 height 13
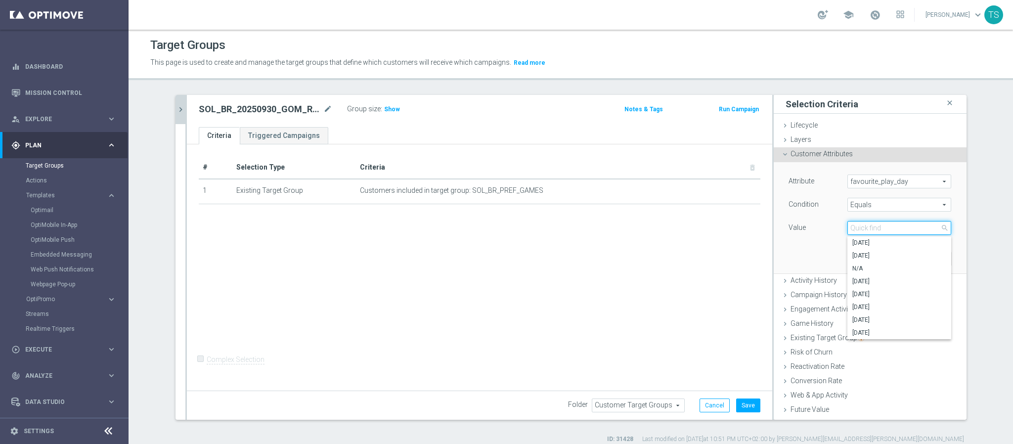
click at [872, 228] on input "search" at bounding box center [899, 228] width 104 height 14
type input "tues"
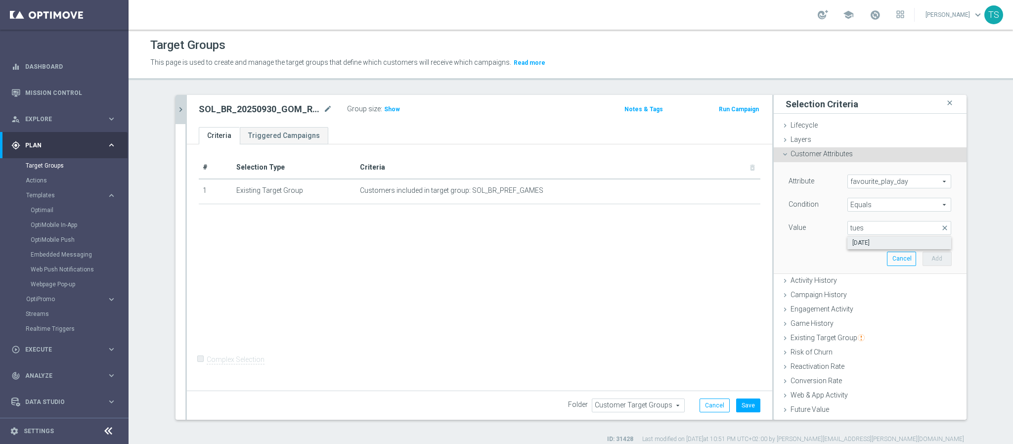
click at [879, 239] on span "[DATE]" at bounding box center [899, 243] width 94 height 8
type input "[DATE]"
click at [881, 205] on span "Equals" at bounding box center [899, 204] width 103 height 13
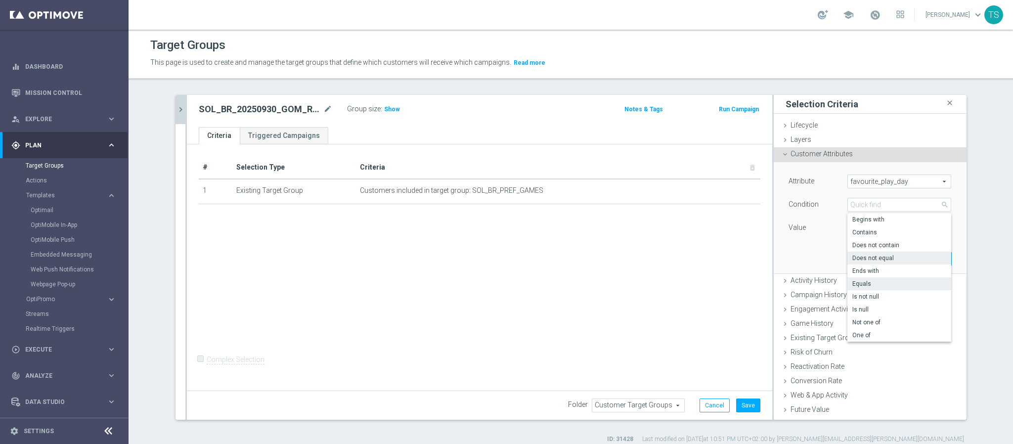
click at [882, 258] on span "Does not equal" at bounding box center [899, 258] width 94 height 8
type input "Does not equal"
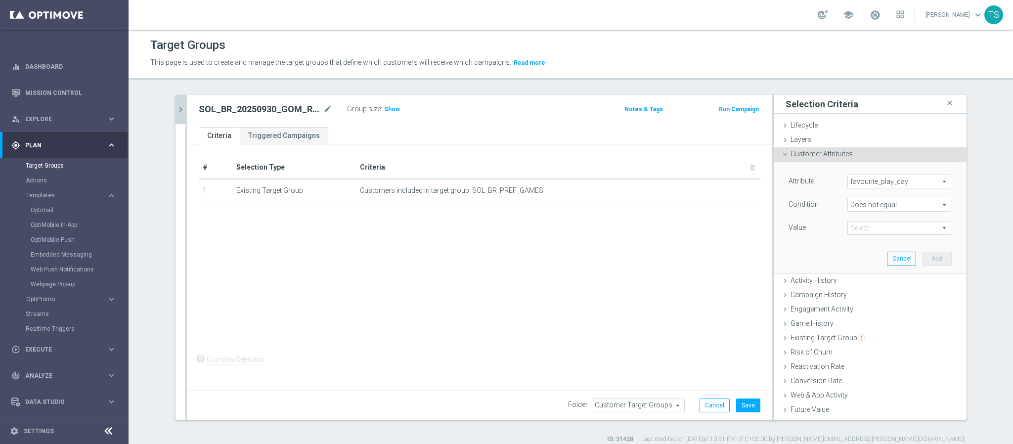
click at [857, 230] on span "[DATE]" at bounding box center [899, 227] width 103 height 13
click at [878, 316] on span "[DATE]" at bounding box center [899, 320] width 94 height 8
type input "[DATE]"
click at [922, 261] on button "Add" at bounding box center [936, 259] width 29 height 14
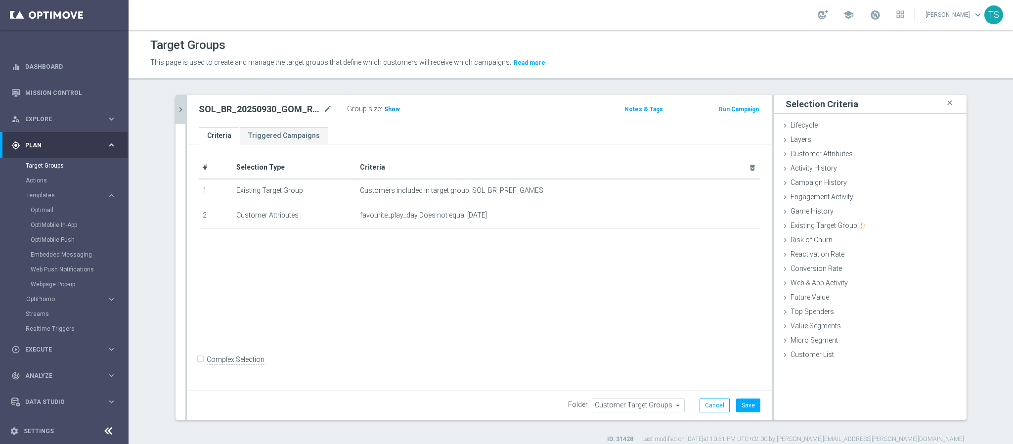
click at [391, 115] on h3 "Show" at bounding box center [392, 109] width 18 height 11
click at [740, 405] on button "Save" at bounding box center [748, 405] width 24 height 14
click at [746, 109] on button "Run Campaign" at bounding box center [739, 109] width 42 height 11
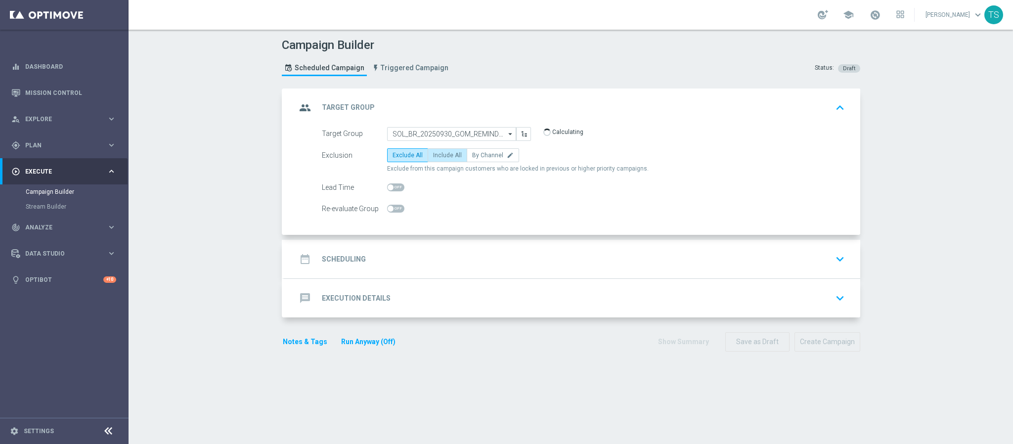
click at [442, 156] on span "Include All" at bounding box center [447, 155] width 29 height 7
click at [439, 156] on input "Include All" at bounding box center [436, 157] width 6 height 6
radio input "true"
click at [832, 259] on icon "keyboard_arrow_down" at bounding box center [839, 259] width 15 height 15
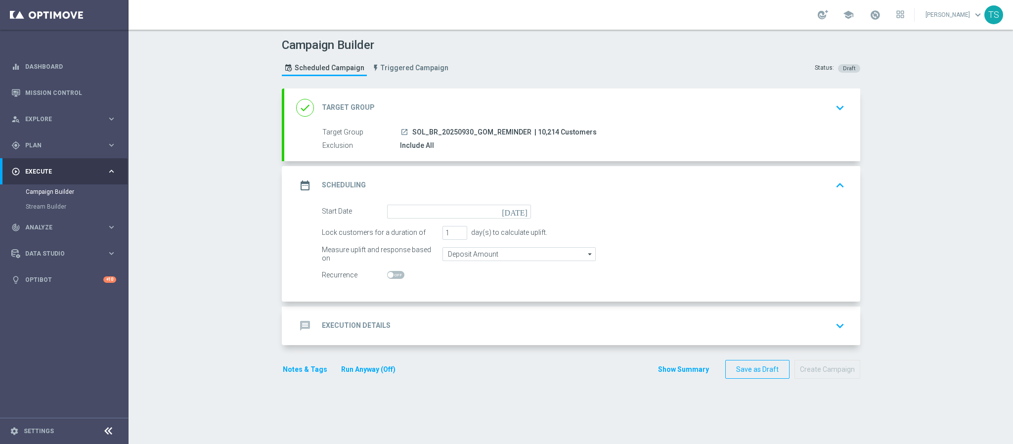
click at [518, 211] on icon "[DATE]" at bounding box center [516, 210] width 29 height 11
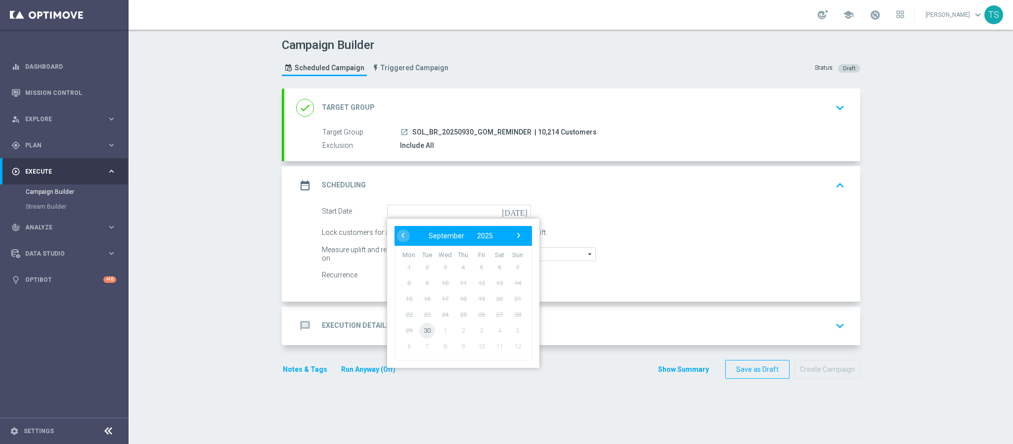
click at [419, 330] on span "30" at bounding box center [427, 330] width 16 height 16
type input "[DATE]"
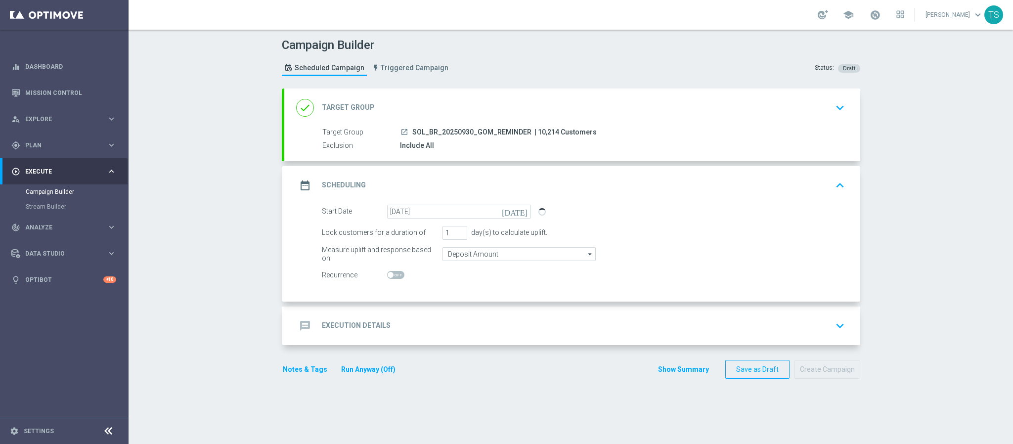
click at [647, 218] on div "Start Date [DATE] [DATE]" at bounding box center [583, 212] width 538 height 14
click at [832, 326] on icon "keyboard_arrow_down" at bounding box center [839, 325] width 15 height 15
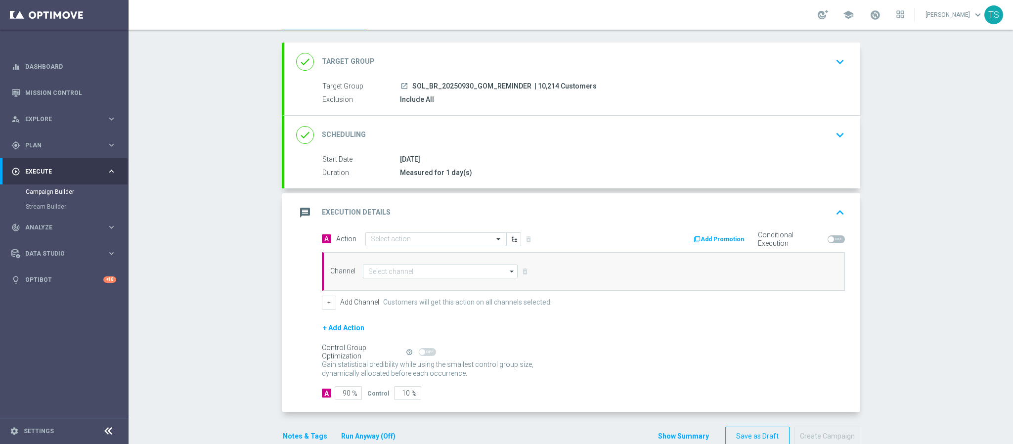
scroll to position [71, 0]
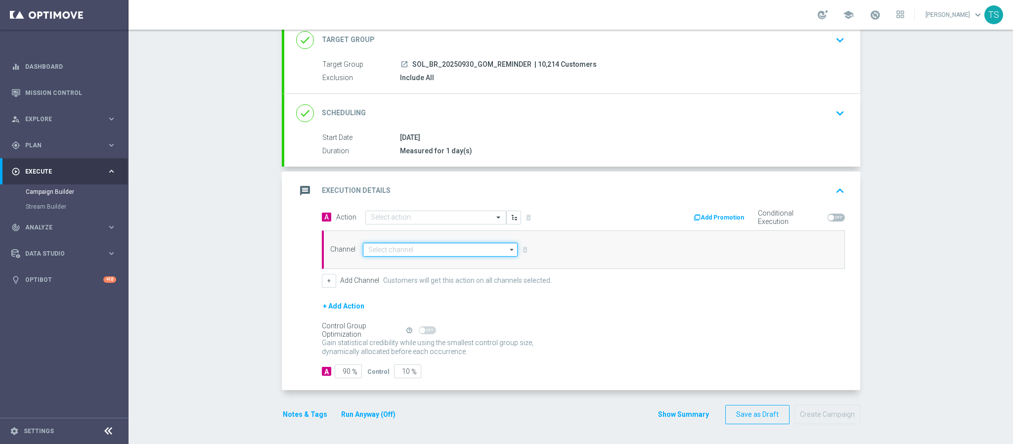
click at [412, 247] on input at bounding box center [440, 250] width 155 height 14
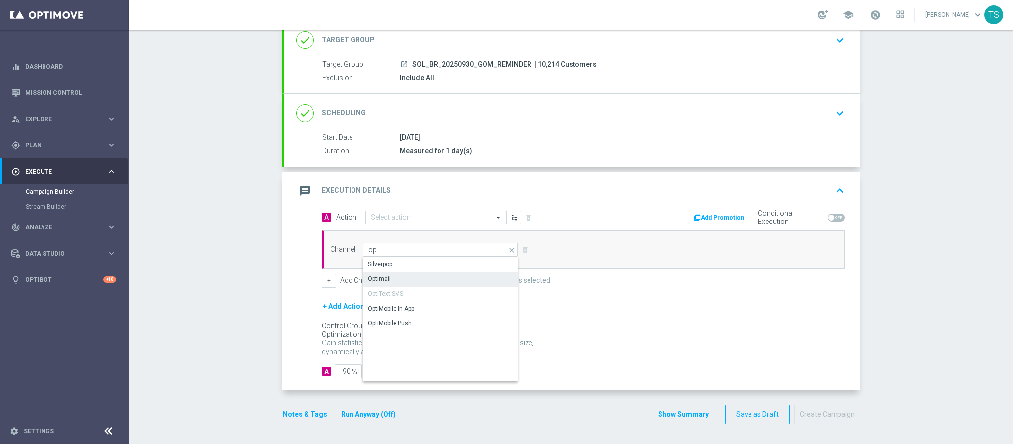
click at [428, 273] on div "Optimail" at bounding box center [440, 279] width 155 height 14
type input "Optimail"
click at [428, 218] on input "text" at bounding box center [426, 218] width 110 height 8
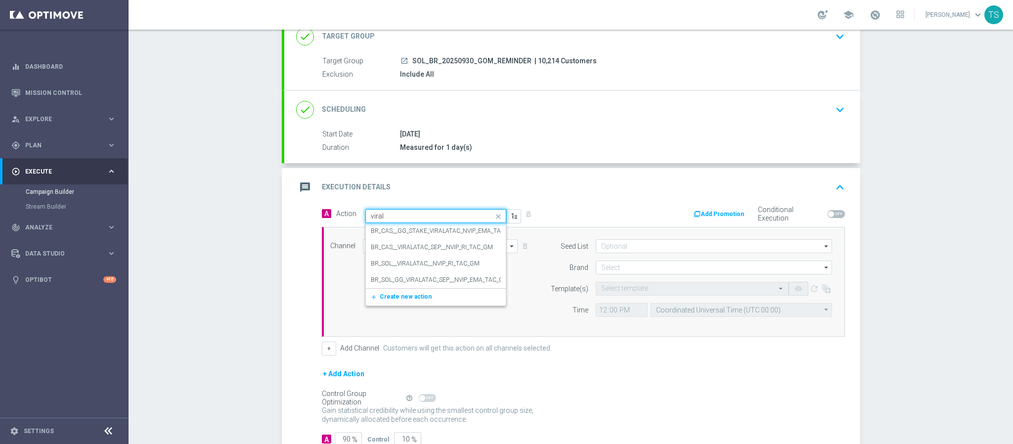
type input "virala"
click at [439, 233] on label "BR_CAS__GG_STAKE_VIRALATAC_NVIP_EMA_TAC_GM_SEP" at bounding box center [450, 231] width 159 height 8
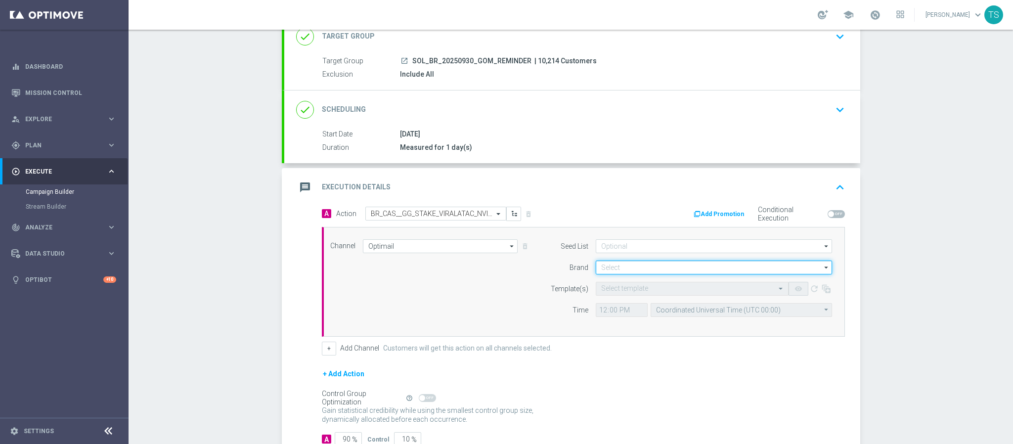
click at [611, 270] on input at bounding box center [714, 267] width 236 height 14
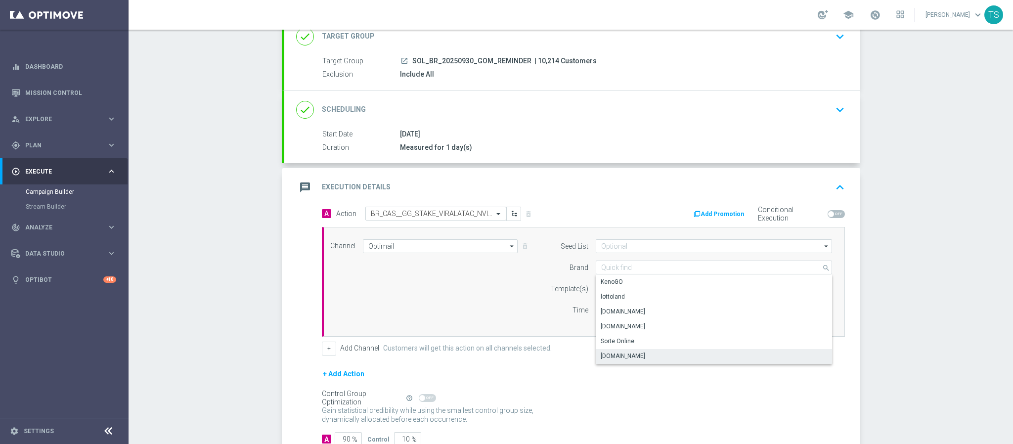
drag, startPoint x: 631, startPoint y: 357, endPoint x: 632, endPoint y: 327, distance: 30.7
click at [631, 358] on div "[DOMAIN_NAME]" at bounding box center [623, 355] width 44 height 9
type input "[DOMAIN_NAME]"
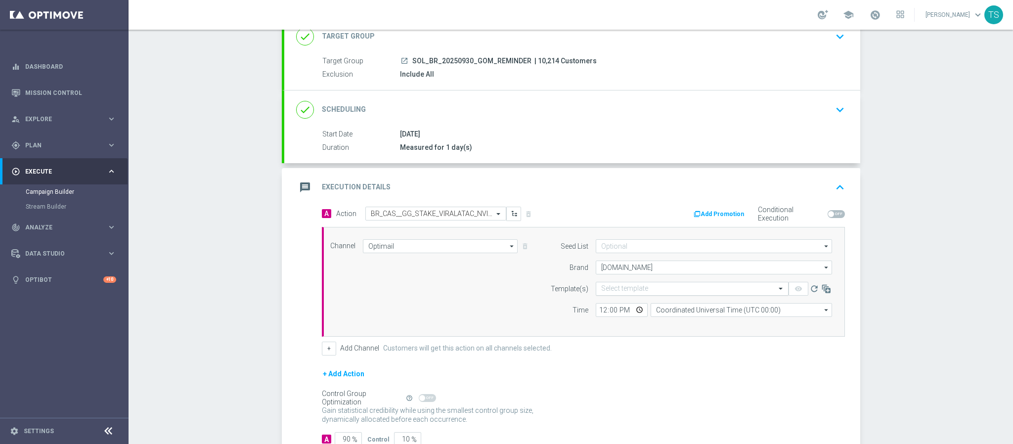
click at [629, 289] on input "text" at bounding box center [682, 289] width 162 height 8
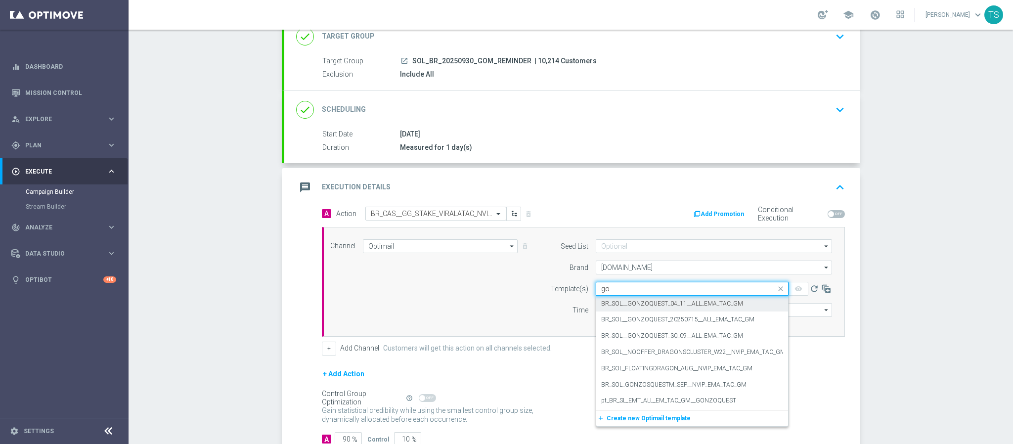
type input "g"
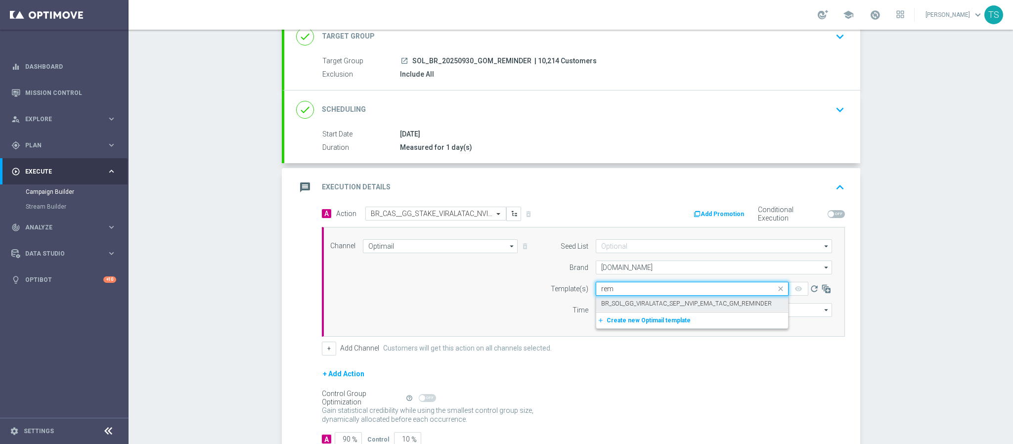
click at [689, 301] on label "BR_SOL_GG_VIRALATAC_SEP__NVIP_EMA_TAC_GM_REMINDER" at bounding box center [686, 304] width 171 height 8
type input "rem"
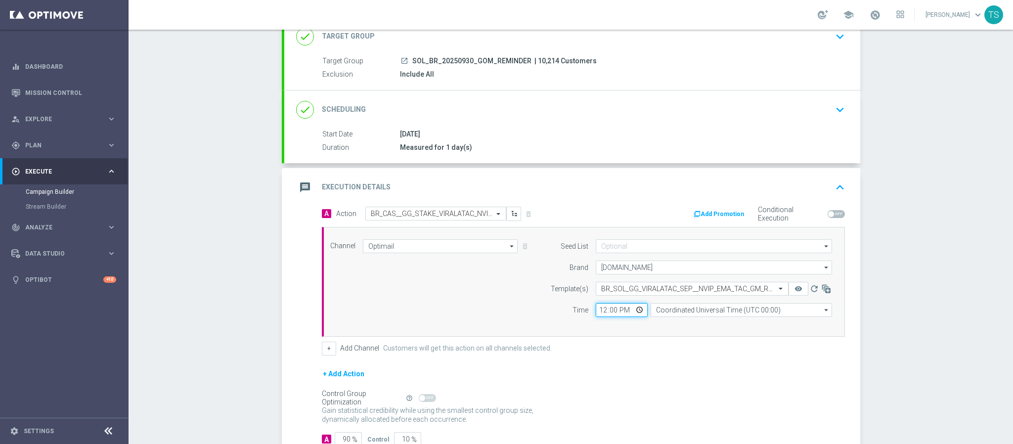
click at [629, 313] on input "12:00" at bounding box center [622, 310] width 52 height 14
type input "18:13"
click at [697, 374] on div "+ Add Action" at bounding box center [583, 380] width 523 height 25
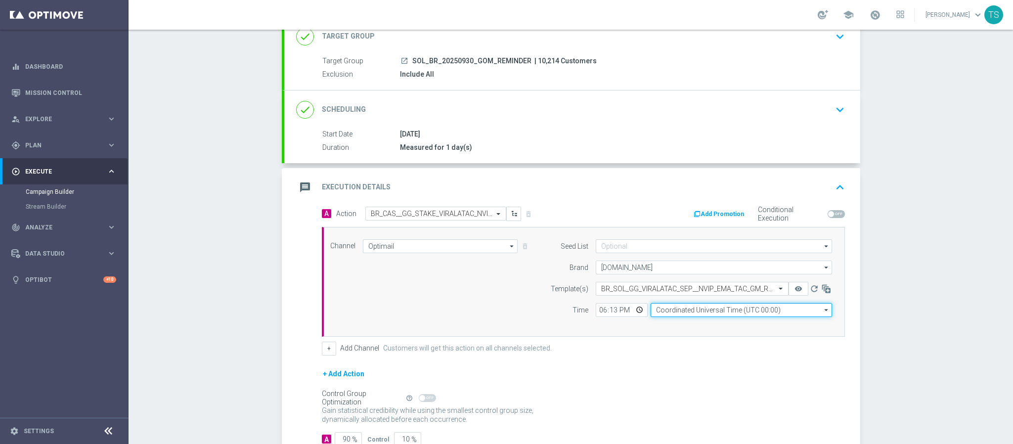
drag, startPoint x: 795, startPoint y: 305, endPoint x: 791, endPoint y: 310, distance: 6.3
click at [795, 306] on input "Coordinated Universal Time (UTC 00:00)" at bounding box center [740, 310] width 181 height 14
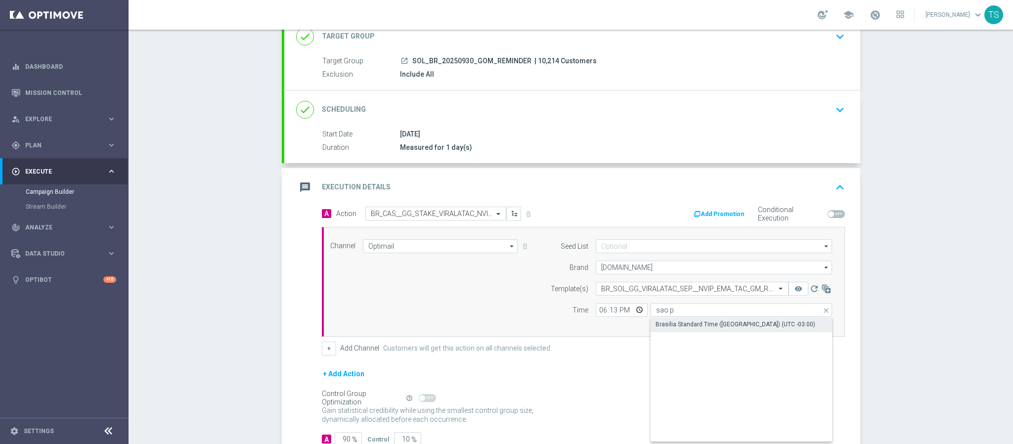
click at [749, 326] on div "Brasilia Standard Time ([GEOGRAPHIC_DATA]) (UTC -03:00)" at bounding box center [735, 324] width 160 height 9
type input "Brasilia Standard Time ([GEOGRAPHIC_DATA]) (UTC -03:00)"
click at [922, 284] on div "Campaign Builder Scheduled Campaign Triggered Campaign Status: Draft done Targe…" at bounding box center [571, 237] width 884 height 414
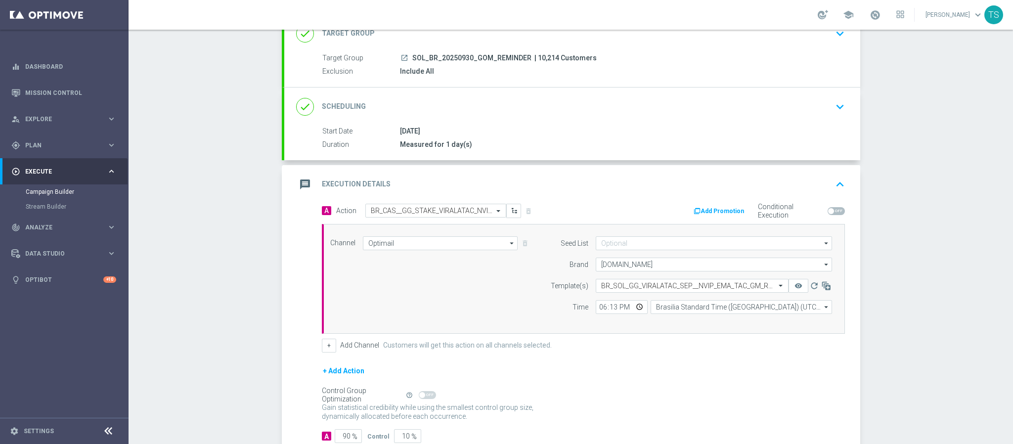
scroll to position [143, 0]
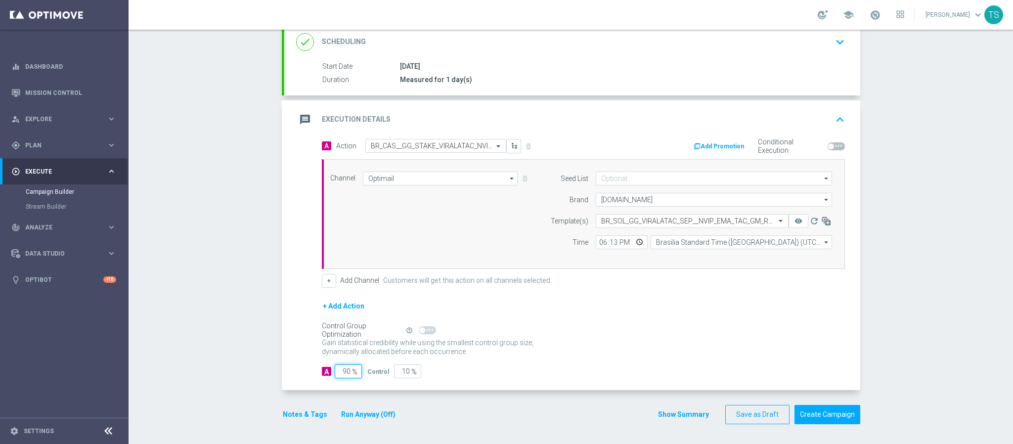
drag, startPoint x: 346, startPoint y: 370, endPoint x: 368, endPoint y: 368, distance: 22.3
click at [360, 369] on div "A 90 %" at bounding box center [344, 371] width 45 height 14
type input "10"
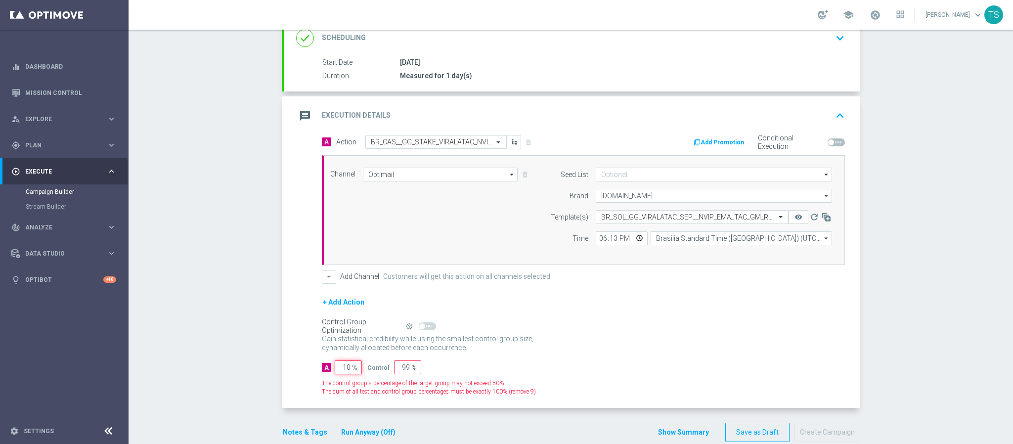
type input "90"
type input "100"
type input "0"
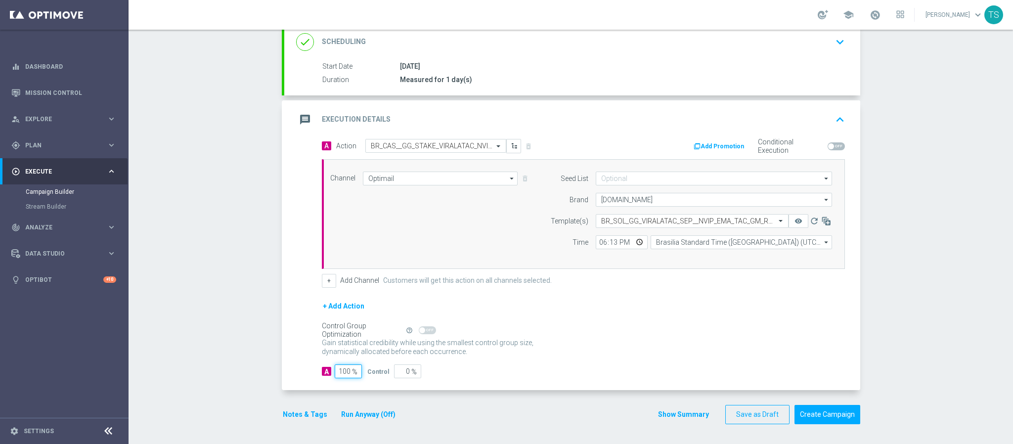
type input "100"
click at [537, 337] on div "Gain statistical credibility while using the smallest control group size, dynam…" at bounding box center [583, 348] width 523 height 24
click at [835, 418] on button "Create Campaign" at bounding box center [827, 414] width 66 height 19
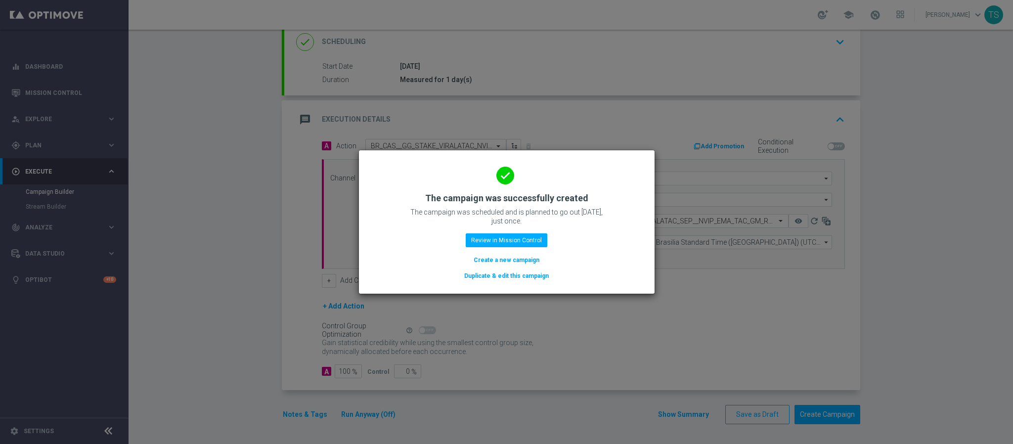
click at [511, 259] on button "Create a new campaign" at bounding box center [507, 260] width 68 height 11
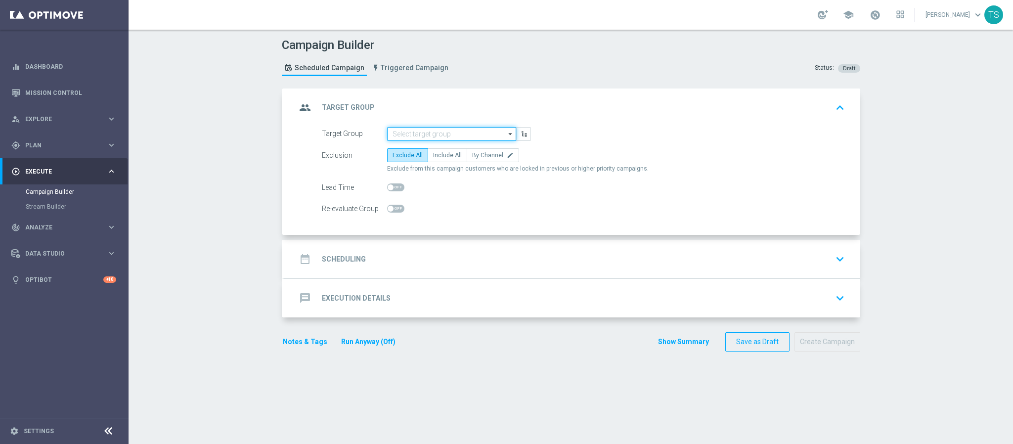
click at [436, 138] on input at bounding box center [451, 134] width 129 height 14
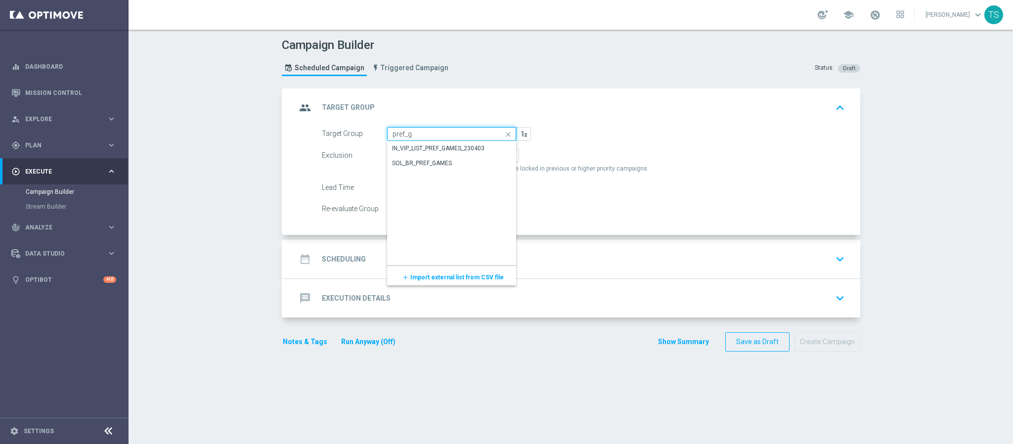
type input "pref_ga"
drag, startPoint x: 439, startPoint y: 136, endPoint x: 283, endPoint y: 138, distance: 156.2
click at [284, 136] on div "Target Group pref_ga close Drag here to set row groups Drag here to set column …" at bounding box center [572, 181] width 576 height 108
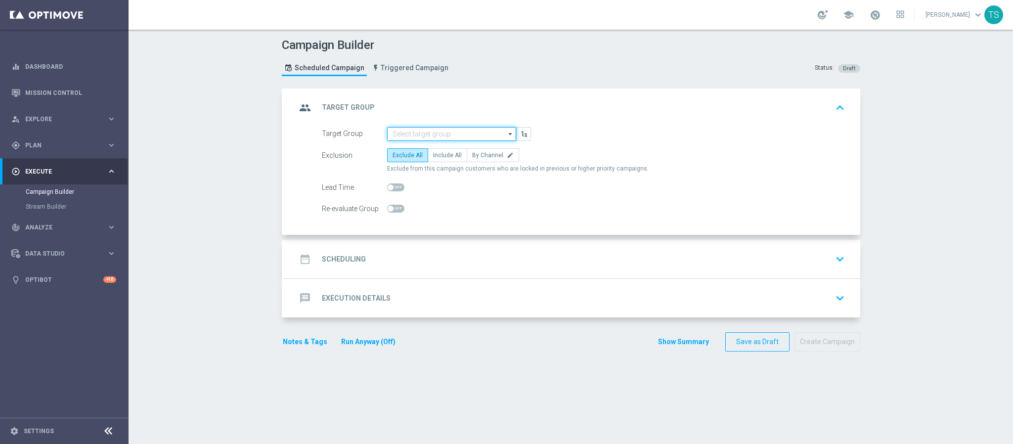
click at [417, 130] on input at bounding box center [451, 134] width 129 height 14
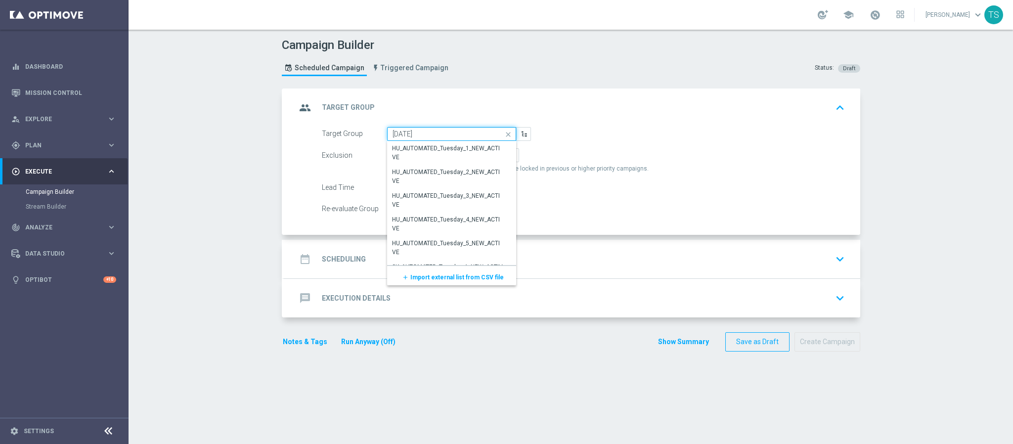
type input "[DATE]"
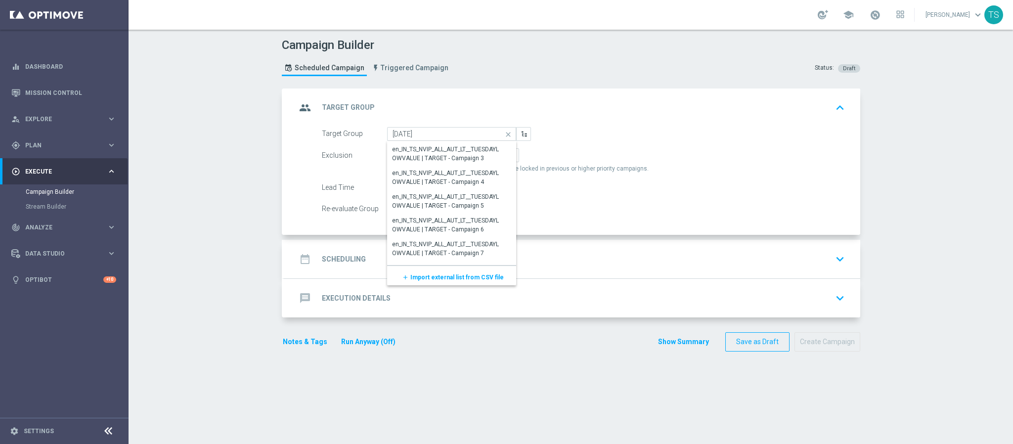
scroll to position [979, 0]
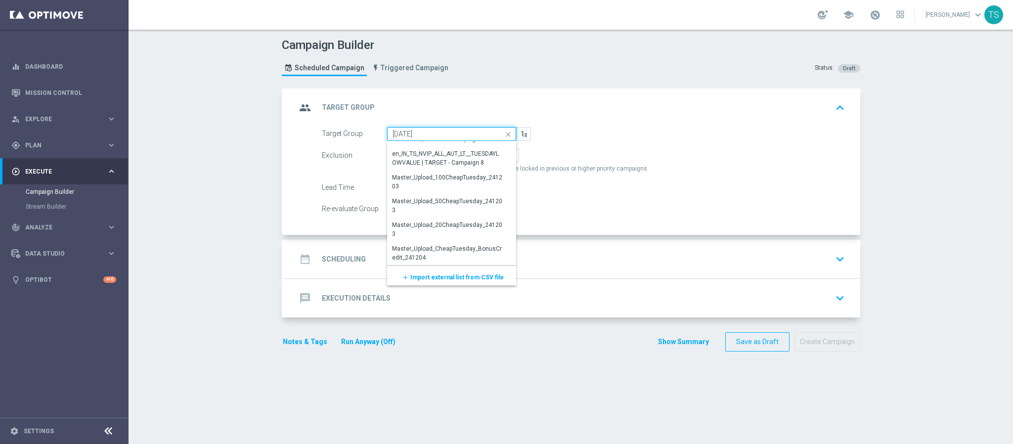
drag, startPoint x: 373, startPoint y: 138, endPoint x: 332, endPoint y: 138, distance: 40.5
click at [332, 138] on div "Target Group [DATE] close Drag here to set row groups Drag here to set column l…" at bounding box center [426, 134] width 224 height 14
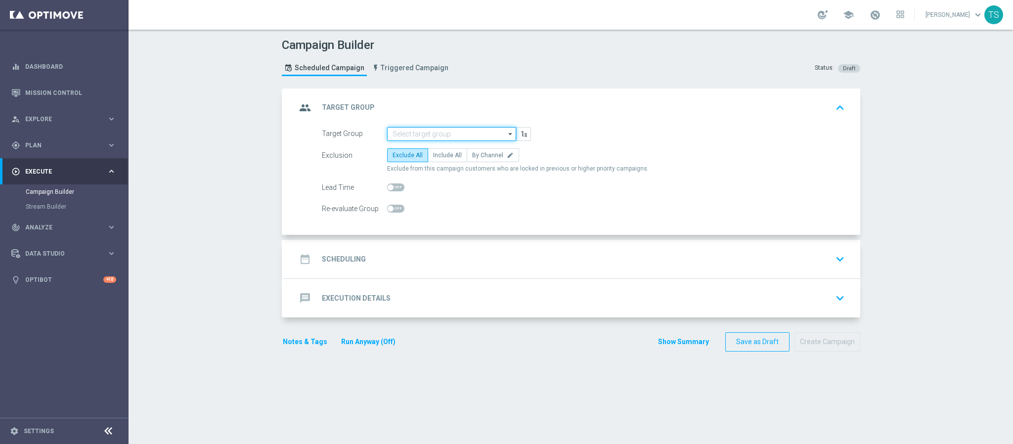
click at [401, 134] on input at bounding box center [451, 134] width 129 height 14
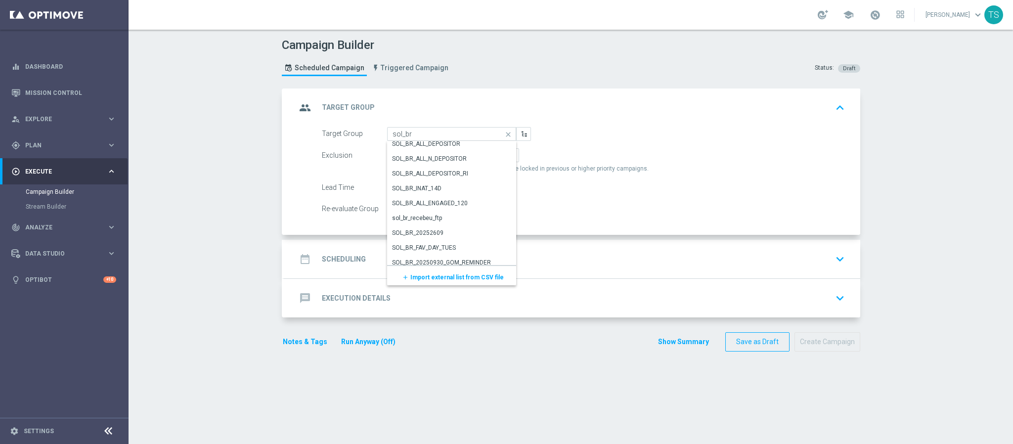
scroll to position [54, 0]
click at [445, 244] on div "SOL_BR_FAV_DAY_TUES" at bounding box center [424, 243] width 64 height 9
type input "SOL_BR_FAV_DAY_TUES"
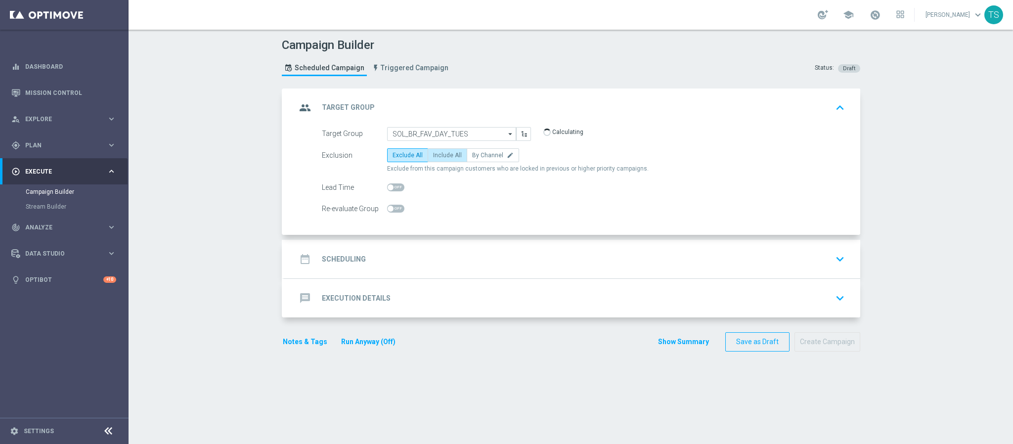
click at [436, 158] on span "Include All" at bounding box center [447, 155] width 29 height 7
click at [436, 158] on input "Include All" at bounding box center [436, 157] width 6 height 6
radio input "true"
click at [832, 263] on icon "keyboard_arrow_down" at bounding box center [839, 259] width 15 height 15
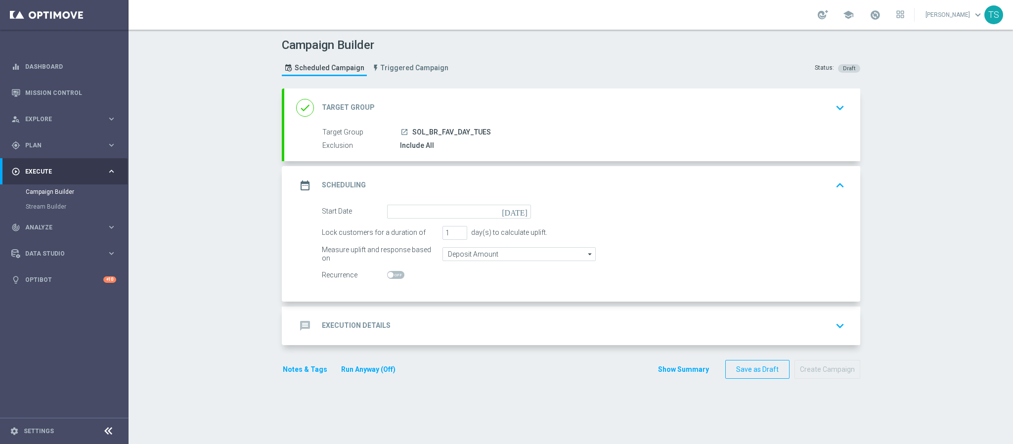
click at [832, 107] on icon "keyboard_arrow_down" at bounding box center [839, 107] width 15 height 15
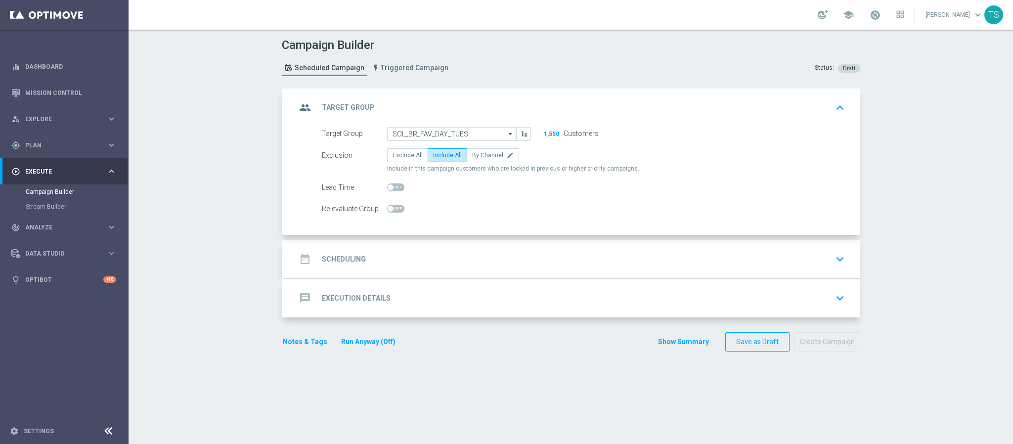
click at [836, 255] on icon "keyboard_arrow_down" at bounding box center [839, 259] width 15 height 15
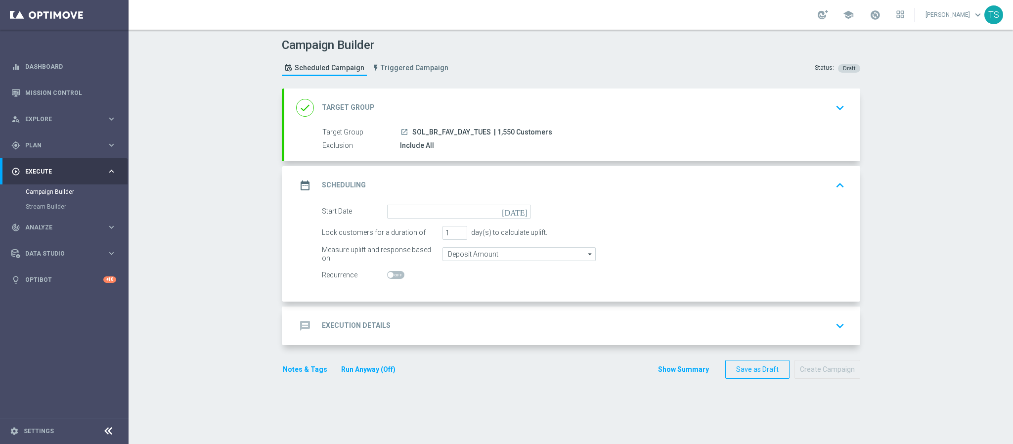
click at [519, 213] on icon "[DATE]" at bounding box center [516, 210] width 29 height 11
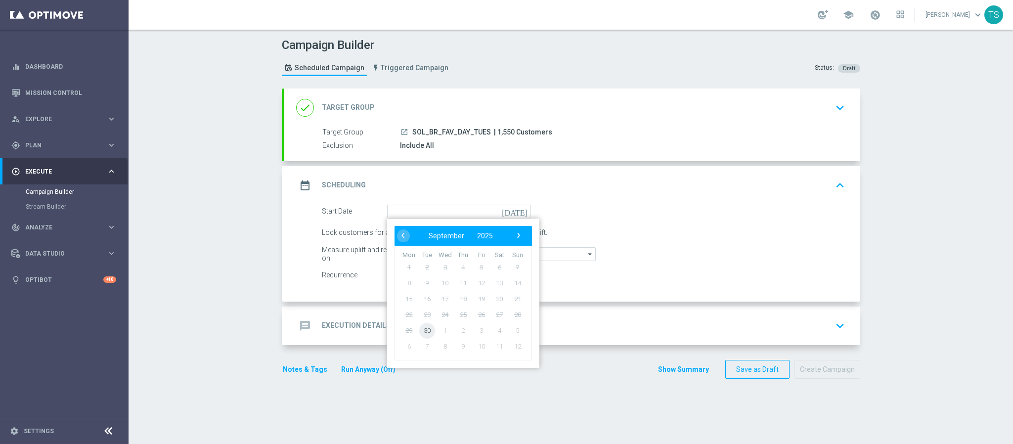
click at [423, 333] on span "30" at bounding box center [427, 330] width 16 height 16
type input "[DATE]"
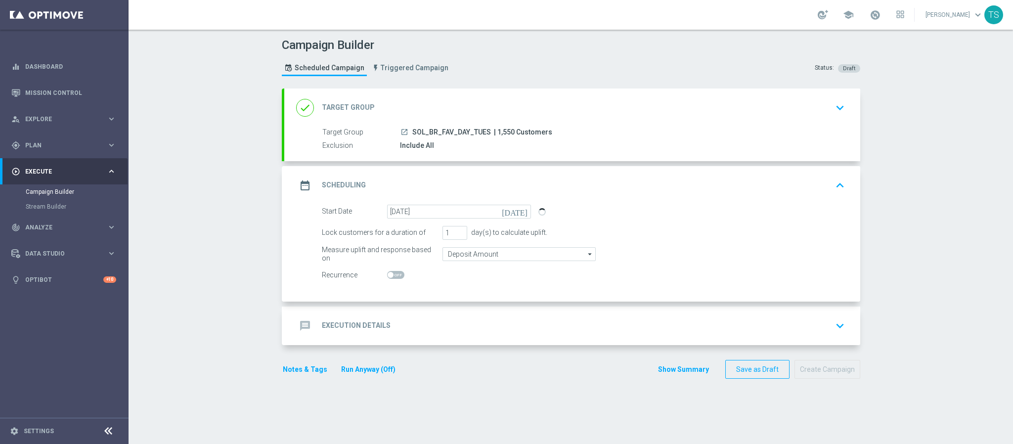
click at [832, 328] on icon "keyboard_arrow_down" at bounding box center [839, 325] width 15 height 15
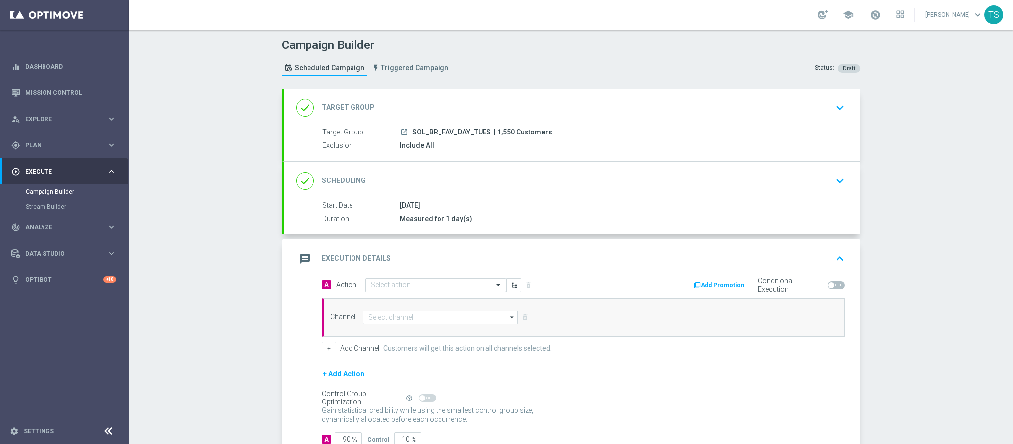
scroll to position [71, 0]
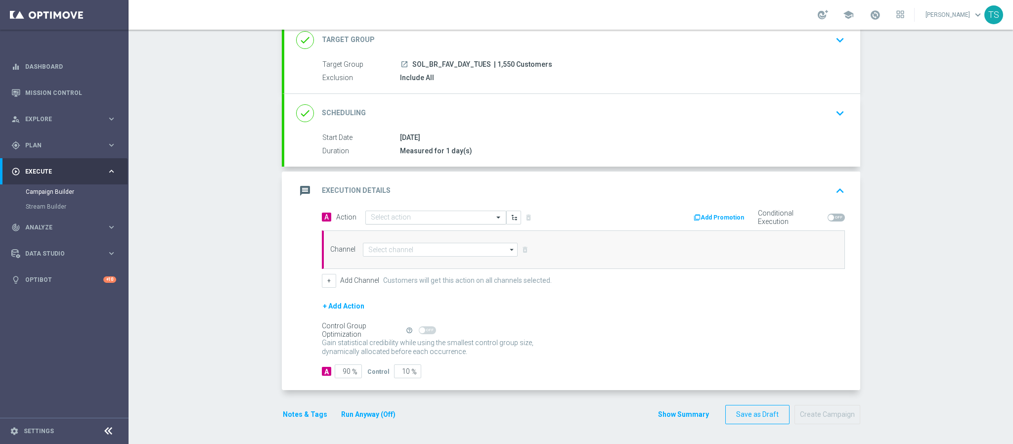
click at [455, 218] on input "text" at bounding box center [426, 218] width 110 height 8
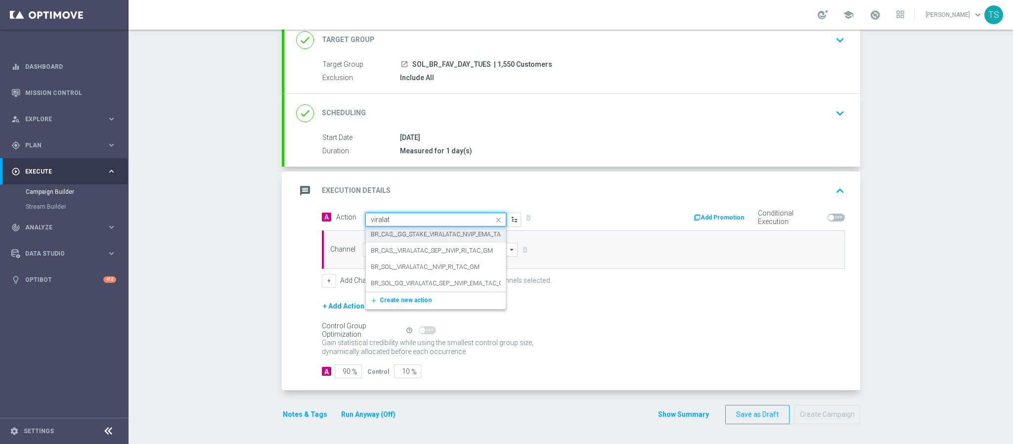
type input "viralata"
click at [431, 232] on label "BR_CAS__GG_STAKE_VIRALATAC_NVIP_EMA_TAC_GM_SEP" at bounding box center [450, 234] width 159 height 8
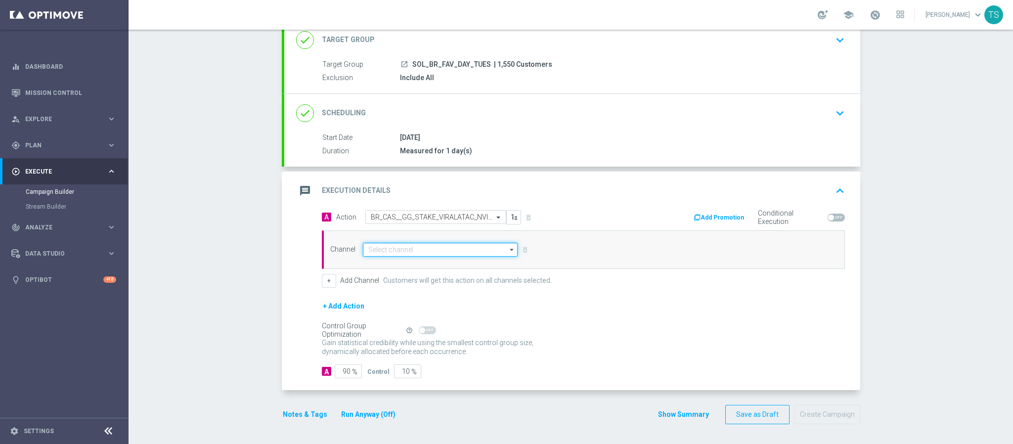
click at [434, 249] on input at bounding box center [440, 250] width 155 height 14
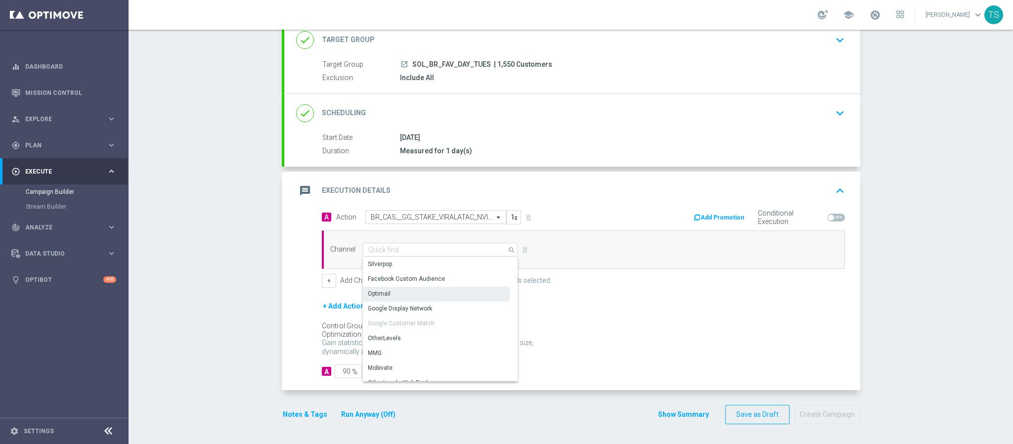
click at [383, 297] on div "Optimail" at bounding box center [436, 294] width 147 height 14
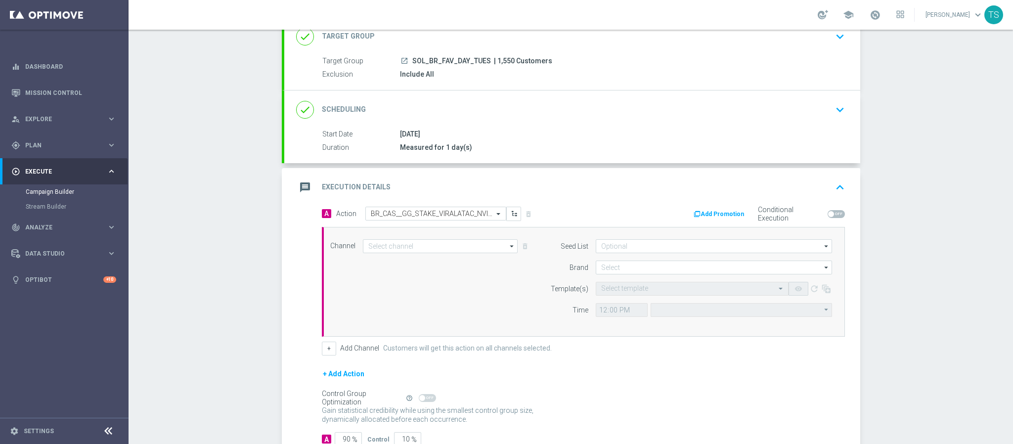
type input "Optimail"
type input "Coordinated Universal Time (UTC 00:00)"
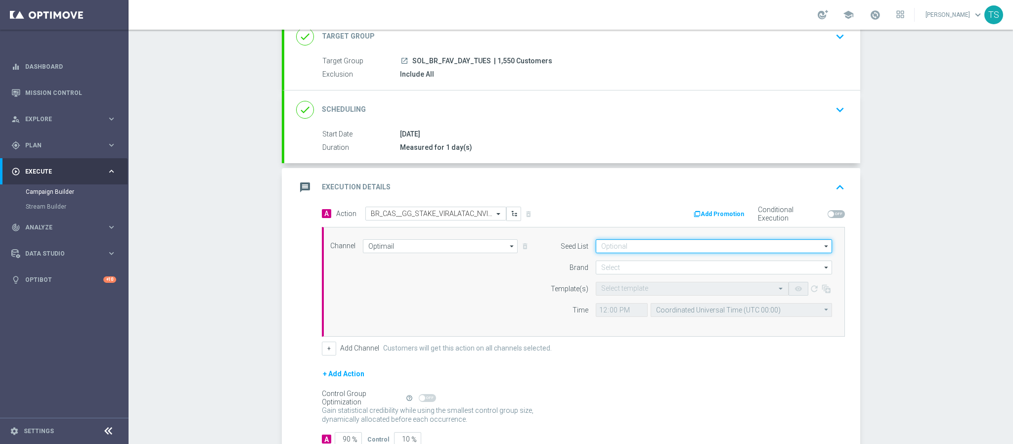
click at [653, 246] on input at bounding box center [714, 246] width 236 height 14
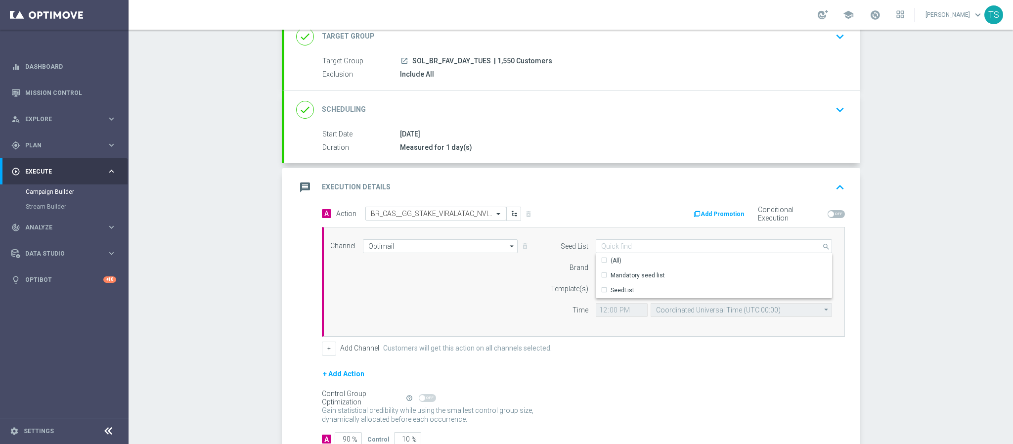
click at [641, 200] on div "message Execution Details keyboard_arrow_up" at bounding box center [572, 187] width 576 height 39
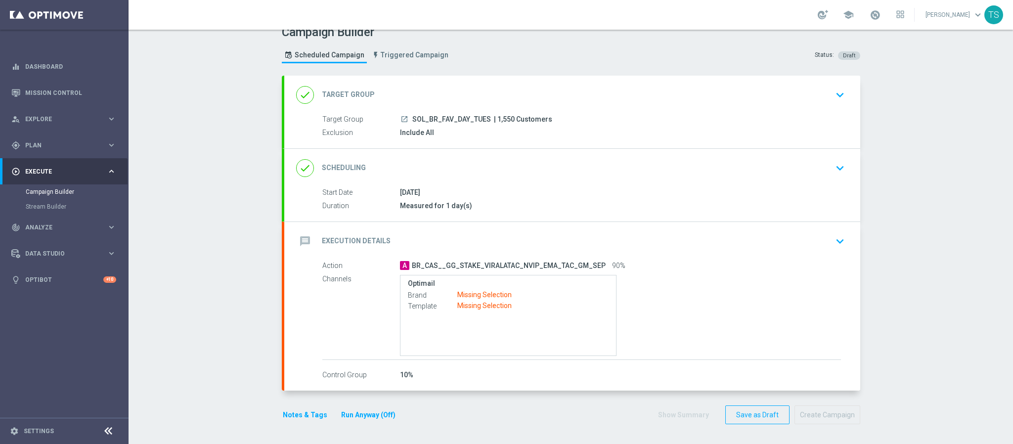
click at [690, 223] on div "message Execution Details keyboard_arrow_down" at bounding box center [572, 241] width 576 height 39
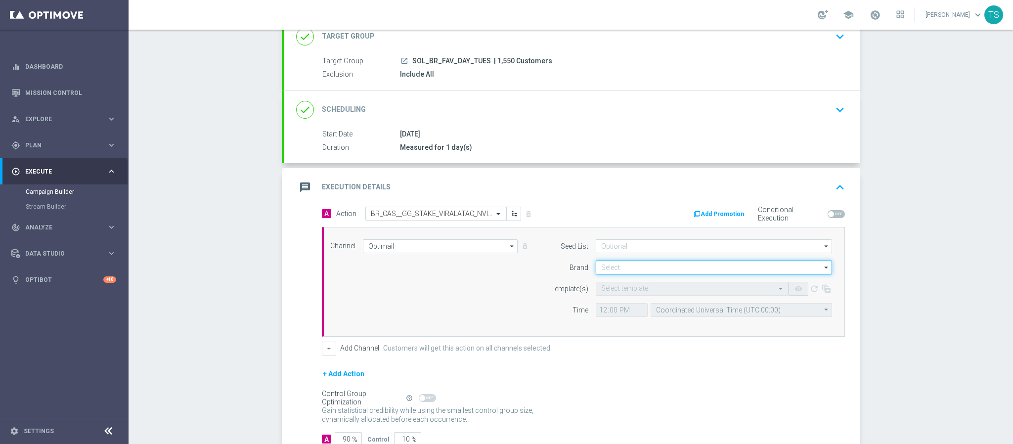
click at [638, 265] on input at bounding box center [714, 267] width 236 height 14
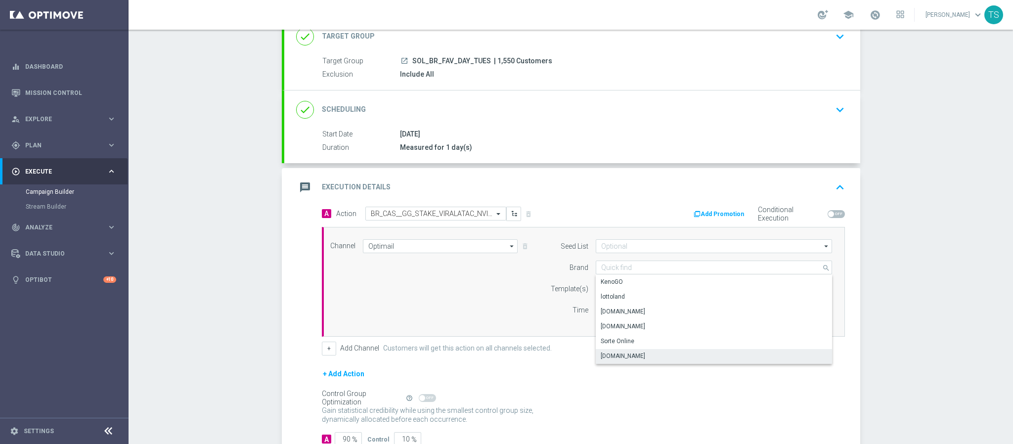
click at [634, 353] on div "[DOMAIN_NAME]" at bounding box center [623, 355] width 44 height 9
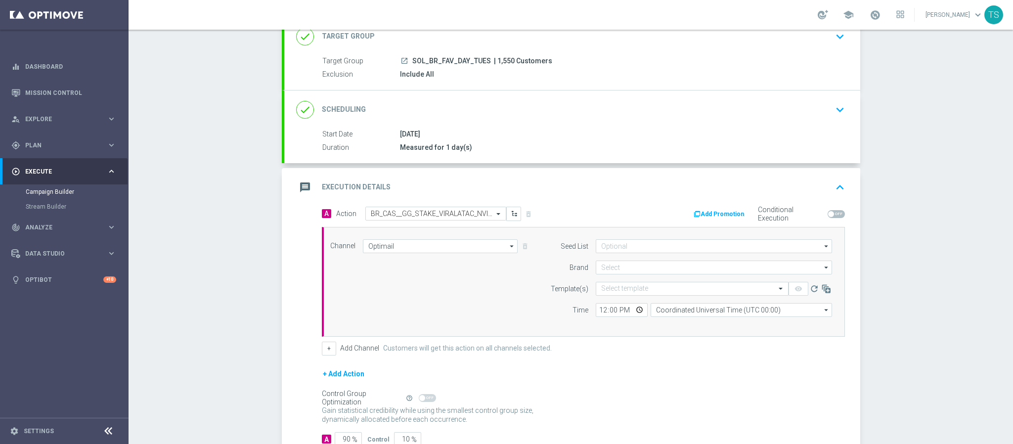
type input "[DOMAIN_NAME]"
click at [629, 292] on input "text" at bounding box center [682, 289] width 162 height 8
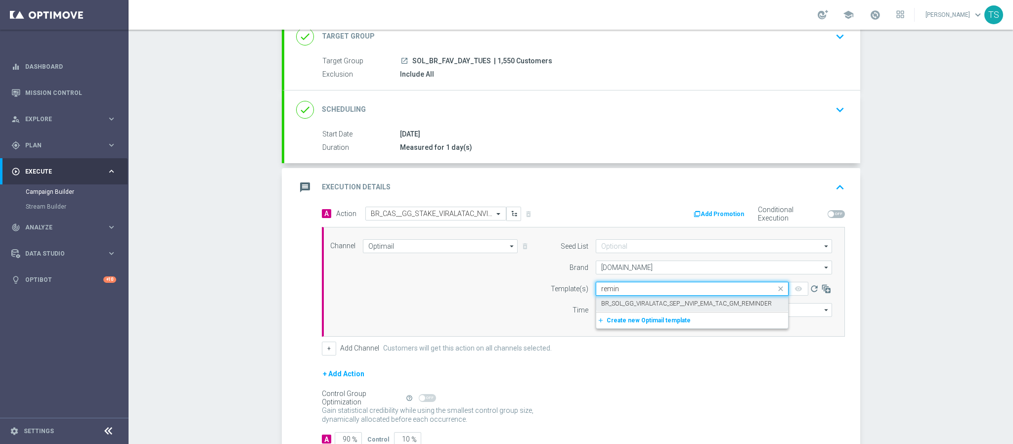
click at [649, 303] on label "BR_SOL_GG_VIRALATAC_SEP__NVIP_EMA_TAC_GM_REMINDER" at bounding box center [686, 304] width 171 height 8
type input "remin"
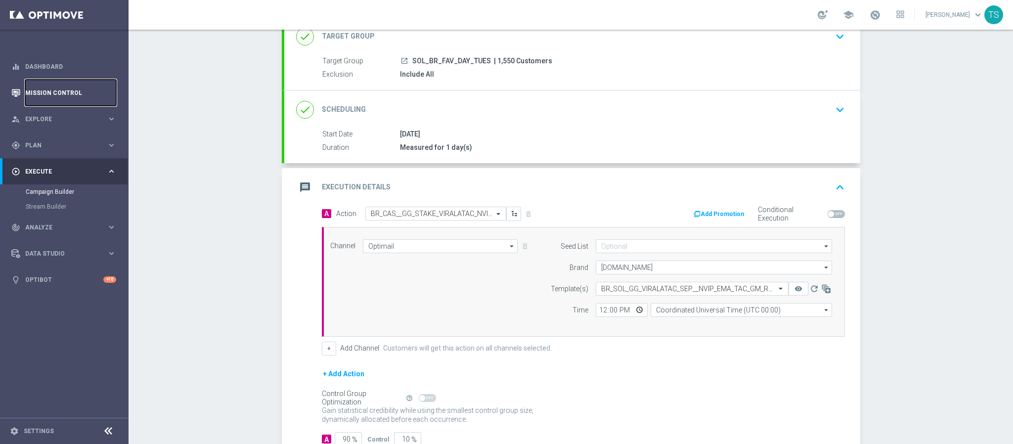
click at [50, 95] on link "Mission Control" at bounding box center [70, 93] width 91 height 26
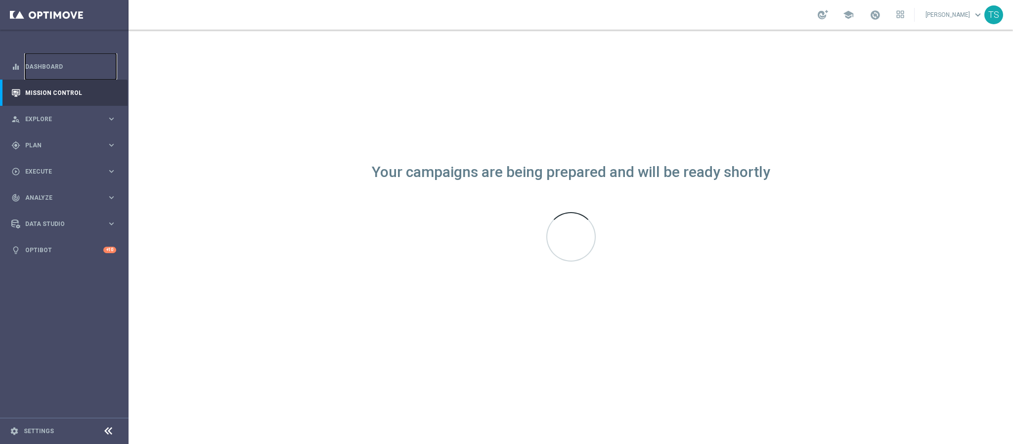
click at [60, 74] on link "Dashboard" at bounding box center [70, 66] width 91 height 26
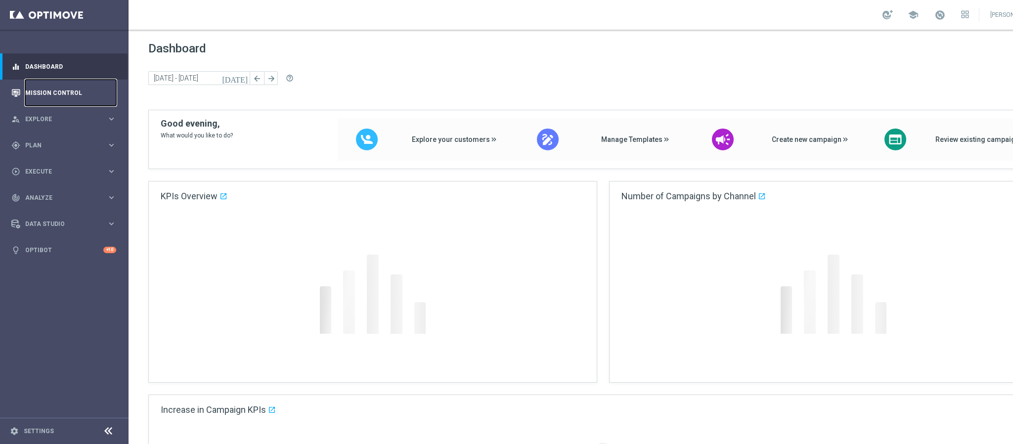
click at [60, 97] on link "Mission Control" at bounding box center [70, 93] width 91 height 26
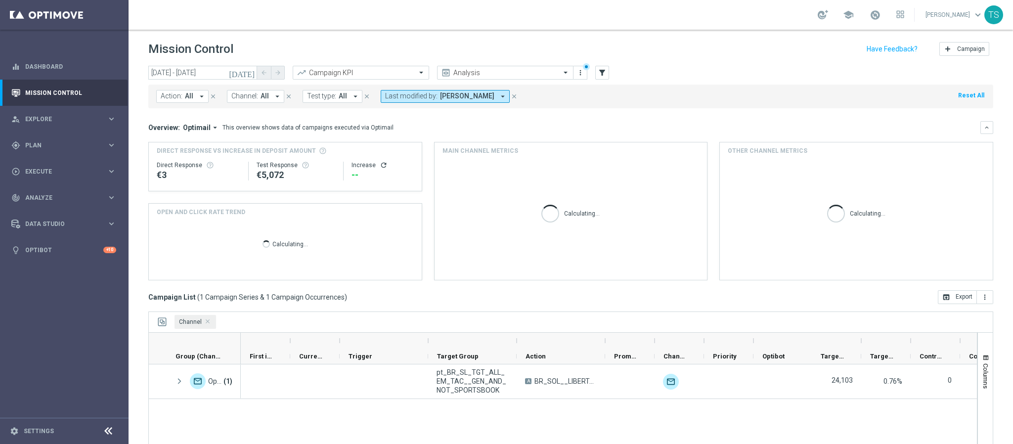
click at [518, 95] on icon "close" at bounding box center [514, 96] width 7 height 7
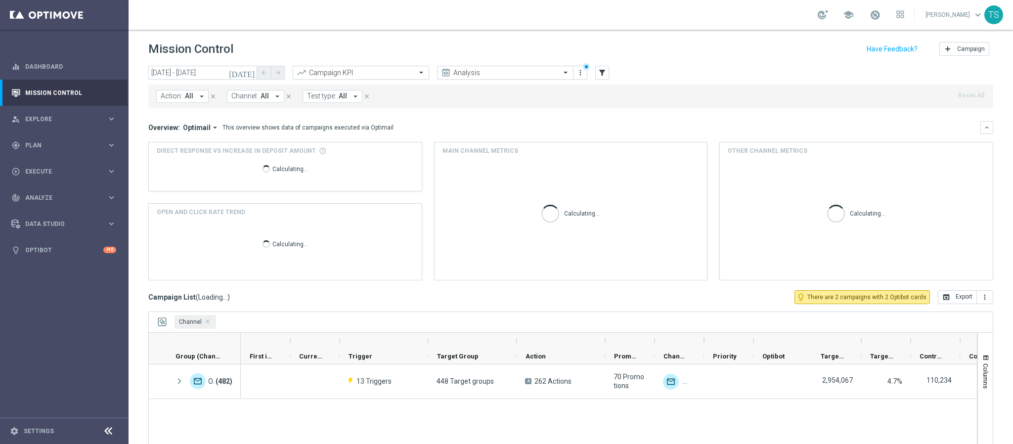
click at [248, 70] on icon "[DATE]" at bounding box center [242, 72] width 27 height 9
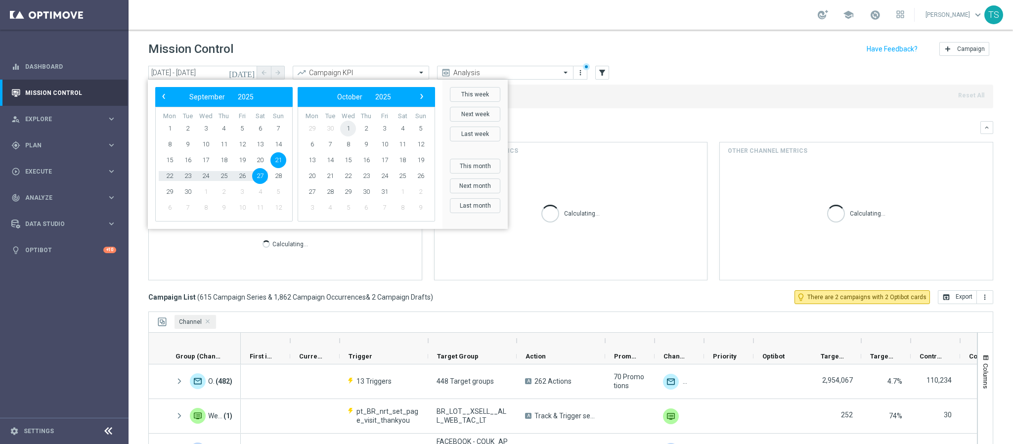
click at [347, 125] on span "1" at bounding box center [348, 129] width 16 height 16
click at [347, 125] on span "29" at bounding box center [348, 129] width 16 height 16
click at [201, 128] on span "1" at bounding box center [206, 129] width 16 height 16
type input "[DATE] - [DATE]"
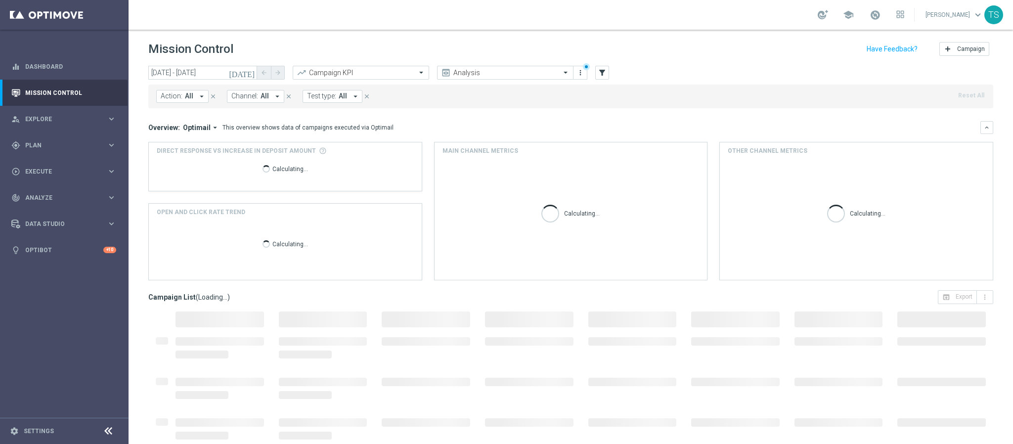
click at [201, 128] on span "Optimail" at bounding box center [197, 127] width 28 height 9
click at [604, 71] on icon "filter_alt" at bounding box center [602, 72] width 9 height 9
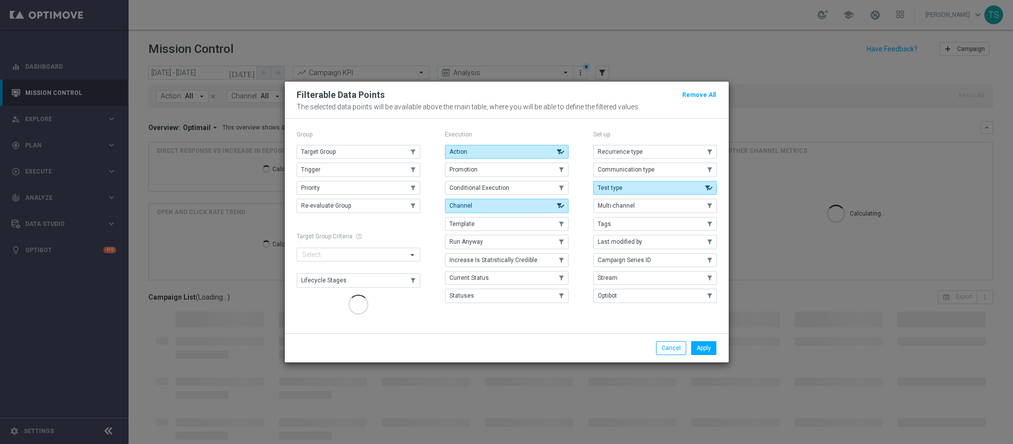
click at [353, 258] on div "Select" at bounding box center [352, 255] width 110 height 12
click at [350, 253] on div "Select" at bounding box center [352, 255] width 110 height 12
click at [339, 255] on input "text" at bounding box center [354, 255] width 105 height 8
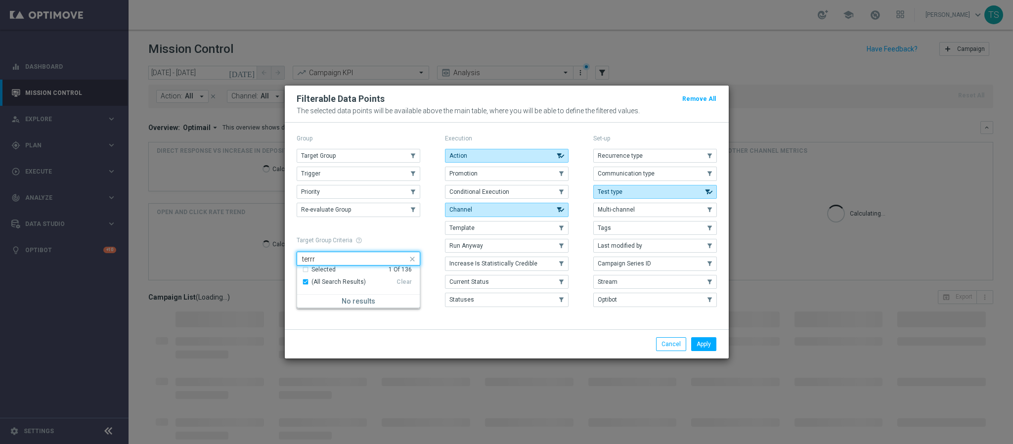
type input "terr"
click at [714, 343] on button "Apply" at bounding box center [703, 344] width 25 height 14
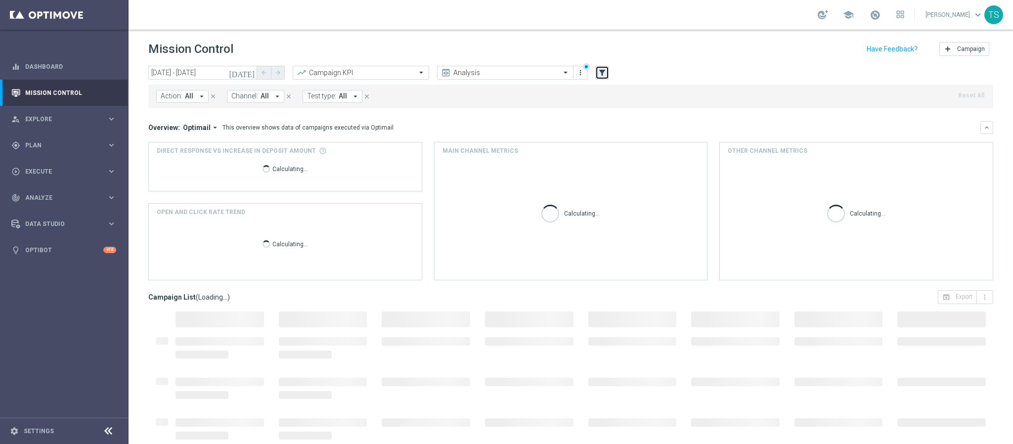
click at [604, 74] on icon "filter_alt" at bounding box center [602, 72] width 9 height 9
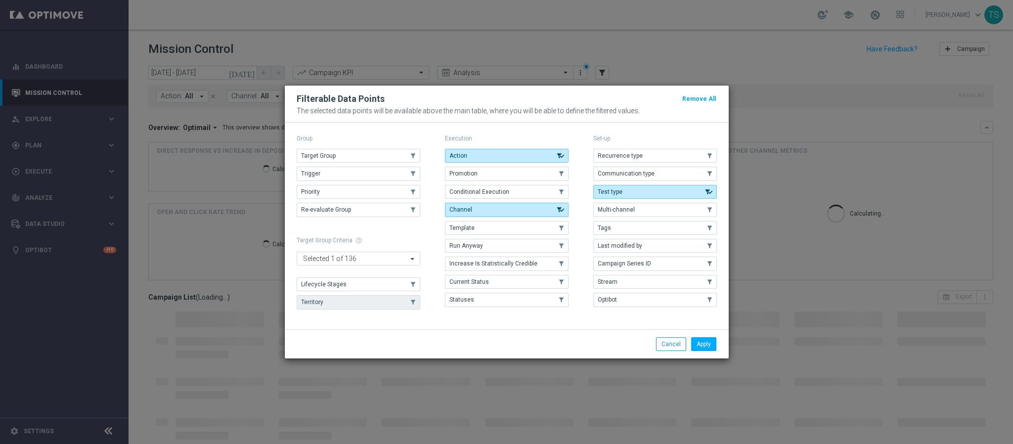
click at [329, 303] on button "Territory" at bounding box center [359, 302] width 124 height 14
click at [700, 347] on button "Apply" at bounding box center [703, 344] width 25 height 14
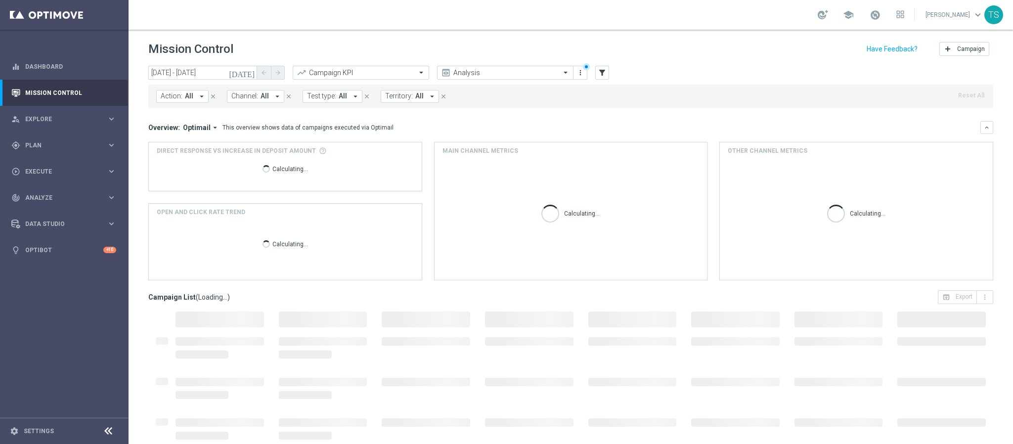
drag, startPoint x: 403, startPoint y: 96, endPoint x: 407, endPoint y: 101, distance: 5.6
click at [405, 97] on span "Territory:" at bounding box center [399, 96] width 28 height 8
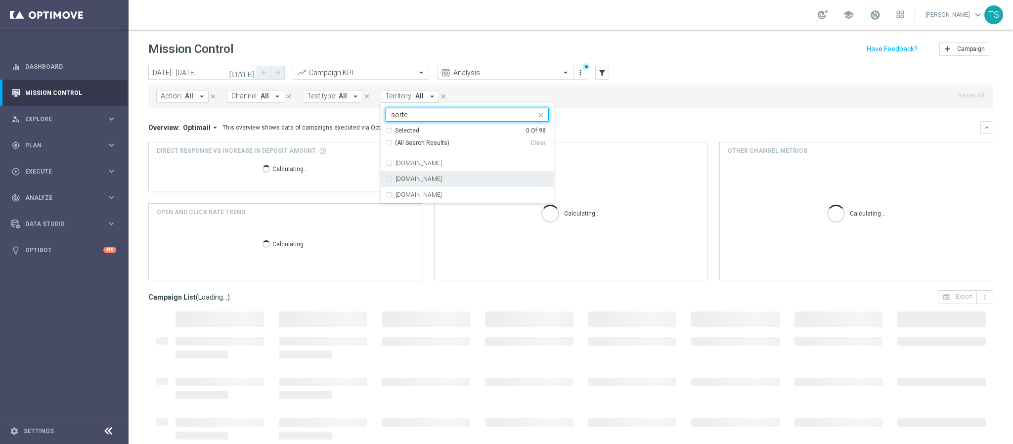
click at [457, 184] on div "[DOMAIN_NAME]" at bounding box center [467, 179] width 163 height 16
type input "sorte"
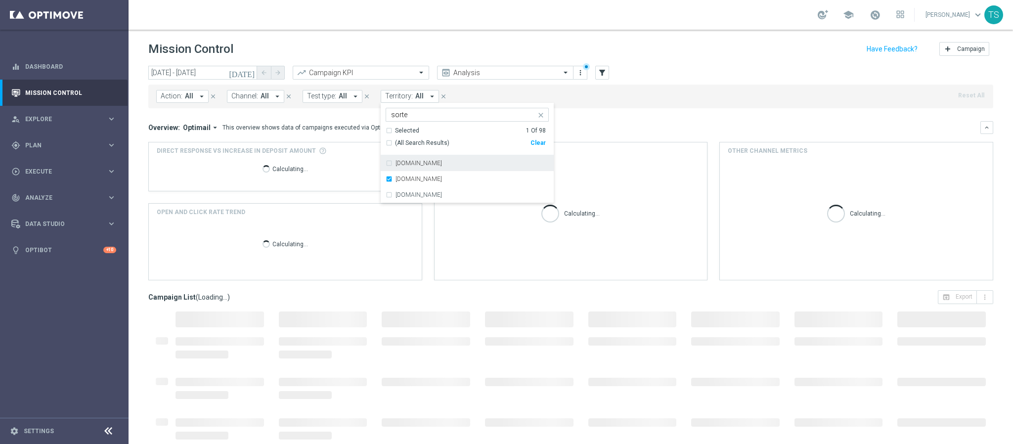
click at [699, 92] on div "Action: All arrow_drop_down close Channel: All arrow_drop_down close Test type:…" at bounding box center [570, 97] width 845 height 24
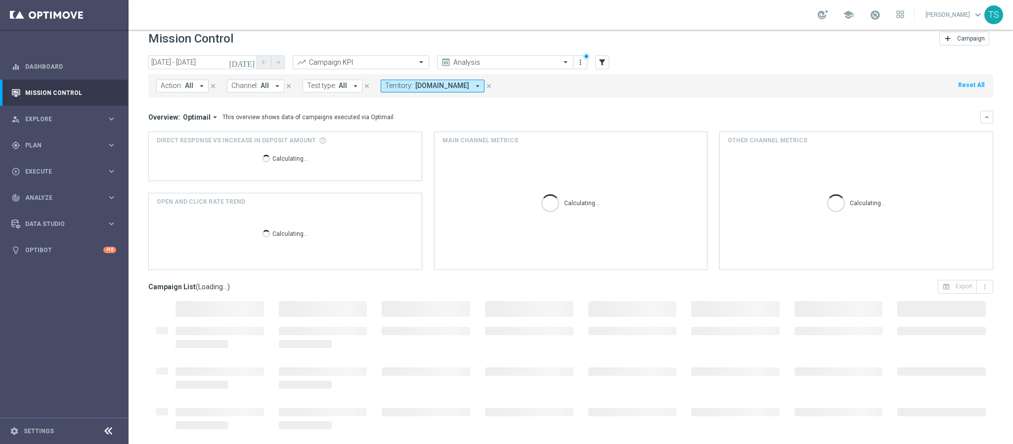
scroll to position [51, 0]
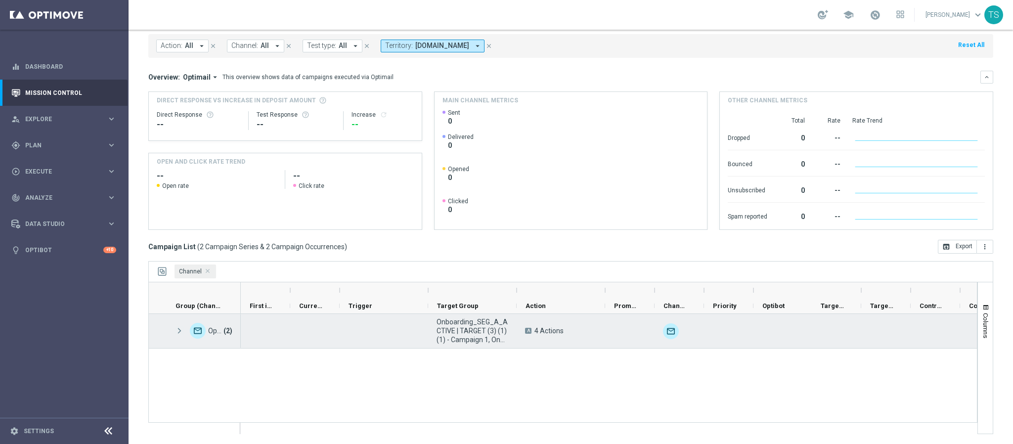
click at [178, 333] on span at bounding box center [179, 331] width 9 height 8
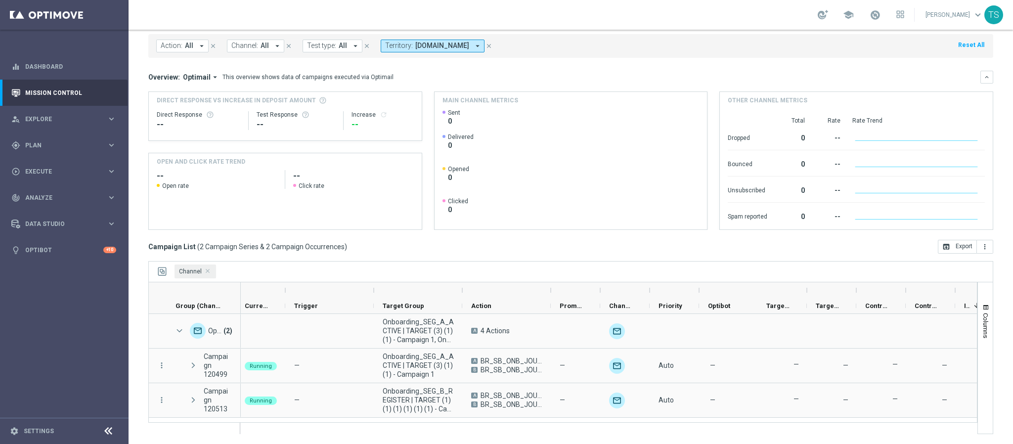
scroll to position [0, 0]
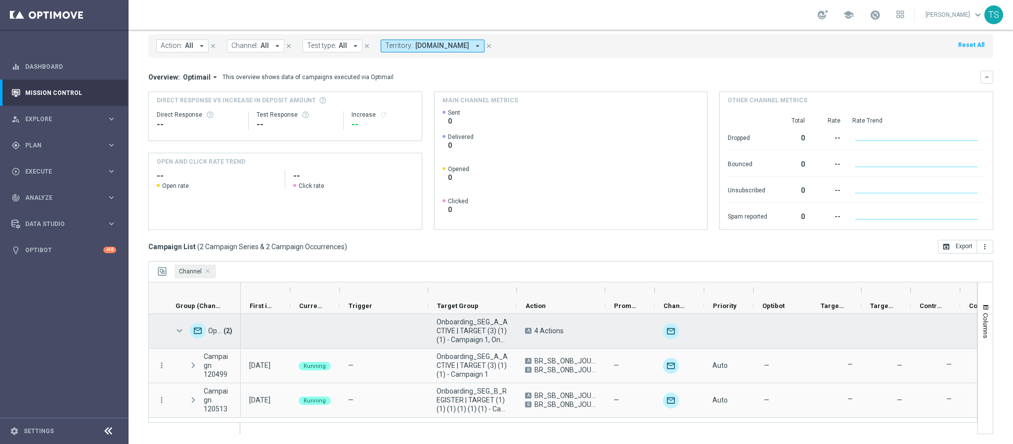
click at [181, 330] on span at bounding box center [179, 331] width 9 height 8
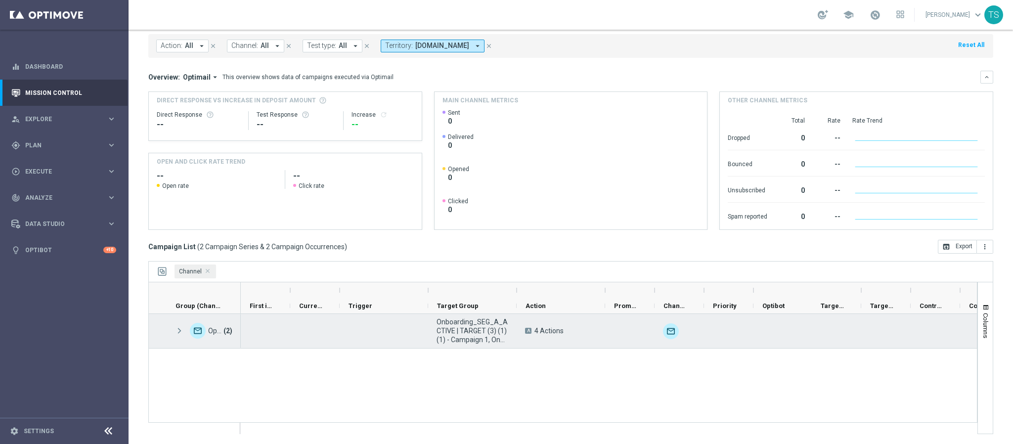
click at [181, 330] on span at bounding box center [179, 331] width 9 height 8
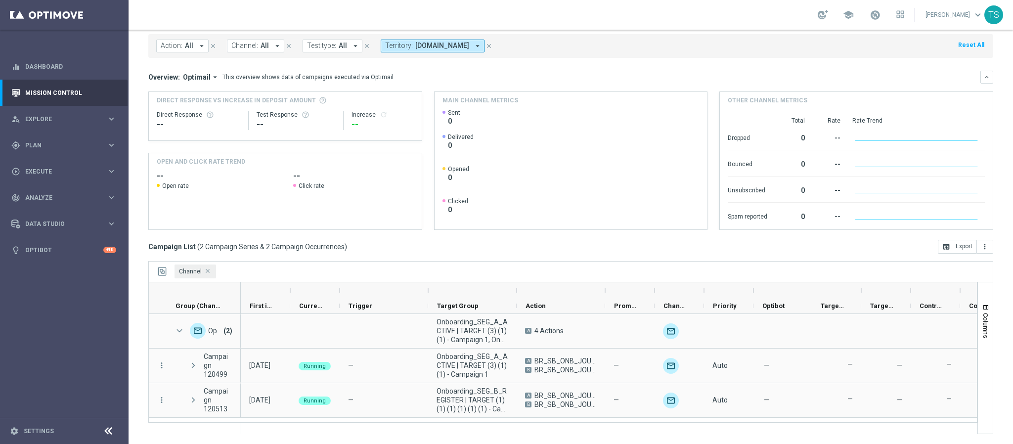
click at [206, 270] on span "Channel Press DELETE to remove" at bounding box center [208, 271] width 5 height 5
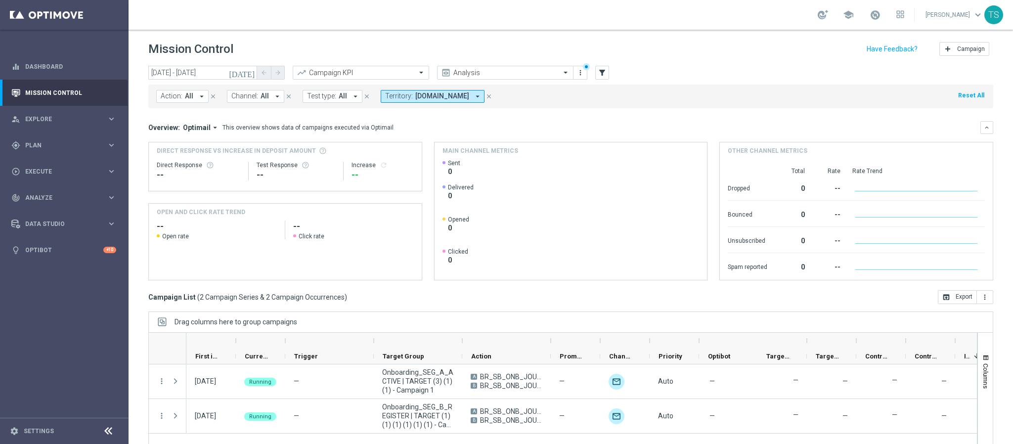
click at [248, 70] on icon "[DATE]" at bounding box center [242, 72] width 27 height 9
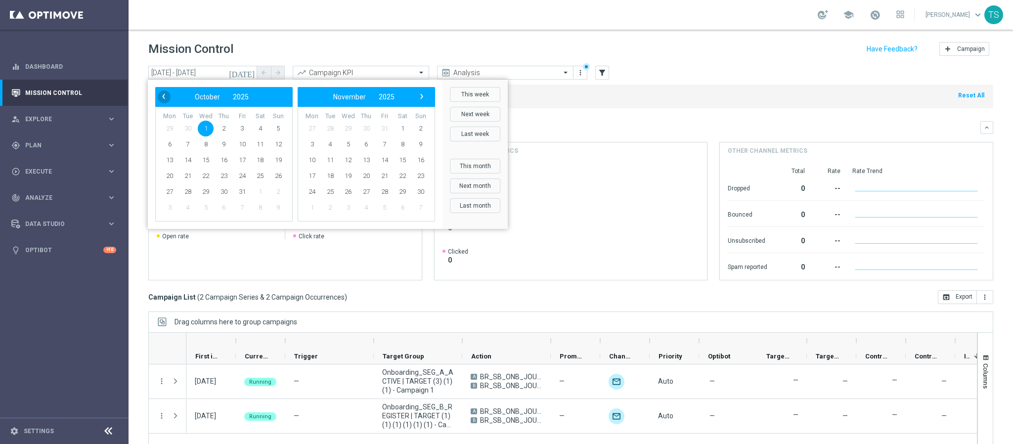
click at [160, 98] on span "‹" at bounding box center [163, 96] width 13 height 13
click at [187, 190] on span "30" at bounding box center [188, 192] width 16 height 16
type input "[DATE] - [DATE]"
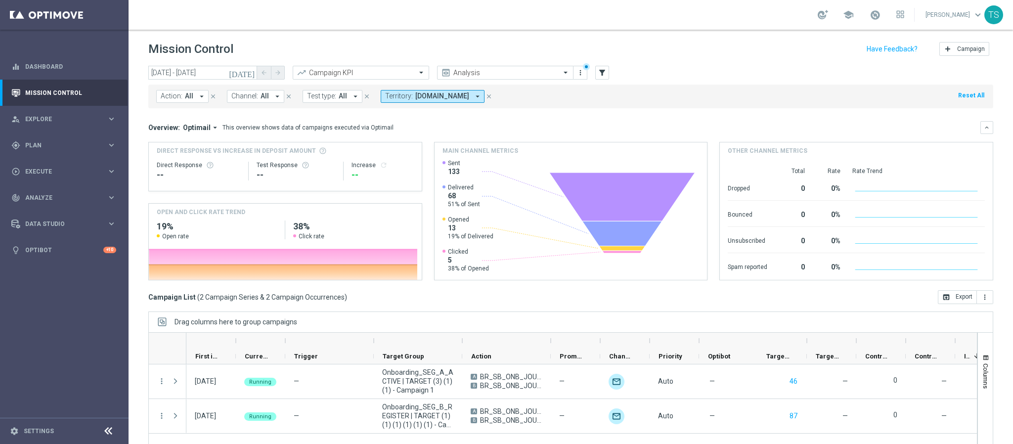
click at [492, 98] on icon "close" at bounding box center [488, 96] width 7 height 7
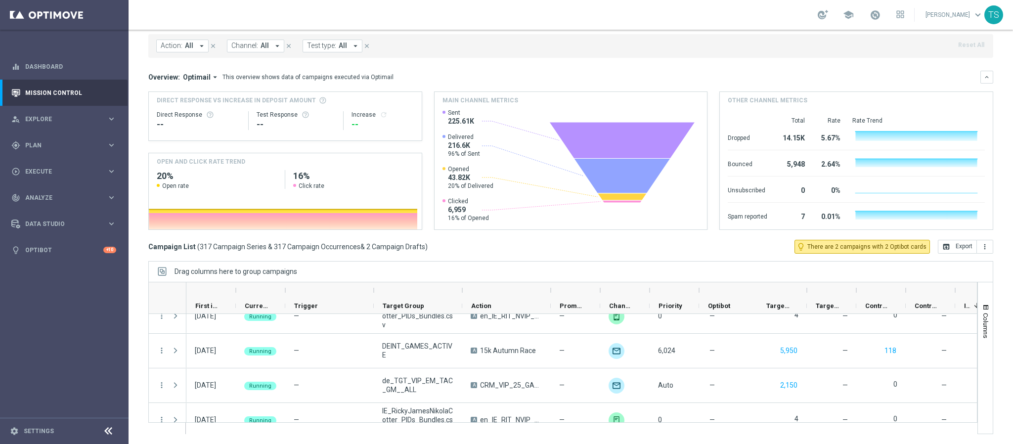
scroll to position [10929, 0]
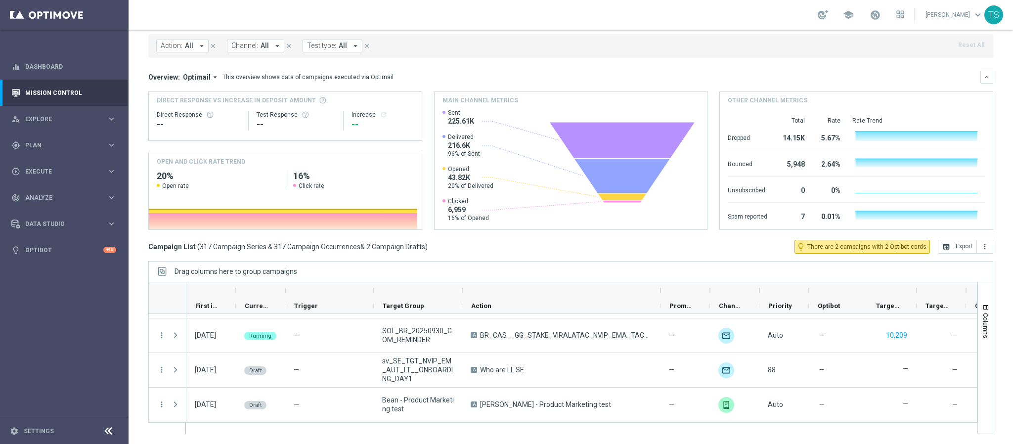
drag, startPoint x: 552, startPoint y: 291, endPoint x: 662, endPoint y: 296, distance: 109.8
click at [662, 296] on div at bounding box center [660, 290] width 4 height 16
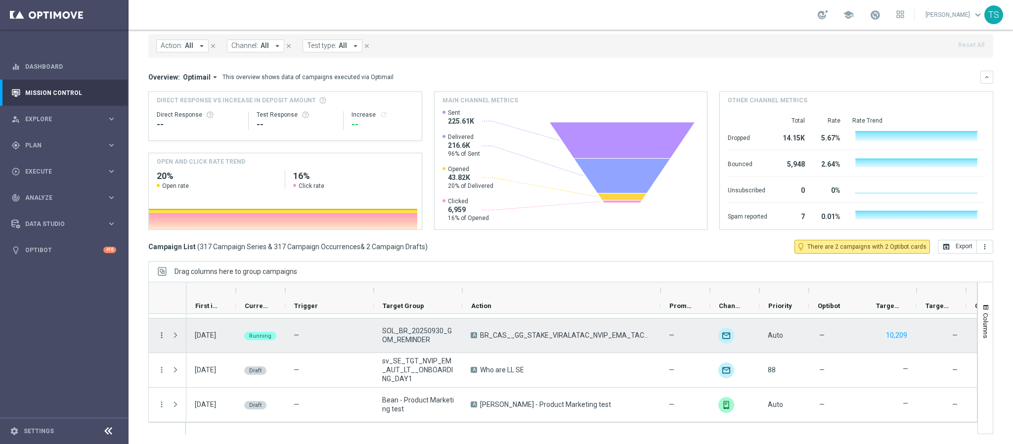
click at [160, 334] on icon "more_vert" at bounding box center [161, 335] width 9 height 9
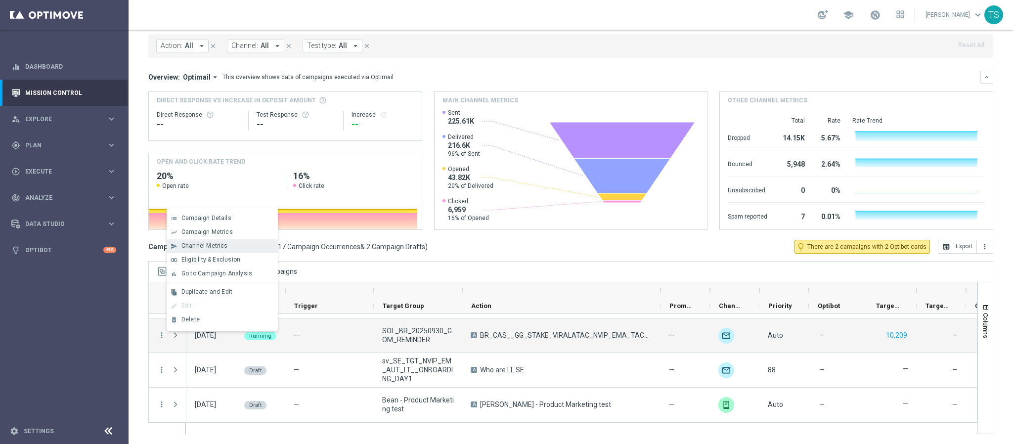
click at [242, 245] on div "Channel Metrics" at bounding box center [227, 245] width 92 height 7
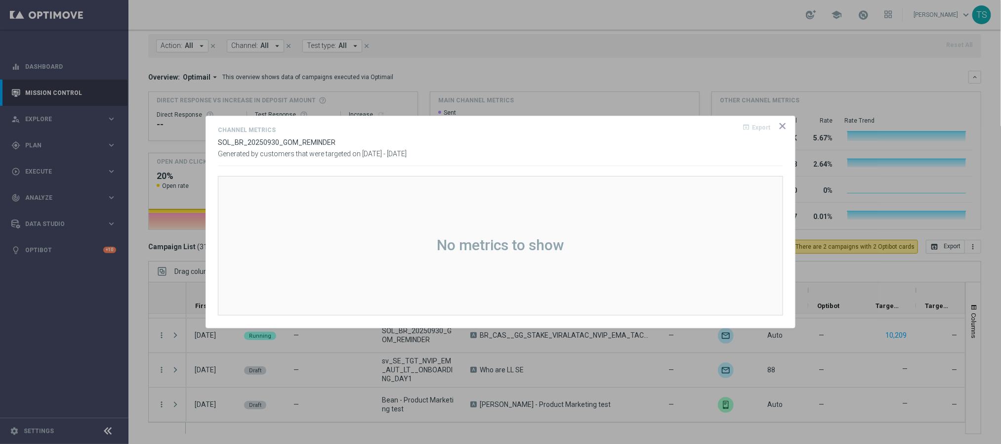
click at [782, 130] on icon "icon" at bounding box center [783, 126] width 10 height 10
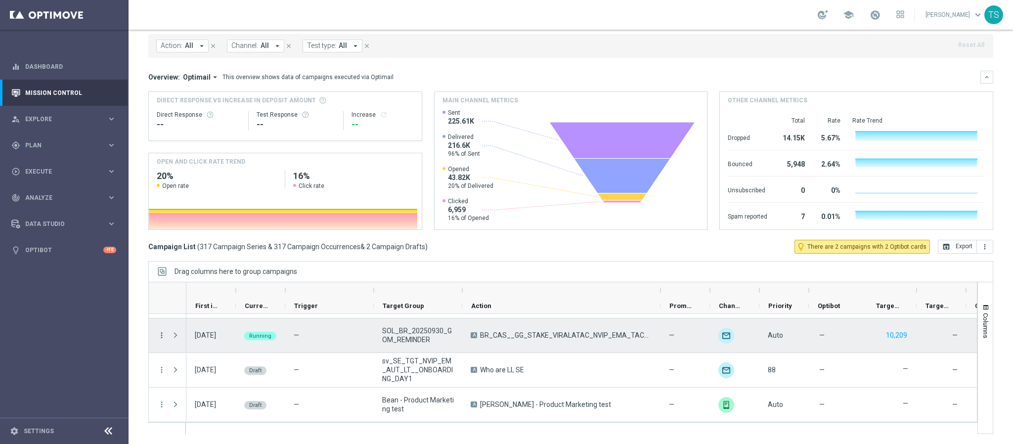
click at [164, 336] on icon "more_vert" at bounding box center [161, 335] width 9 height 9
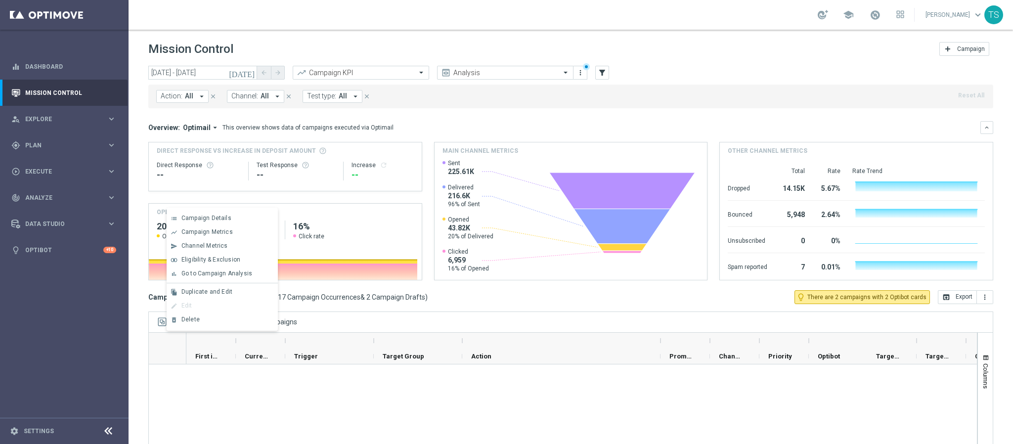
scroll to position [10929, 0]
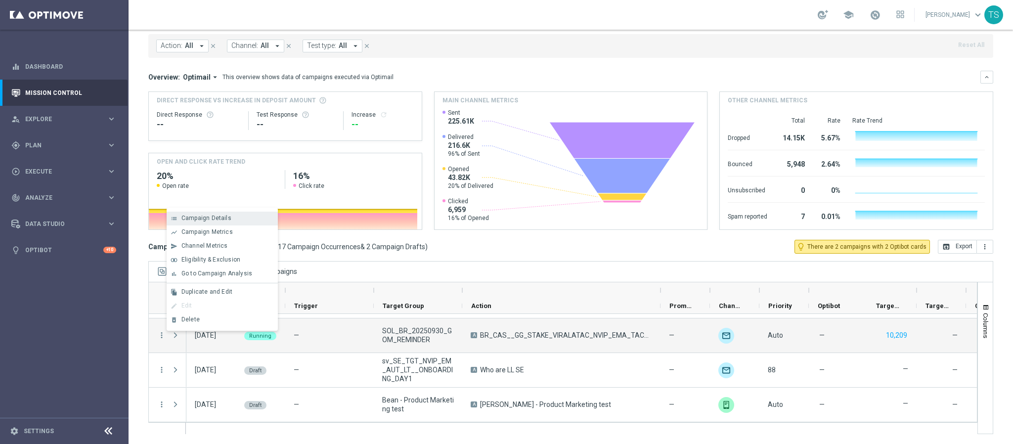
click at [220, 219] on span "Campaign Details" at bounding box center [206, 218] width 50 height 7
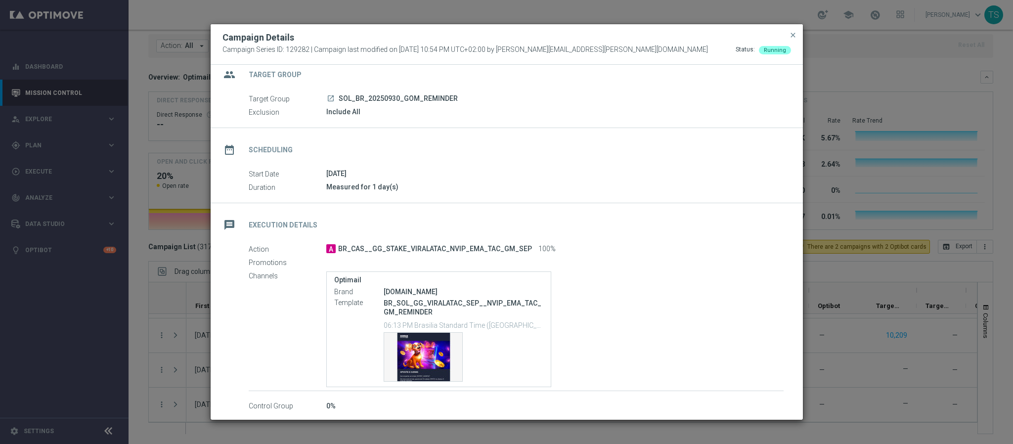
scroll to position [15, 0]
click at [792, 33] on span "close" at bounding box center [793, 35] width 8 height 8
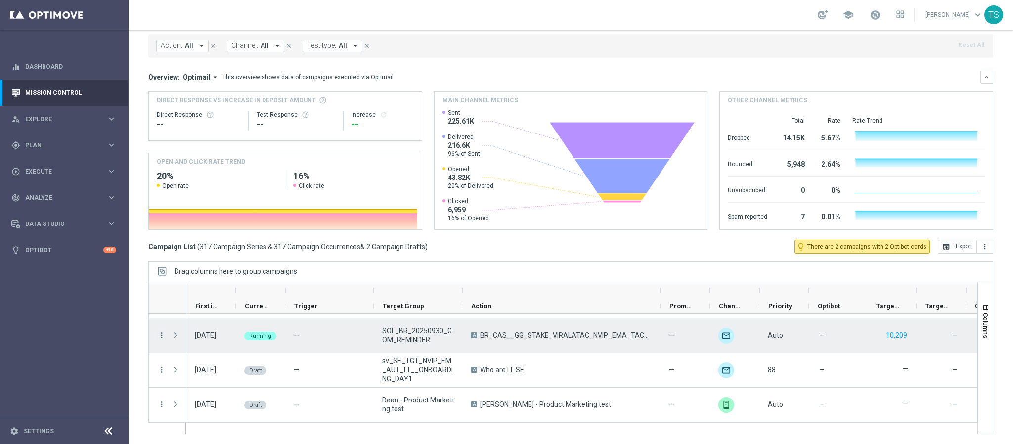
click at [161, 333] on icon "more_vert" at bounding box center [161, 335] width 9 height 9
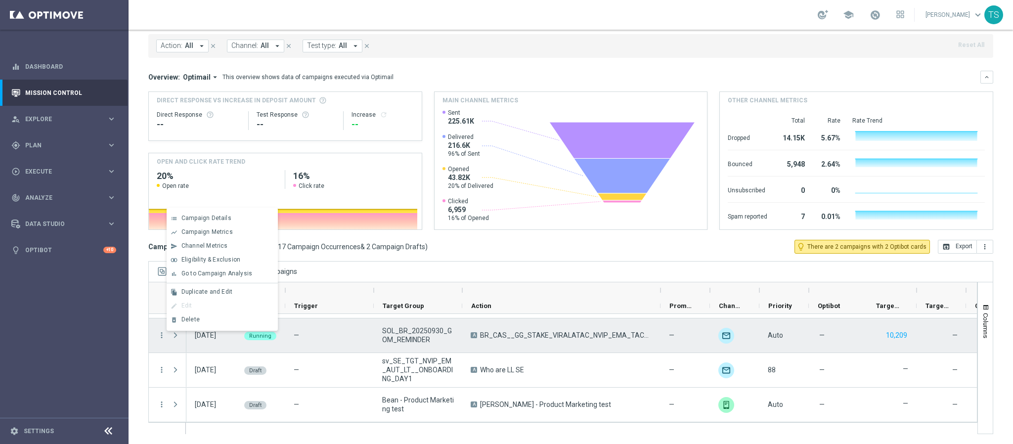
click at [201, 340] on div "[DATE]" at bounding box center [205, 335] width 21 height 9
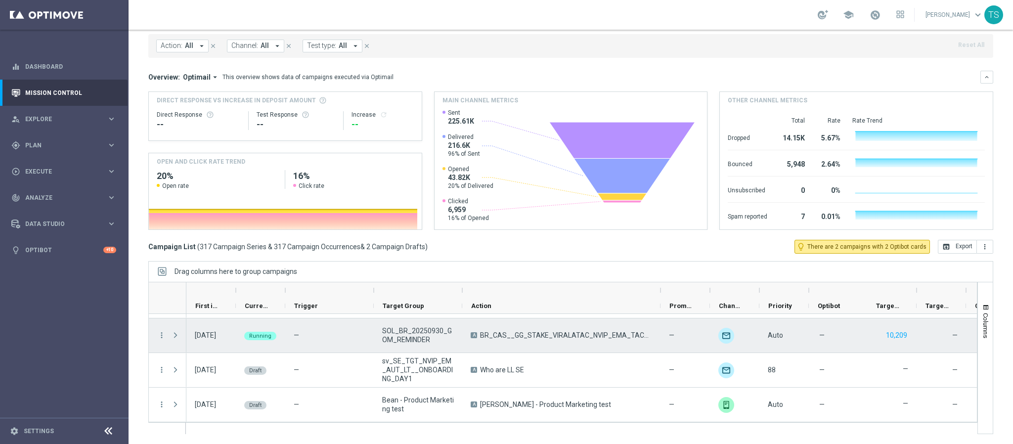
click at [176, 332] on span "Press SPACE to select this row." at bounding box center [175, 335] width 9 height 8
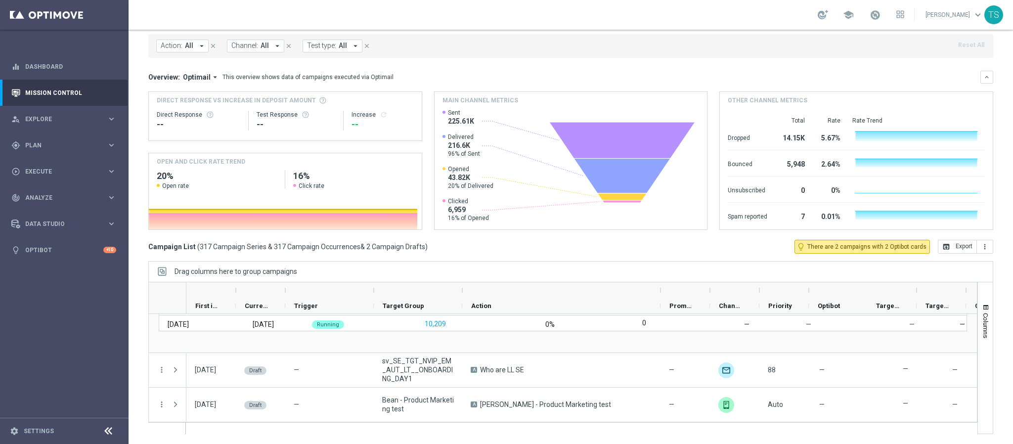
scroll to position [10935, 0]
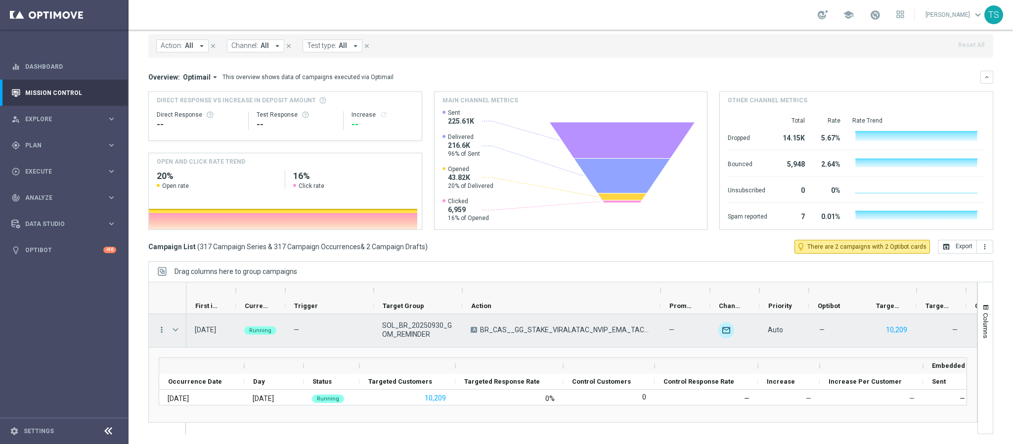
click at [159, 332] on icon "more_vert" at bounding box center [161, 329] width 9 height 9
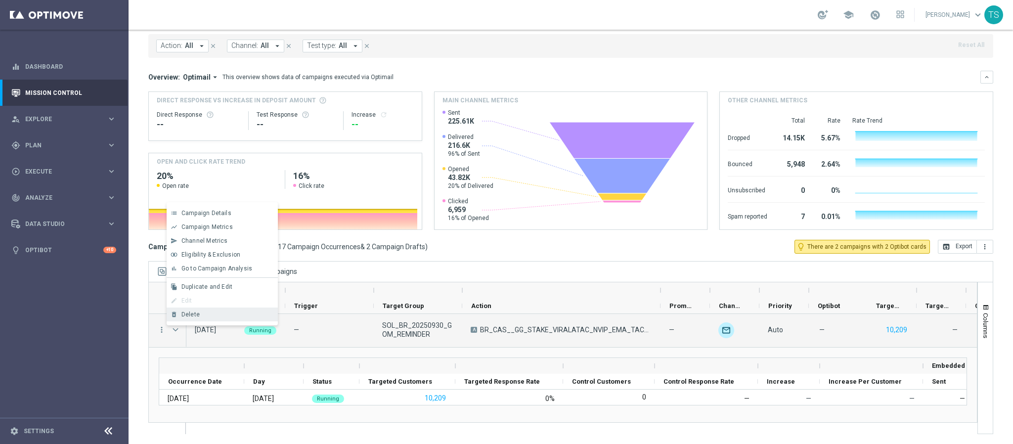
click at [194, 318] on div "Delete" at bounding box center [227, 314] width 92 height 7
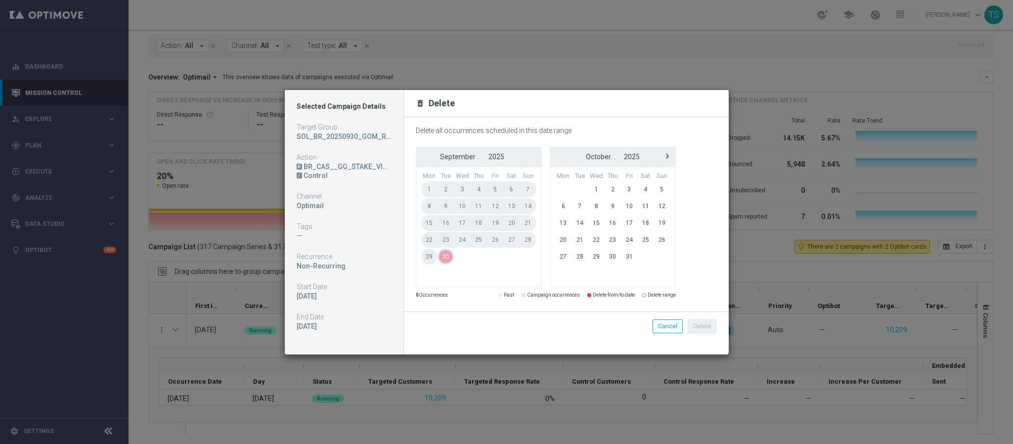
click at [445, 256] on span "30" at bounding box center [445, 257] width 16 height 16
click at [447, 257] on span "30" at bounding box center [445, 257] width 16 height 16
click at [704, 325] on button "Delete" at bounding box center [702, 326] width 29 height 14
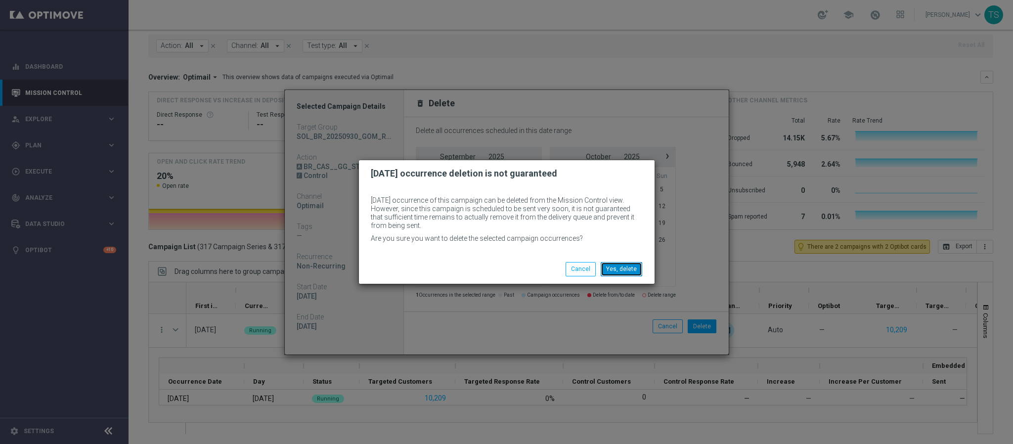
click at [618, 268] on button "Yes, delete" at bounding box center [622, 269] width 42 height 14
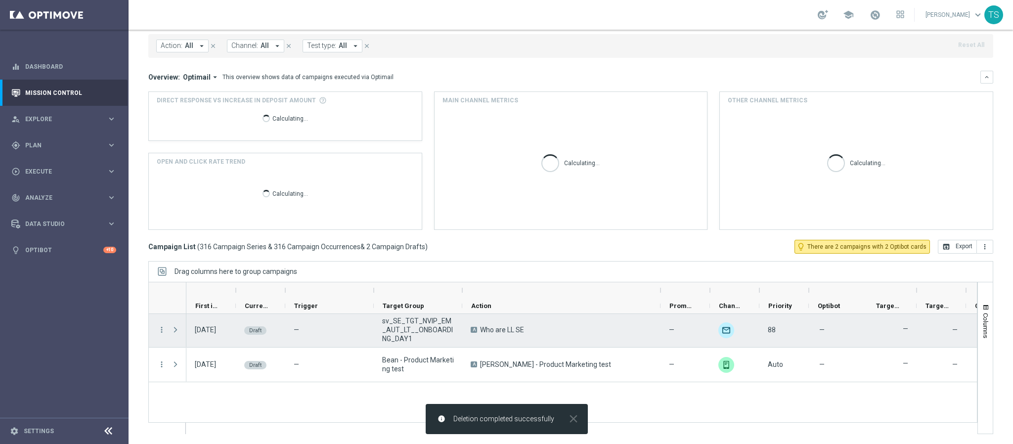
scroll to position [10895, 0]
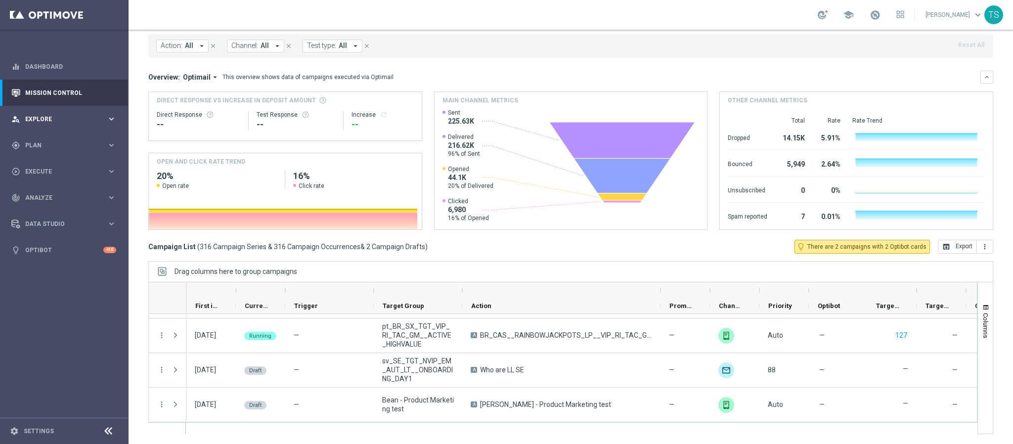
click at [52, 122] on div "person_search Explore" at bounding box center [58, 119] width 95 height 9
click at [51, 260] on div "gps_fixed Plan" at bounding box center [58, 264] width 95 height 9
click at [46, 169] on div "Target Groups" at bounding box center [77, 165] width 102 height 15
click at [44, 162] on link "Target Groups" at bounding box center [64, 166] width 77 height 8
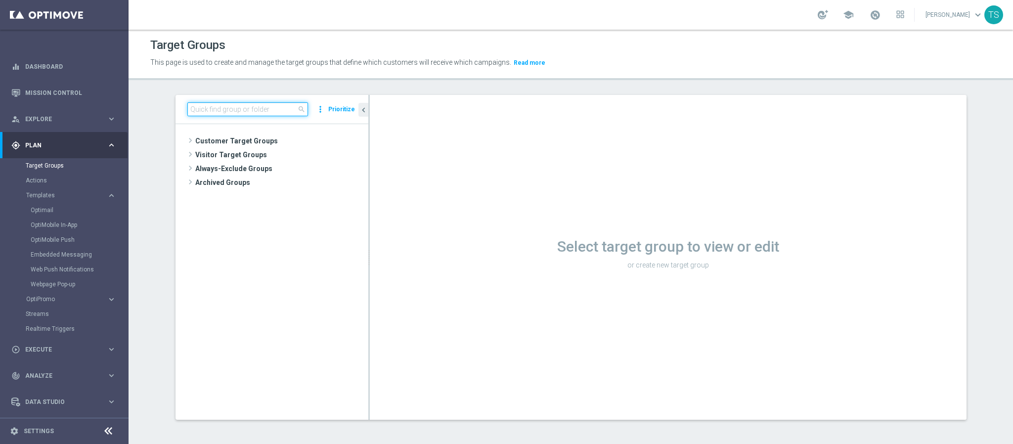
click at [244, 107] on input at bounding box center [247, 109] width 121 height 14
type input "GOM"
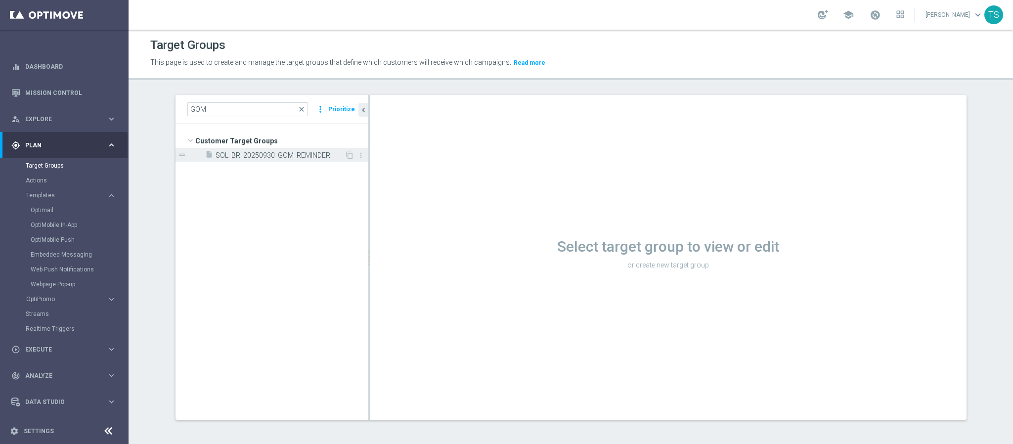
click at [264, 159] on span "SOL_BR_20250930_GOM_REMINDER" at bounding box center [280, 155] width 129 height 8
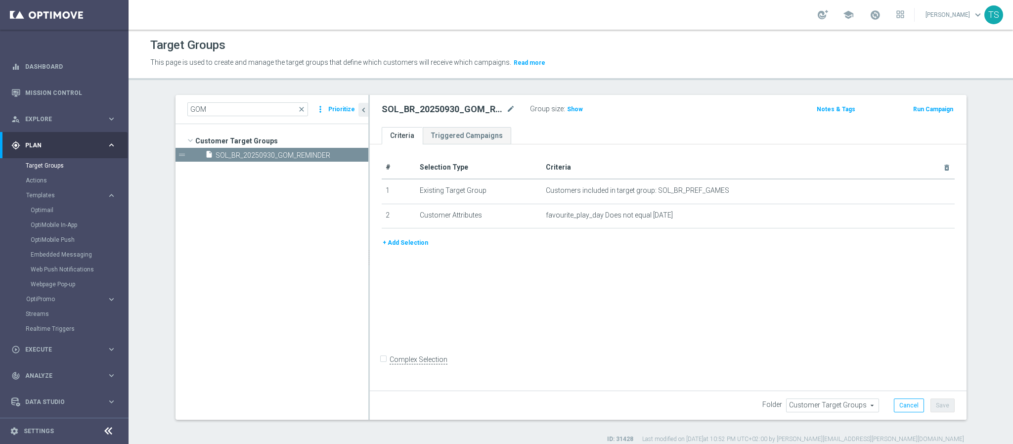
click at [444, 107] on h2 "SOL_BR_20250930_GOM_REMINDER" at bounding box center [443, 109] width 123 height 12
click at [912, 108] on button "Run Campaign" at bounding box center [933, 109] width 42 height 11
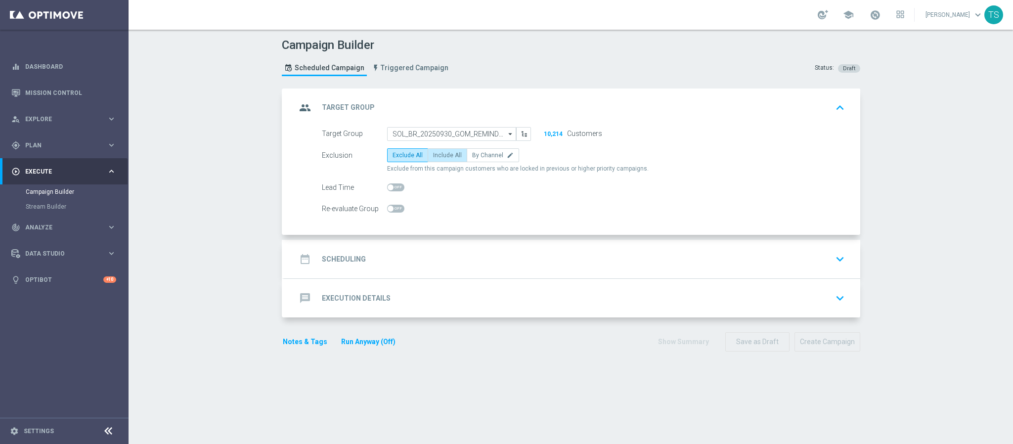
click at [440, 158] on span "Include All" at bounding box center [447, 155] width 29 height 7
click at [439, 158] on input "Include All" at bounding box center [436, 157] width 6 height 6
radio input "true"
click at [837, 257] on icon "keyboard_arrow_down" at bounding box center [839, 259] width 15 height 15
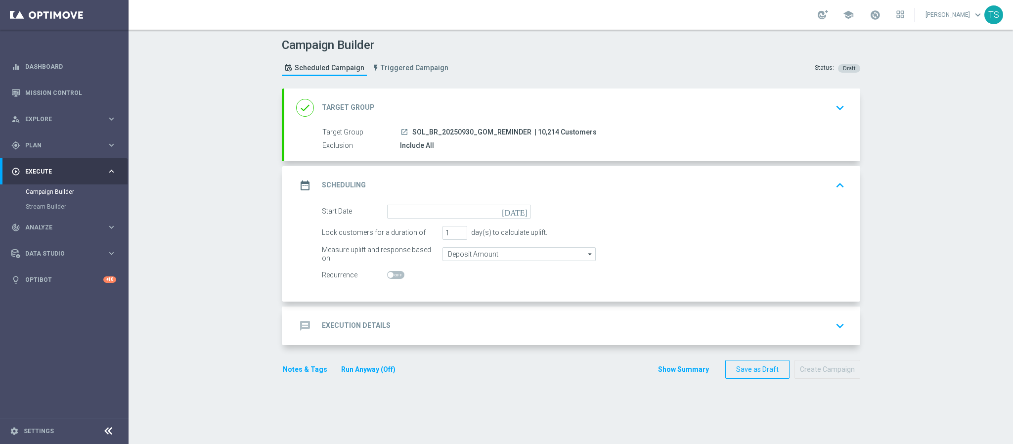
click at [515, 211] on icon "[DATE]" at bounding box center [516, 210] width 29 height 11
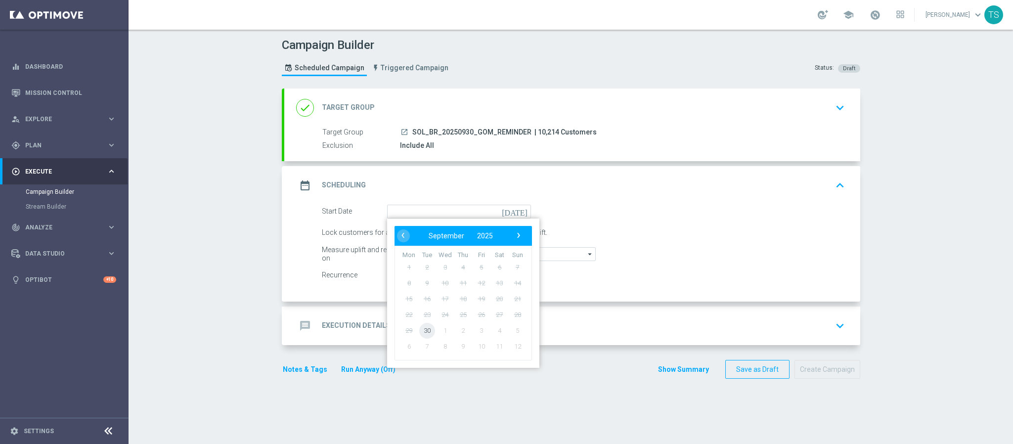
click at [423, 331] on span "30" at bounding box center [427, 330] width 16 height 16
type input "[DATE]"
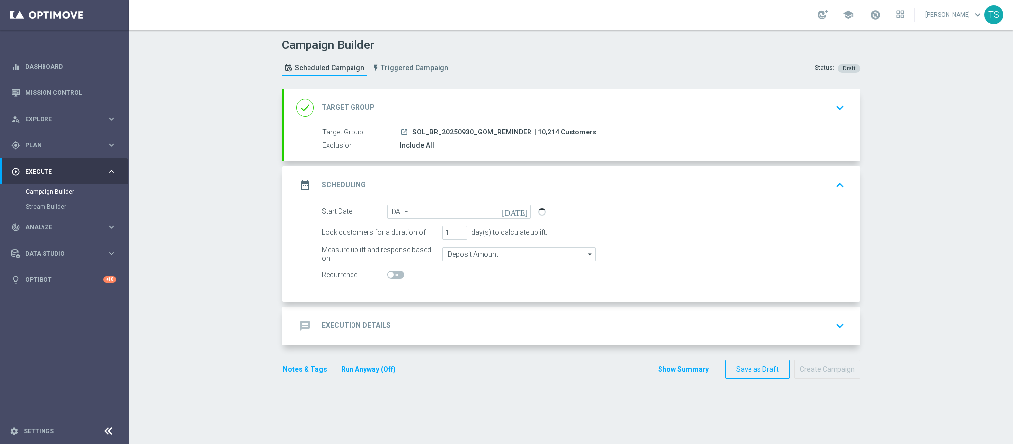
click at [832, 322] on icon "keyboard_arrow_down" at bounding box center [839, 325] width 15 height 15
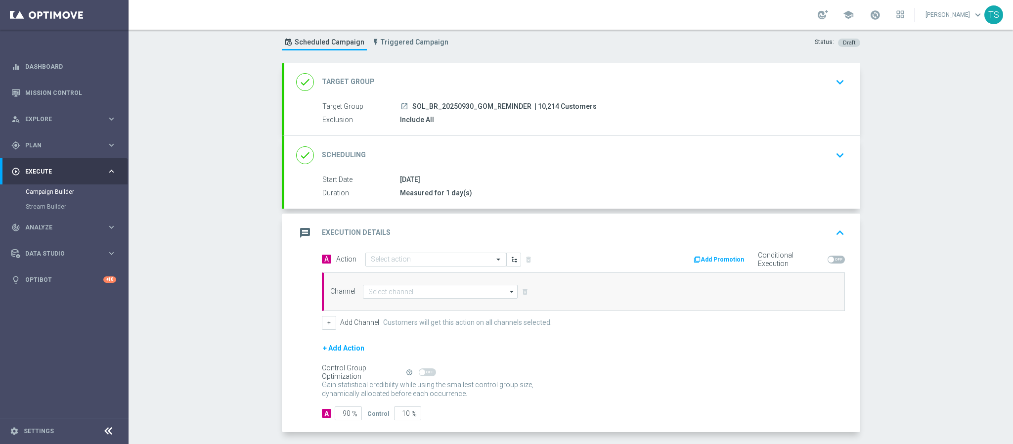
scroll to position [71, 0]
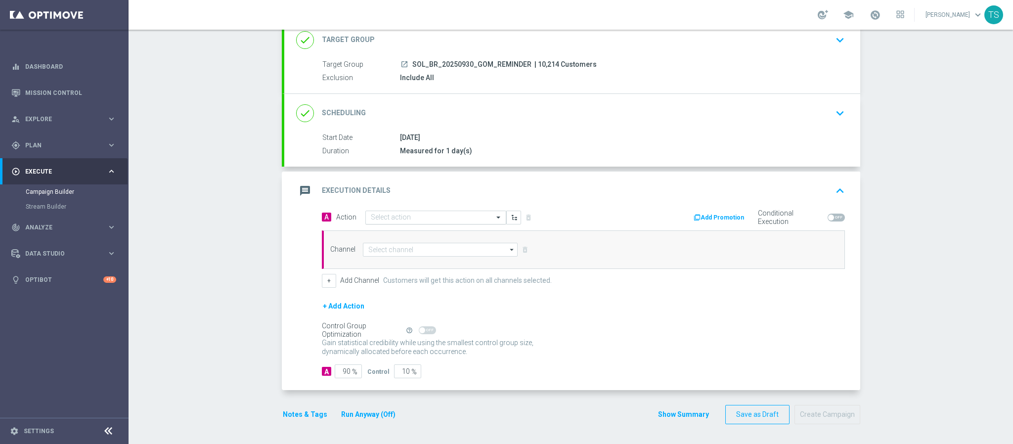
click at [451, 213] on div "Select action" at bounding box center [430, 217] width 128 height 8
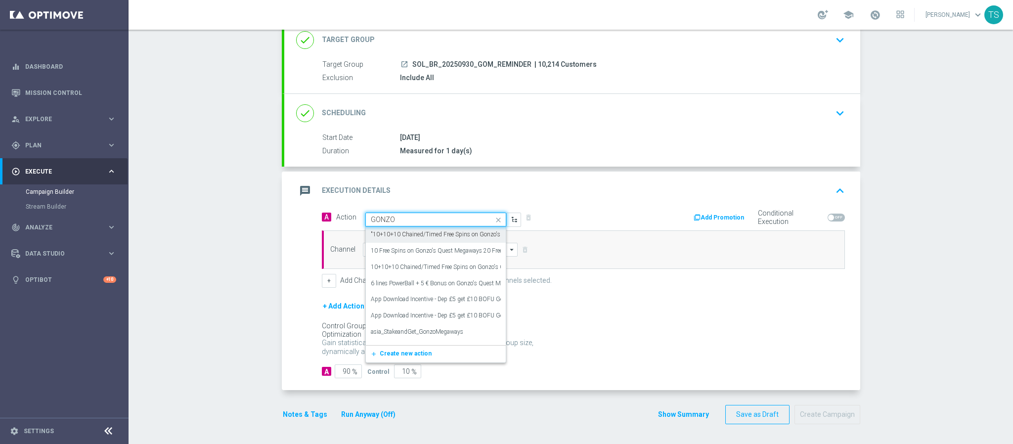
click at [428, 216] on input "GONZO" at bounding box center [426, 220] width 110 height 8
type input "GOm"
click at [451, 312] on label "BR_CAS__GOM_SEP_GONZOSQUESTM__NVIP_SMS_TAC_GM" at bounding box center [453, 310] width 165 height 8
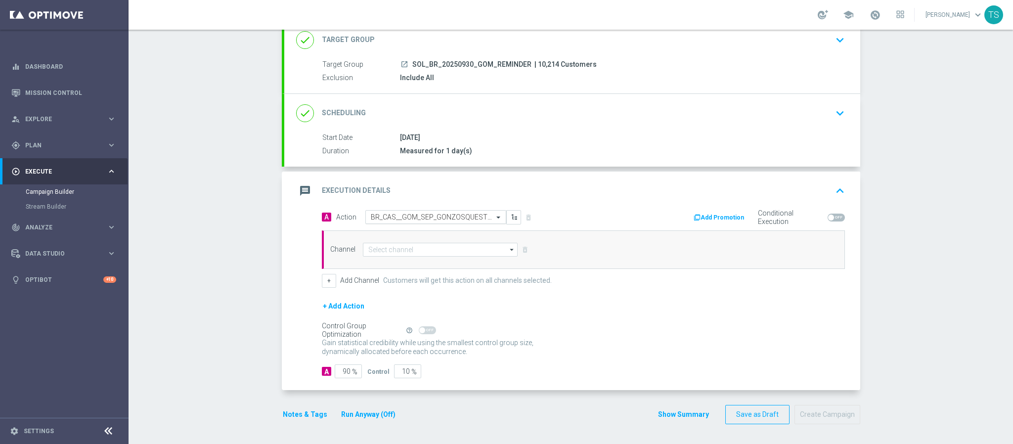
click at [466, 217] on input "text" at bounding box center [426, 217] width 110 height 8
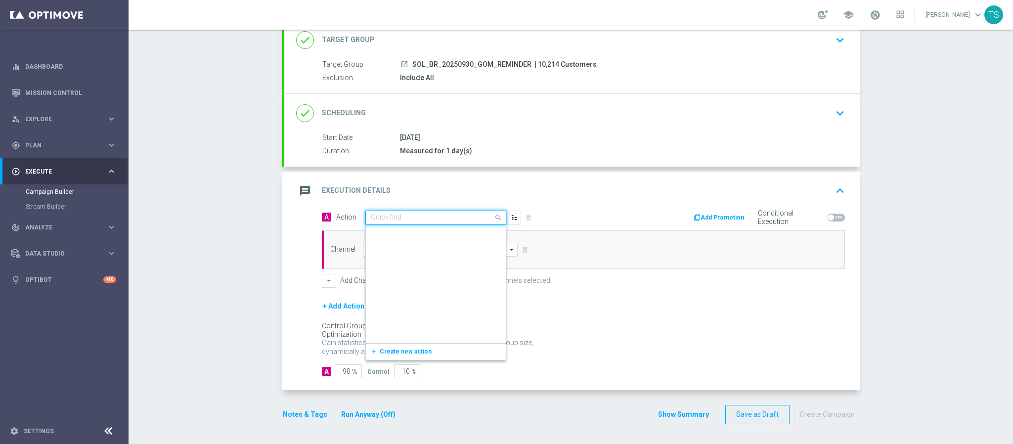
scroll to position [121621, 0]
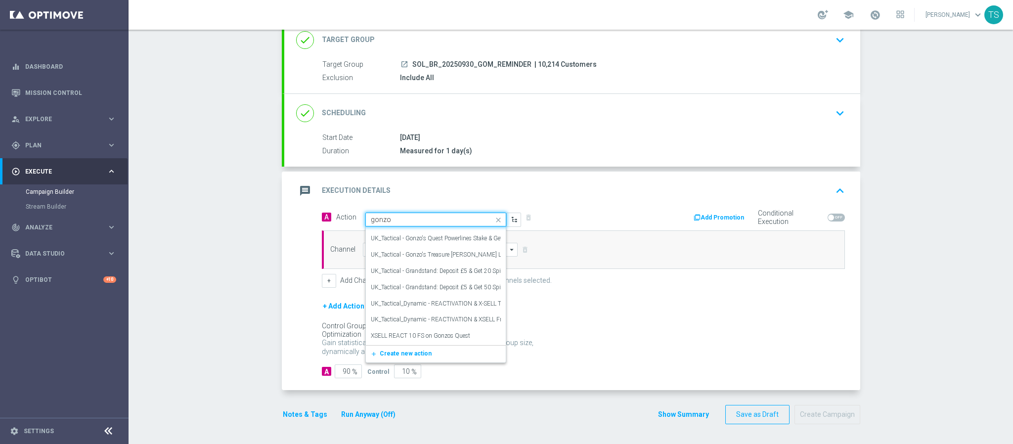
type input "gonzos"
click at [457, 239] on label "BR_SOL_GONZOSQUESTM_SEP__NVIP_EMA_TAC_GM" at bounding box center [443, 238] width 145 height 8
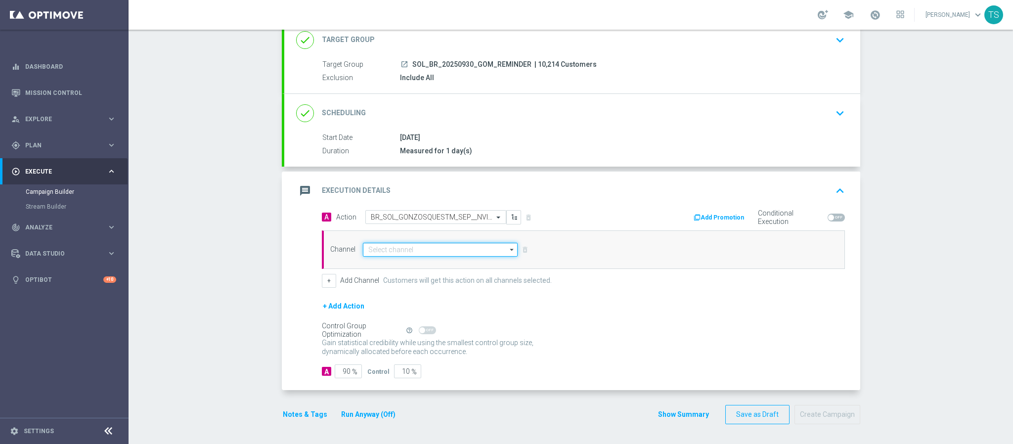
click at [445, 248] on input at bounding box center [440, 250] width 155 height 14
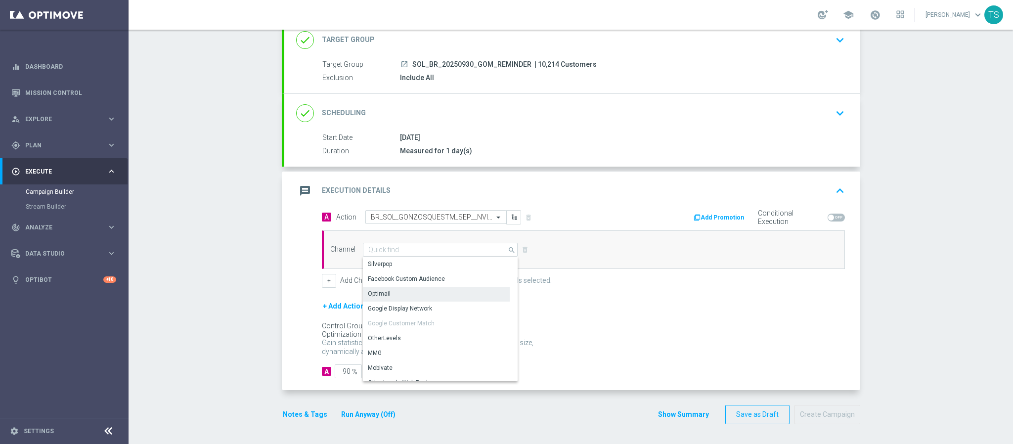
click at [400, 295] on div "Optimail" at bounding box center [436, 294] width 147 height 14
type input "Optimail"
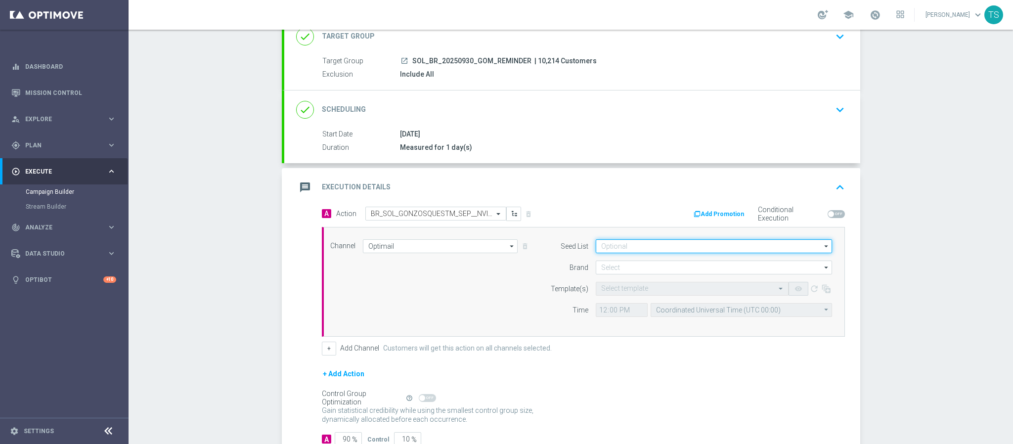
click at [627, 247] on input at bounding box center [714, 246] width 236 height 14
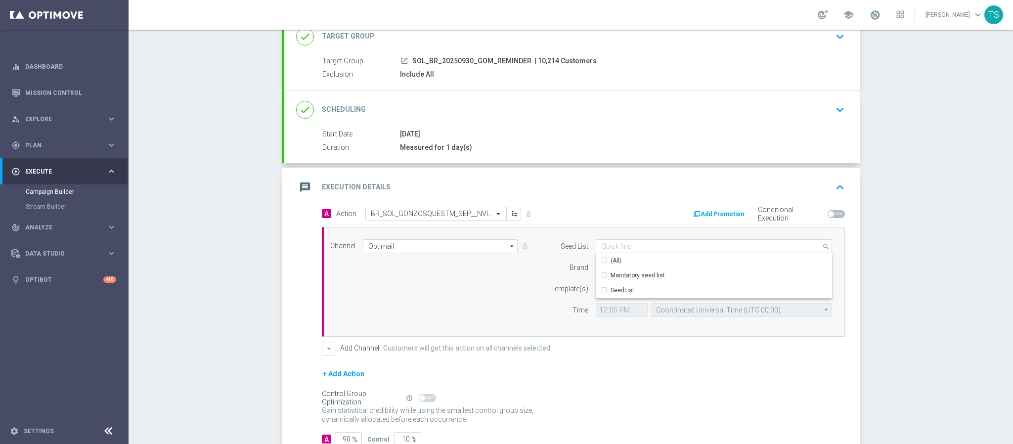
click at [620, 215] on div "Add Promotion Conditional Execution" at bounding box center [717, 214] width 269 height 15
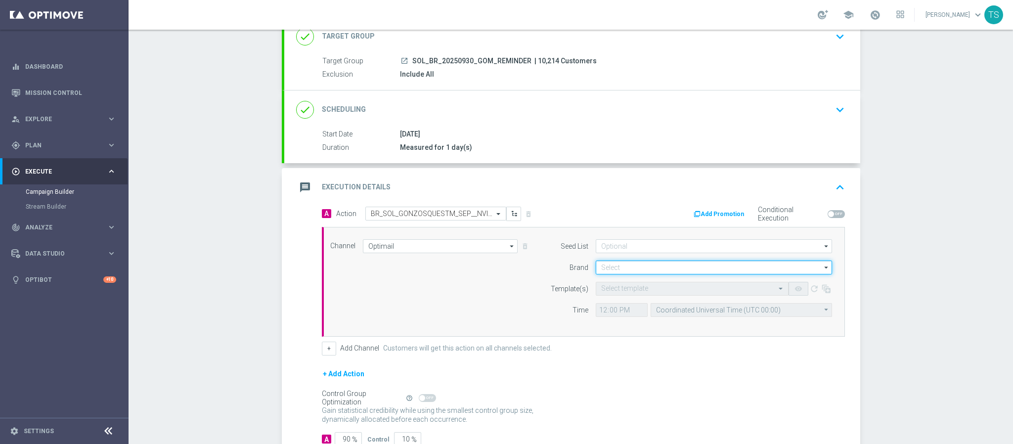
click at [614, 267] on input at bounding box center [714, 267] width 236 height 14
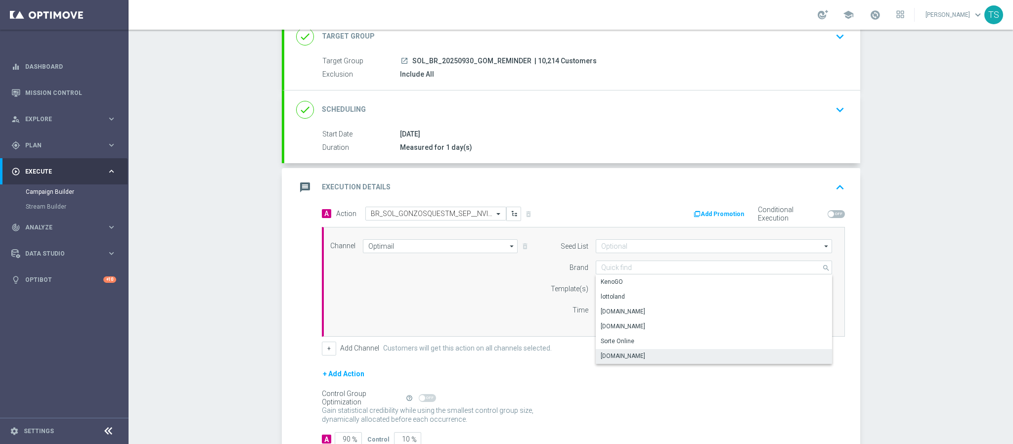
click at [639, 356] on div "[DOMAIN_NAME]" at bounding box center [623, 355] width 44 height 9
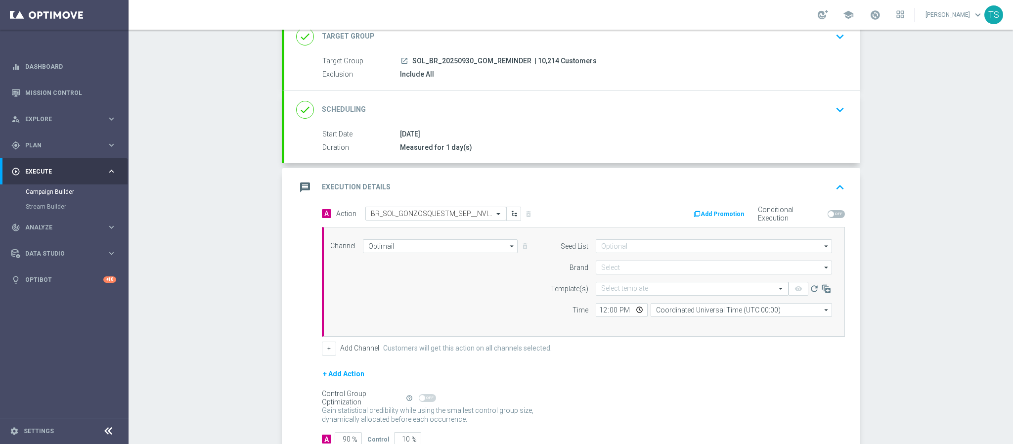
type input "[DOMAIN_NAME]"
click at [623, 292] on input "text" at bounding box center [682, 289] width 162 height 8
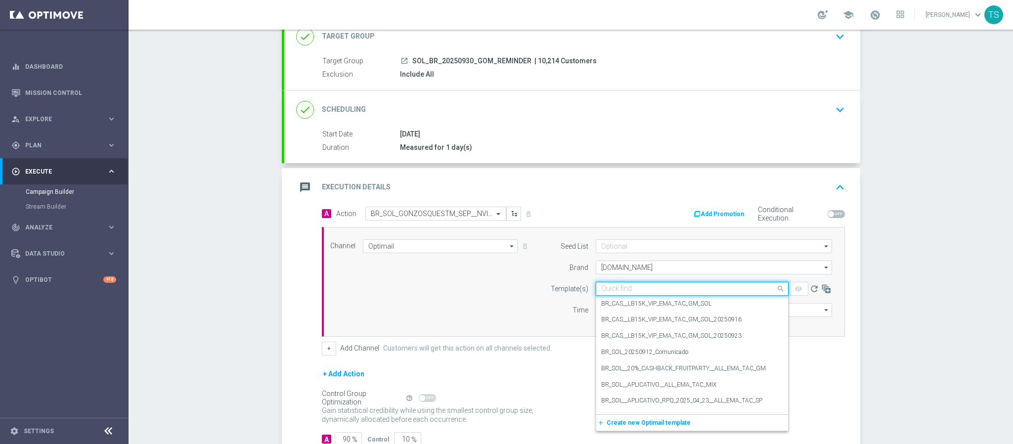
click at [663, 293] on input "text" at bounding box center [682, 289] width 162 height 8
type input "r"
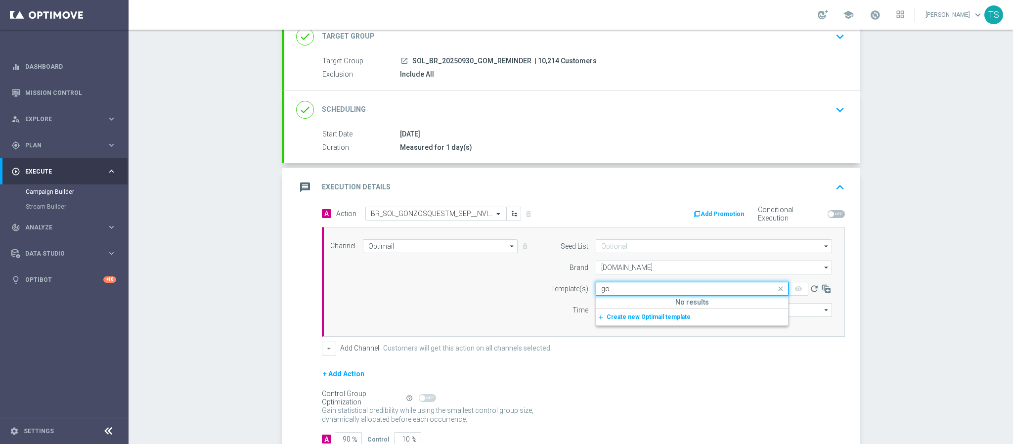
type input "g"
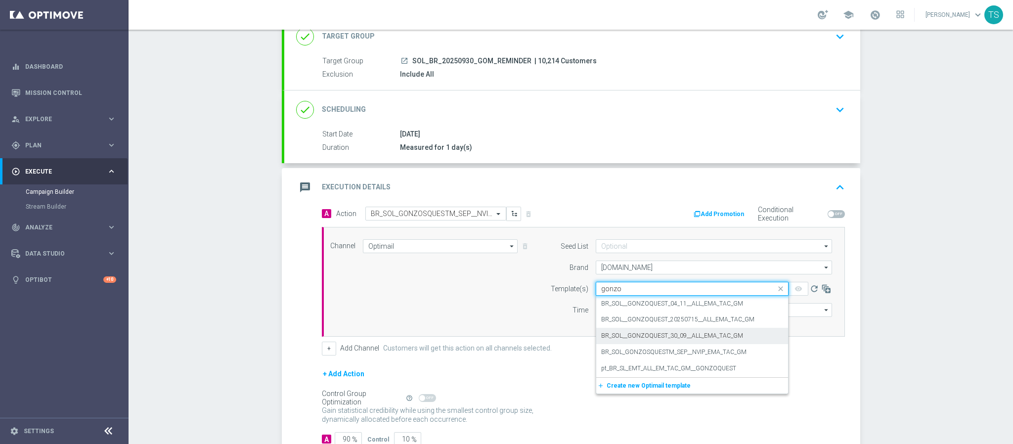
click at [744, 339] on div "BR_SOL__GONZOQUEST_30_09__ALL_EMA_TAC_GM" at bounding box center [692, 336] width 182 height 16
type input "gonzo"
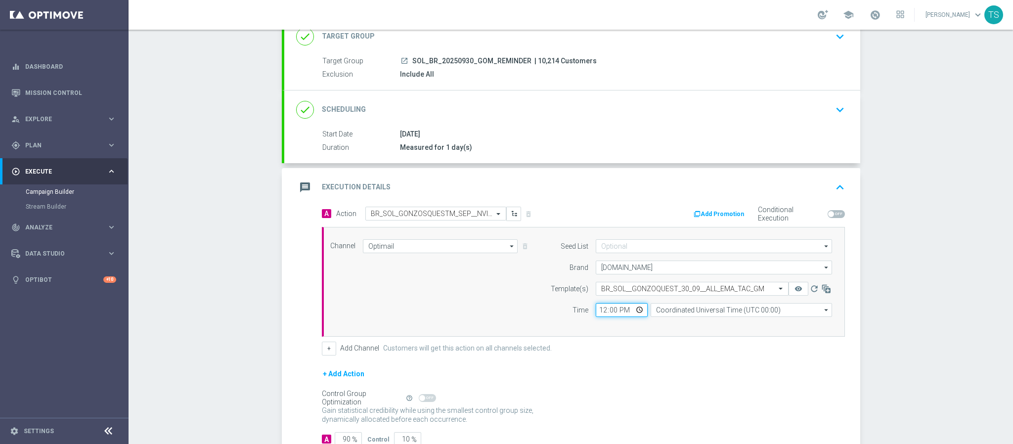
click at [634, 316] on input "12:00" at bounding box center [622, 310] width 52 height 14
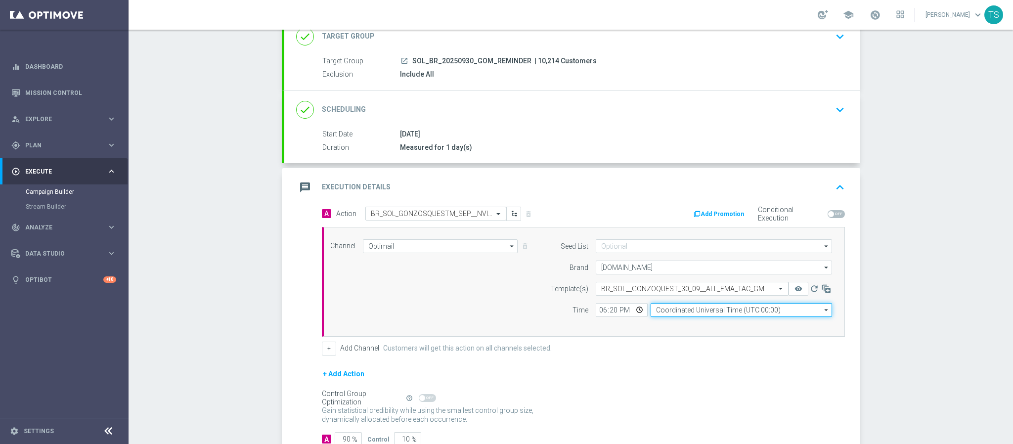
type input "18:20"
click at [759, 308] on input "Coordinated Universal Time (UTC 00:00)" at bounding box center [740, 310] width 181 height 14
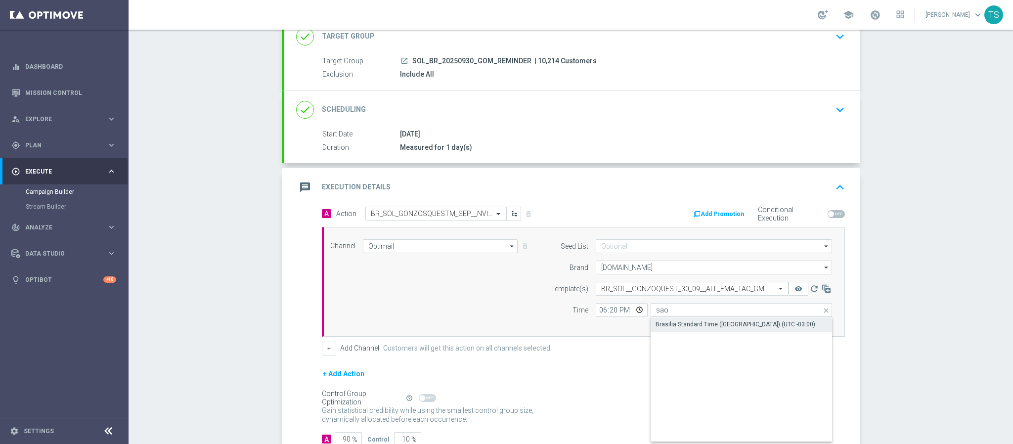
click at [715, 321] on div "Brasilia Standard Time ([GEOGRAPHIC_DATA]) (UTC -03:00)" at bounding box center [741, 324] width 182 height 14
type input "Brasilia Standard Time ([GEOGRAPHIC_DATA]) (UTC -03:00)"
click at [902, 264] on div "Campaign Builder Scheduled Campaign Triggered Campaign Status: Draft done Targe…" at bounding box center [571, 237] width 884 height 414
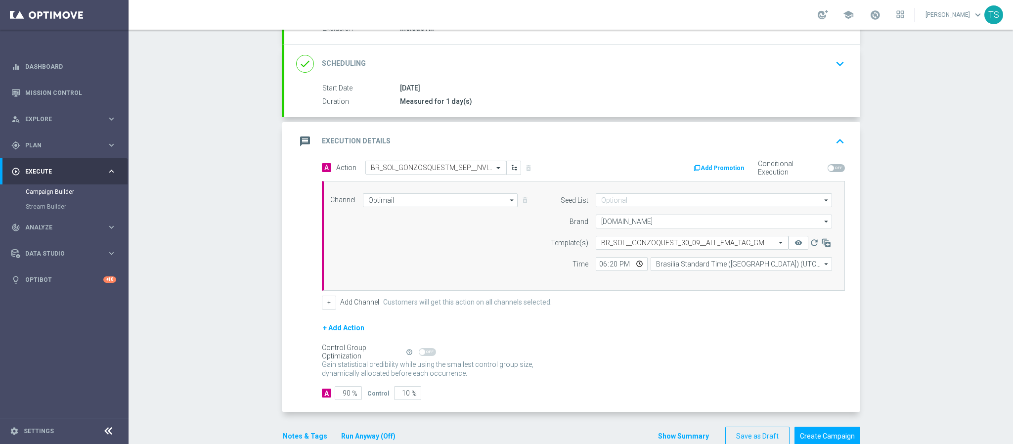
scroll to position [143, 0]
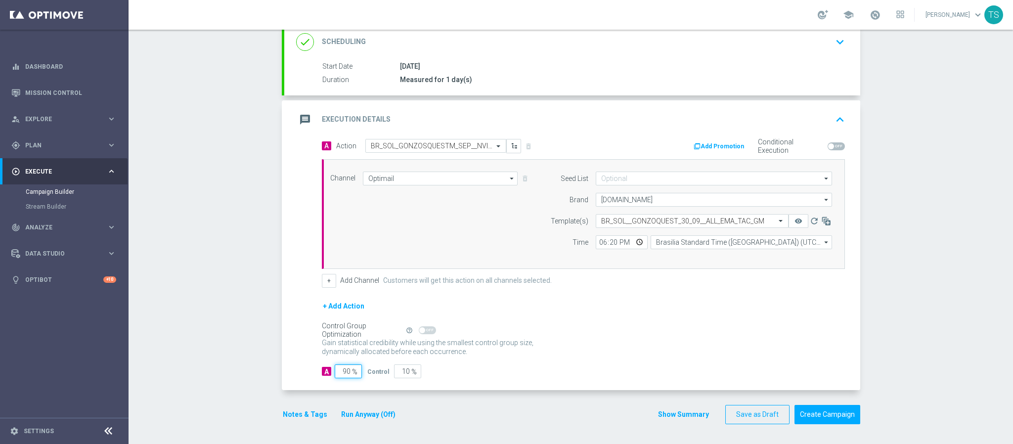
click at [394, 357] on form "A Action Select action BR_SOL_GONZOSQUESTM_SEP__NVIP_EMA_TAC_GM delete_forever …" at bounding box center [583, 259] width 523 height 240
type input "10"
type input "90"
type input "100"
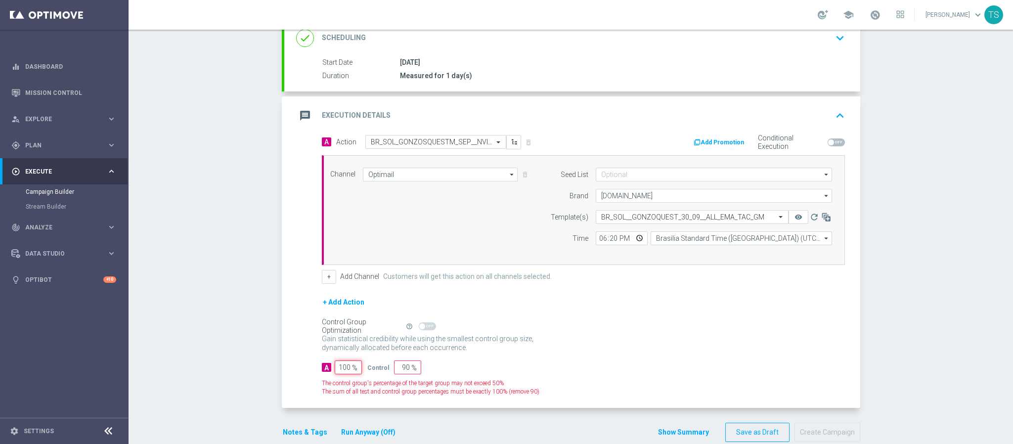
type input "0"
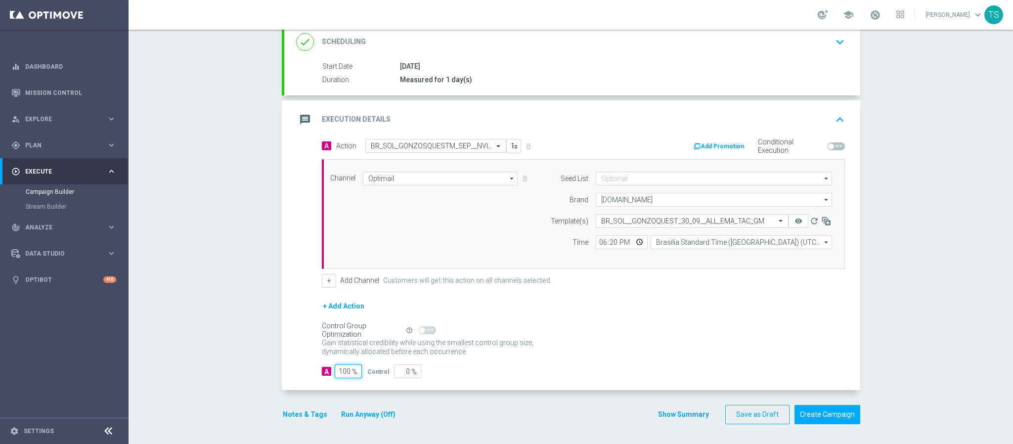
type input "100"
drag, startPoint x: 924, startPoint y: 228, endPoint x: 929, endPoint y: 225, distance: 5.8
click at [927, 227] on div "Campaign Builder Scheduled Campaign Triggered Campaign Status: Draft done Targe…" at bounding box center [571, 237] width 884 height 414
click at [828, 417] on button "Create Campaign" at bounding box center [827, 414] width 66 height 19
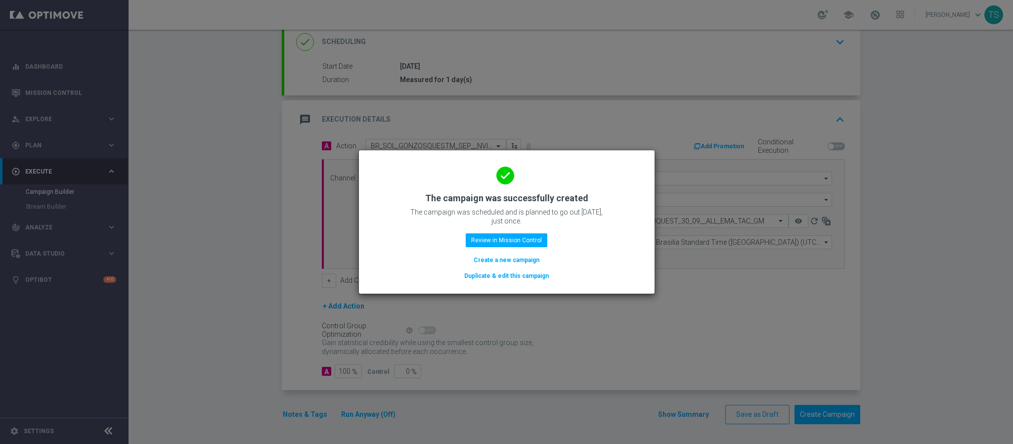
click at [510, 261] on button "Create a new campaign" at bounding box center [507, 260] width 68 height 11
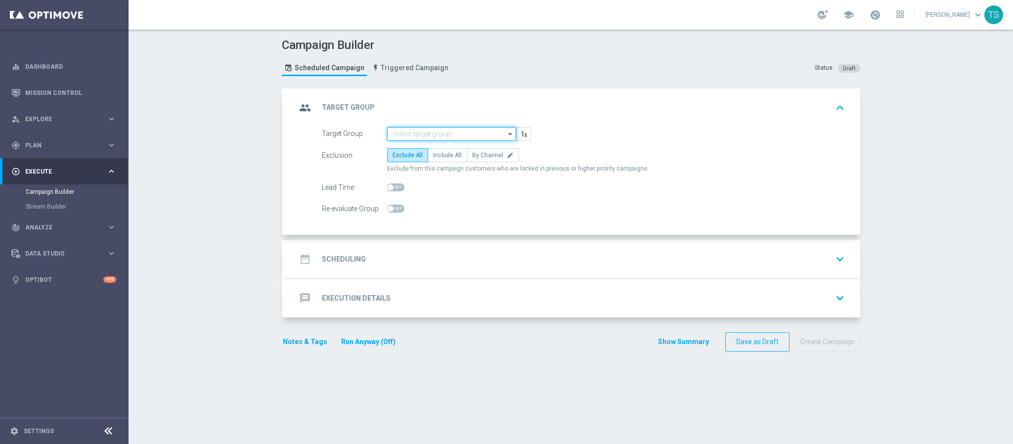
click at [444, 133] on input at bounding box center [451, 134] width 129 height 14
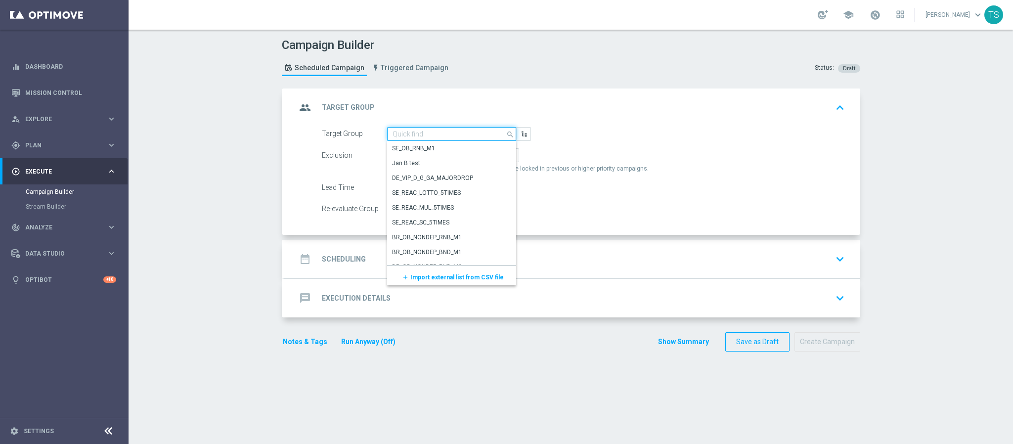
type input "t"
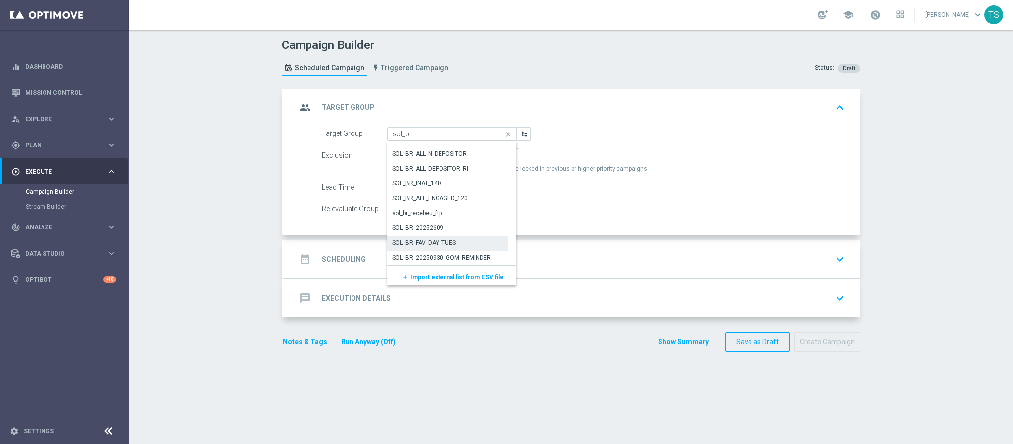
click at [445, 245] on div "SOL_BR_FAV_DAY_TUES" at bounding box center [424, 242] width 64 height 9
type input "SOL_BR_FAV_DAY_TUES"
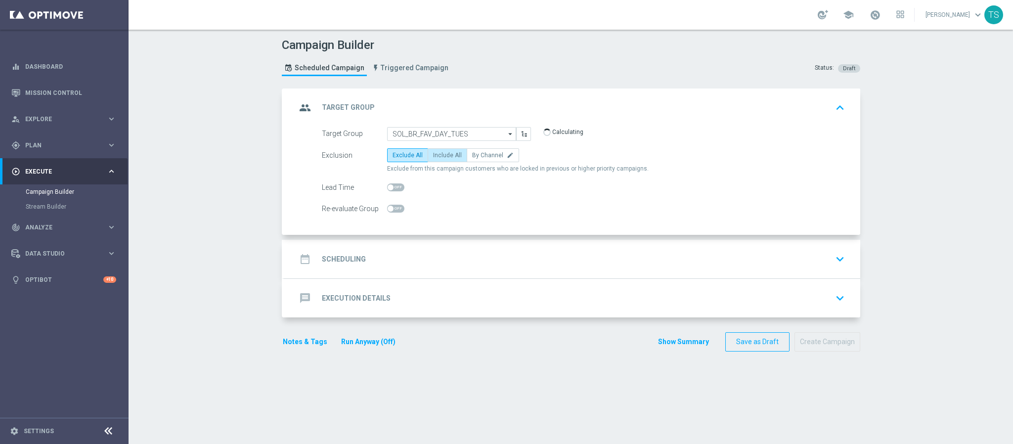
click at [433, 159] on span "Include All" at bounding box center [447, 155] width 29 height 7
click at [433, 159] on input "Include All" at bounding box center [436, 157] width 6 height 6
radio input "true"
click at [835, 258] on icon "keyboard_arrow_down" at bounding box center [839, 259] width 15 height 15
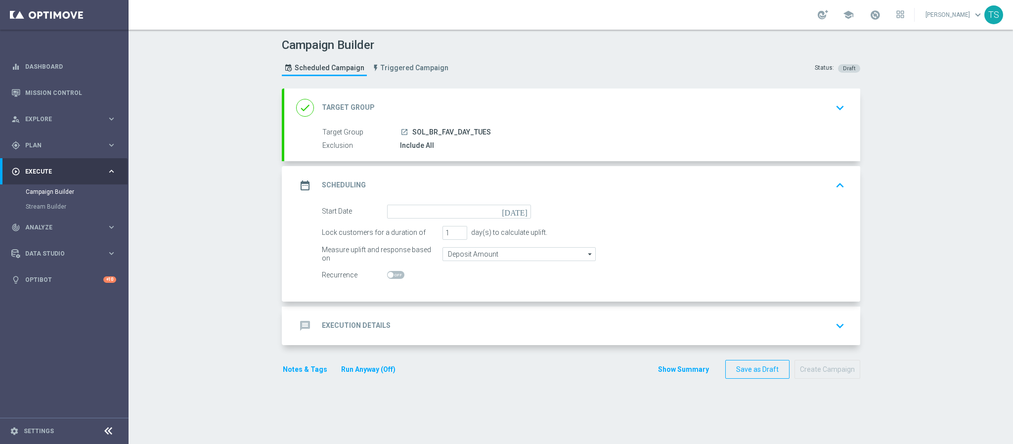
click at [835, 107] on icon "keyboard_arrow_down" at bounding box center [839, 107] width 15 height 15
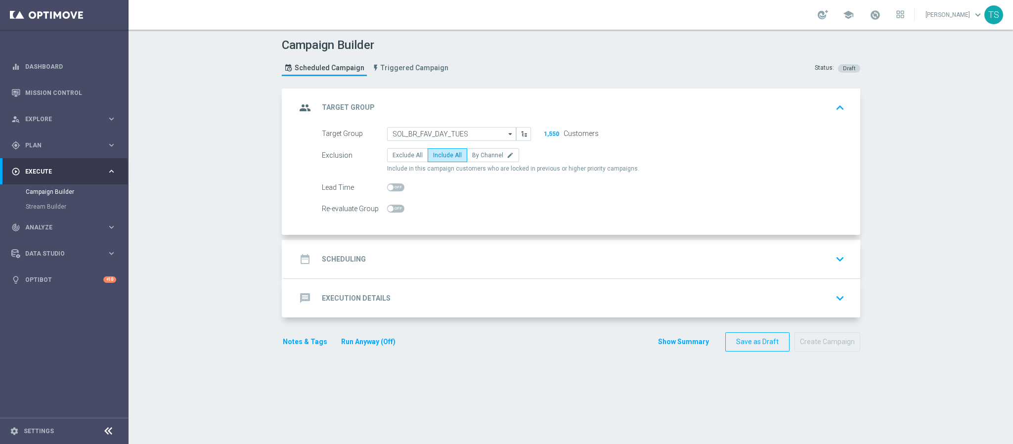
click at [835, 260] on icon "keyboard_arrow_down" at bounding box center [839, 259] width 15 height 15
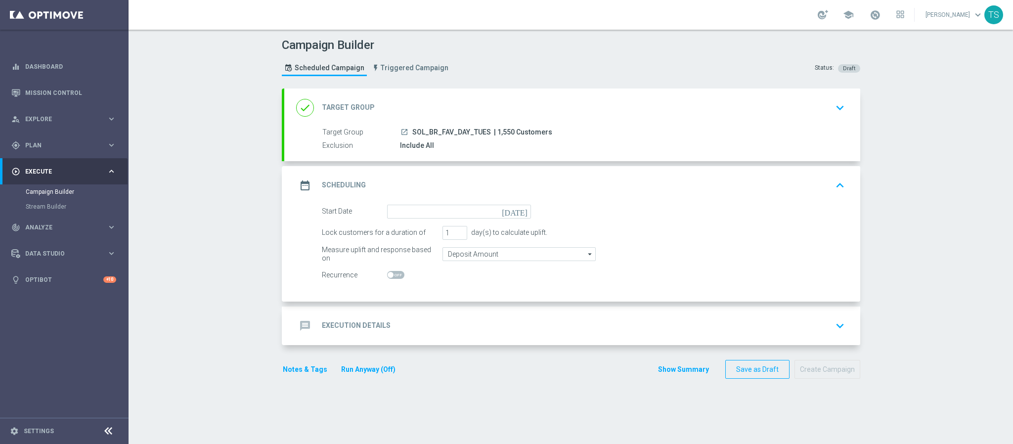
click at [519, 213] on icon "[DATE]" at bounding box center [516, 210] width 29 height 11
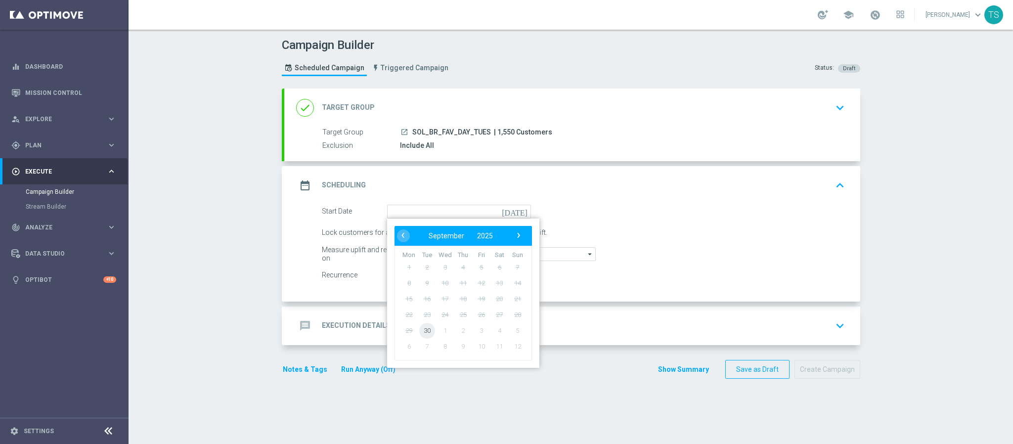
click at [423, 328] on span "30" at bounding box center [427, 330] width 16 height 16
type input "[DATE]"
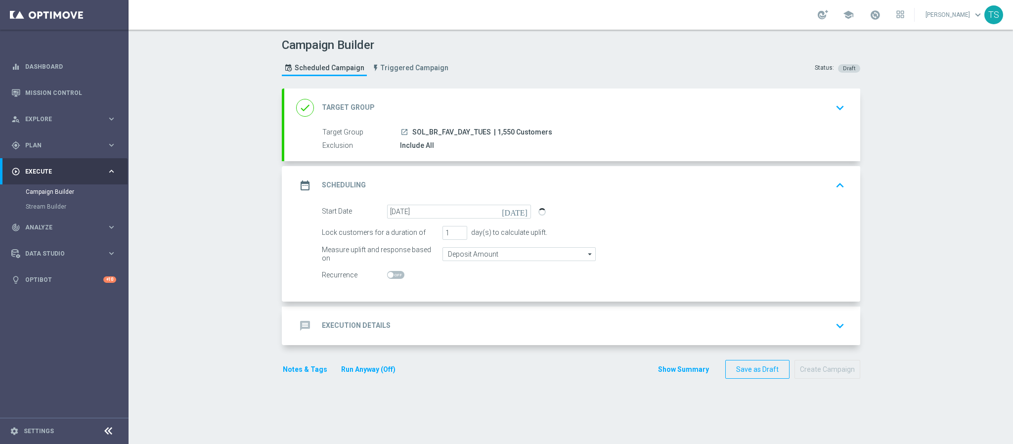
click at [832, 331] on icon "keyboard_arrow_down" at bounding box center [839, 325] width 15 height 15
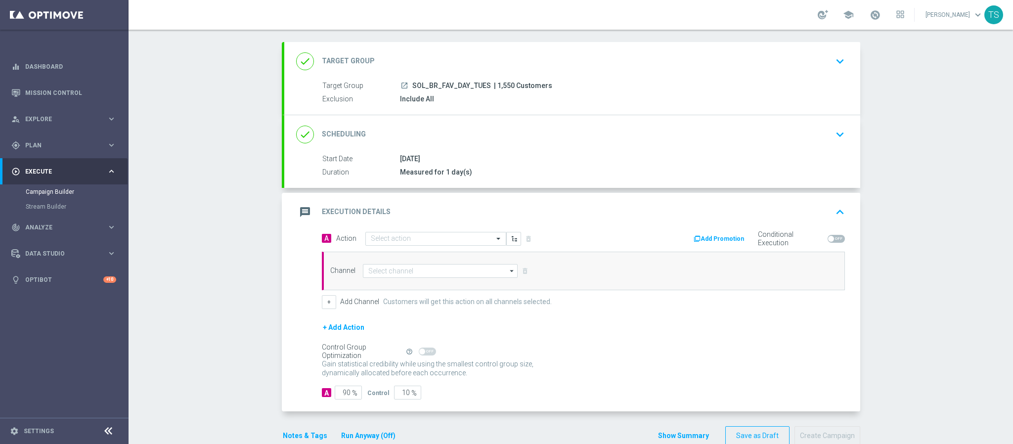
scroll to position [71, 0]
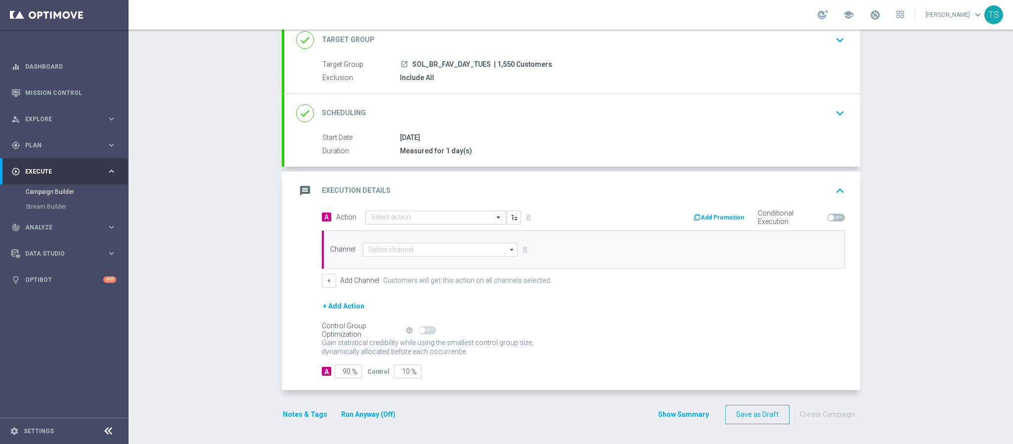
click at [414, 215] on input "text" at bounding box center [426, 218] width 110 height 8
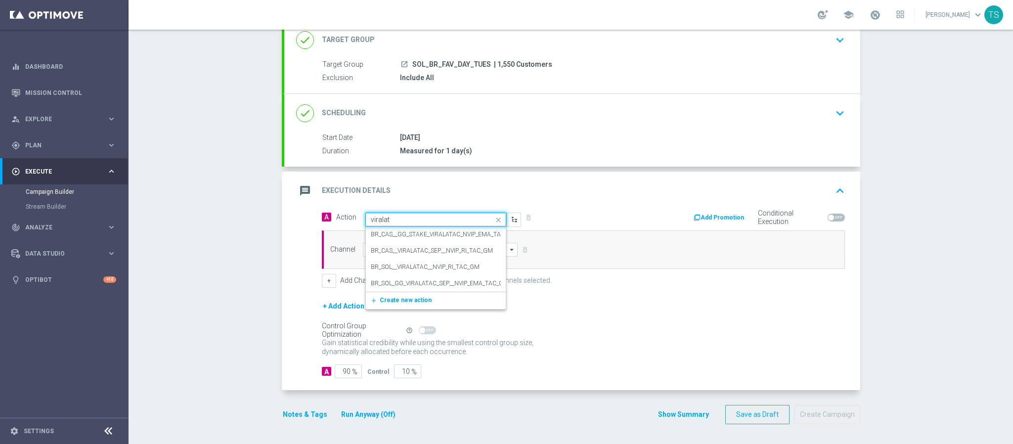
type input "viralata"
click at [444, 233] on label "BR_CAS__GG_STAKE_VIRALATAC_NVIP_EMA_TAC_GM_SEP" at bounding box center [450, 234] width 159 height 8
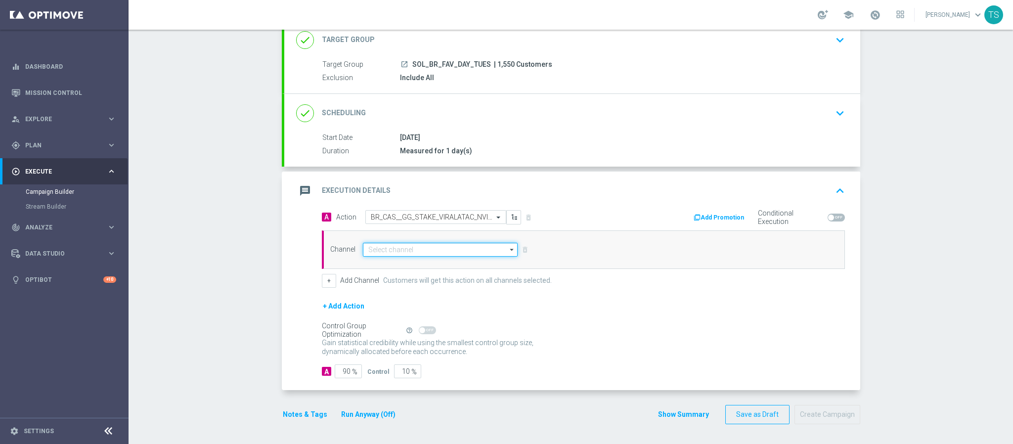
click at [424, 246] on input at bounding box center [440, 250] width 155 height 14
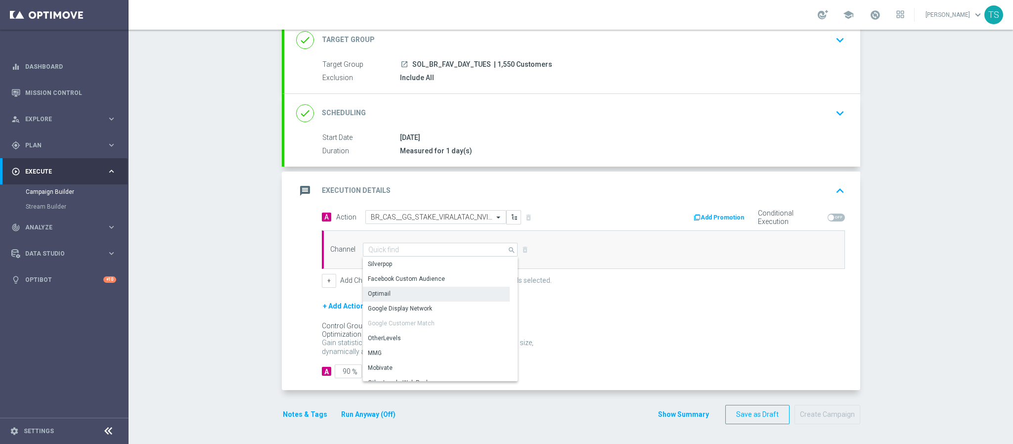
click at [405, 287] on div "Optimail" at bounding box center [436, 294] width 147 height 14
type input "Optimail"
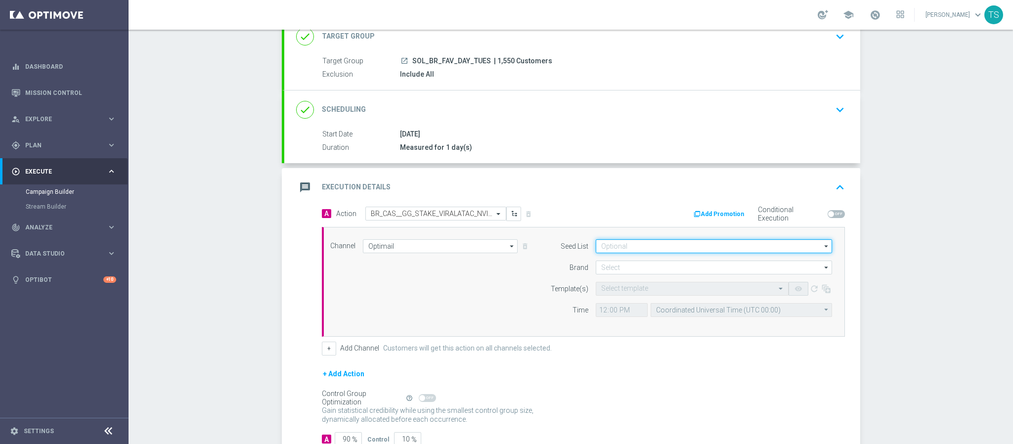
click at [623, 246] on input at bounding box center [714, 246] width 236 height 14
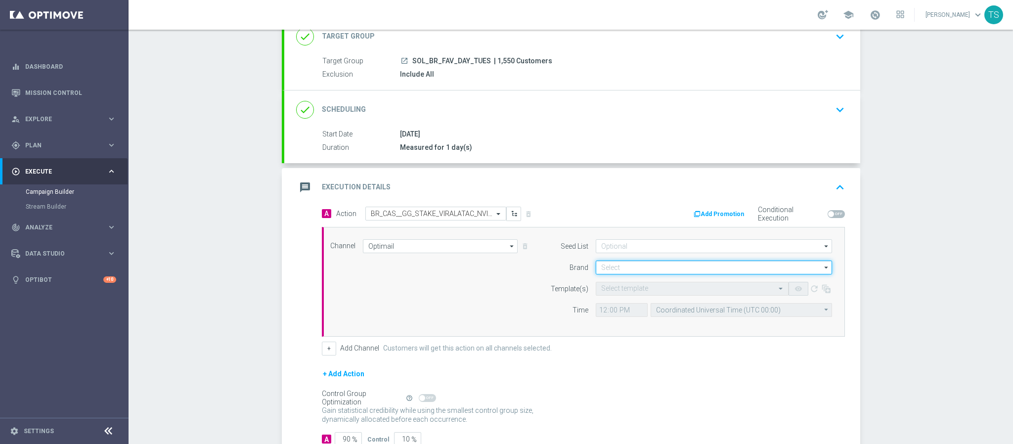
click at [707, 274] on input at bounding box center [714, 267] width 236 height 14
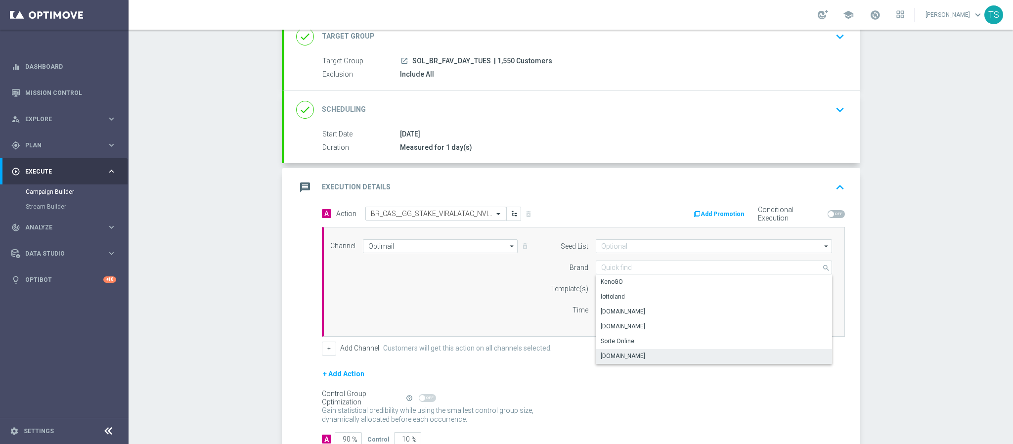
click at [664, 356] on div "[DOMAIN_NAME]" at bounding box center [714, 356] width 237 height 14
type input "[DOMAIN_NAME]"
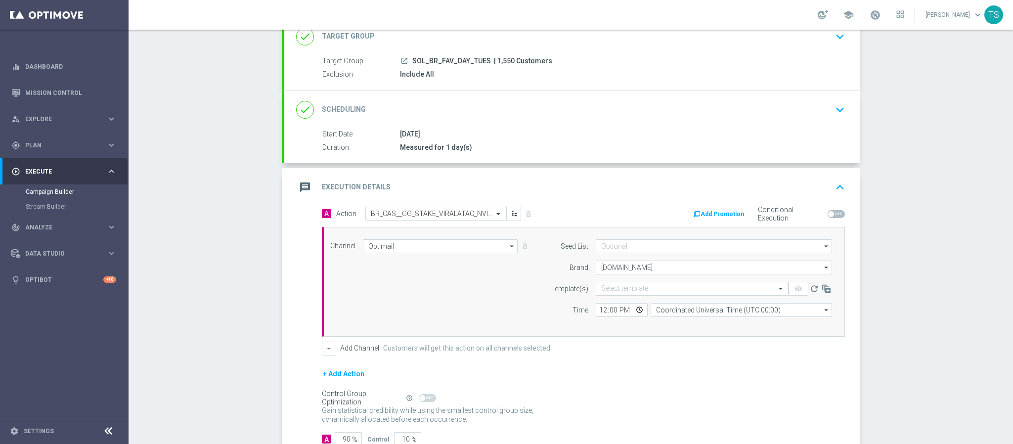
click at [634, 293] on input "text" at bounding box center [682, 289] width 162 height 8
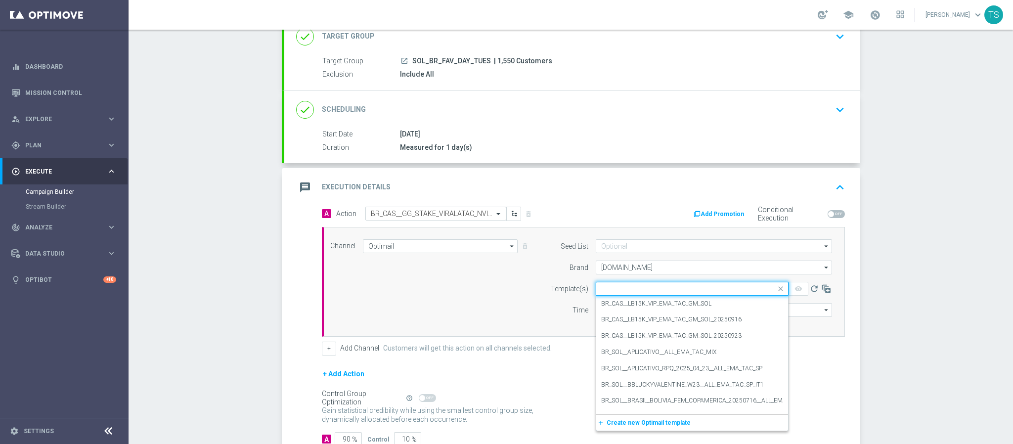
type input "v"
type input "r"
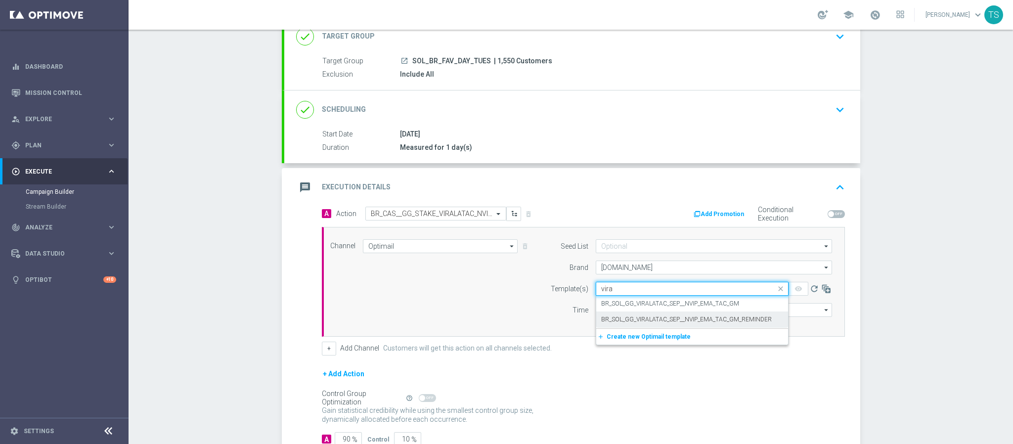
click at [696, 319] on label "BR_SOL_GG_VIRALATAC_SEP__NVIP_EMA_TAC_GM_REMINDER" at bounding box center [686, 319] width 171 height 8
type input "vira"
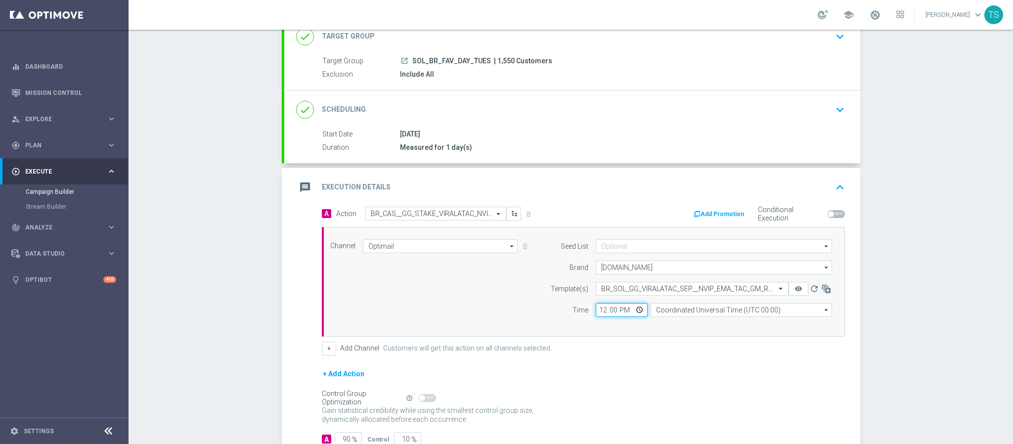
click at [633, 312] on input "12:00" at bounding box center [622, 310] width 52 height 14
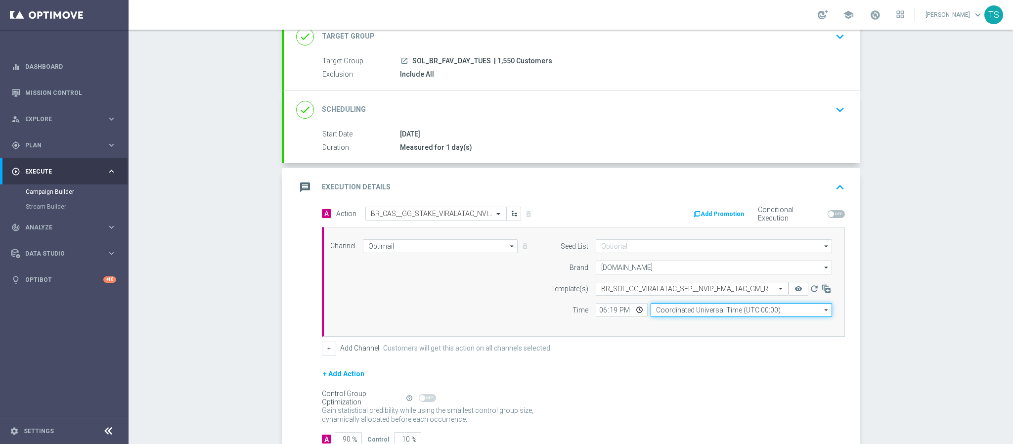
type input "18:19"
click at [701, 313] on input "Coordinated Universal Time (UTC 00:00)" at bounding box center [740, 310] width 181 height 14
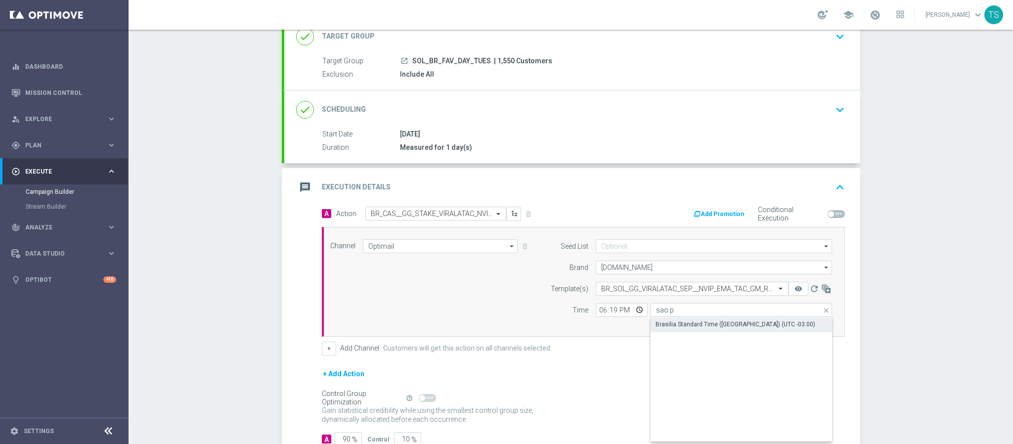
click at [746, 319] on div "Brasilia Standard Time ([GEOGRAPHIC_DATA]) (UTC -03:00)" at bounding box center [741, 324] width 182 height 14
type input "Brasilia Standard Time ([GEOGRAPHIC_DATA]) (UTC -03:00)"
click at [892, 275] on div "Campaign Builder Scheduled Campaign Triggered Campaign Status: Draft done Targe…" at bounding box center [571, 237] width 884 height 414
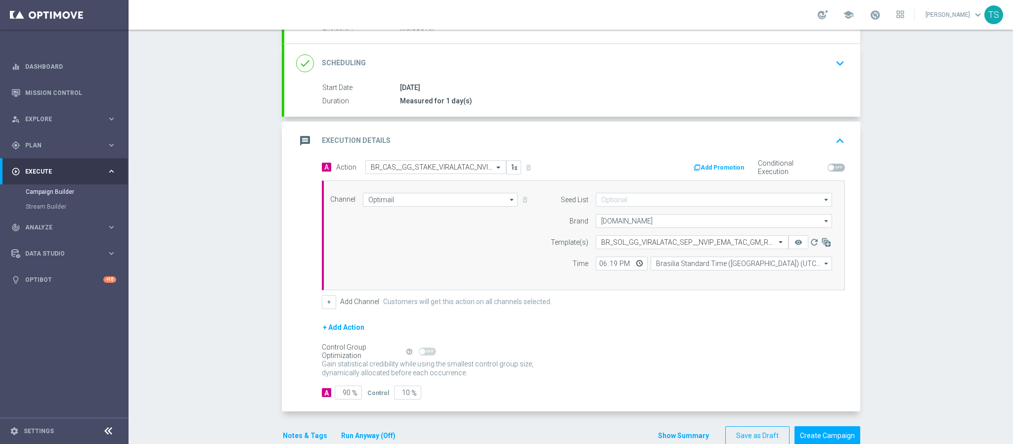
scroll to position [143, 0]
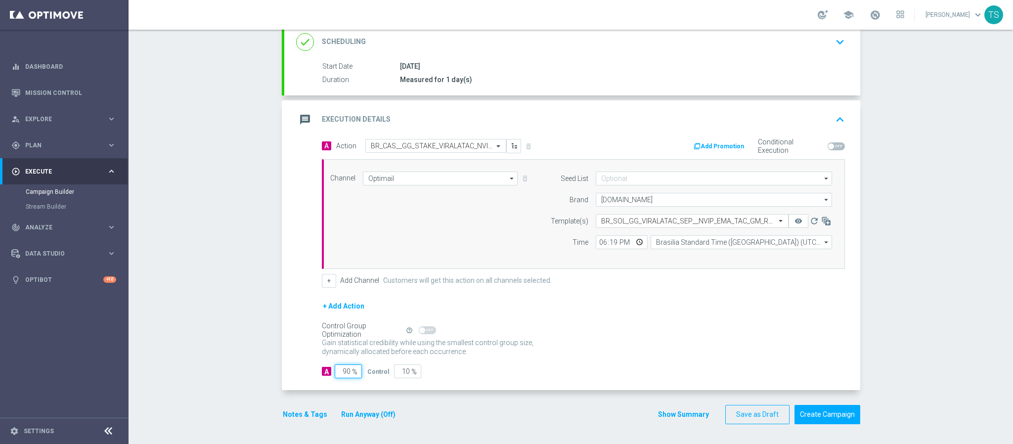
drag, startPoint x: 328, startPoint y: 374, endPoint x: 397, endPoint y: 372, distance: 69.7
click at [391, 371] on div "A 90 % Control 10 %" at bounding box center [583, 371] width 523 height 14
type input "10"
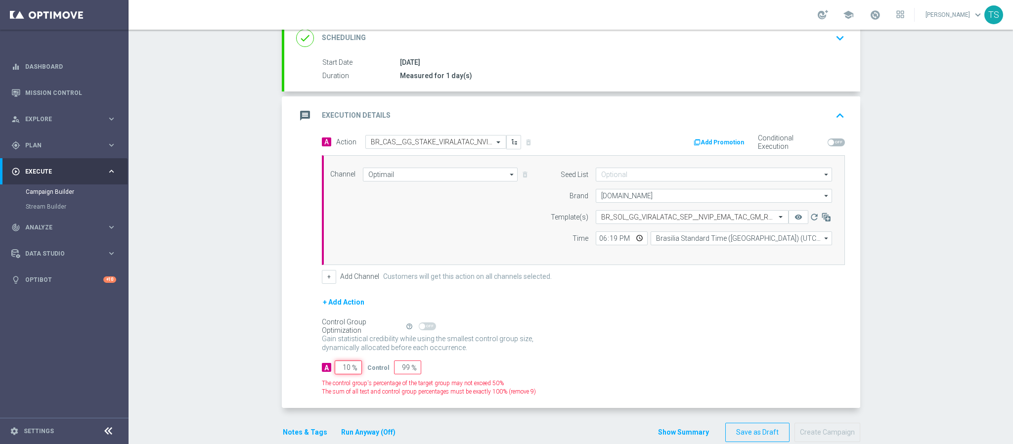
type input "90"
type input "100"
type input "0"
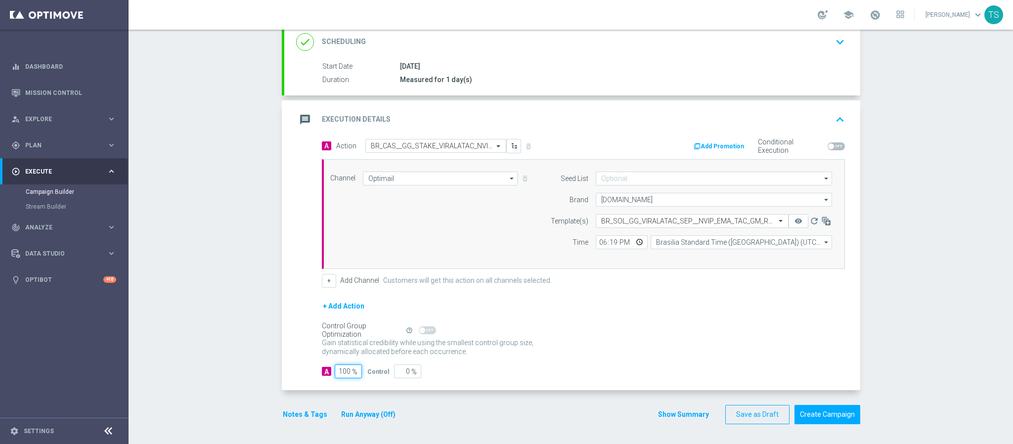
type input "100"
click at [896, 256] on div "Campaign Builder Scheduled Campaign Triggered Campaign Status: Draft done Targe…" at bounding box center [571, 237] width 884 height 414
click at [819, 417] on button "Create Campaign" at bounding box center [827, 414] width 66 height 19
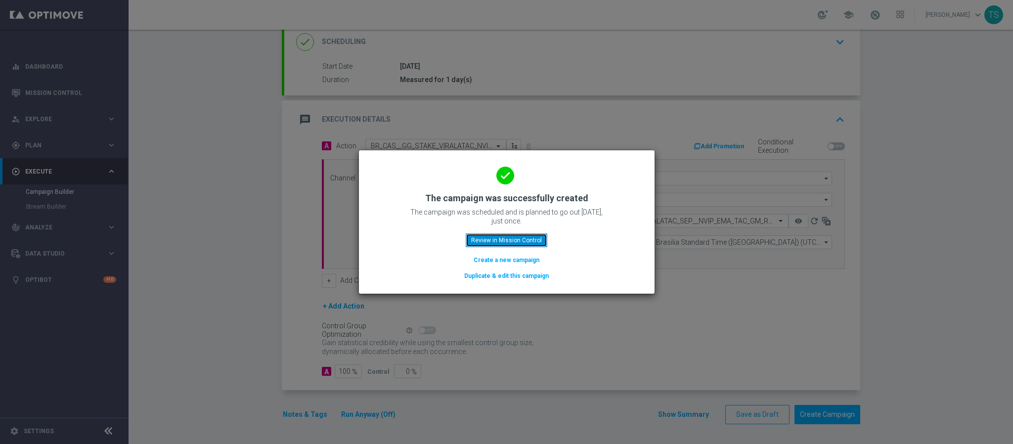
click at [489, 239] on button "Review in Mission Control" at bounding box center [507, 240] width 82 height 14
